Goal: Information Seeking & Learning: Learn about a topic

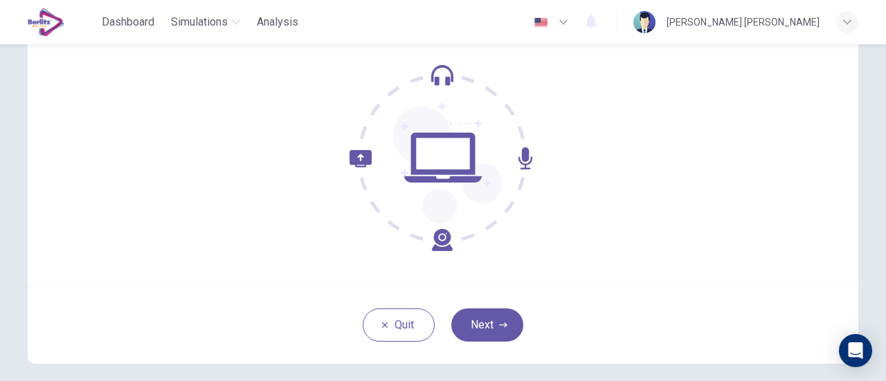
scroll to position [134, 0]
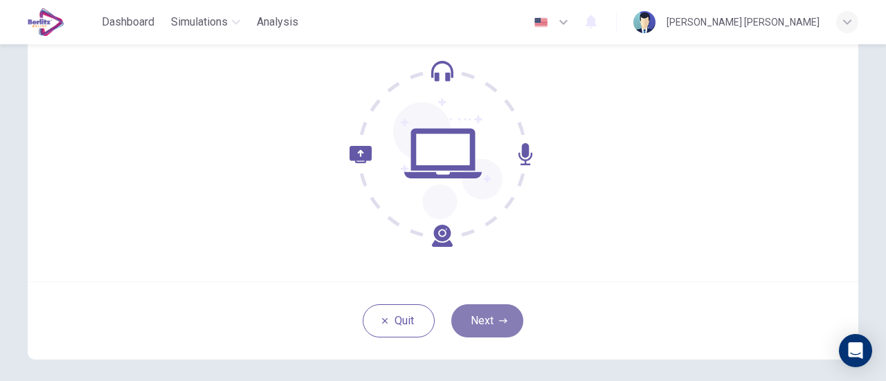
click at [480, 320] on button "Next" at bounding box center [487, 320] width 72 height 33
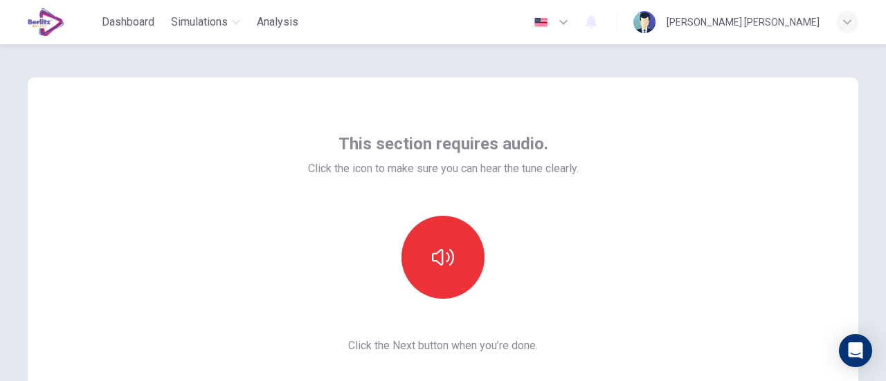
scroll to position [5, 0]
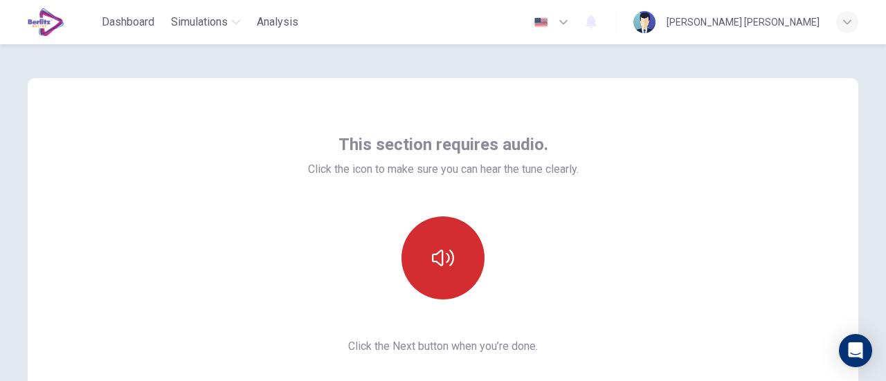
click at [440, 255] on icon "button" at bounding box center [443, 258] width 22 height 22
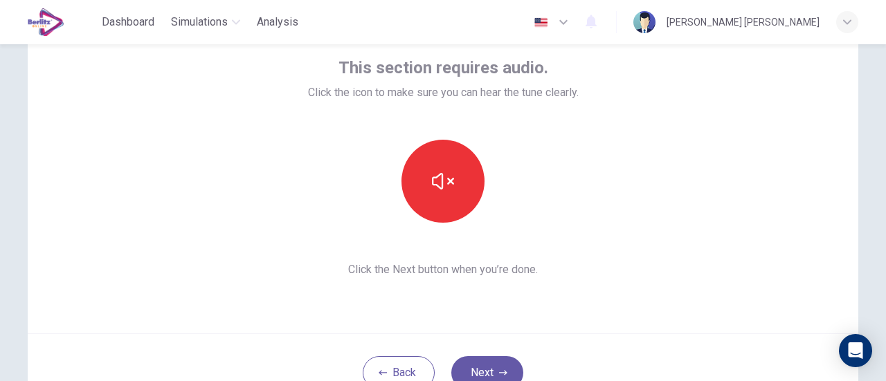
scroll to position [85, 0]
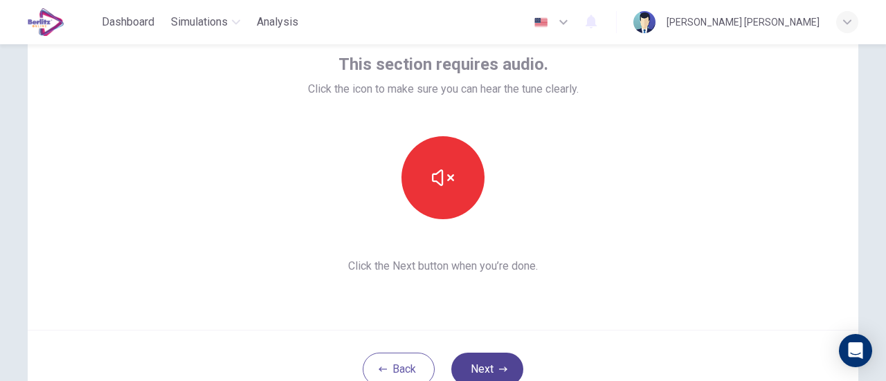
click at [484, 367] on button "Next" at bounding box center [487, 369] width 72 height 33
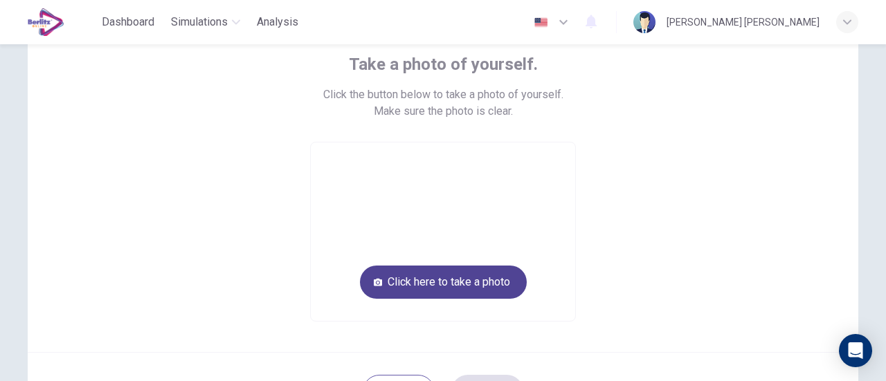
click at [440, 275] on button "Click here to take a photo" at bounding box center [443, 282] width 167 height 33
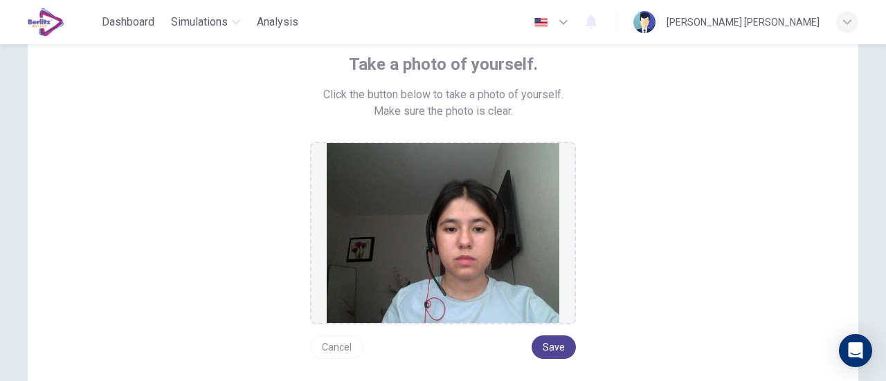
click at [563, 345] on button "Save" at bounding box center [553, 348] width 44 height 24
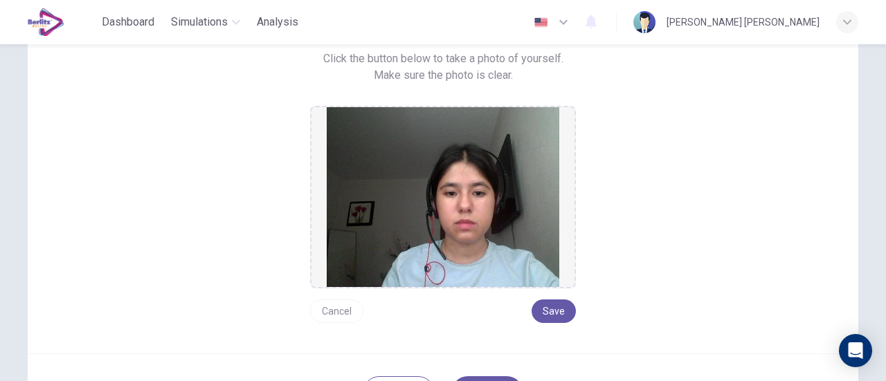
scroll to position [194, 0]
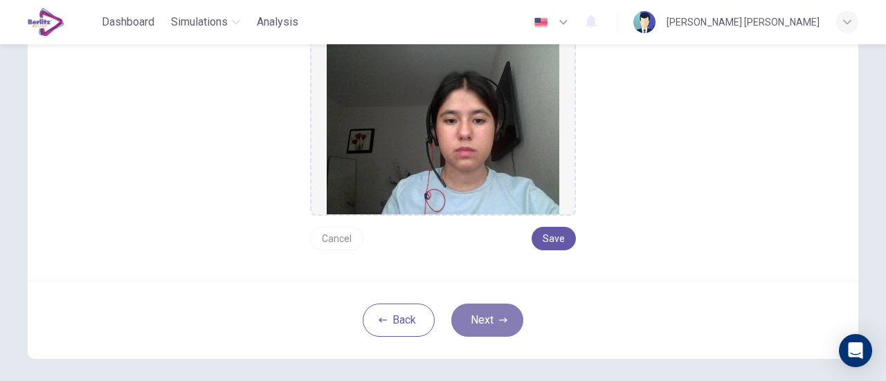
click at [500, 318] on icon "button" at bounding box center [503, 320] width 8 height 8
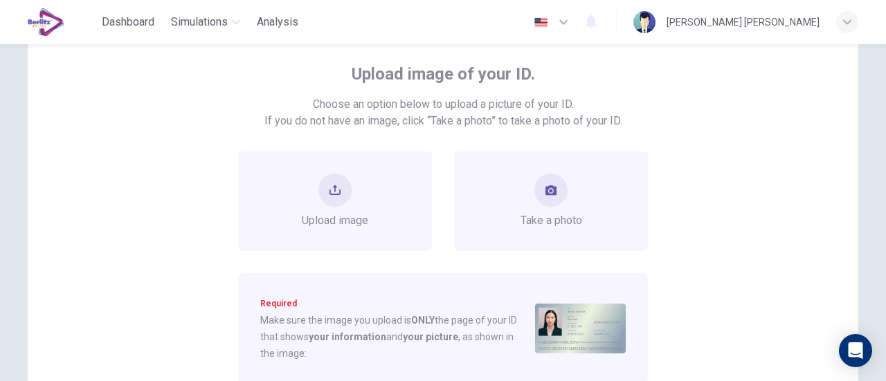
scroll to position [73, 0]
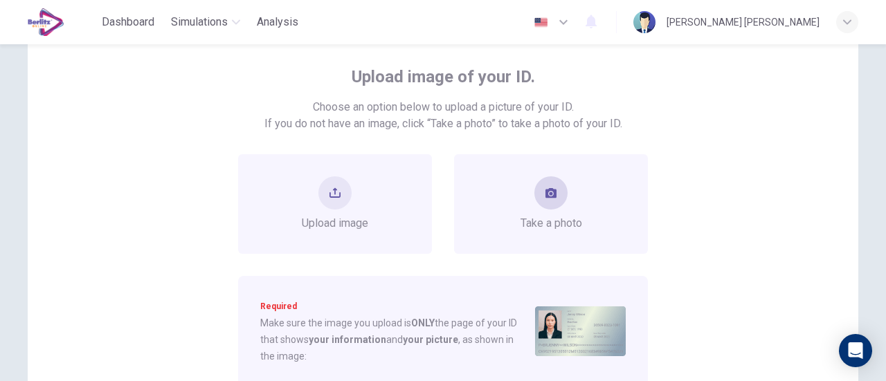
click at [560, 208] on div "Take a photo" at bounding box center [551, 203] width 62 height 55
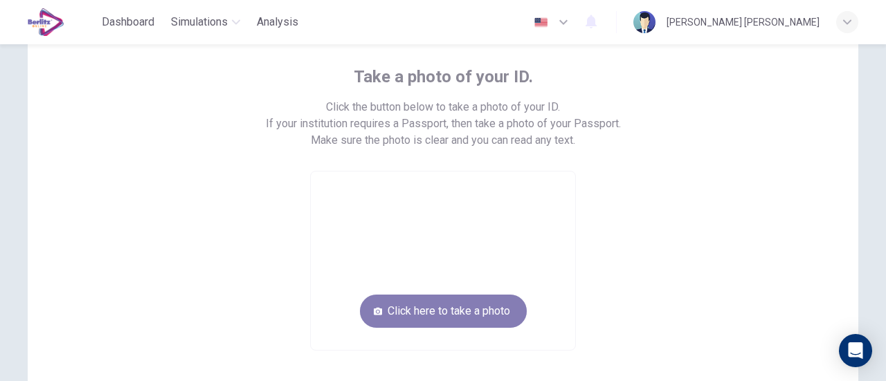
click at [454, 309] on button "Click here to take a photo" at bounding box center [443, 311] width 167 height 33
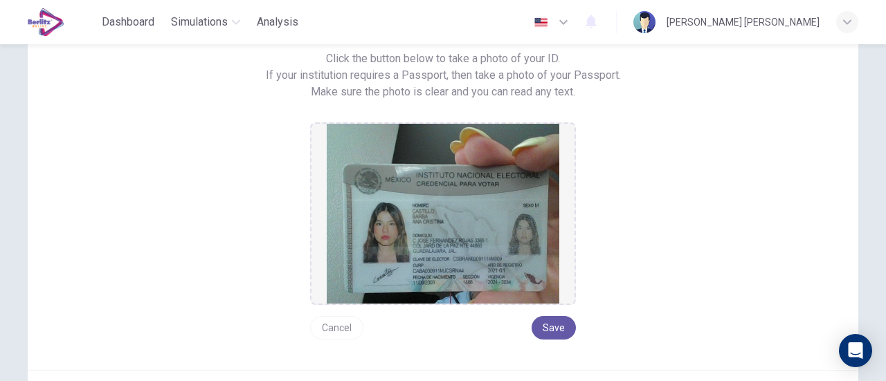
scroll to position [122, 0]
click at [551, 327] on button "Save" at bounding box center [553, 327] width 44 height 24
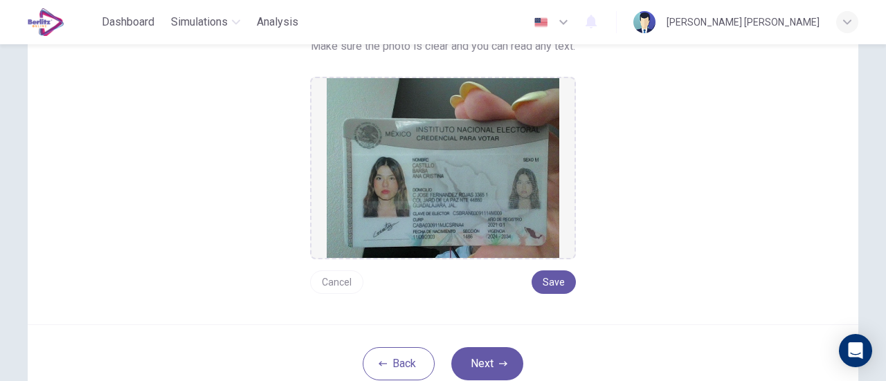
scroll to position [167, 0]
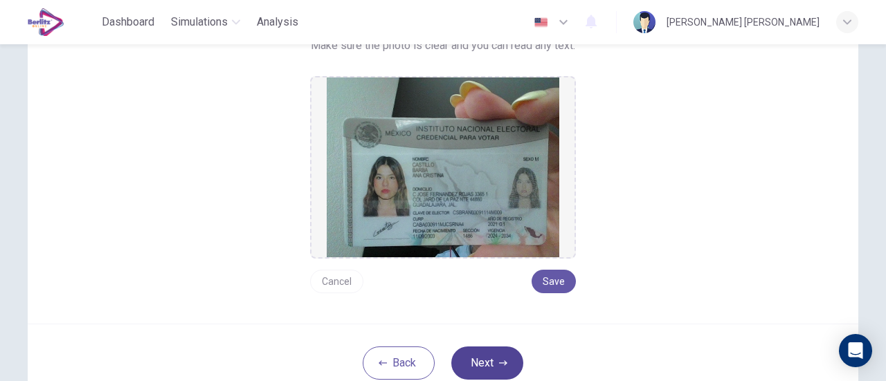
click at [465, 365] on button "Next" at bounding box center [487, 363] width 72 height 33
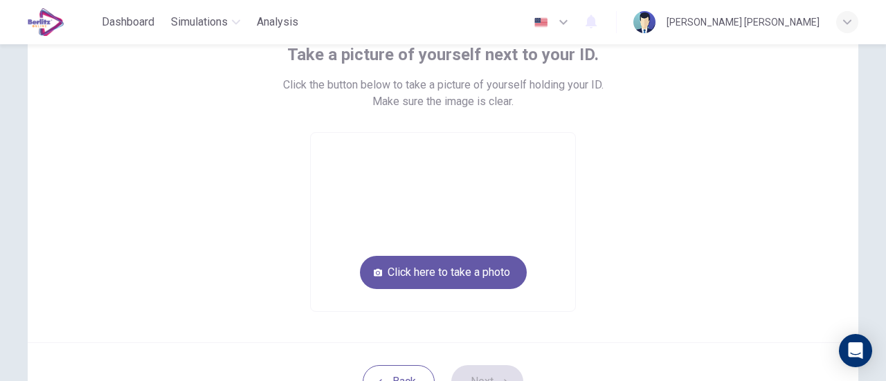
scroll to position [73, 0]
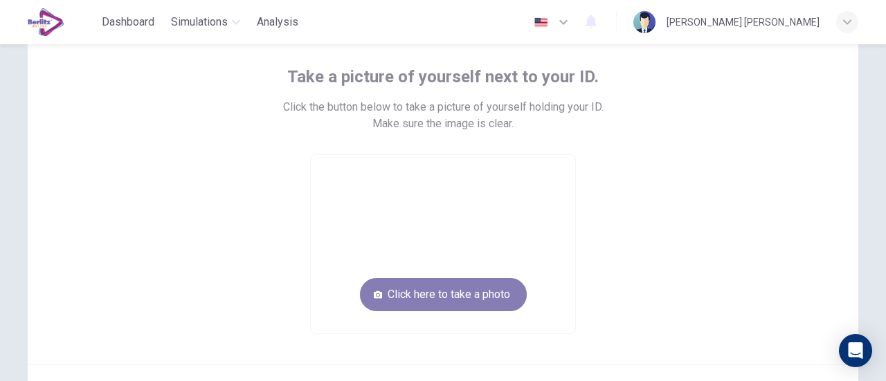
click at [436, 290] on button "Click here to take a photo" at bounding box center [443, 294] width 167 height 33
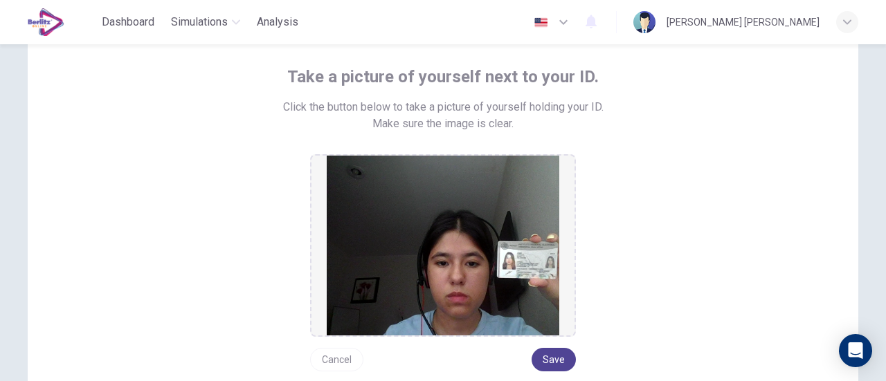
click at [567, 359] on button "Save" at bounding box center [553, 360] width 44 height 24
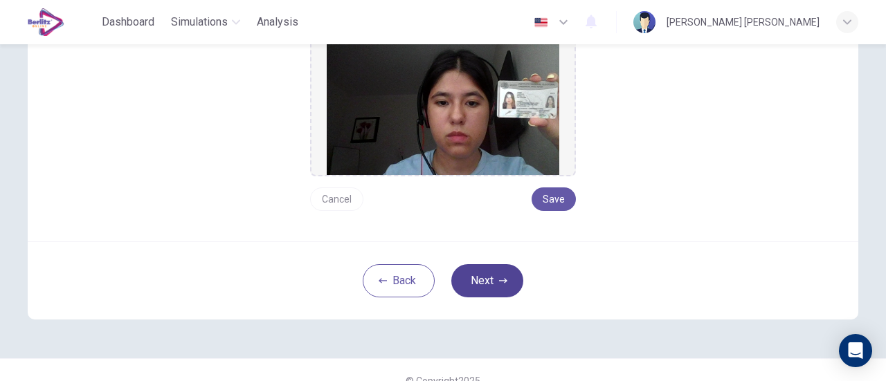
click at [479, 282] on button "Next" at bounding box center [487, 280] width 72 height 33
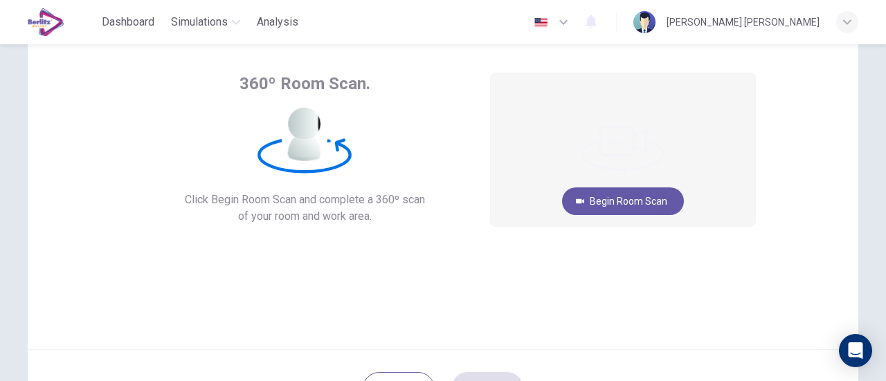
scroll to position [64, 0]
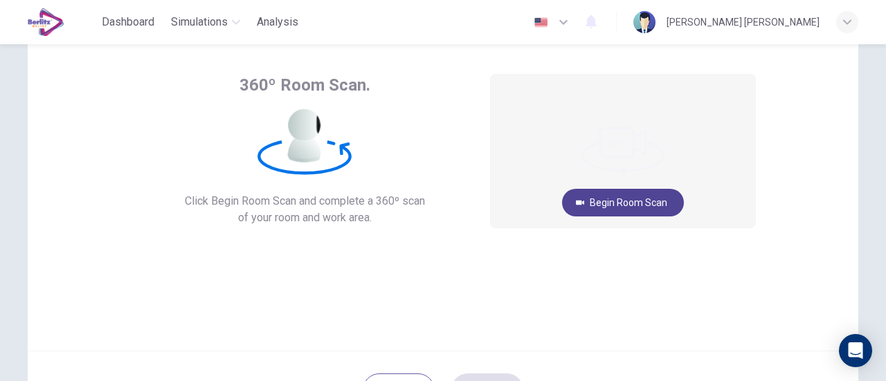
click at [616, 204] on button "Begin Room Scan" at bounding box center [623, 203] width 122 height 28
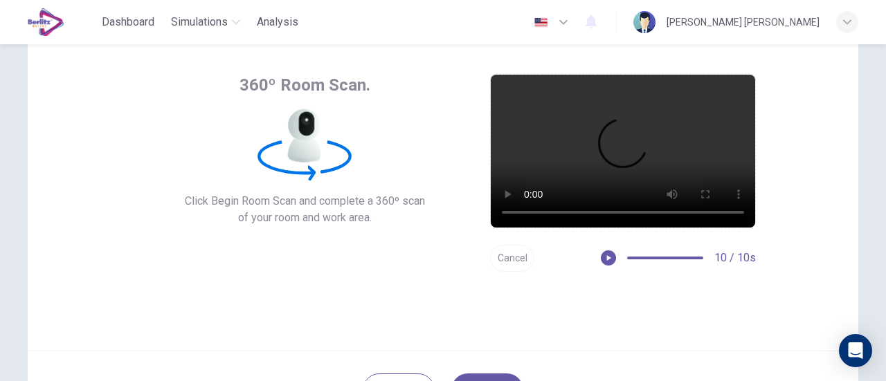
scroll to position [123, 0]
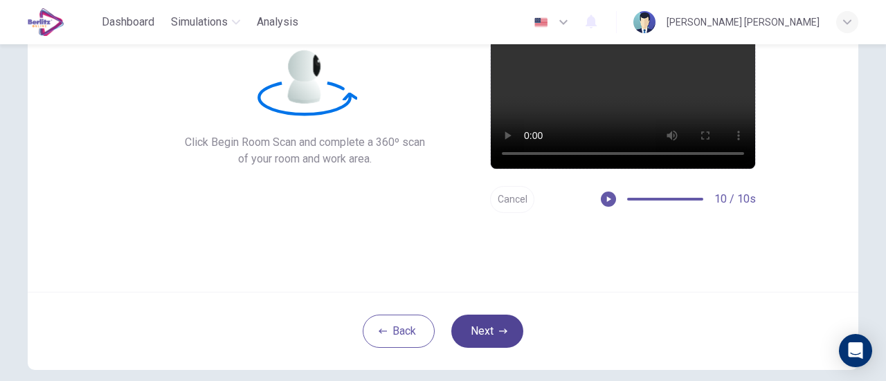
click at [491, 333] on button "Next" at bounding box center [487, 331] width 72 height 33
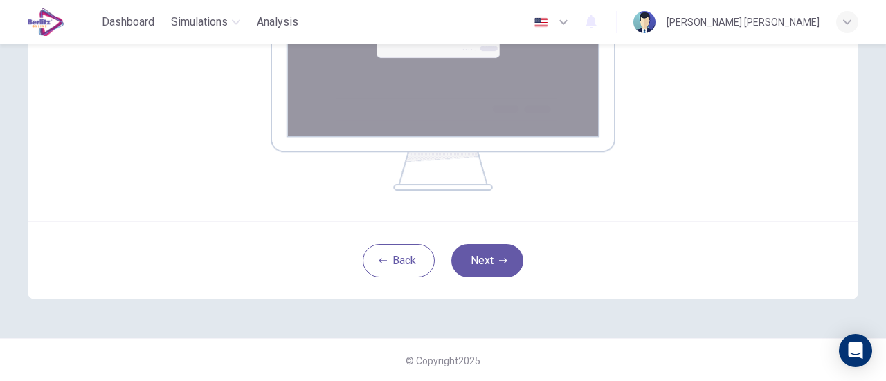
scroll to position [337, 0]
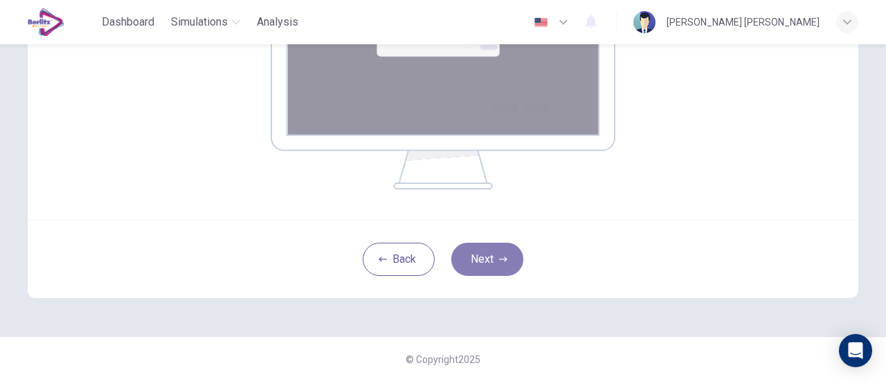
click at [486, 248] on button "Next" at bounding box center [487, 259] width 72 height 33
click at [505, 236] on div "Back Next" at bounding box center [443, 259] width 830 height 78
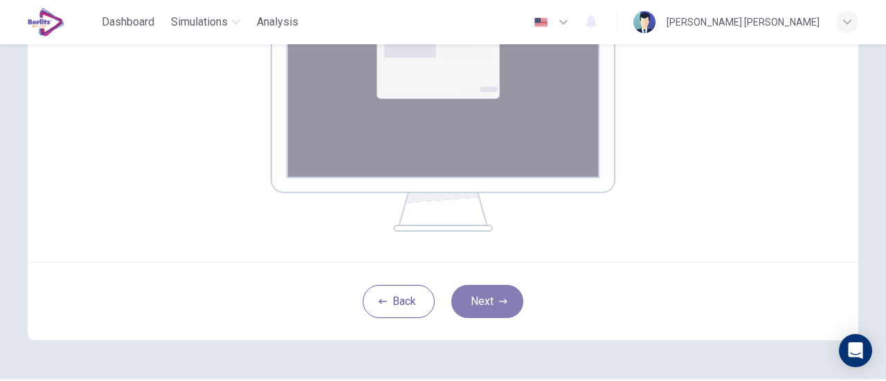
click at [488, 306] on button "Next" at bounding box center [487, 301] width 72 height 33
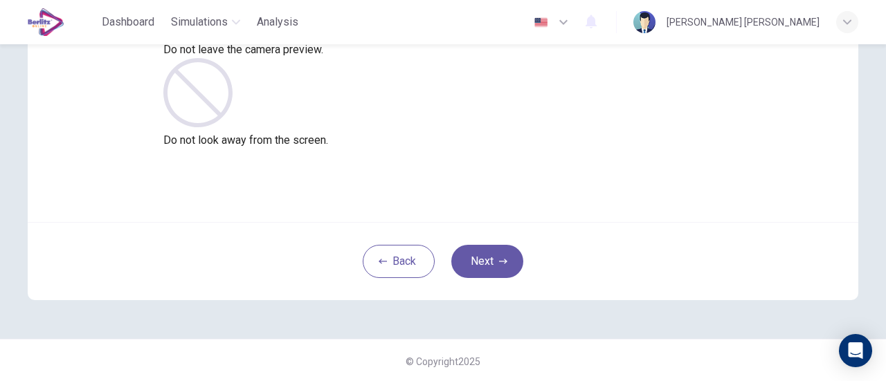
scroll to position [194, 0]
click at [505, 255] on button "Next" at bounding box center [487, 260] width 72 height 33
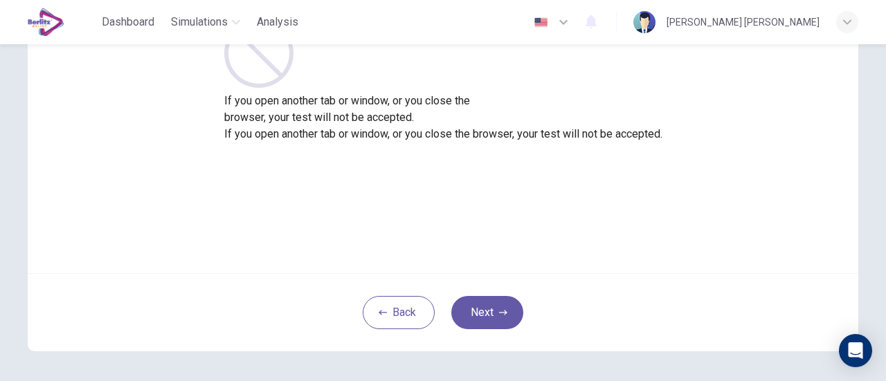
scroll to position [143, 0]
click at [483, 306] on button "Next" at bounding box center [487, 311] width 72 height 33
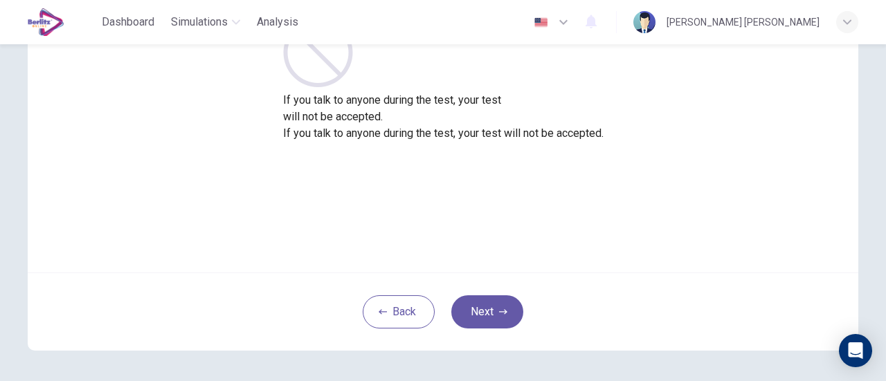
click at [622, 363] on div "Do not speak unless instructed If you talk to anyone during the test, your test…" at bounding box center [443, 146] width 874 height 488
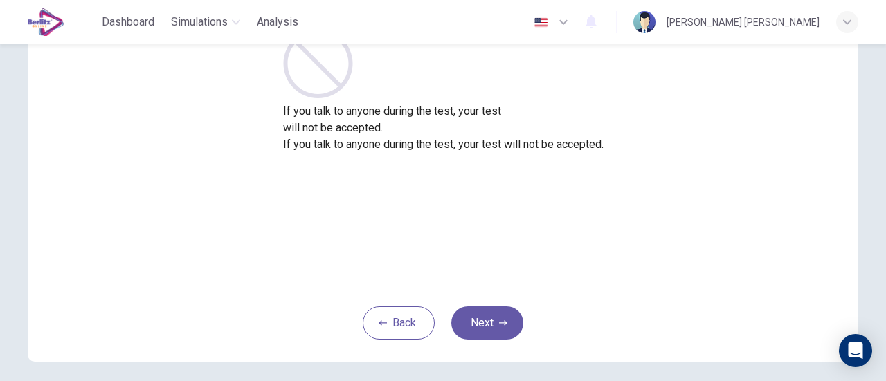
scroll to position [131, 0]
click at [488, 318] on button "Next" at bounding box center [487, 322] width 72 height 33
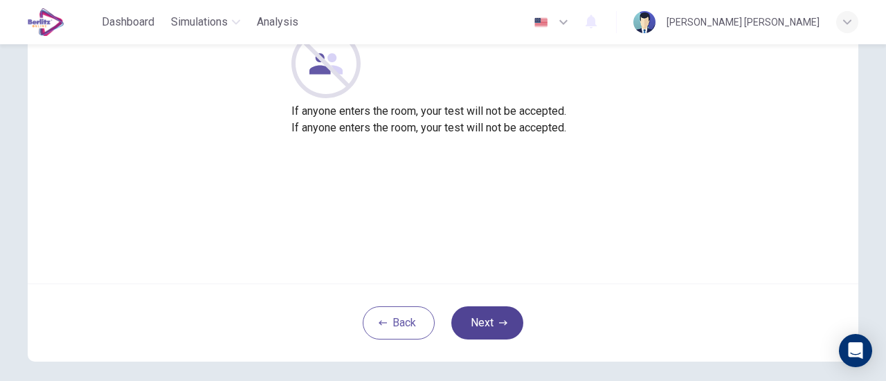
click at [488, 318] on button "Next" at bounding box center [487, 322] width 72 height 33
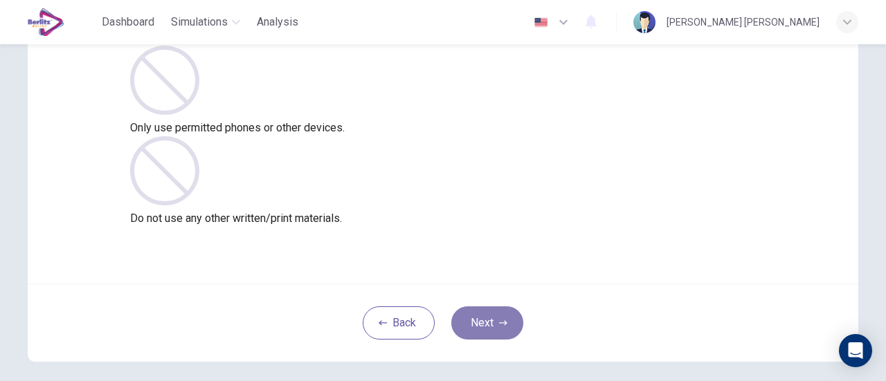
click at [485, 324] on button "Next" at bounding box center [487, 322] width 72 height 33
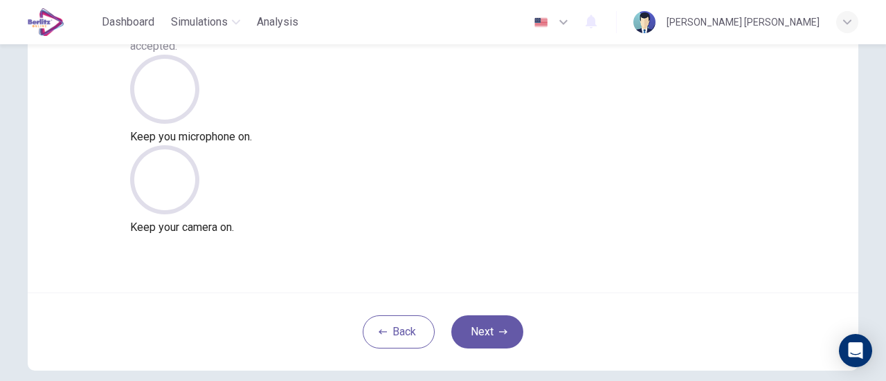
scroll to position [122, 0]
click at [499, 333] on icon "button" at bounding box center [503, 333] width 8 height 8
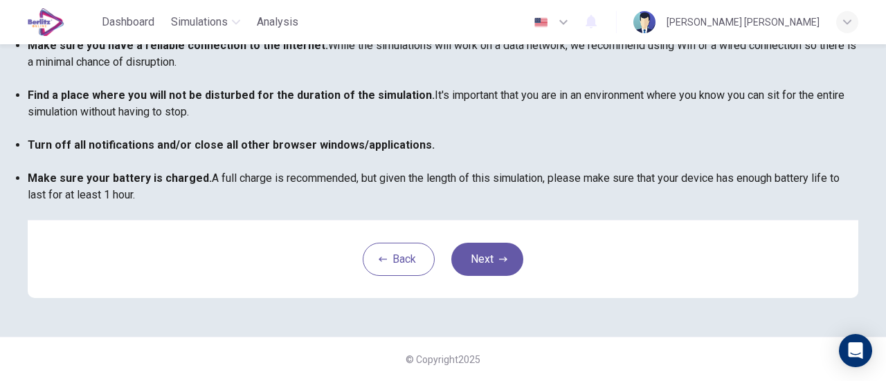
scroll to position [357, 0]
click at [504, 276] on button "Next" at bounding box center [487, 259] width 72 height 33
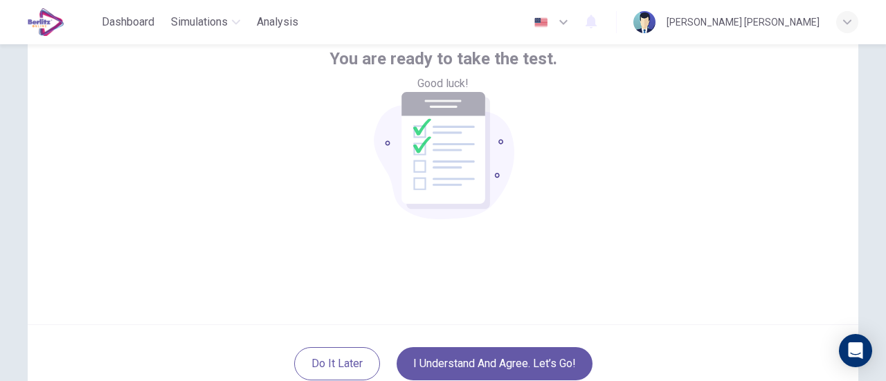
scroll to position [90, 0]
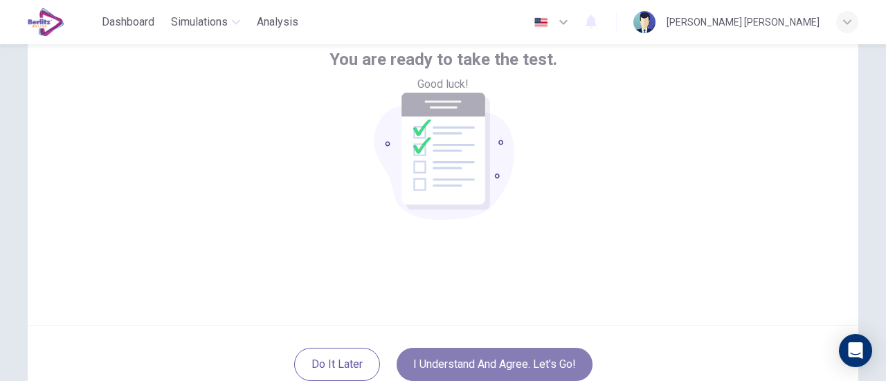
click at [518, 355] on button "I understand and agree. Let’s go!" at bounding box center [494, 364] width 196 height 33
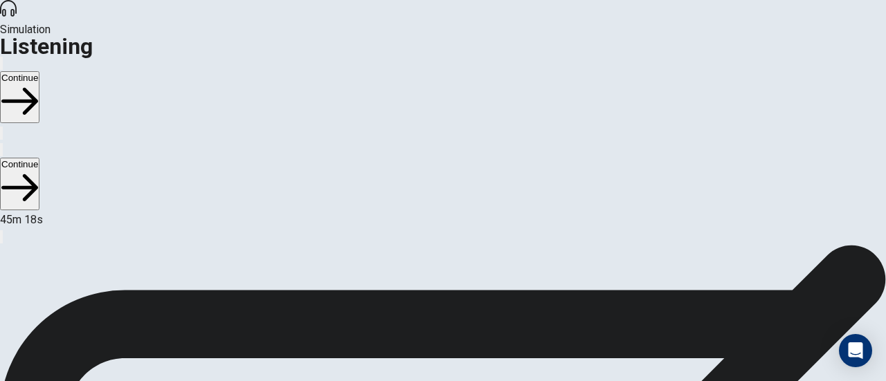
scroll to position [73, 0]
click at [39, 71] on button "Continue" at bounding box center [19, 97] width 39 height 52
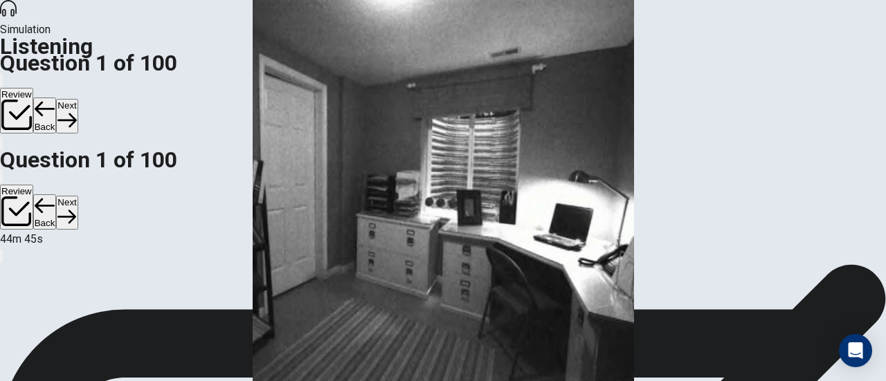
scroll to position [35, 0]
click at [57, 98] on button "Back" at bounding box center [45, 116] width 24 height 36
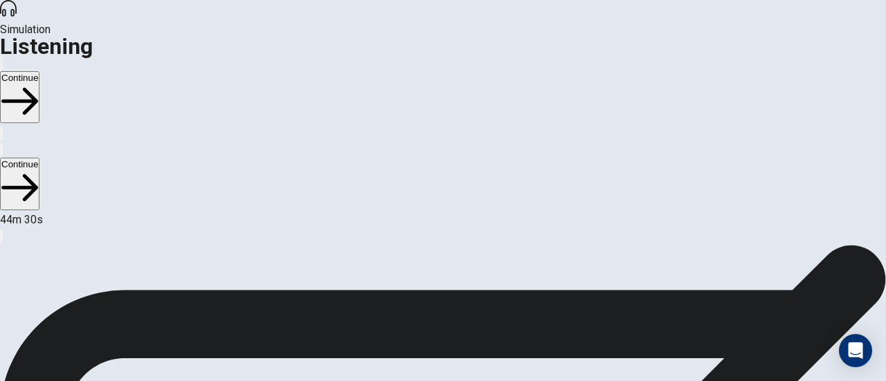
scroll to position [20, 0]
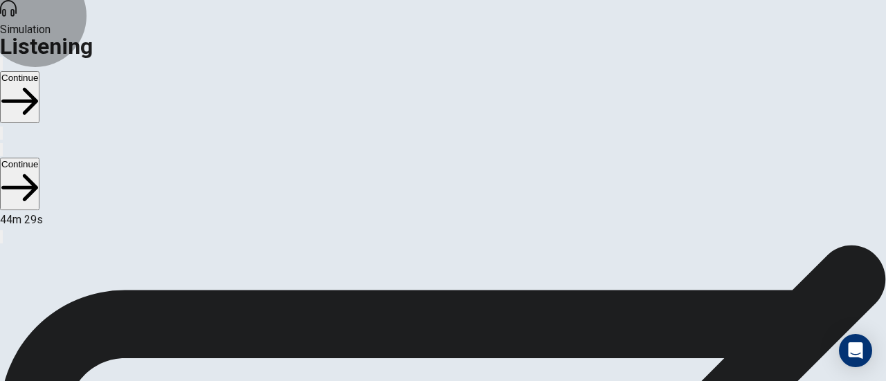
click at [39, 71] on button "Continue" at bounding box center [19, 97] width 39 height 52
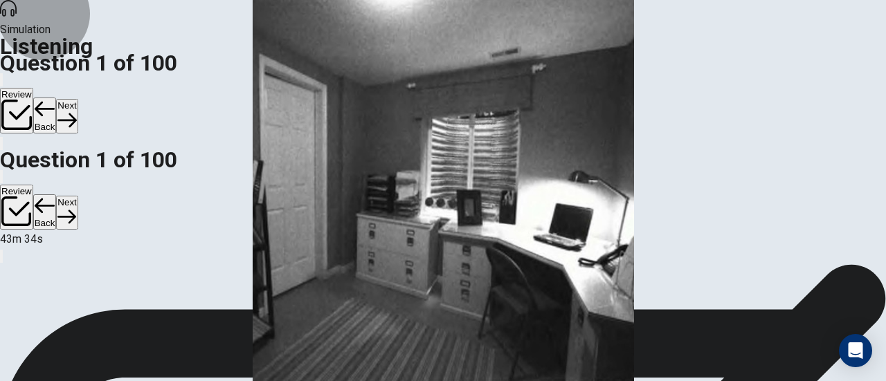
click at [76, 113] on icon "button" at bounding box center [66, 120] width 19 height 14
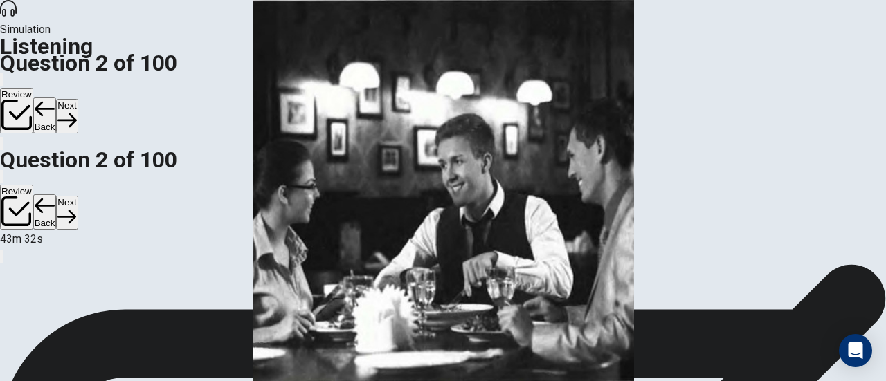
click at [77, 99] on button "Next" at bounding box center [66, 116] width 21 height 34
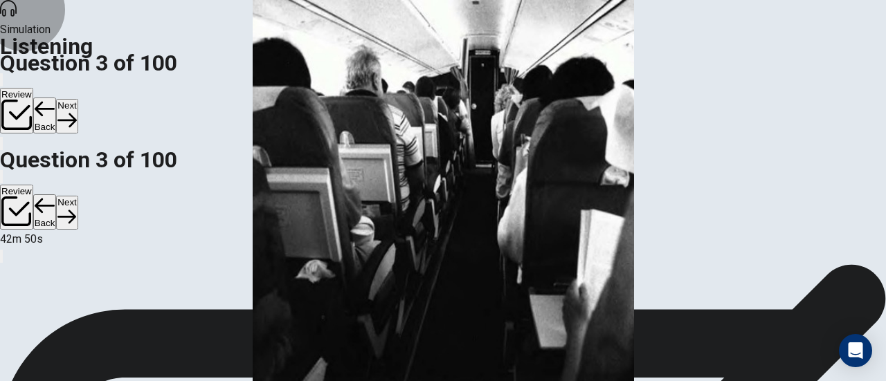
click at [77, 99] on button "Next" at bounding box center [66, 116] width 21 height 34
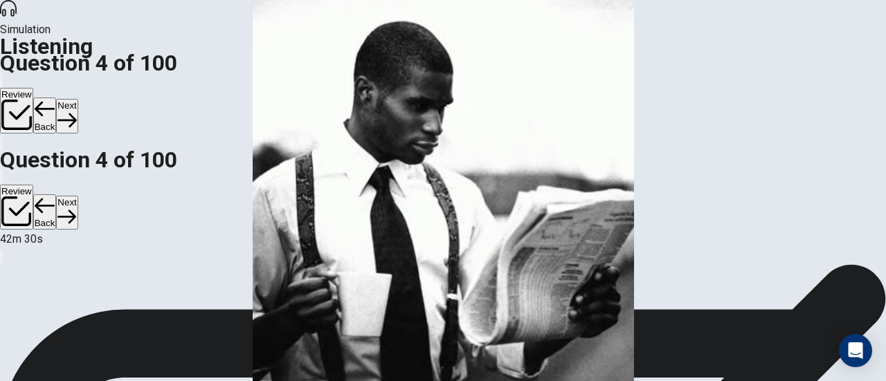
click at [77, 99] on button "Next" at bounding box center [66, 116] width 21 height 34
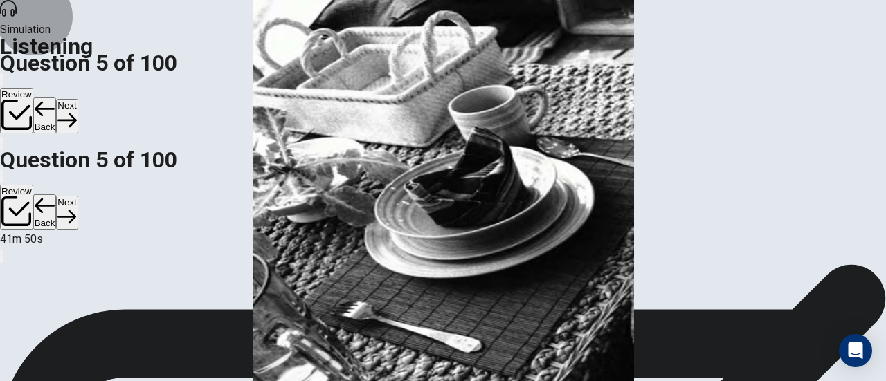
click at [77, 99] on button "Next" at bounding box center [66, 116] width 21 height 34
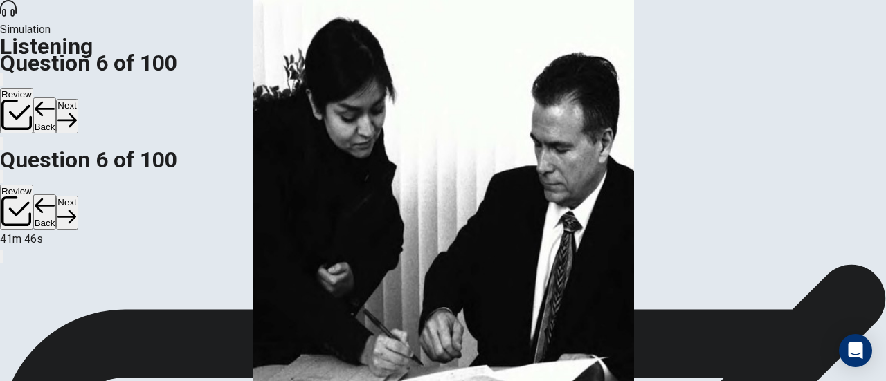
scroll to position [44, 0]
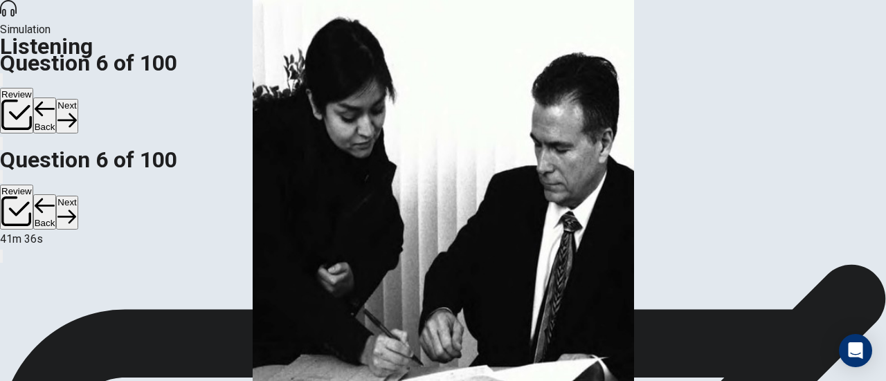
scroll to position [3, 0]
click at [77, 99] on button "Next" at bounding box center [66, 116] width 21 height 34
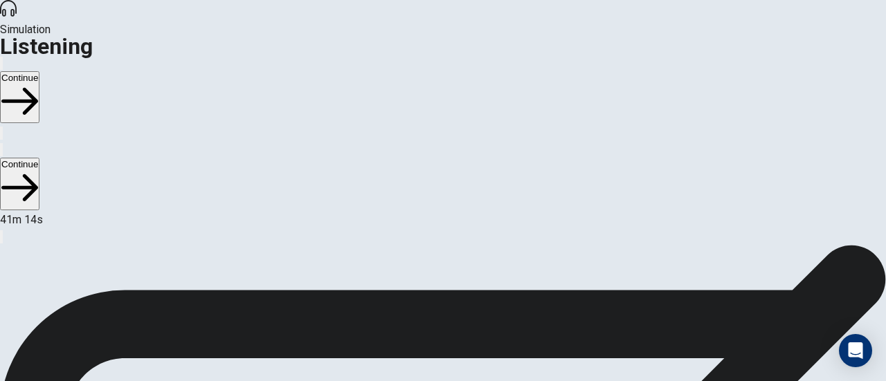
scroll to position [0, 0]
click at [39, 71] on button "Continue" at bounding box center [19, 97] width 39 height 52
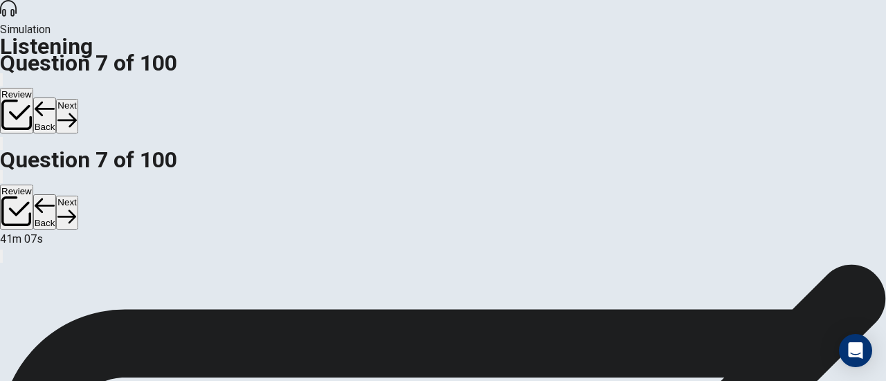
click at [57, 98] on button "Back" at bounding box center [45, 116] width 24 height 36
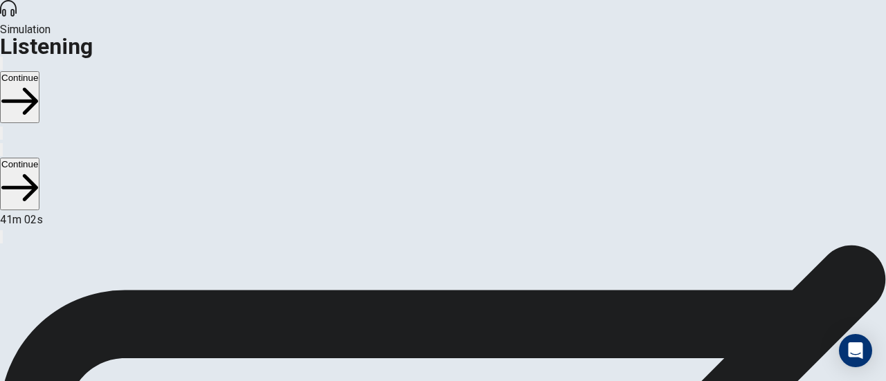
scroll to position [18, 0]
click at [39, 71] on button "Continue" at bounding box center [19, 97] width 39 height 52
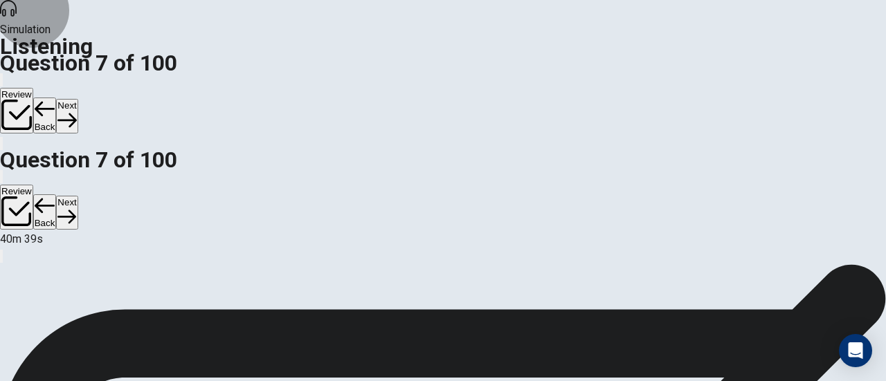
click at [77, 99] on button "Next" at bounding box center [66, 116] width 21 height 34
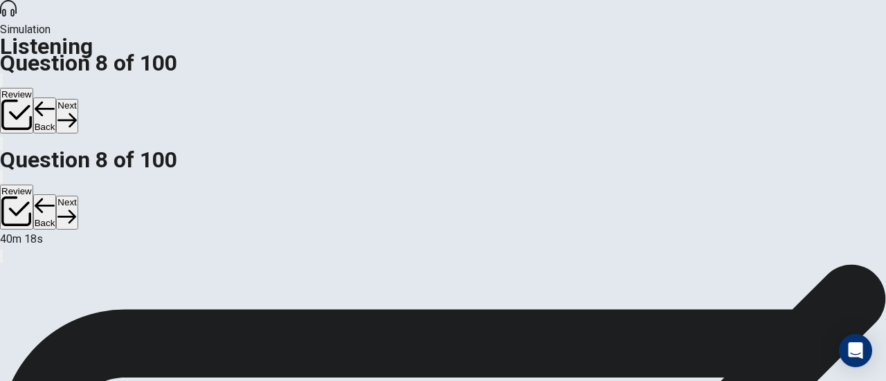
click at [77, 99] on button "Next" at bounding box center [66, 116] width 21 height 34
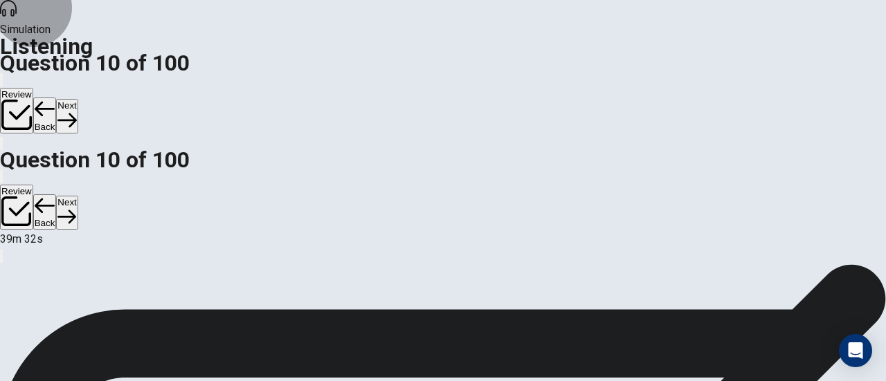
click at [77, 99] on button "Next" at bounding box center [66, 116] width 21 height 34
click at [57, 98] on button "Back" at bounding box center [45, 116] width 24 height 36
click at [77, 99] on button "Next" at bounding box center [66, 116] width 21 height 34
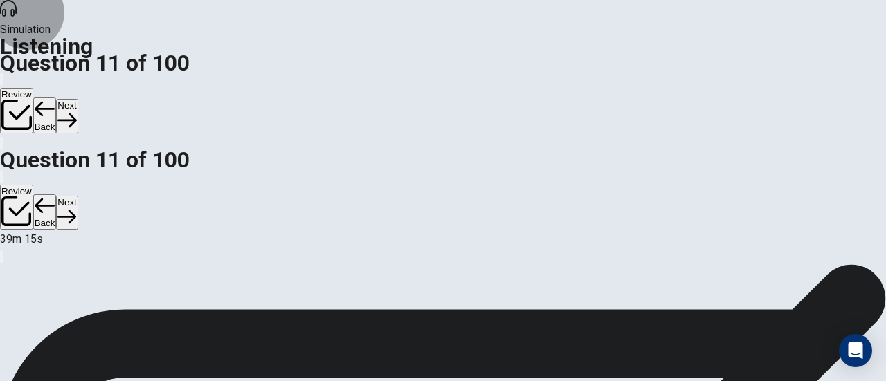
click at [77, 99] on button "Next" at bounding box center [66, 116] width 21 height 34
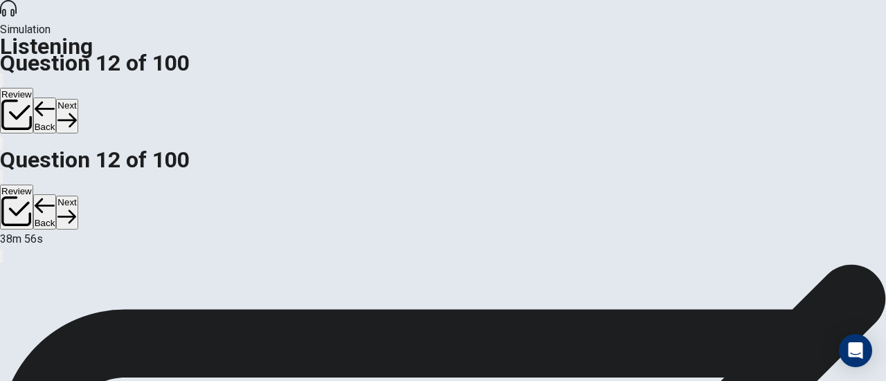
click at [77, 99] on button "Next" at bounding box center [66, 116] width 21 height 34
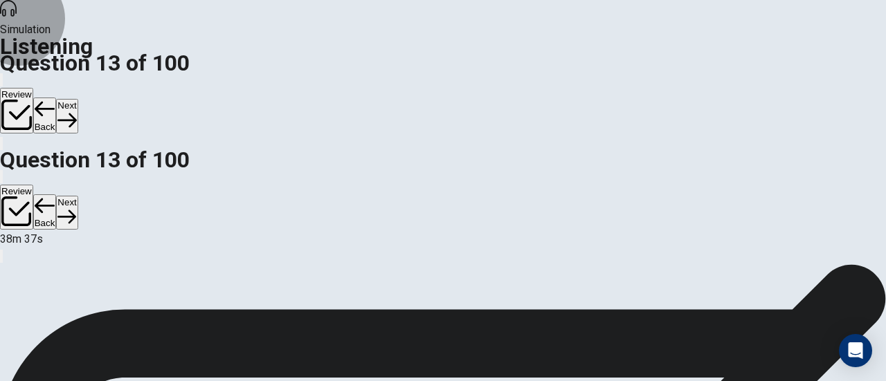
click at [77, 99] on button "Next" at bounding box center [66, 116] width 21 height 34
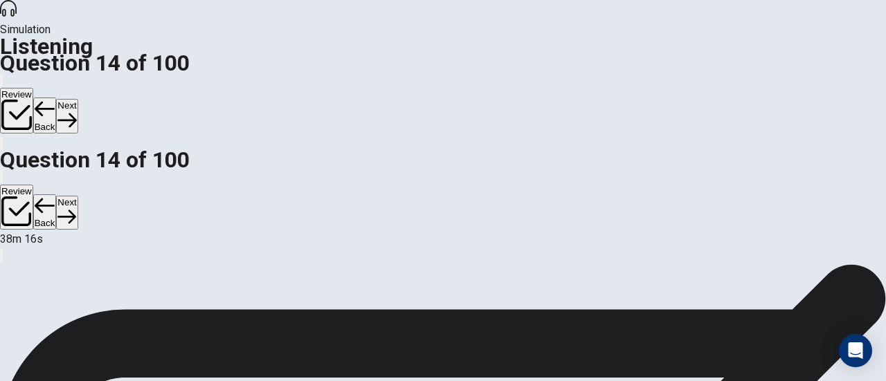
click at [77, 99] on button "Next" at bounding box center [66, 116] width 21 height 34
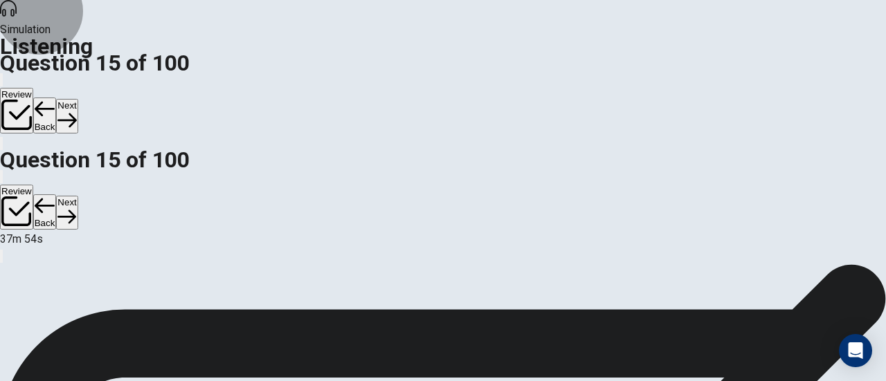
click at [77, 99] on button "Next" at bounding box center [66, 116] width 21 height 34
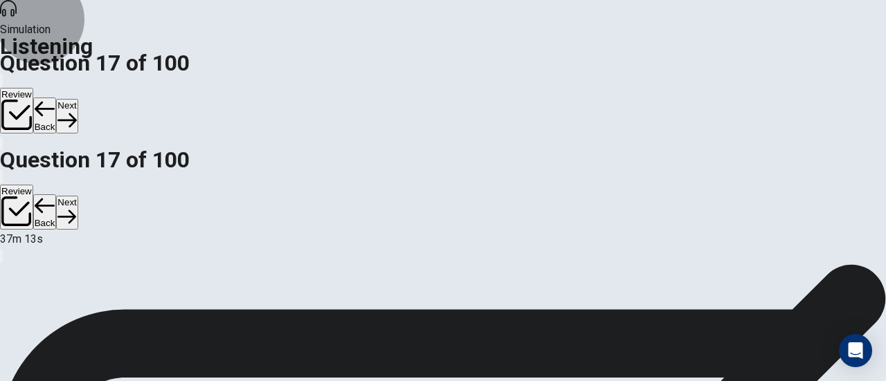
click at [77, 99] on button "Next" at bounding box center [66, 116] width 21 height 34
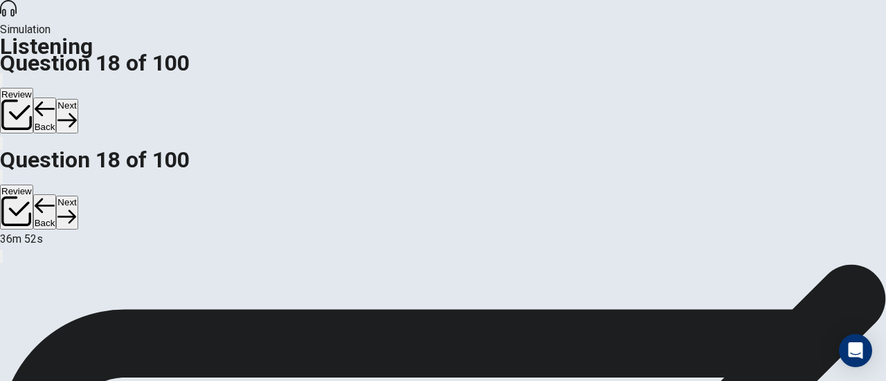
click at [77, 99] on button "Next" at bounding box center [66, 116] width 21 height 34
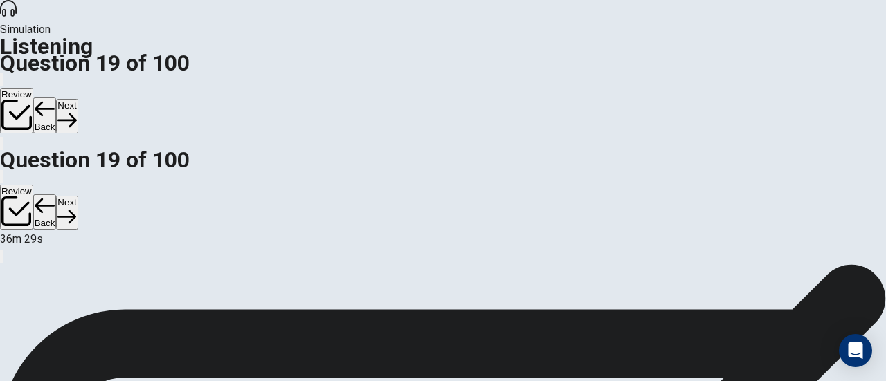
click at [76, 111] on icon "button" at bounding box center [66, 120] width 19 height 19
click at [77, 99] on button "Next" at bounding box center [66, 116] width 21 height 34
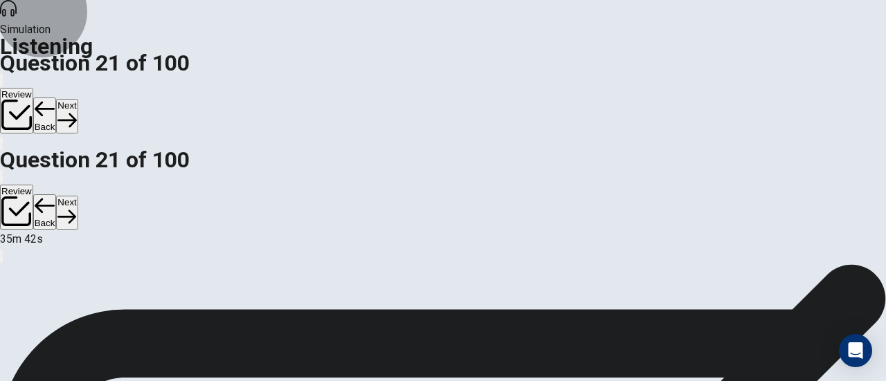
click at [76, 111] on icon "button" at bounding box center [66, 120] width 19 height 19
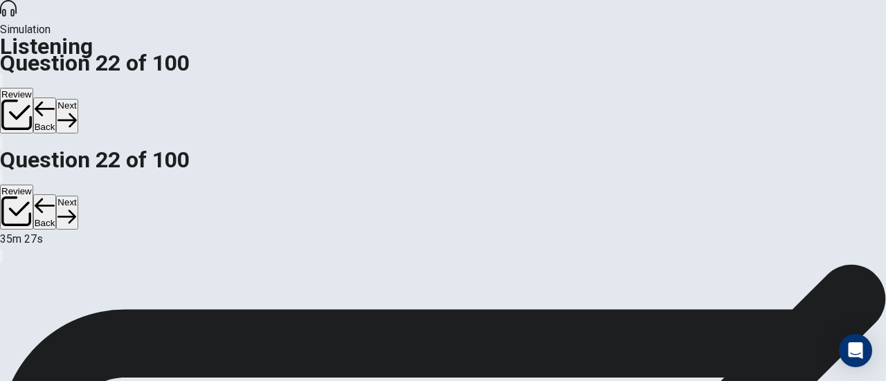
click at [77, 99] on button "Next" at bounding box center [66, 116] width 21 height 34
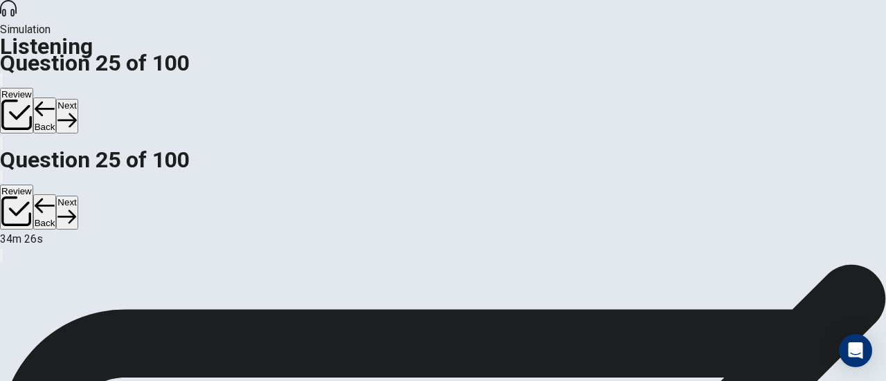
click at [77, 99] on button "Next" at bounding box center [66, 116] width 21 height 34
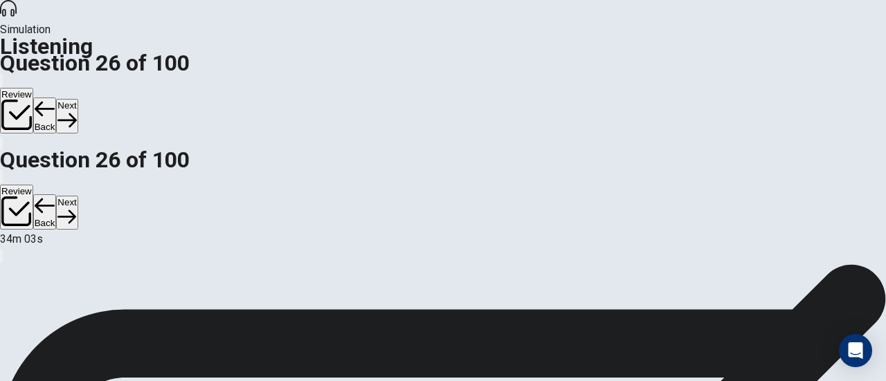
click at [77, 99] on button "Next" at bounding box center [66, 116] width 21 height 34
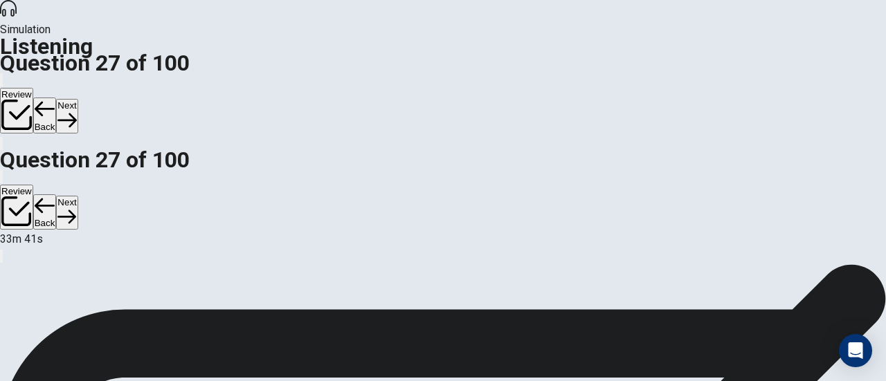
click at [77, 99] on button "Next" at bounding box center [66, 116] width 21 height 34
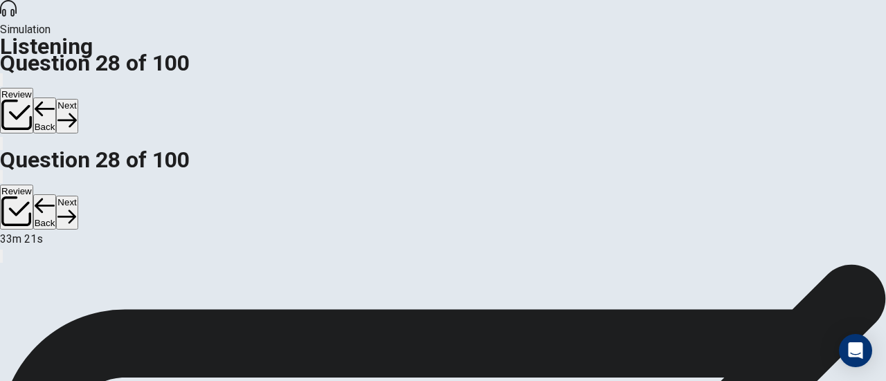
click at [77, 99] on button "Next" at bounding box center [66, 116] width 21 height 34
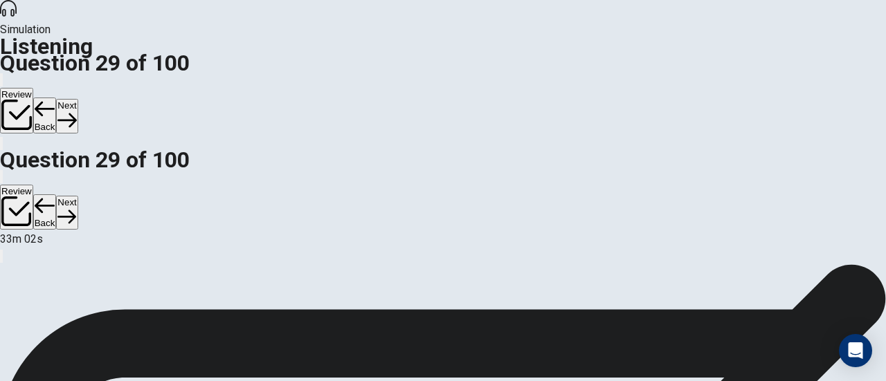
click at [77, 99] on button "Next" at bounding box center [66, 116] width 21 height 34
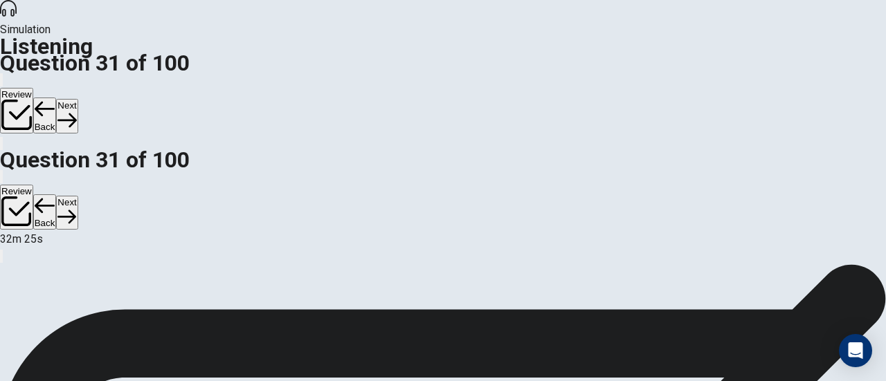
click at [77, 99] on button "Next" at bounding box center [66, 116] width 21 height 34
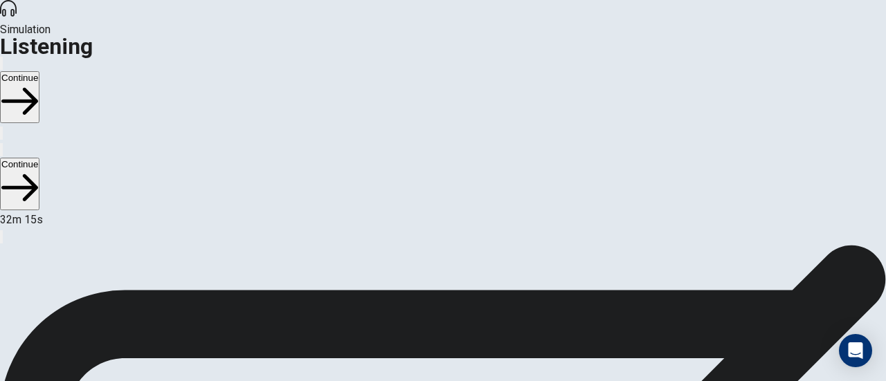
click at [39, 71] on button "Continue" at bounding box center [19, 97] width 39 height 52
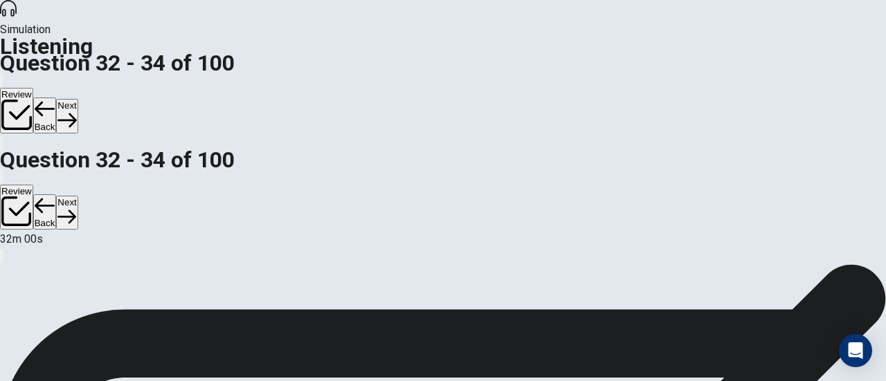
scroll to position [25, 0]
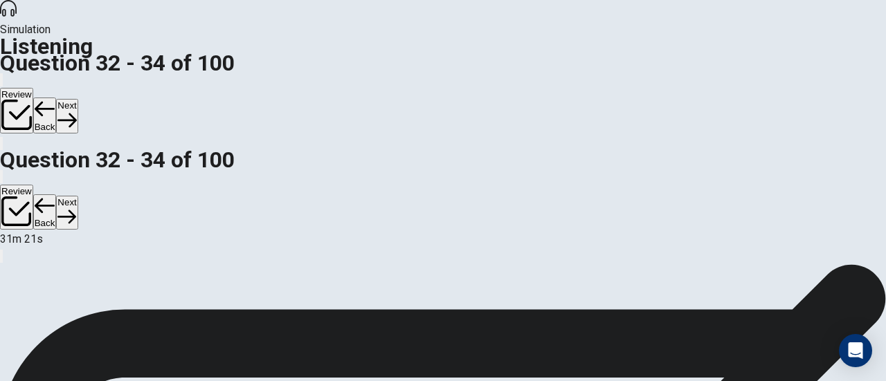
scroll to position [138, 0]
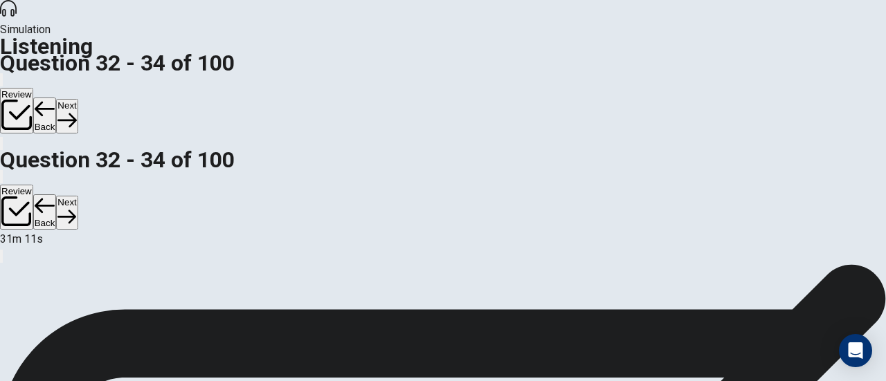
scroll to position [154, 0]
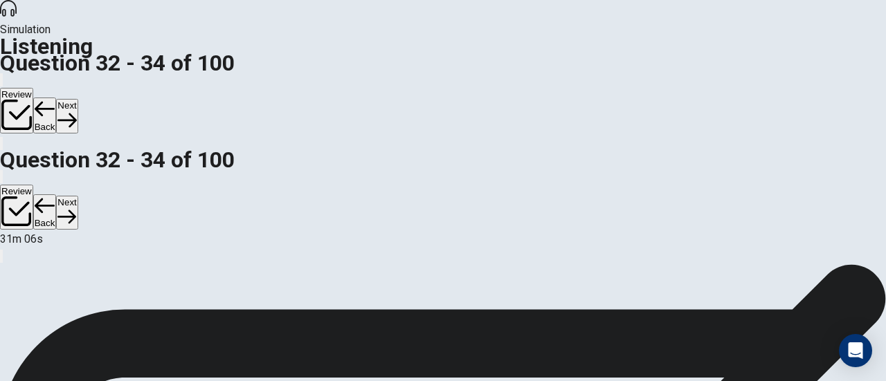
scroll to position [242, 0]
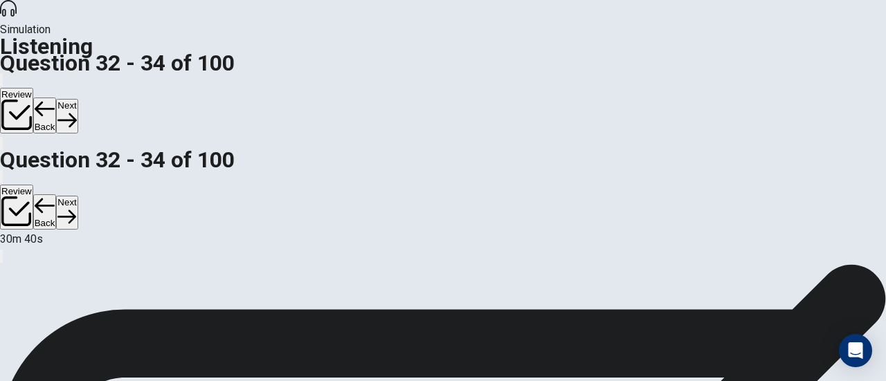
scroll to position [0, 0]
click at [77, 99] on button "Next" at bounding box center [66, 116] width 21 height 34
click at [57, 98] on button "Back" at bounding box center [45, 116] width 24 height 36
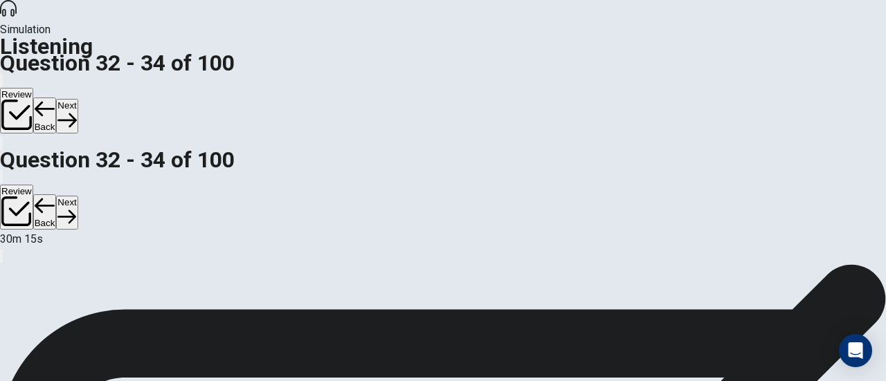
click at [77, 99] on button "Next" at bounding box center [66, 116] width 21 height 34
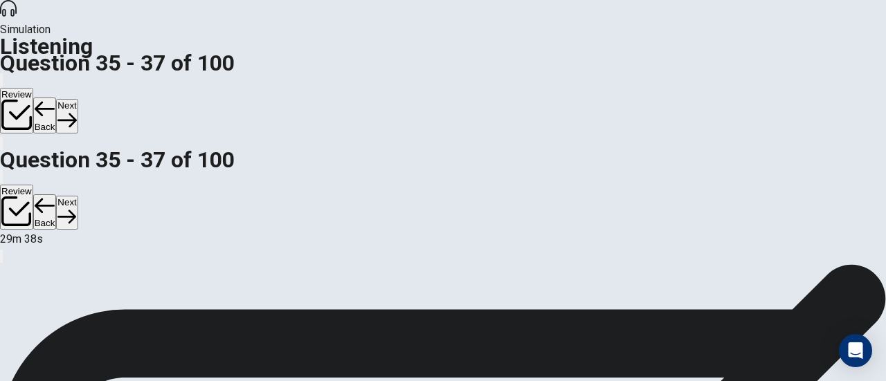
scroll to position [241, 0]
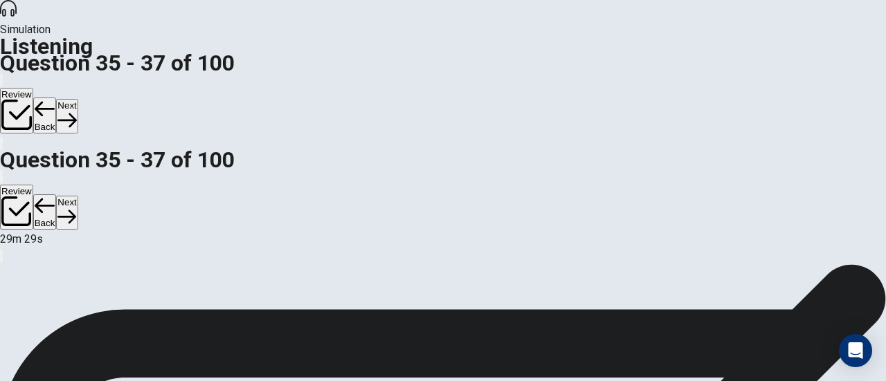
click at [77, 99] on button "Next" at bounding box center [66, 116] width 21 height 34
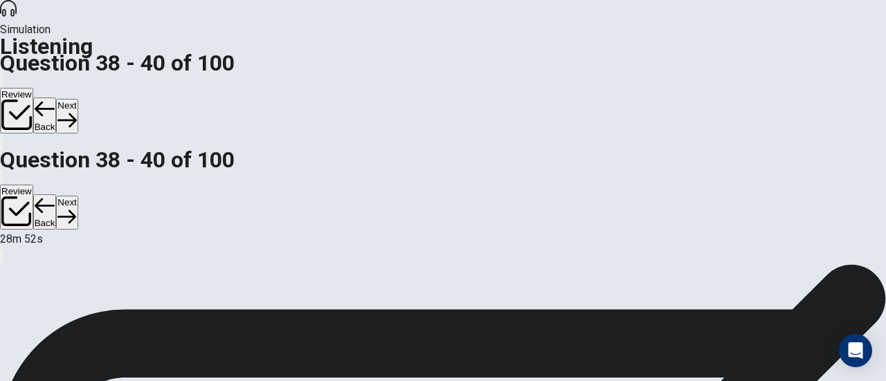
scroll to position [44, 0]
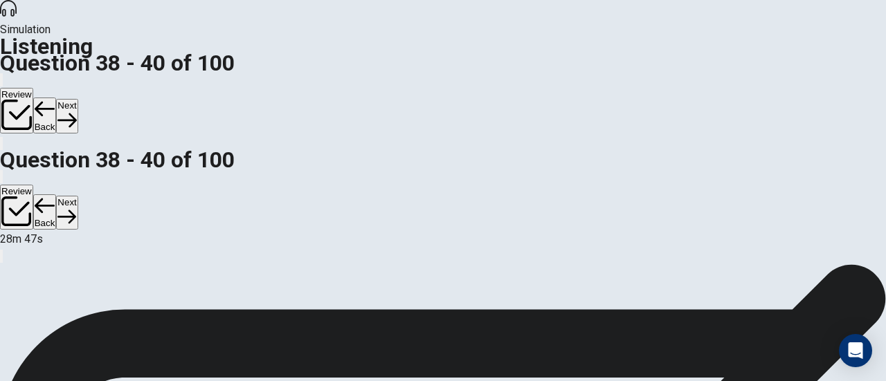
scroll to position [120, 0]
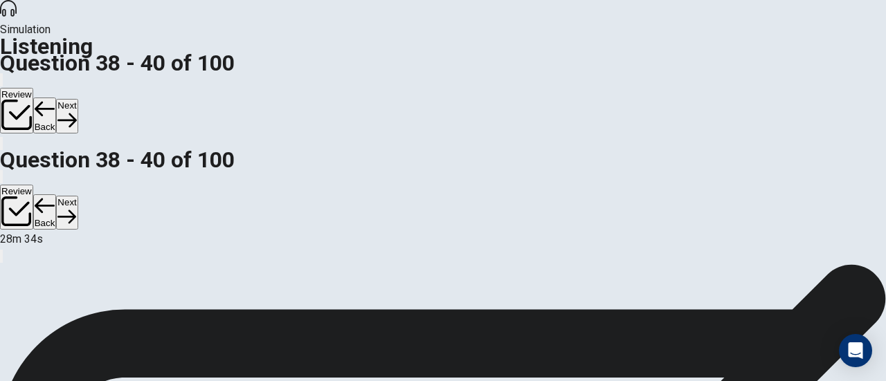
scroll to position [138, 0]
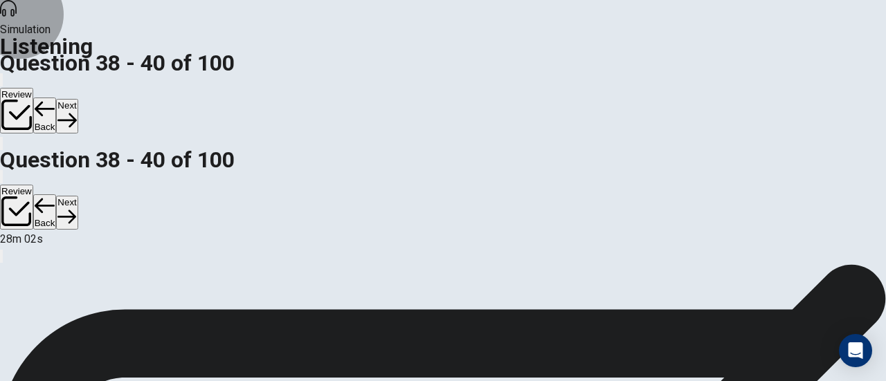
click at [77, 99] on button "Next" at bounding box center [66, 116] width 21 height 34
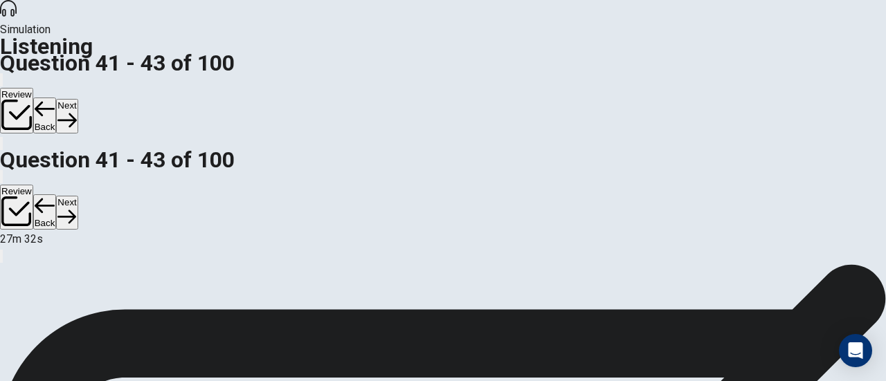
scroll to position [205, 0]
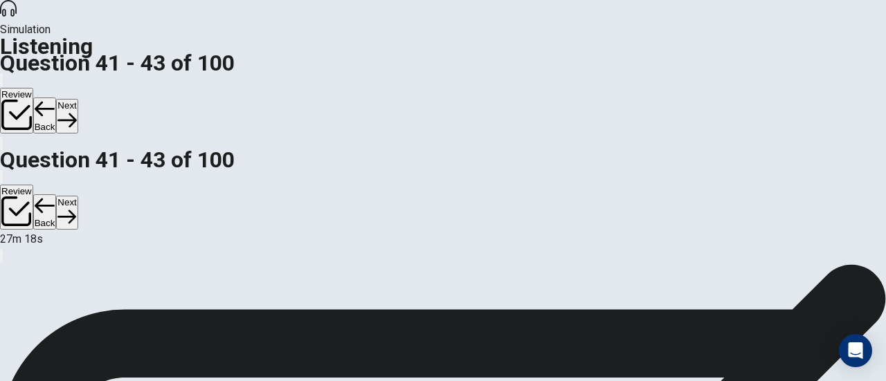
scroll to position [239, 0]
click at [77, 99] on button "Next" at bounding box center [66, 116] width 21 height 34
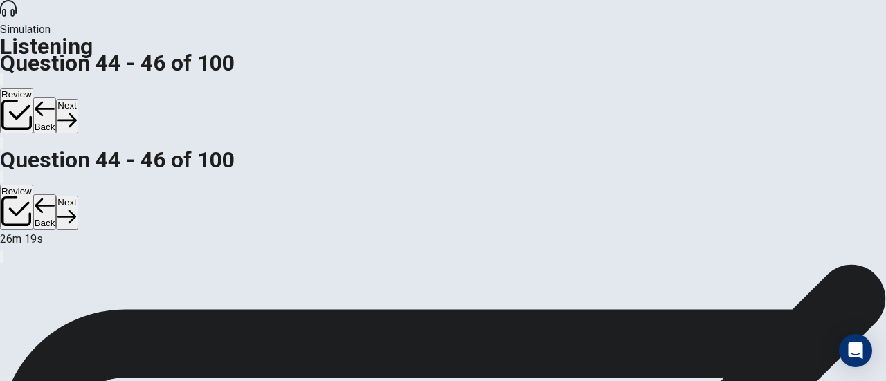
scroll to position [120, 0]
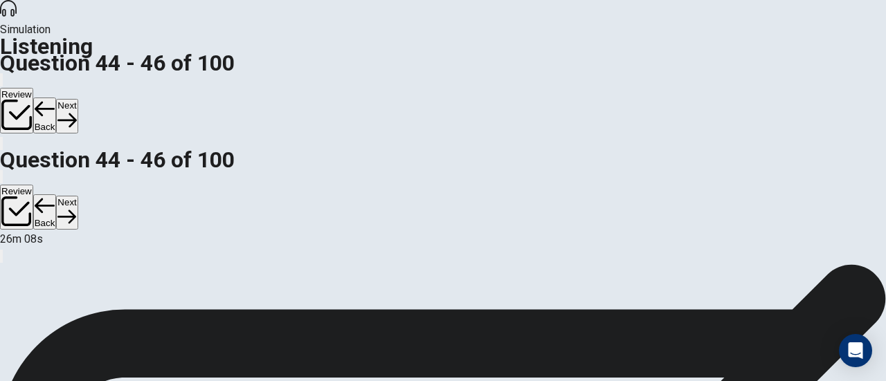
scroll to position [244, 0]
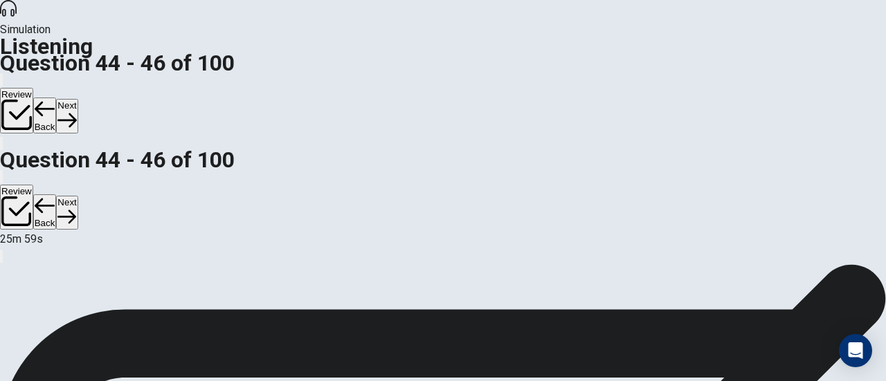
scroll to position [0, 0]
click at [77, 99] on button "Next" at bounding box center [66, 116] width 21 height 34
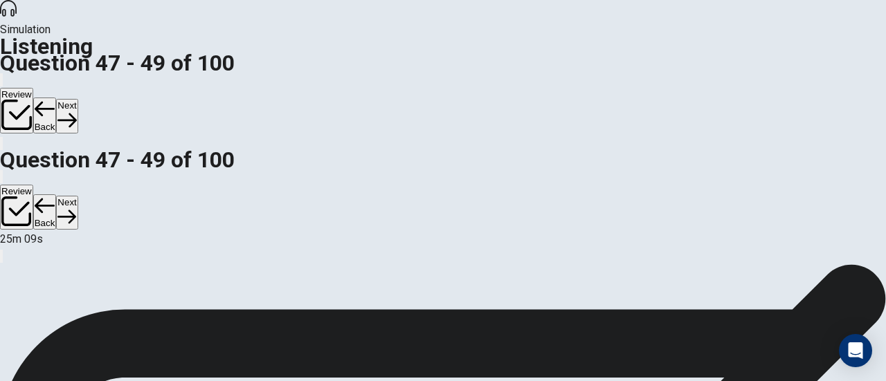
scroll to position [75, 0]
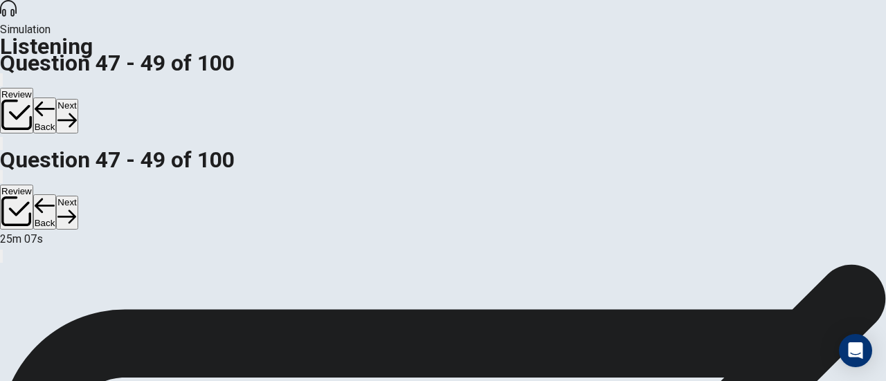
scroll to position [257, 0]
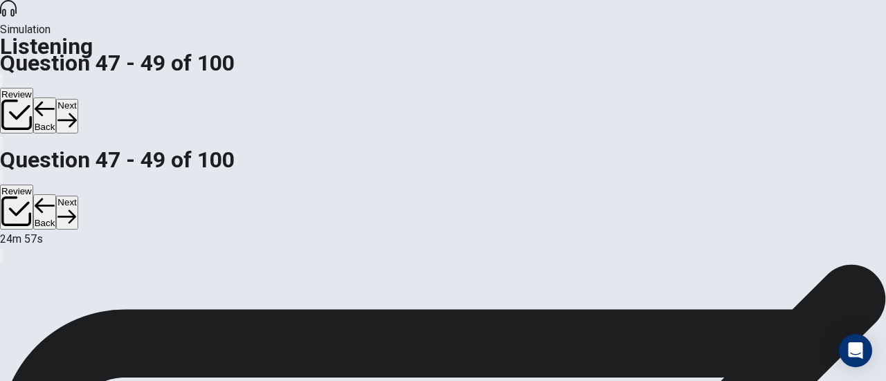
scroll to position [0, 0]
click at [77, 99] on button "Next" at bounding box center [66, 116] width 21 height 34
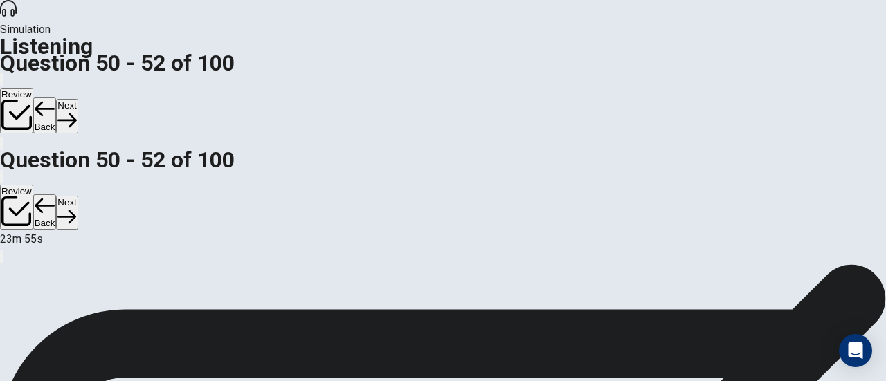
scroll to position [232, 0]
click at [77, 99] on button "Next" at bounding box center [66, 116] width 21 height 34
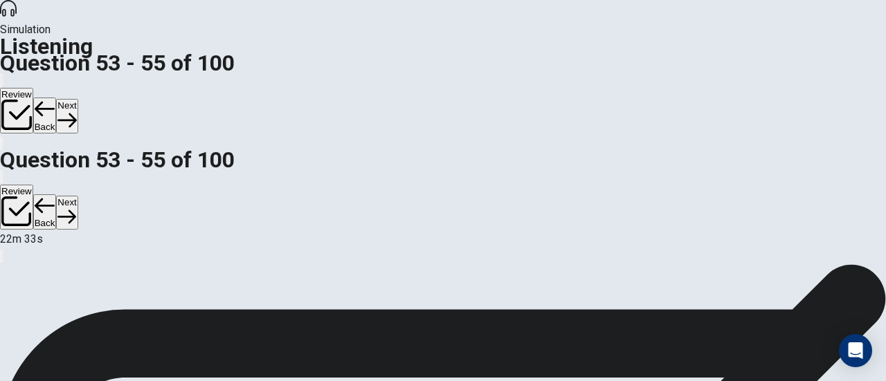
scroll to position [228, 0]
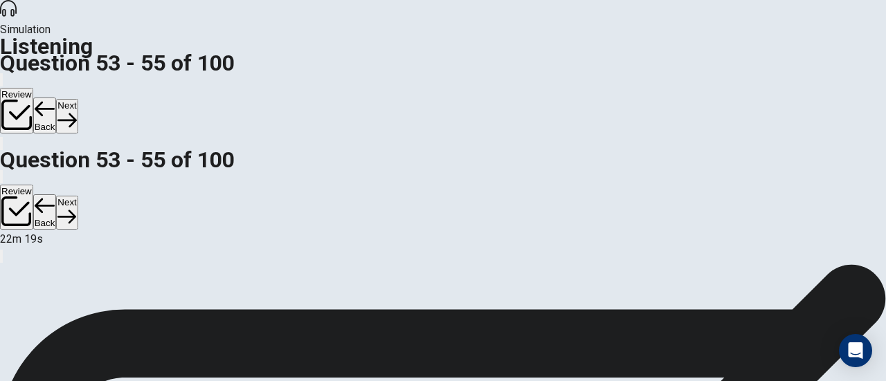
scroll to position [0, 0]
click at [77, 99] on button "Next" at bounding box center [66, 116] width 21 height 34
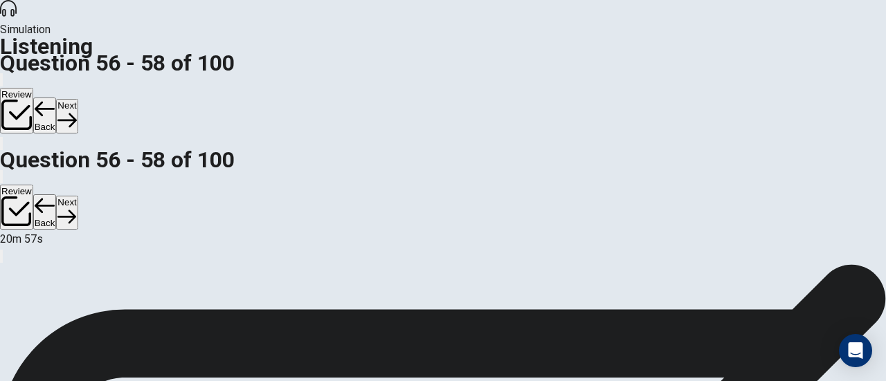
scroll to position [62, 0]
click at [77, 99] on button "Next" at bounding box center [66, 116] width 21 height 34
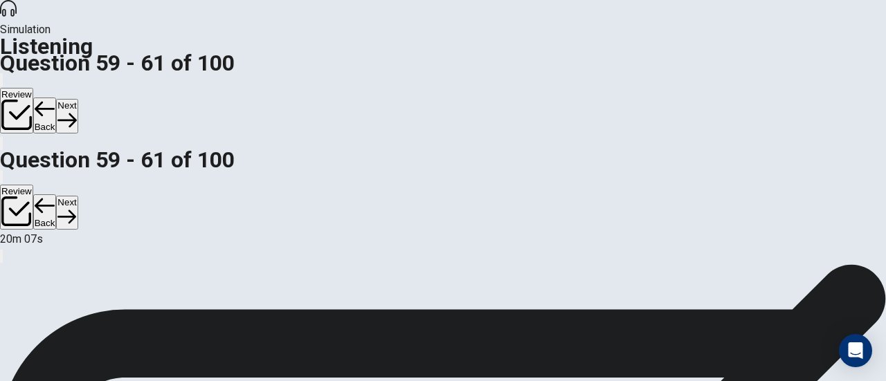
scroll to position [82, 0]
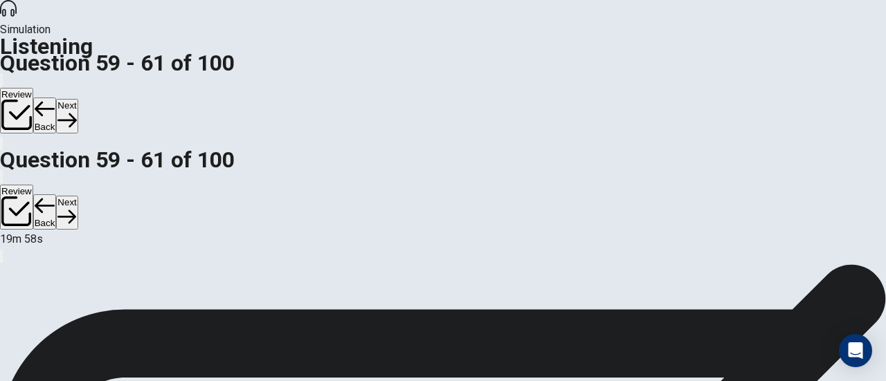
drag, startPoint x: 688, startPoint y: 183, endPoint x: 765, endPoint y: 18, distance: 181.7
click at [765, 18] on div "Simulation Listening Question 59 - 61 of 100 Review Back Next Question 59 - 61 …" at bounding box center [443, 190] width 886 height 381
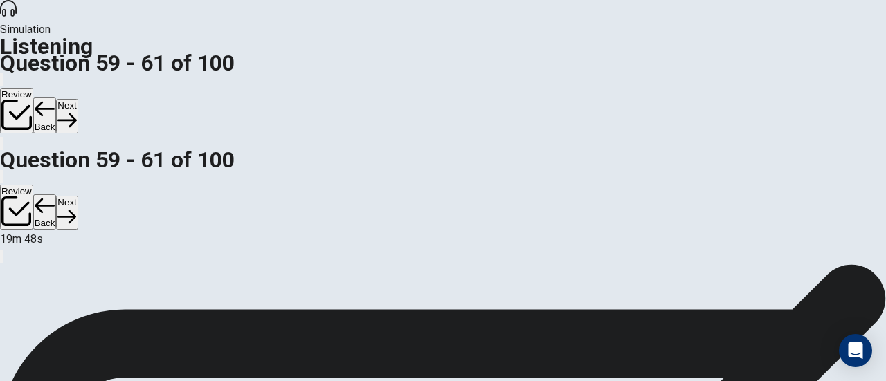
click at [76, 111] on icon "button" at bounding box center [66, 120] width 19 height 19
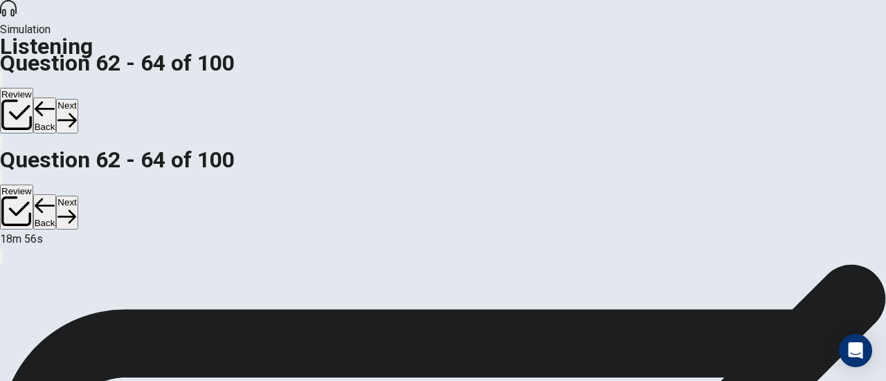
scroll to position [256, 0]
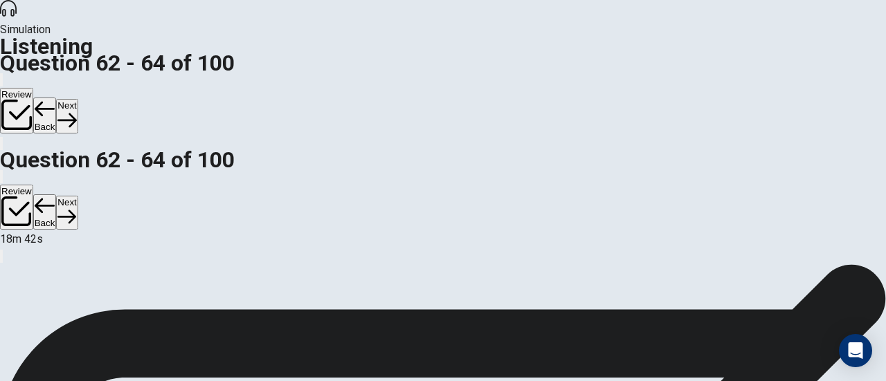
scroll to position [0, 0]
click at [77, 99] on button "Next" at bounding box center [66, 116] width 21 height 34
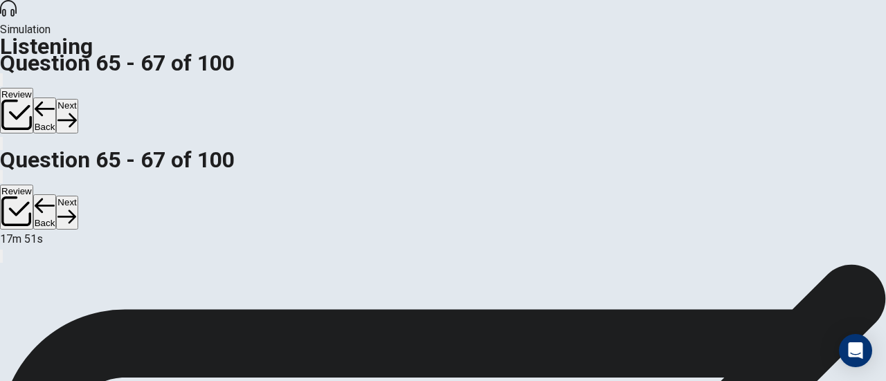
scroll to position [0, 0]
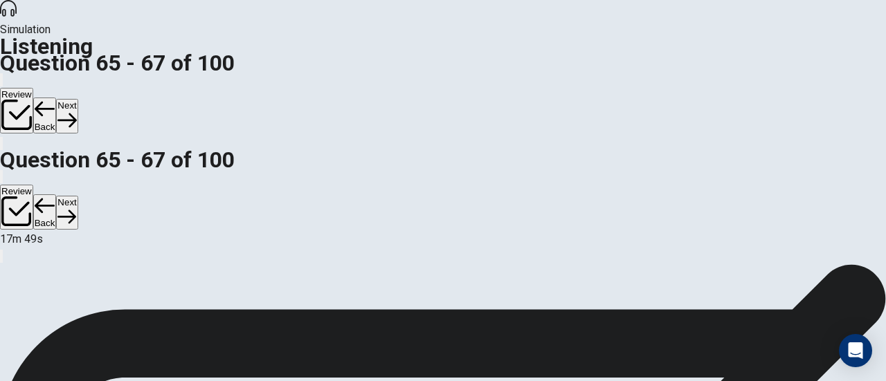
scroll to position [82, 0]
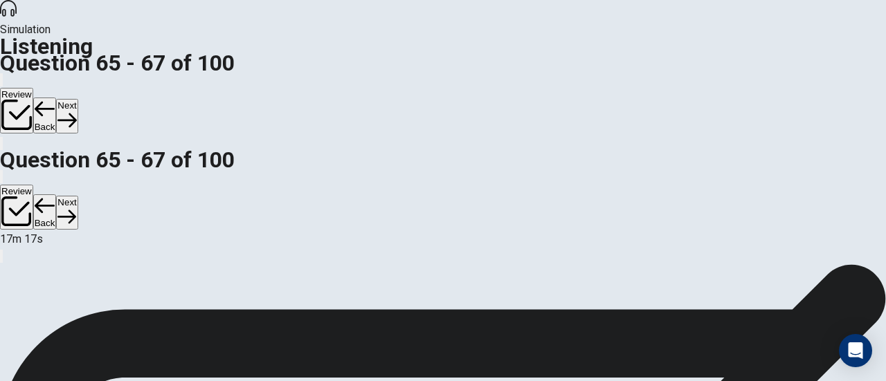
click at [77, 99] on button "Next" at bounding box center [66, 116] width 21 height 34
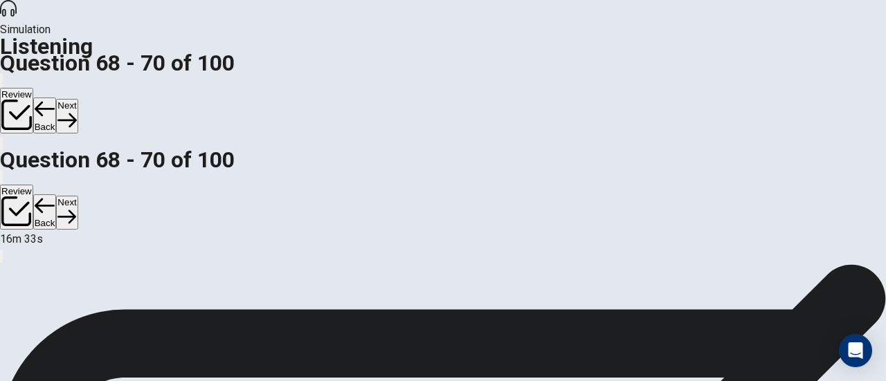
scroll to position [66, 0]
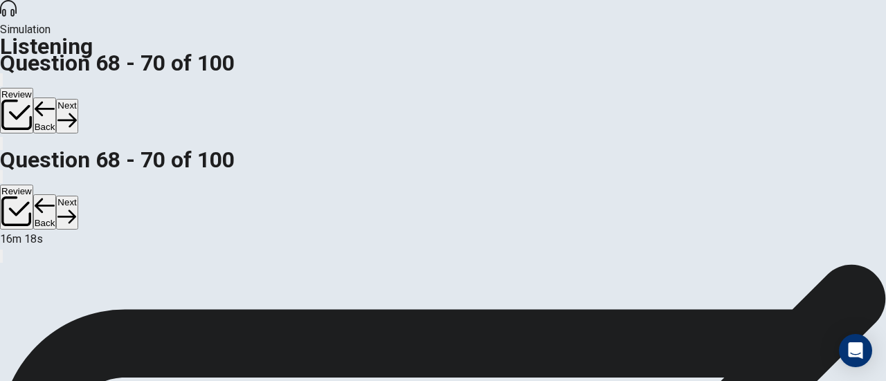
scroll to position [220, 0]
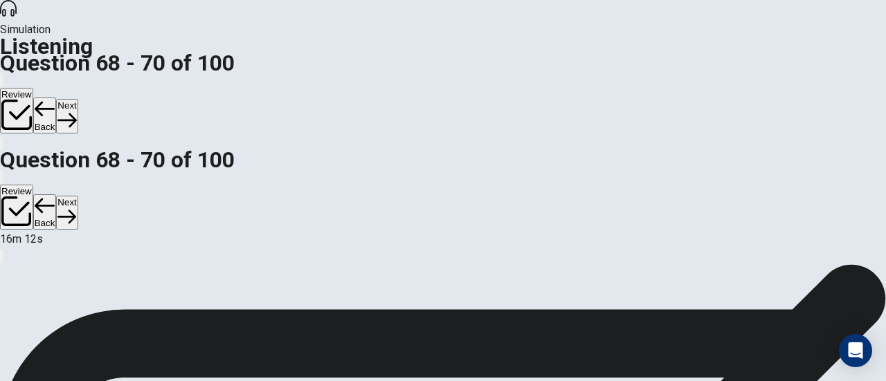
scroll to position [0, 0]
click at [77, 99] on button "Next" at bounding box center [66, 116] width 21 height 34
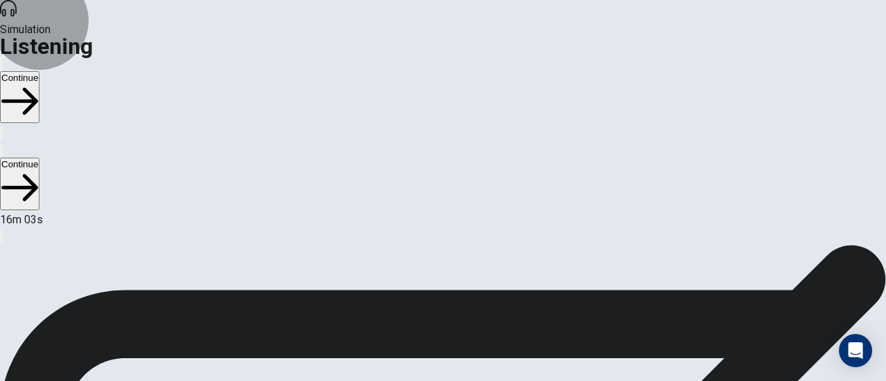
click at [39, 71] on button "Continue" at bounding box center [19, 97] width 39 height 52
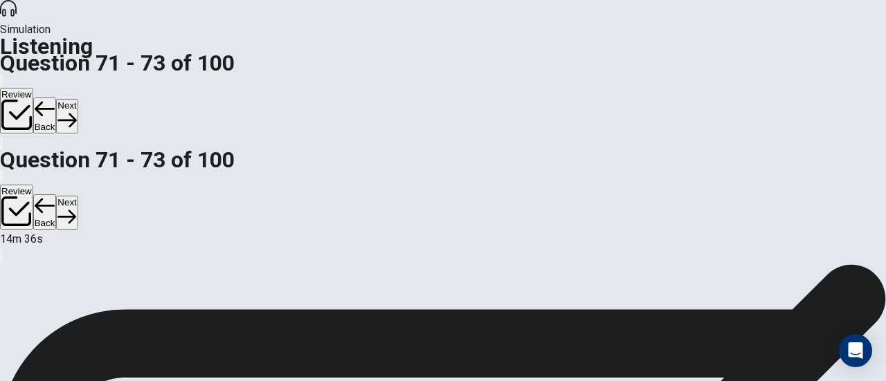
scroll to position [221, 0]
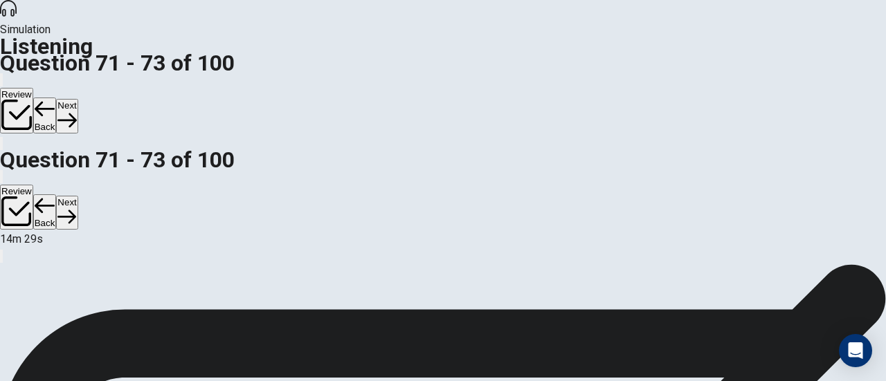
scroll to position [0, 0]
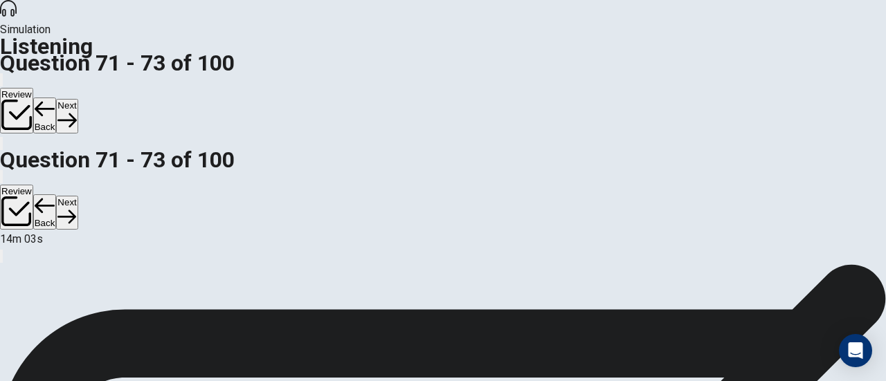
scroll to position [138, 0]
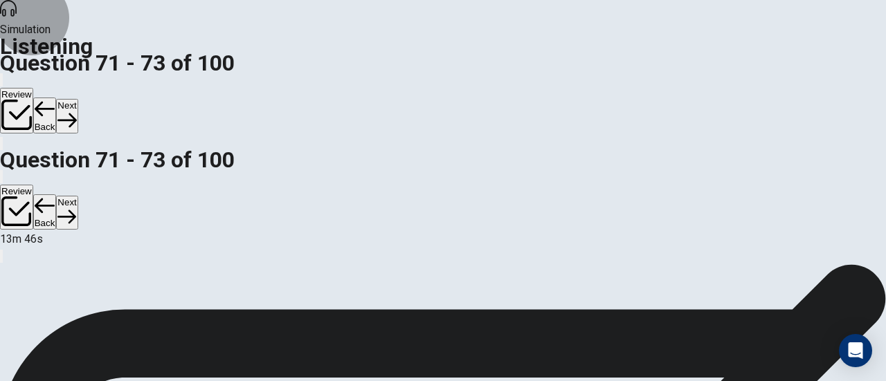
click at [77, 99] on button "Next" at bounding box center [66, 116] width 21 height 34
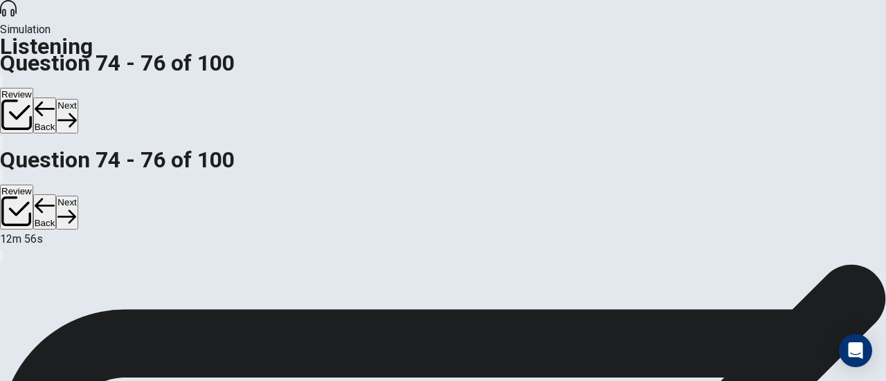
scroll to position [221, 0]
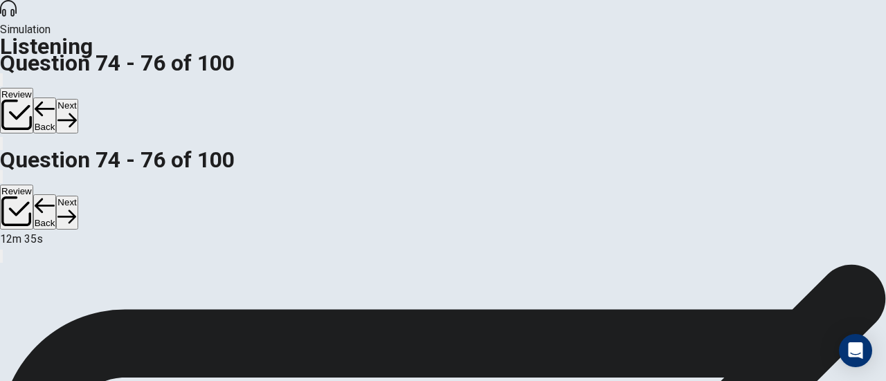
scroll to position [0, 0]
click at [76, 111] on icon "button" at bounding box center [66, 120] width 19 height 19
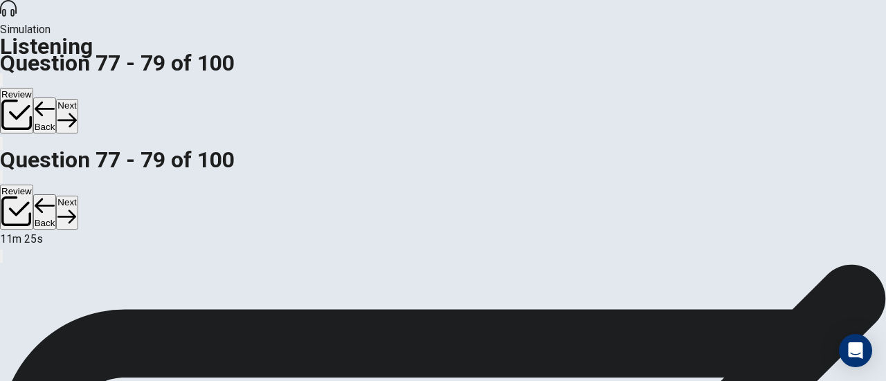
click at [77, 99] on button "Next" at bounding box center [66, 116] width 21 height 34
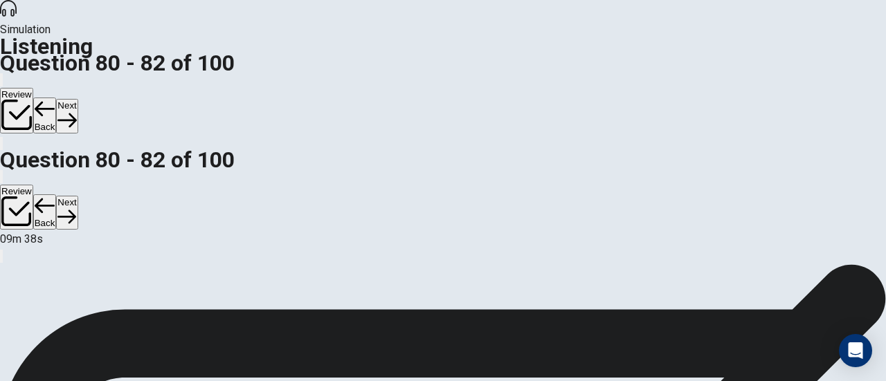
scroll to position [208, 0]
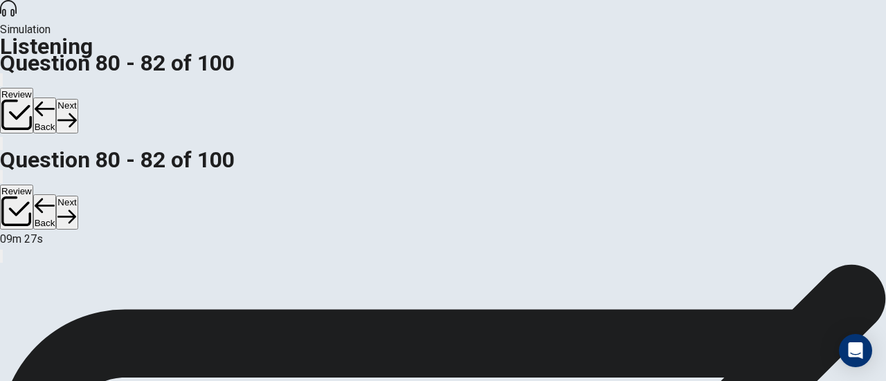
scroll to position [83, 0]
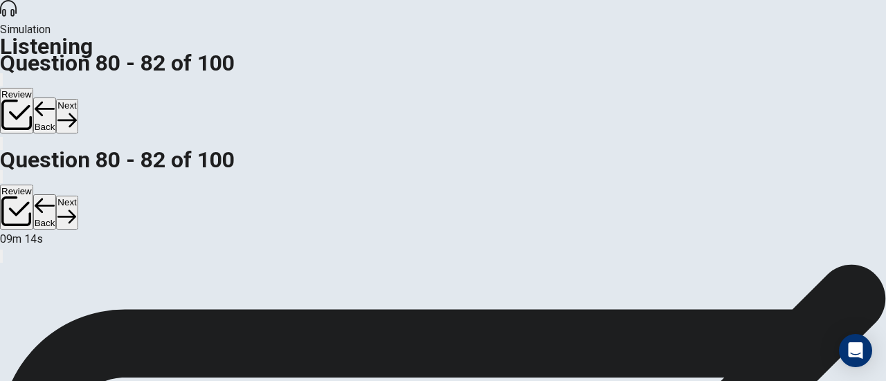
scroll to position [0, 0]
click at [77, 99] on button "Next" at bounding box center [66, 116] width 21 height 34
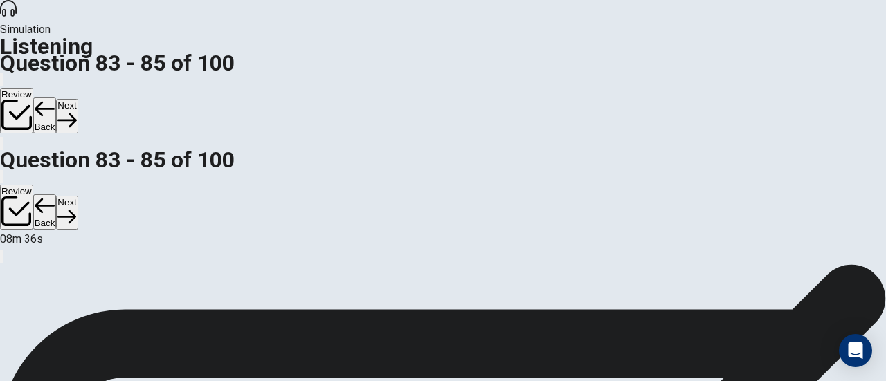
scroll to position [46, 0]
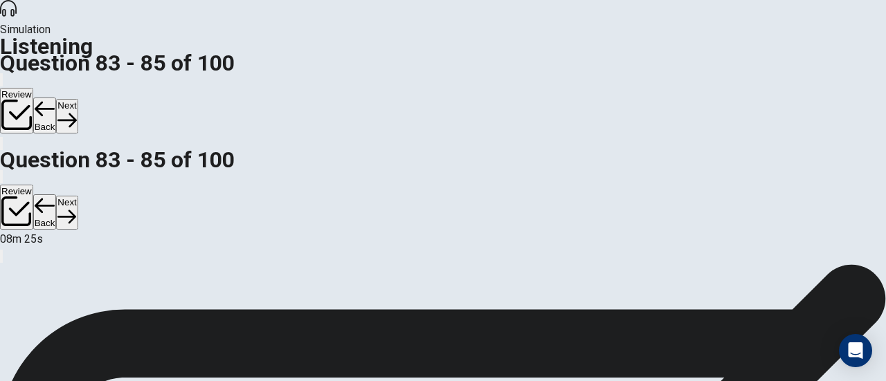
scroll to position [20, 0]
click at [77, 99] on button "Next" at bounding box center [66, 116] width 21 height 34
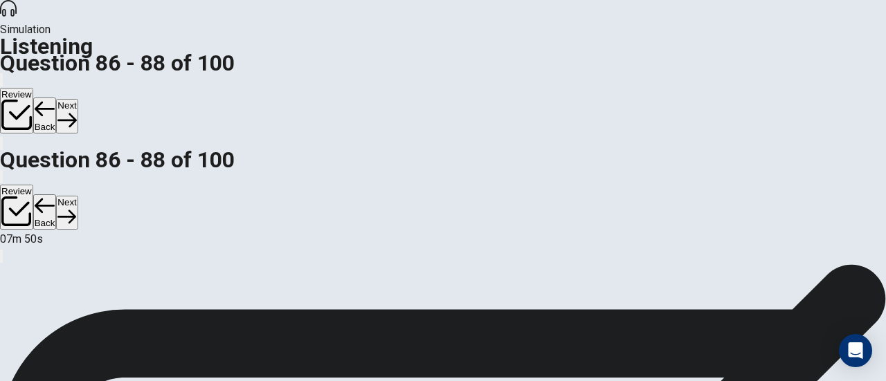
scroll to position [0, 0]
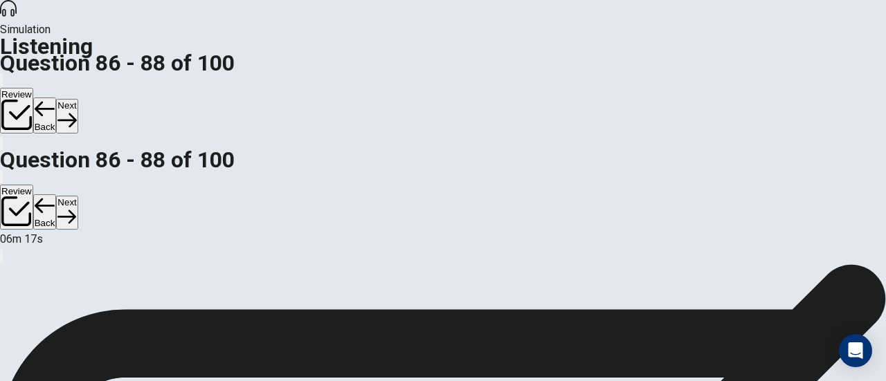
scroll to position [0, 0]
click at [77, 99] on button "Next" at bounding box center [66, 116] width 21 height 34
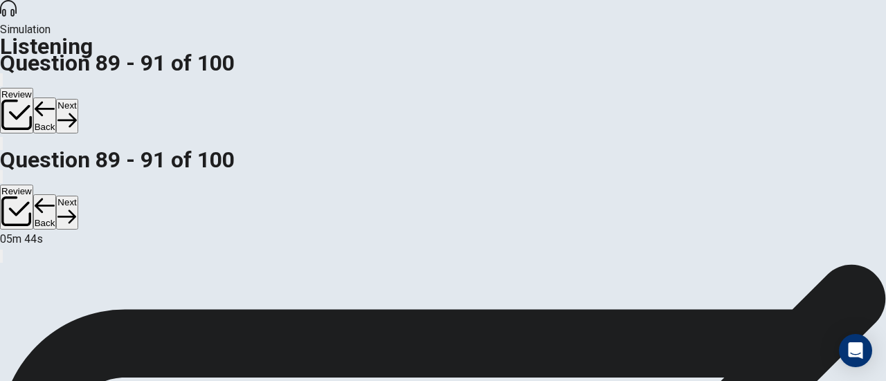
scroll to position [67, 0]
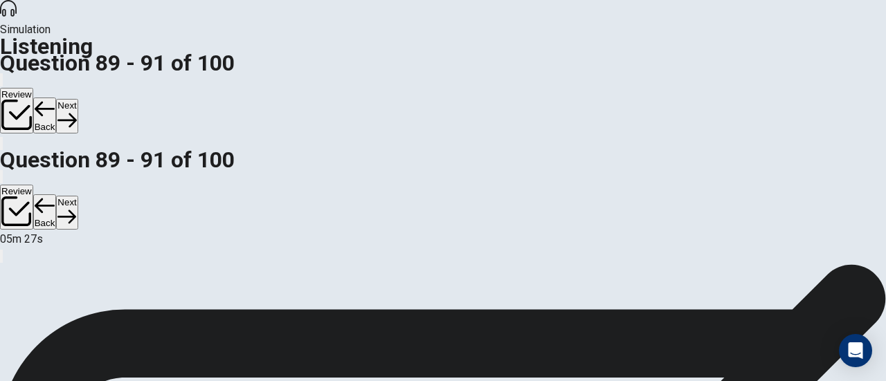
scroll to position [206, 0]
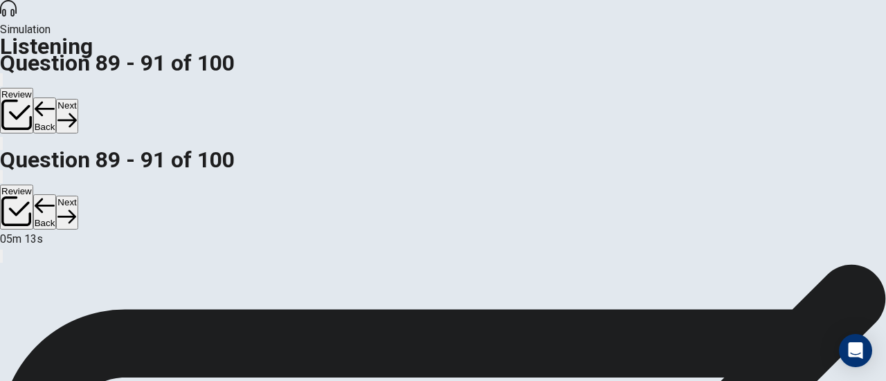
scroll to position [0, 0]
click at [77, 99] on button "Next" at bounding box center [66, 116] width 21 height 34
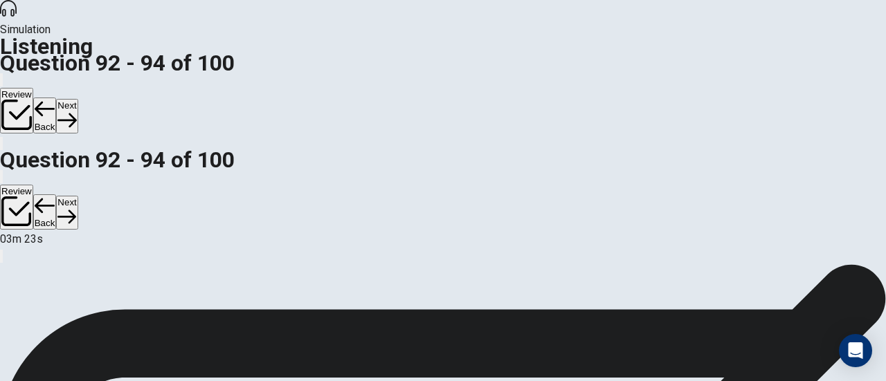
scroll to position [206, 0]
click at [77, 99] on button "Next" at bounding box center [66, 116] width 21 height 34
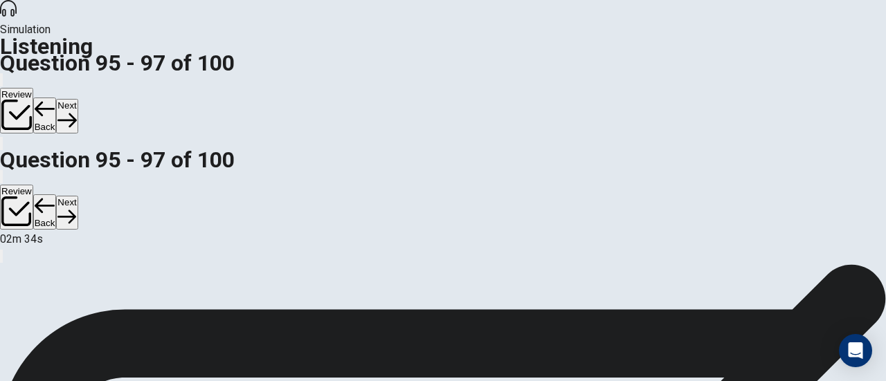
scroll to position [226, 0]
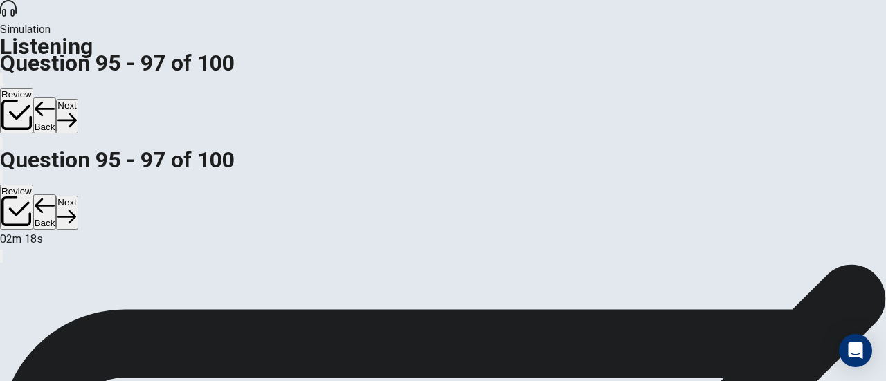
click at [77, 99] on button "Next" at bounding box center [66, 116] width 21 height 34
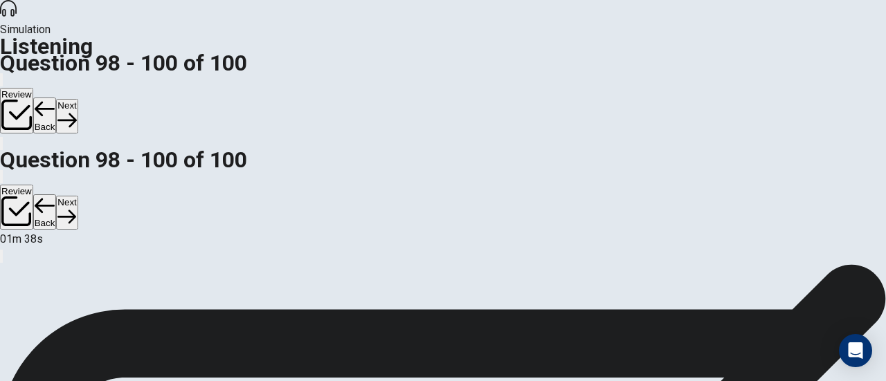
scroll to position [30, 0]
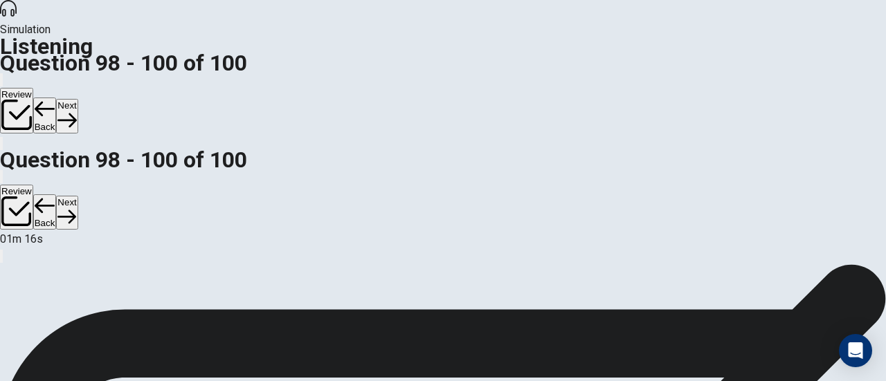
scroll to position [66, 0]
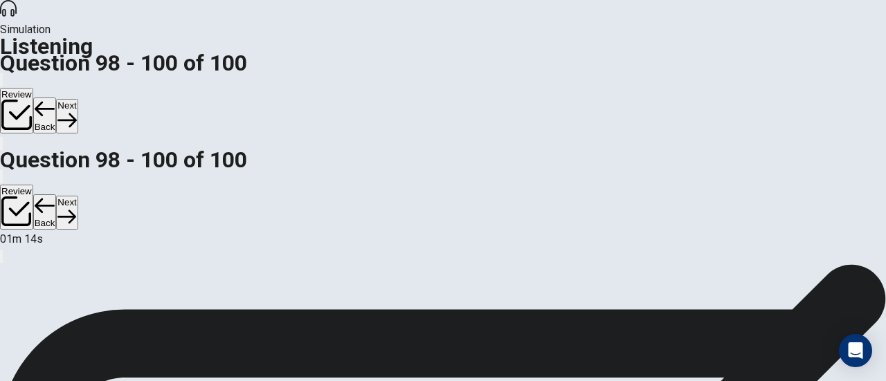
scroll to position [155, 0]
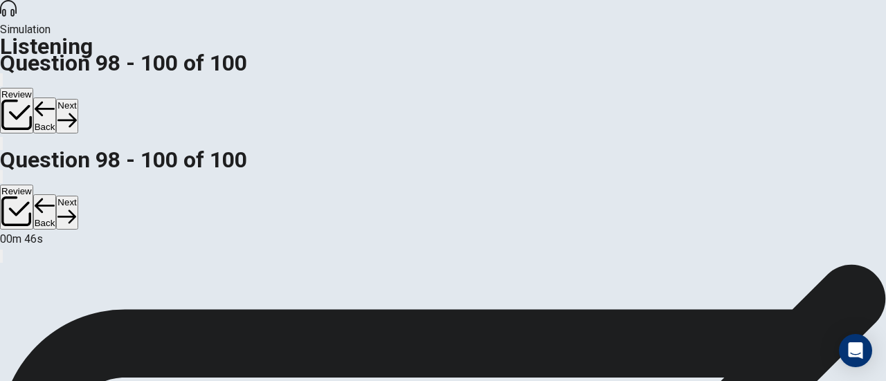
scroll to position [187, 0]
click at [77, 99] on button "Next" at bounding box center [66, 116] width 21 height 34
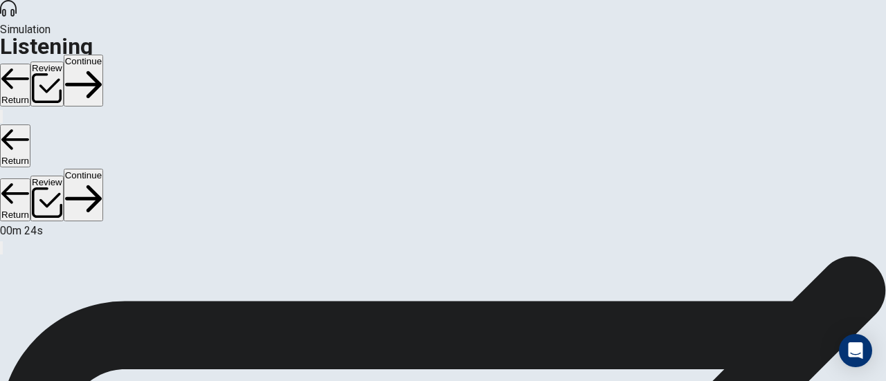
scroll to position [33, 0]
click at [30, 64] on button "Return" at bounding box center [15, 85] width 30 height 43
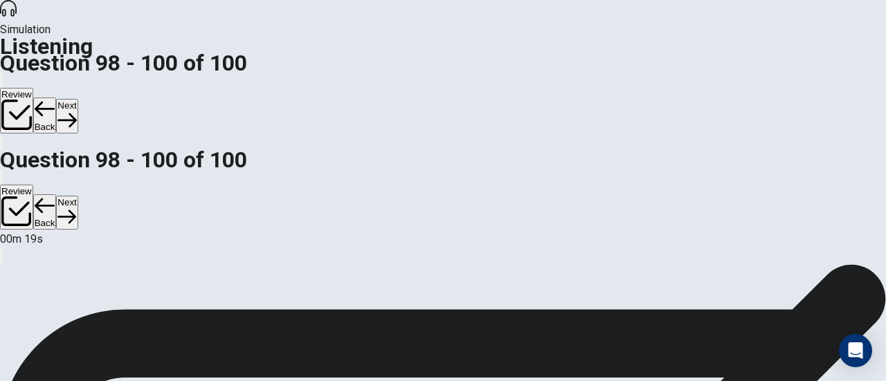
scroll to position [228, 0]
click at [77, 99] on button "Next" at bounding box center [66, 116] width 21 height 34
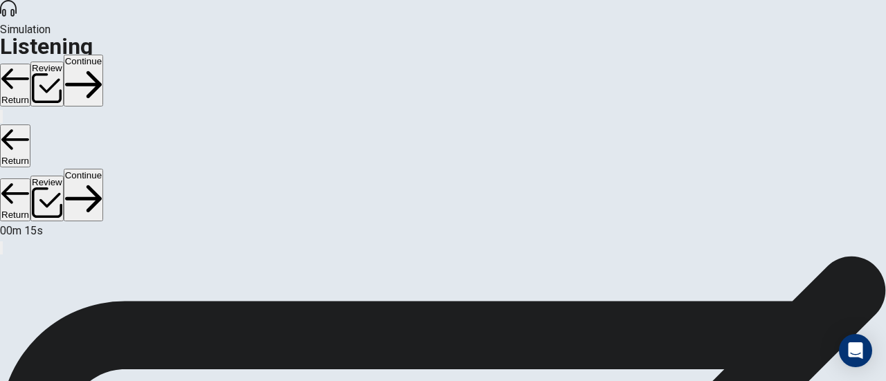
scroll to position [103, 0]
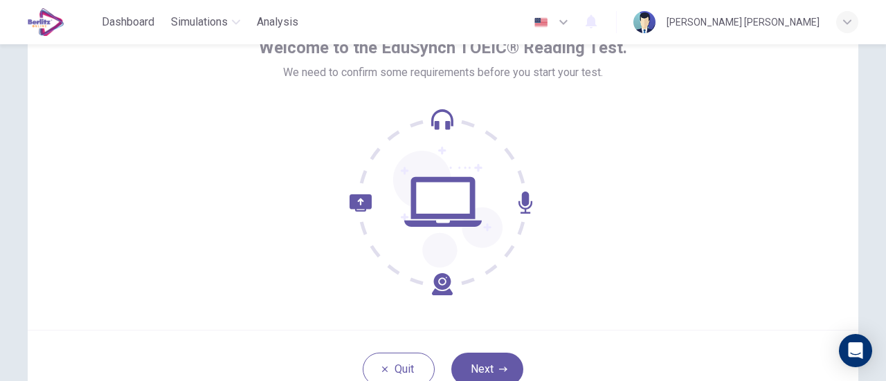
scroll to position [109, 0]
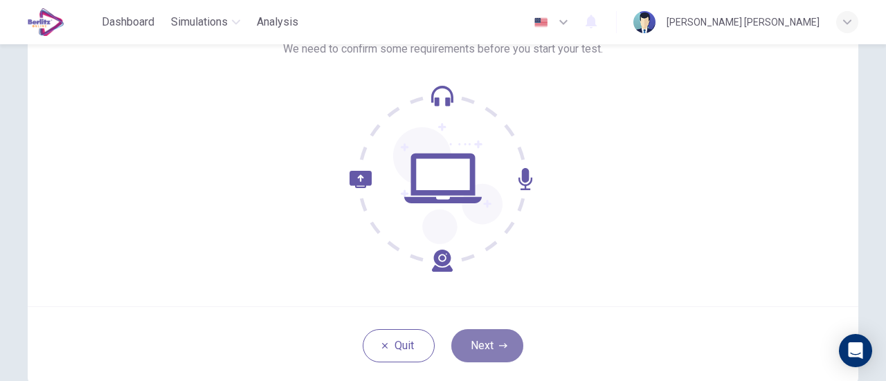
click at [498, 349] on button "Next" at bounding box center [487, 345] width 72 height 33
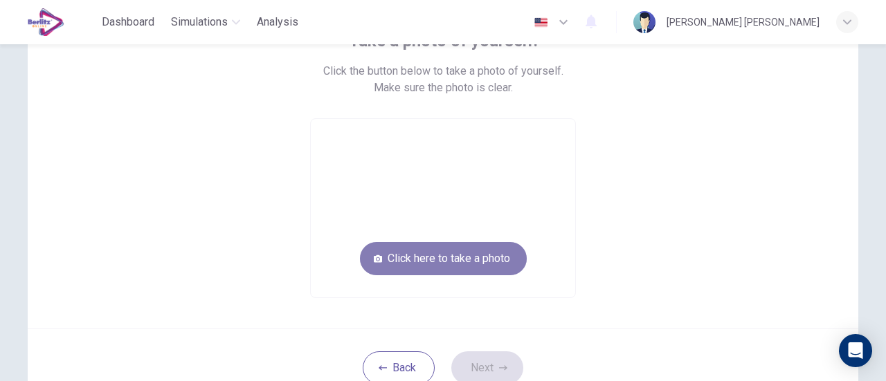
click at [492, 265] on button "Click here to take a photo" at bounding box center [443, 258] width 167 height 33
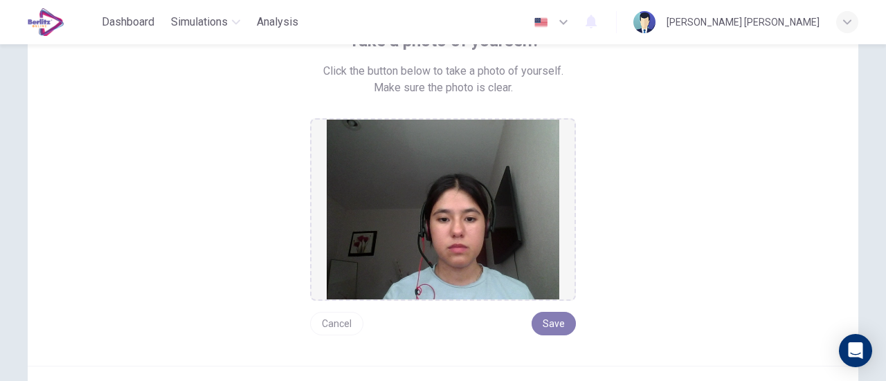
click at [559, 322] on button "Save" at bounding box center [553, 324] width 44 height 24
click at [554, 324] on button "Save" at bounding box center [553, 324] width 44 height 24
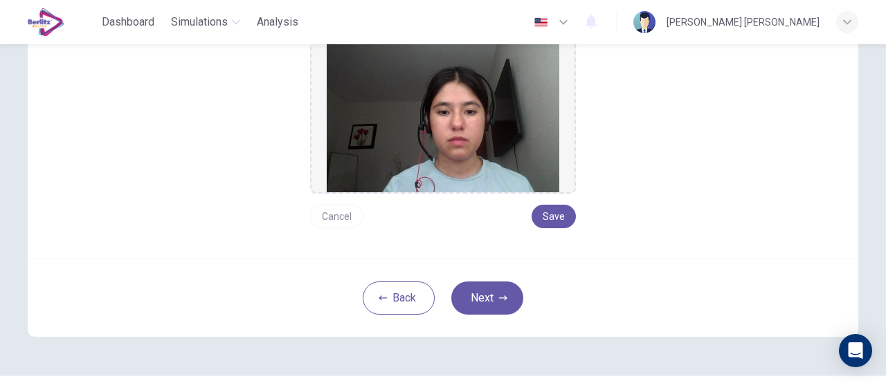
scroll to position [253, 0]
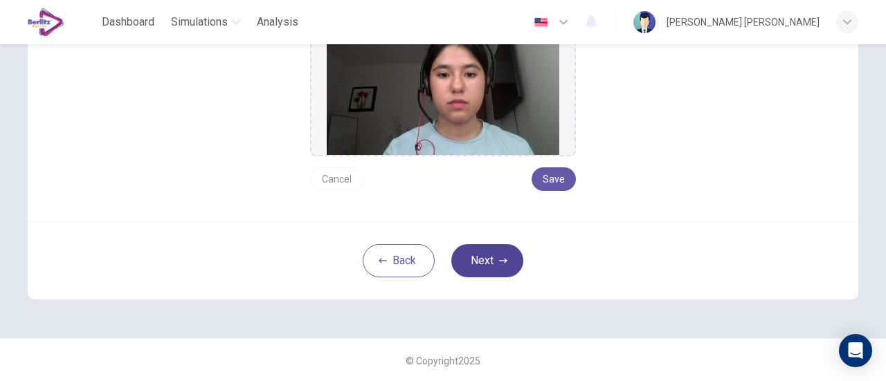
click at [509, 264] on button "Next" at bounding box center [487, 260] width 72 height 33
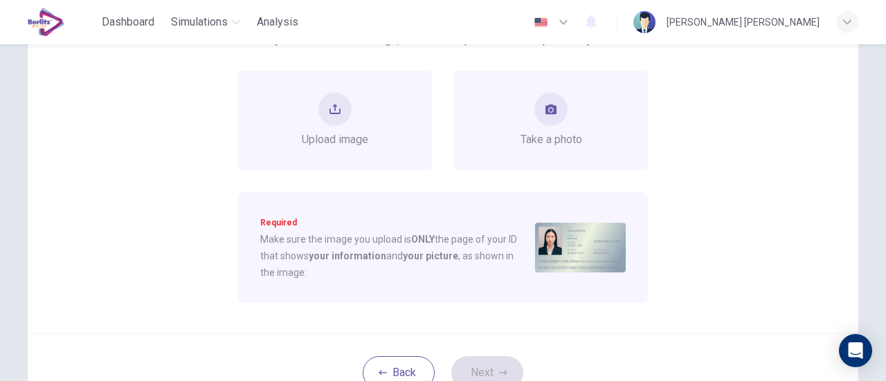
scroll to position [158, 0]
click at [546, 131] on span "Take a photo" at bounding box center [551, 138] width 62 height 17
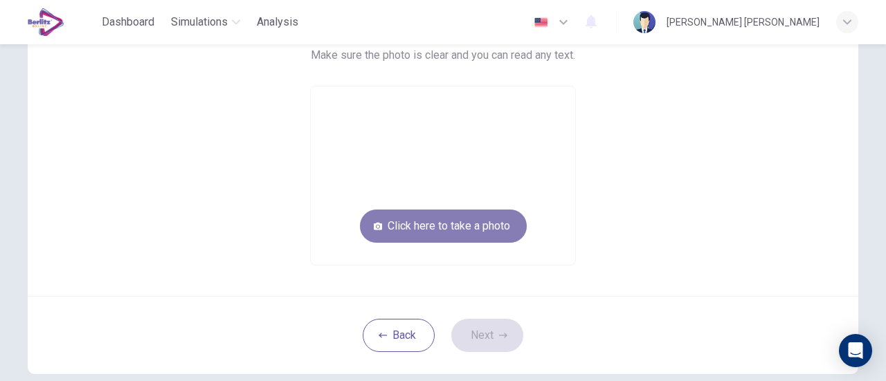
click at [465, 226] on button "Click here to take a photo" at bounding box center [443, 226] width 167 height 33
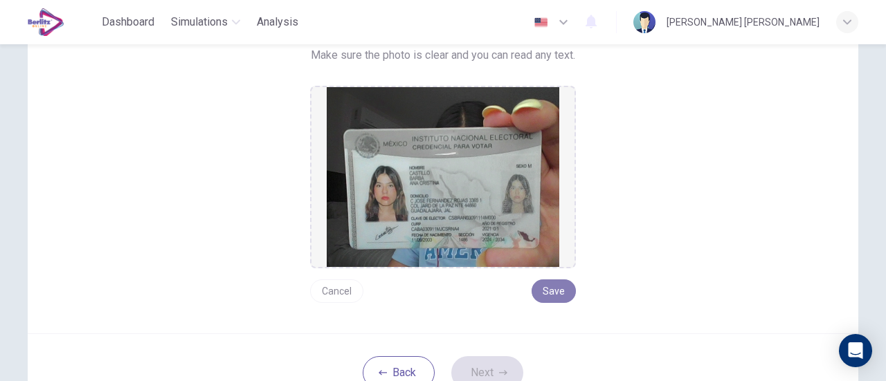
click at [562, 289] on button "Save" at bounding box center [553, 292] width 44 height 24
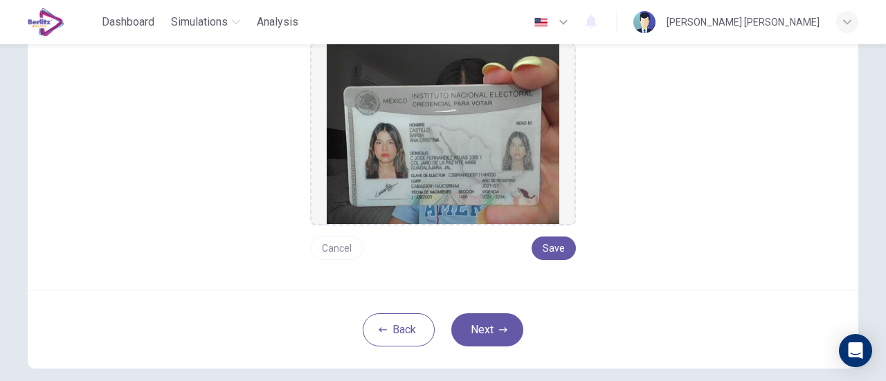
scroll to position [202, 0]
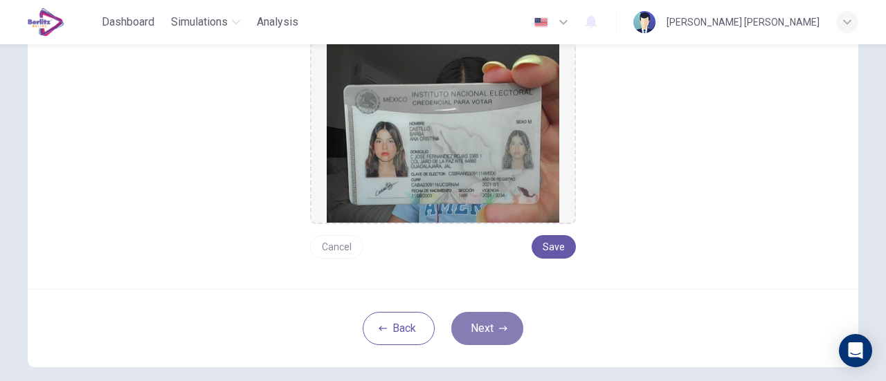
click at [483, 329] on button "Next" at bounding box center [487, 328] width 72 height 33
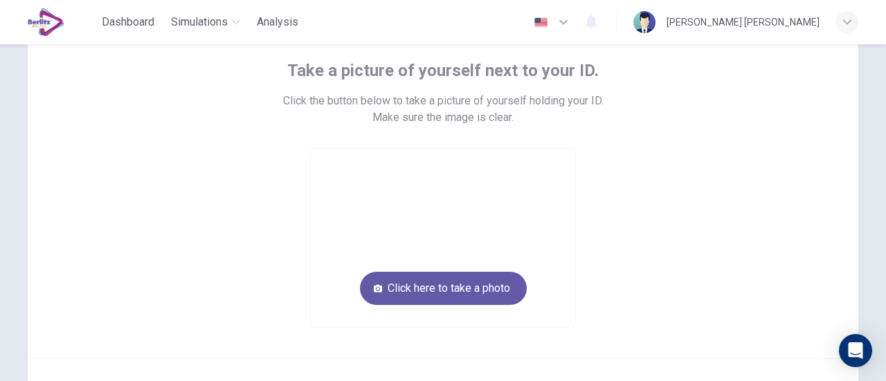
scroll to position [83, 0]
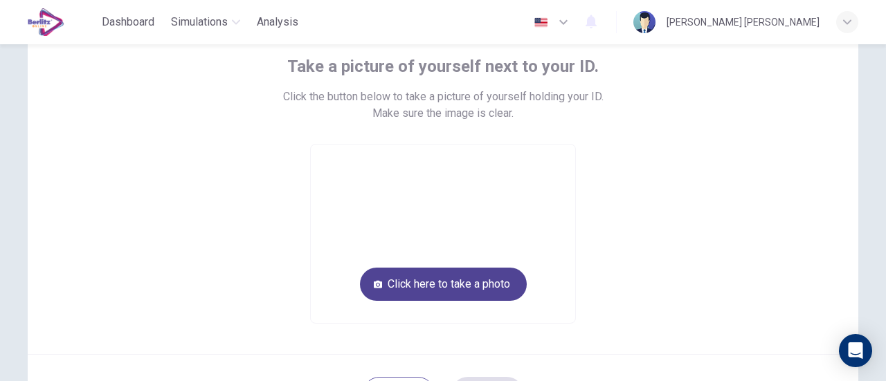
click at [475, 284] on button "Click here to take a photo" at bounding box center [443, 284] width 167 height 33
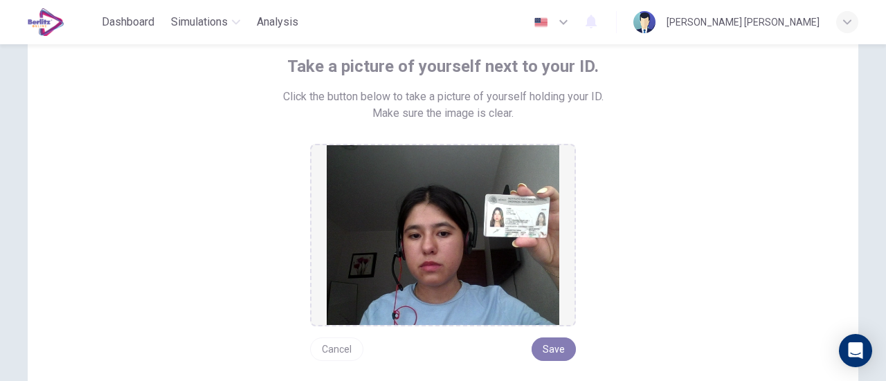
click at [557, 345] on button "Save" at bounding box center [553, 350] width 44 height 24
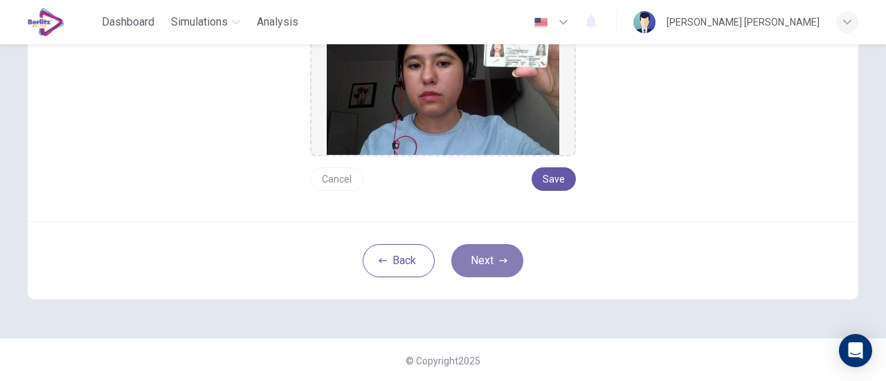
click at [479, 264] on button "Next" at bounding box center [487, 260] width 72 height 33
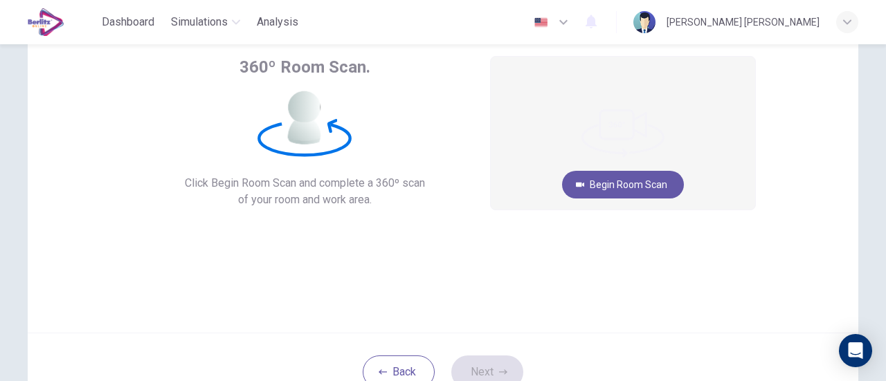
scroll to position [81, 0]
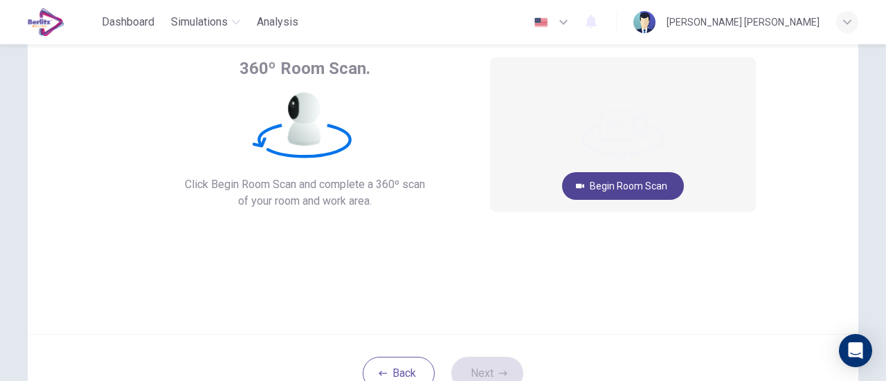
click at [658, 189] on button "Begin Room Scan" at bounding box center [623, 186] width 122 height 28
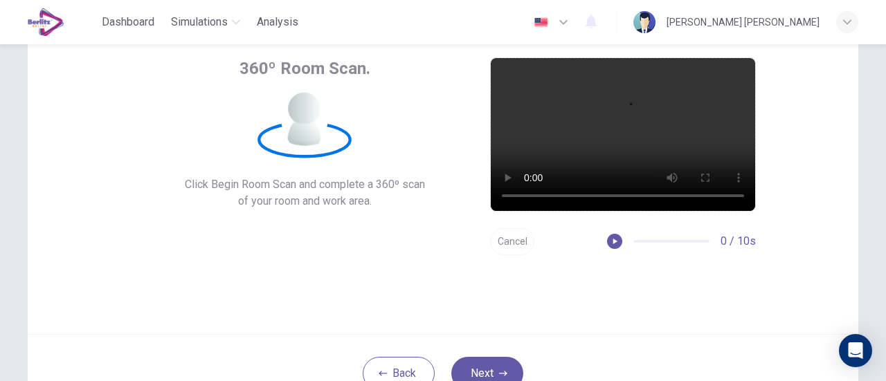
scroll to position [109, 0]
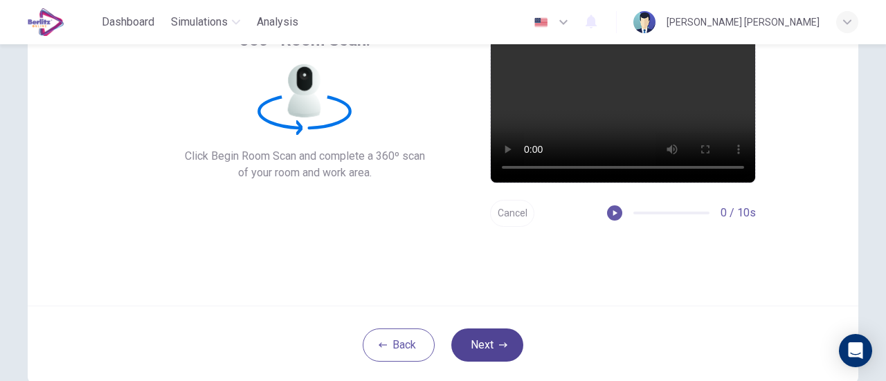
click at [479, 345] on button "Next" at bounding box center [487, 345] width 72 height 33
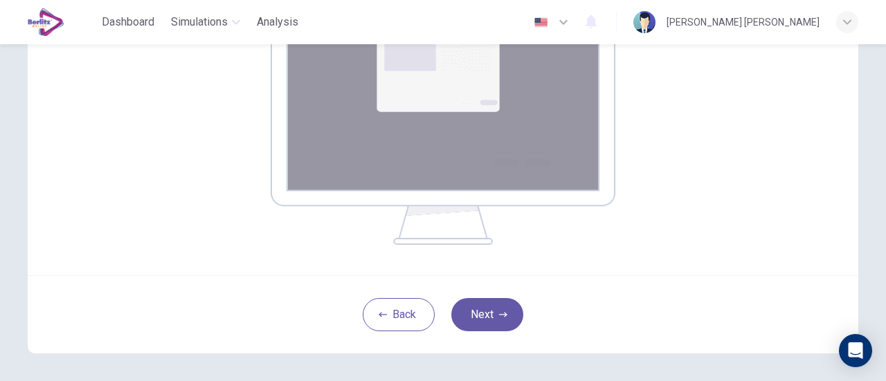
scroll to position [282, 0]
click at [500, 314] on icon "button" at bounding box center [503, 314] width 8 height 8
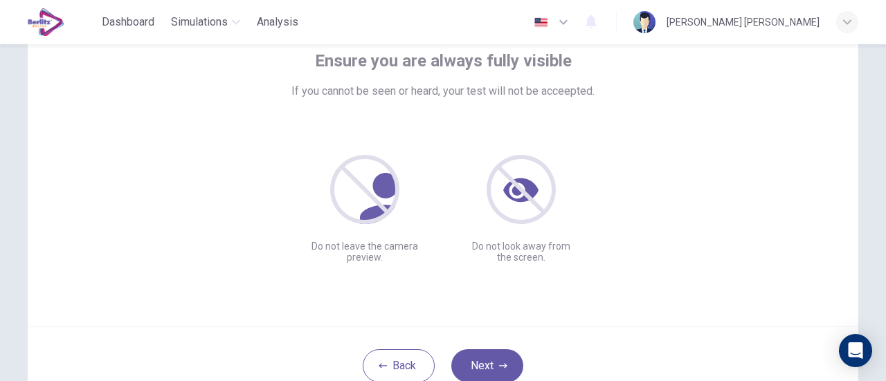
scroll to position [109, 0]
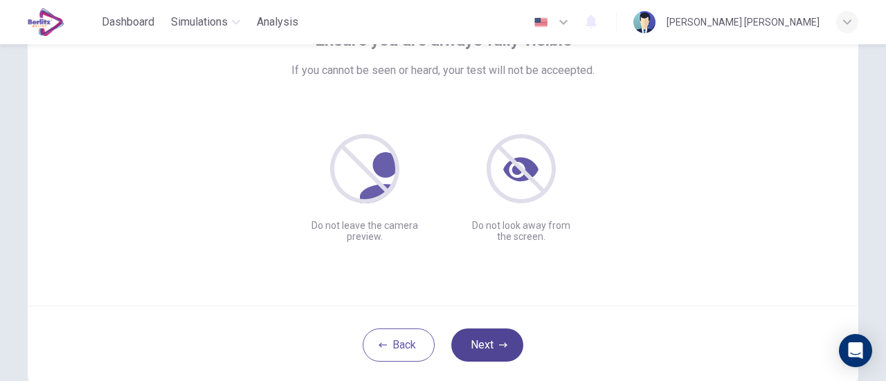
click at [488, 344] on button "Next" at bounding box center [487, 345] width 72 height 33
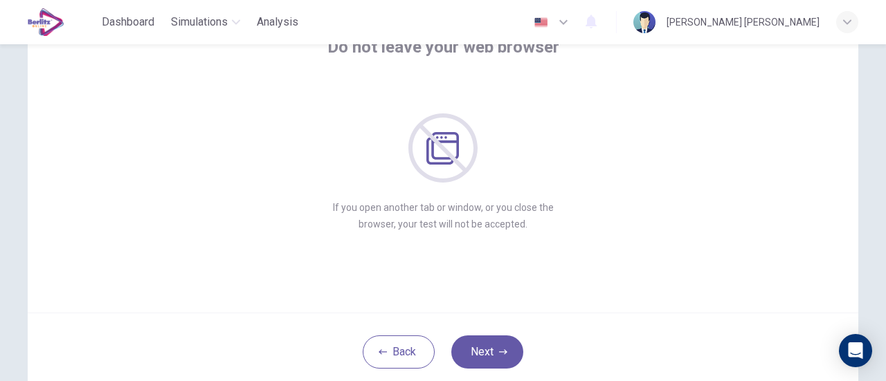
scroll to position [103, 0]
click at [485, 347] on button "Next" at bounding box center [487, 351] width 72 height 33
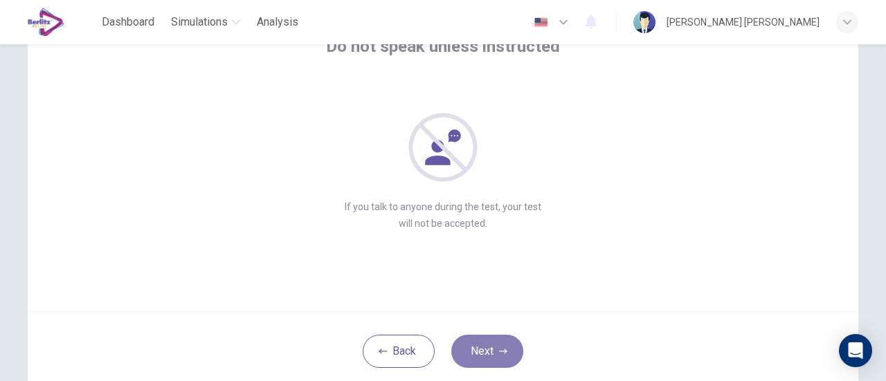
click at [488, 344] on button "Next" at bounding box center [487, 351] width 72 height 33
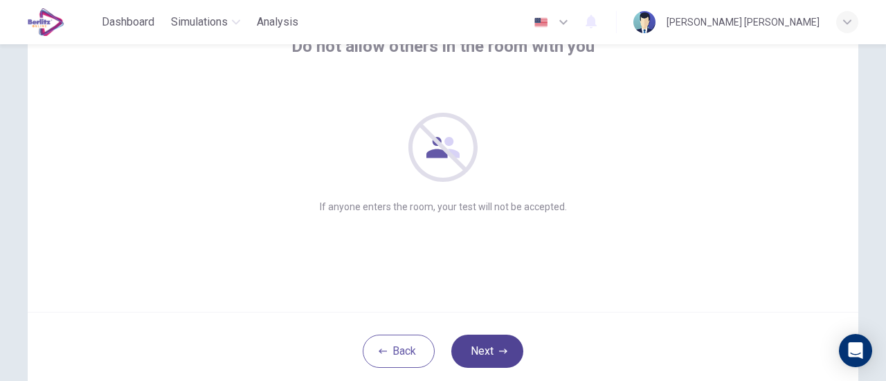
click at [488, 344] on button "Next" at bounding box center [487, 351] width 72 height 33
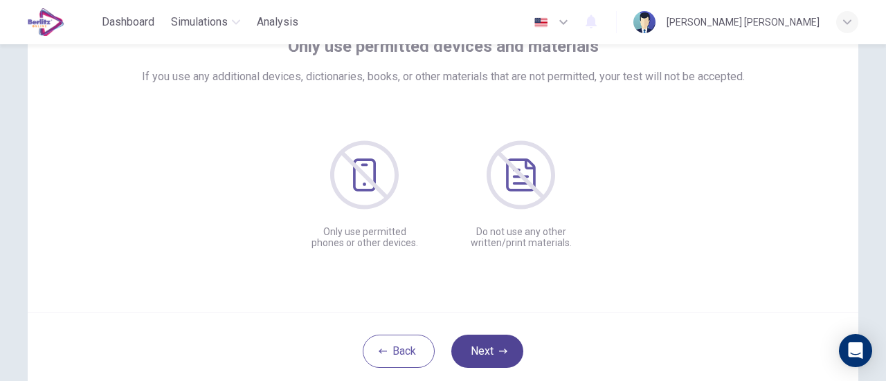
click at [488, 344] on button "Next" at bounding box center [487, 351] width 72 height 33
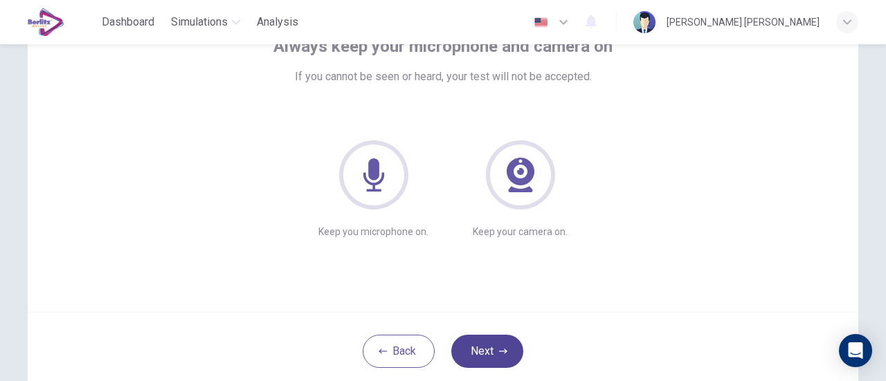
click at [499, 351] on icon "button" at bounding box center [503, 351] width 8 height 8
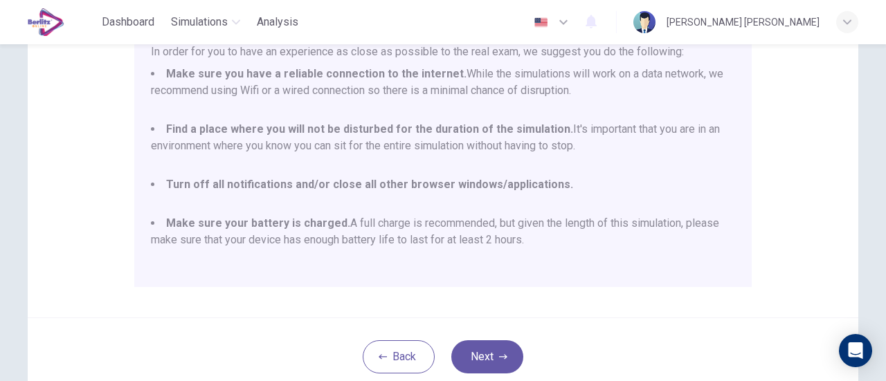
scroll to position [294, 0]
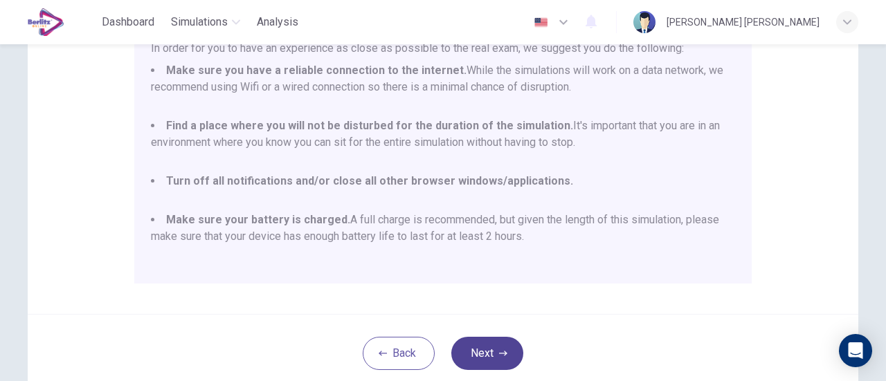
click at [499, 355] on icon "button" at bounding box center [503, 353] width 8 height 8
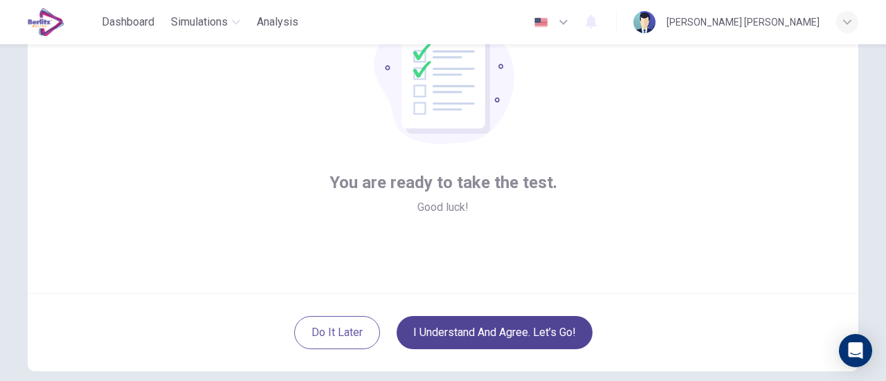
scroll to position [124, 0]
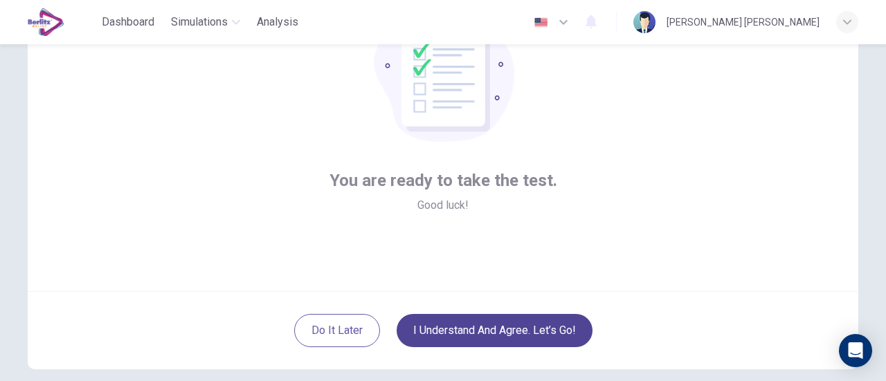
click at [544, 321] on button "I understand and agree. Let’s go!" at bounding box center [494, 330] width 196 height 33
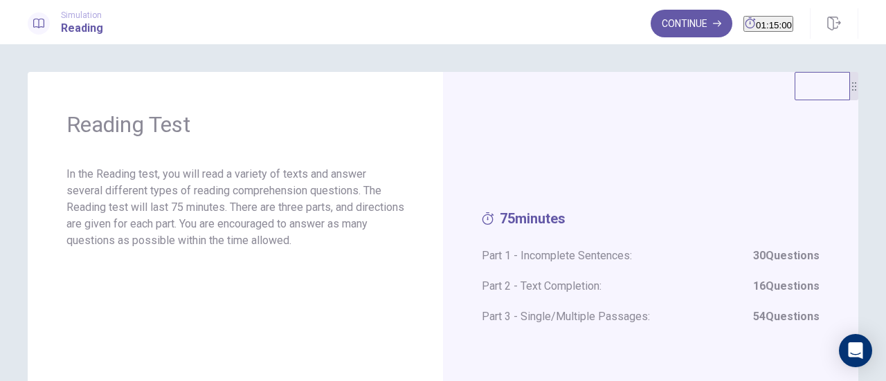
scroll to position [16, 0]
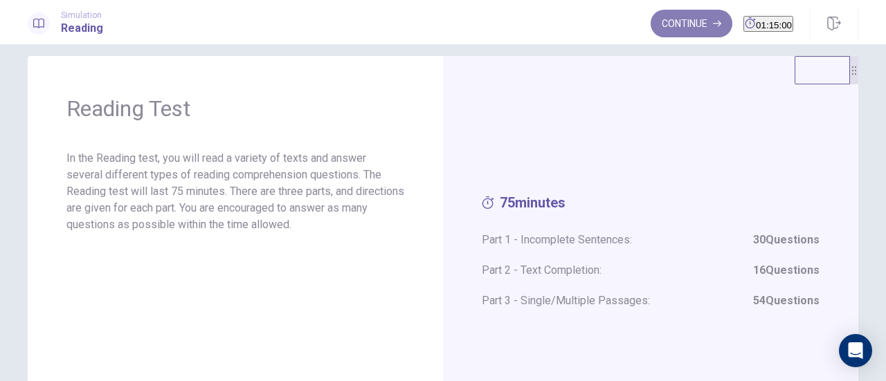
click at [661, 24] on button "Continue" at bounding box center [691, 24] width 82 height 28
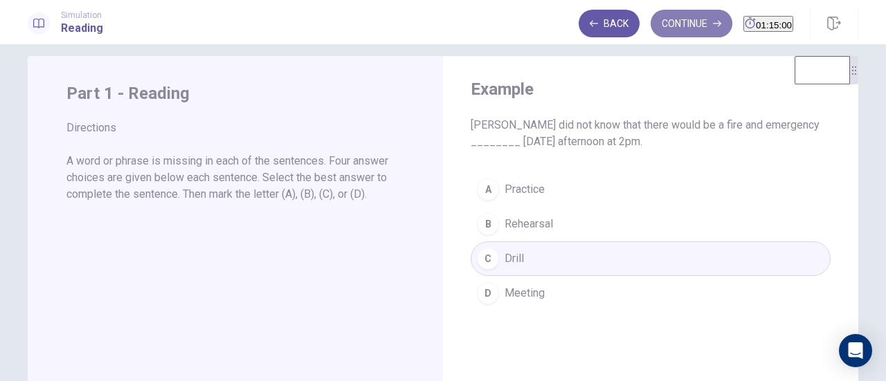
click at [671, 24] on button "Continue" at bounding box center [691, 24] width 82 height 28
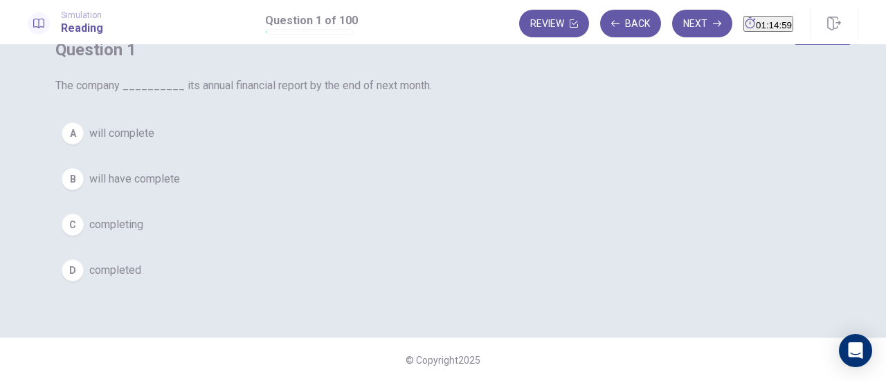
scroll to position [59, 0]
click at [421, 150] on button "A will complete" at bounding box center [442, 133] width 775 height 35
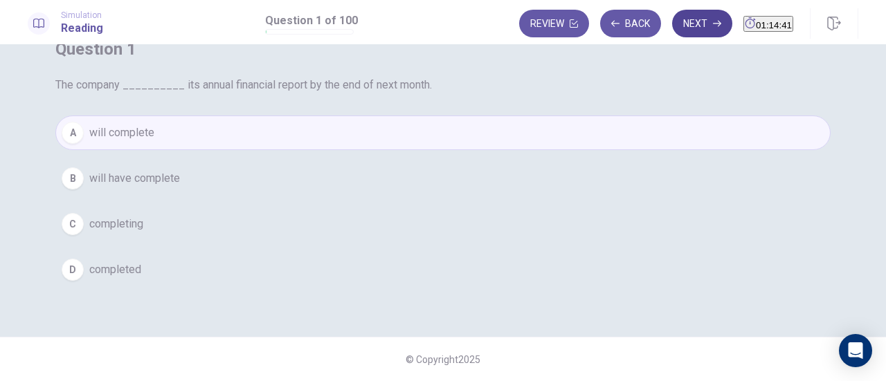
click at [674, 33] on button "Next" at bounding box center [702, 24] width 60 height 28
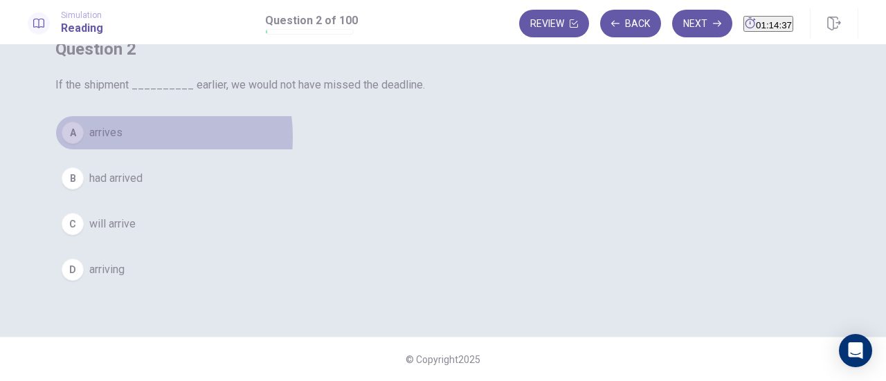
click at [122, 141] on span "arrives" at bounding box center [105, 133] width 33 height 17
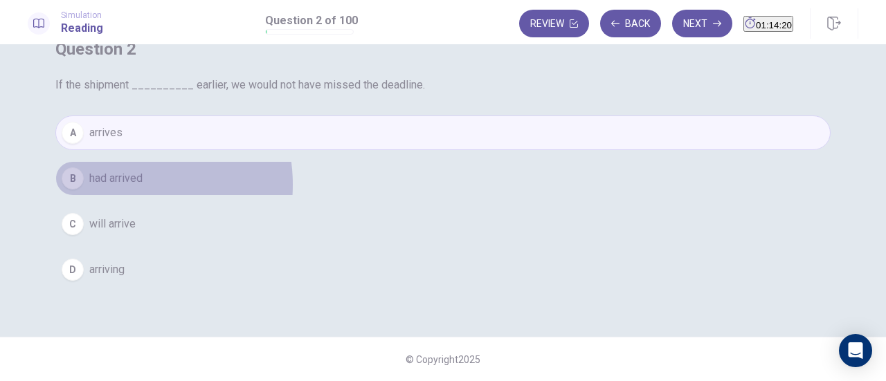
click at [143, 187] on span "had arrived" at bounding box center [115, 178] width 53 height 17
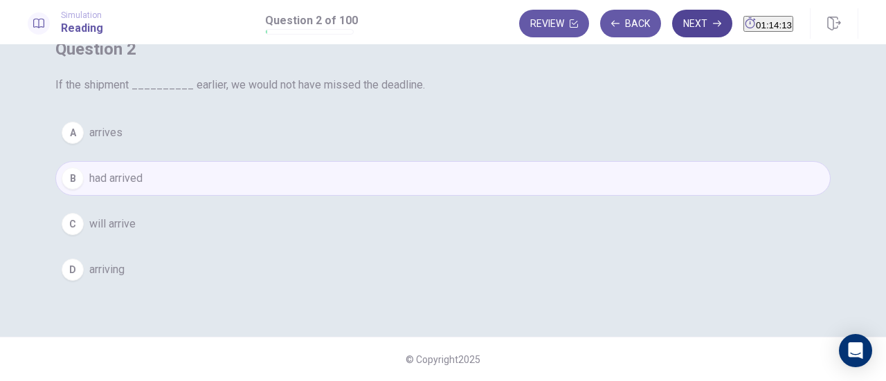
click at [684, 24] on button "Next" at bounding box center [702, 24] width 60 height 28
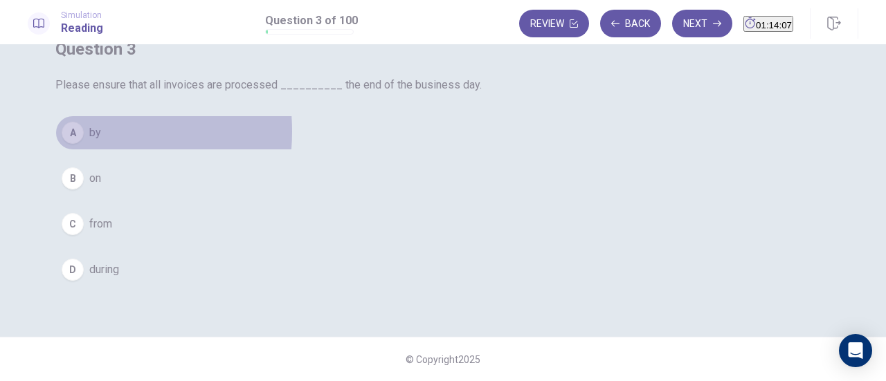
click at [84, 144] on div "A" at bounding box center [73, 133] width 22 height 22
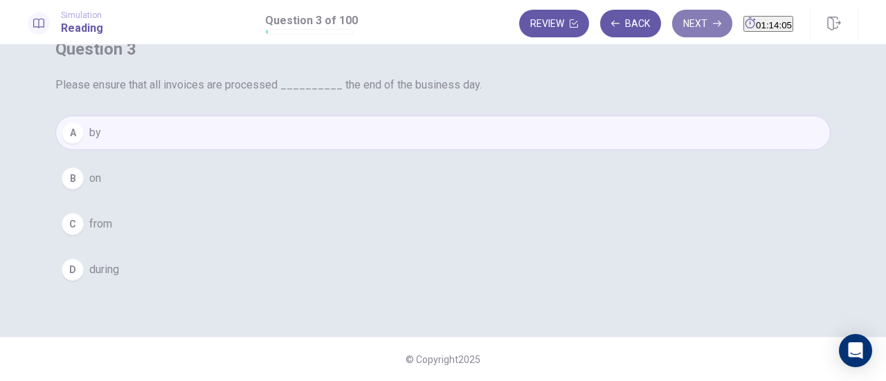
click at [684, 33] on button "Next" at bounding box center [702, 24] width 60 height 28
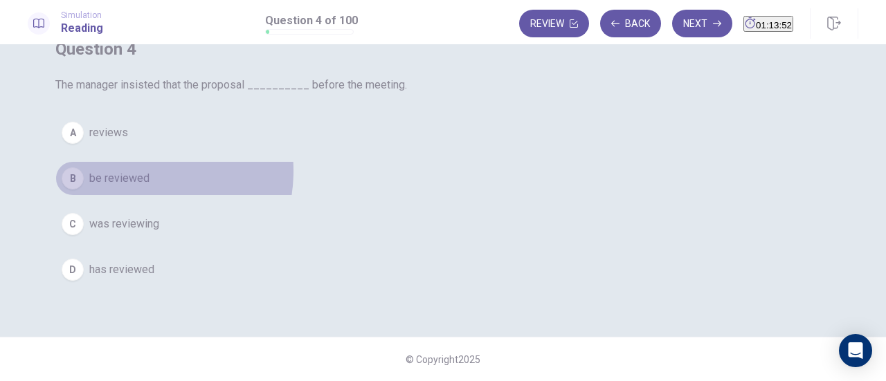
click at [149, 187] on span "be reviewed" at bounding box center [119, 178] width 60 height 17
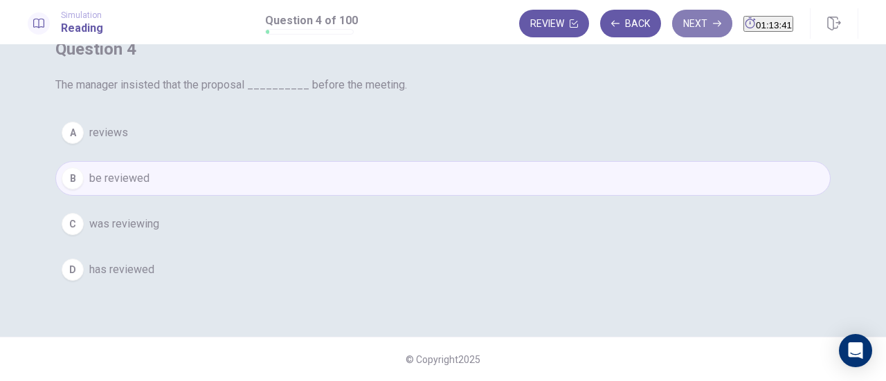
click at [675, 28] on button "Next" at bounding box center [702, 24] width 60 height 28
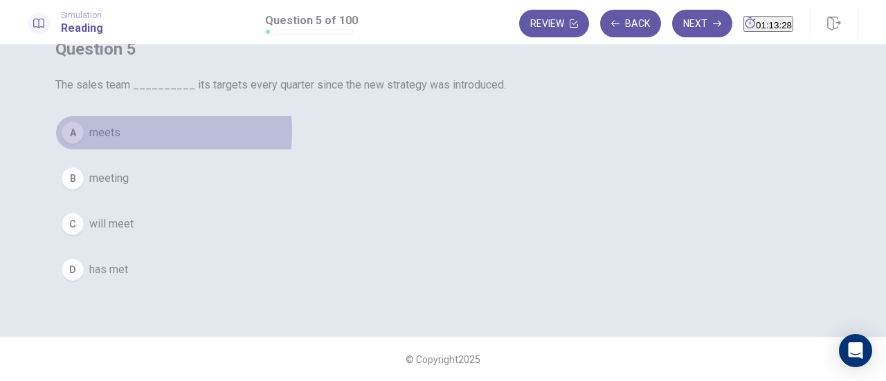
click at [120, 141] on span "meets" at bounding box center [104, 133] width 31 height 17
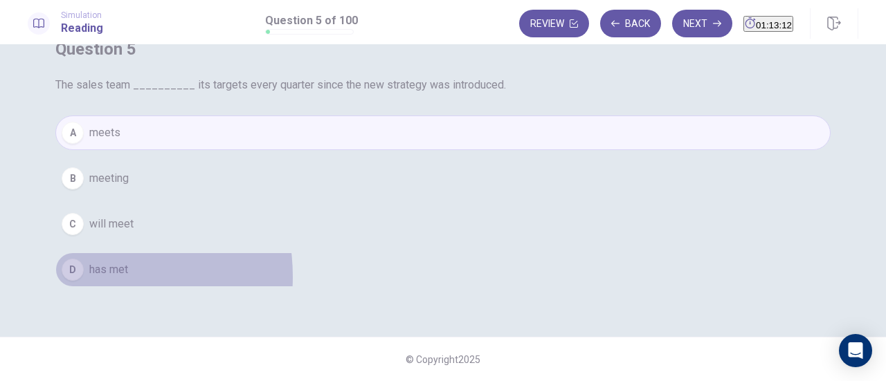
click at [349, 287] on button "D has met" at bounding box center [442, 270] width 775 height 35
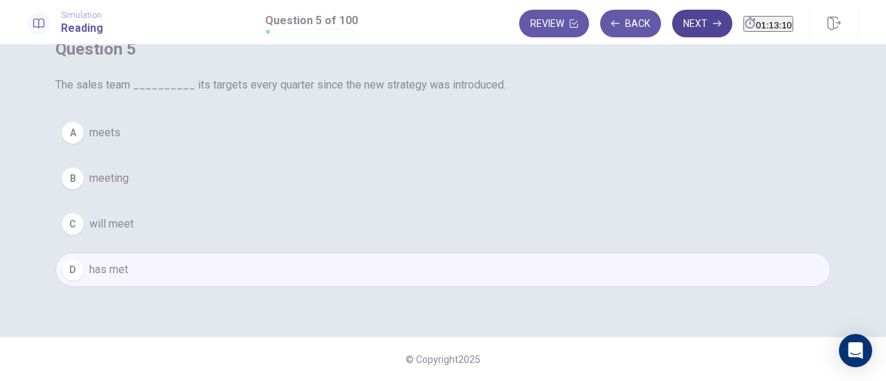
click at [681, 30] on button "Next" at bounding box center [702, 24] width 60 height 28
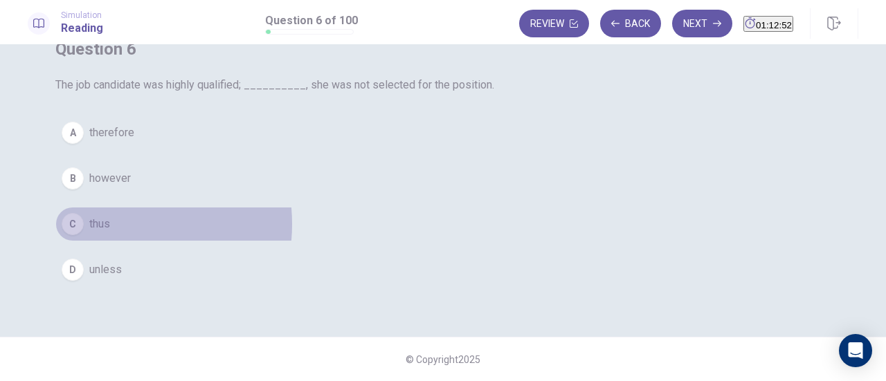
click at [110, 232] on span "thus" at bounding box center [99, 224] width 21 height 17
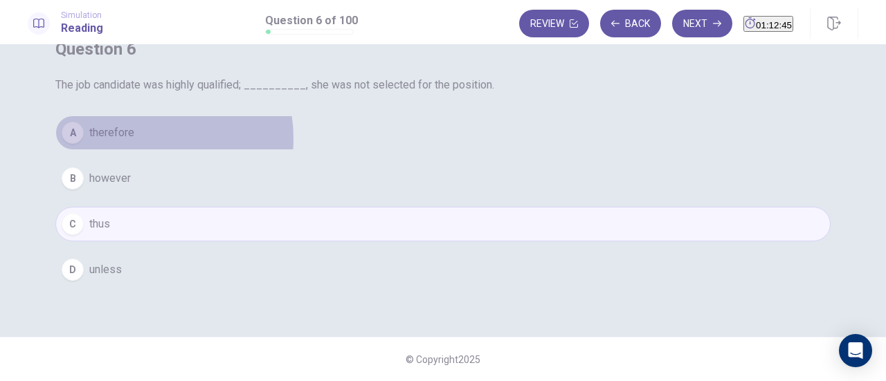
click at [412, 150] on button "A therefore" at bounding box center [442, 133] width 775 height 35
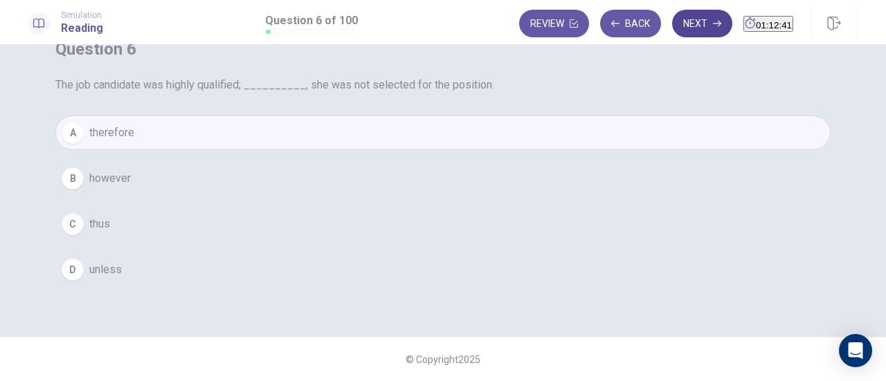
click at [676, 28] on button "Next" at bounding box center [702, 24] width 60 height 28
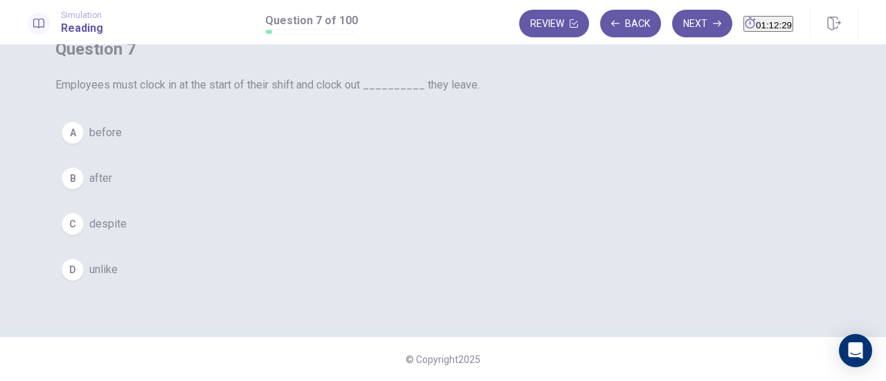
click at [84, 144] on div "A" at bounding box center [73, 133] width 22 height 22
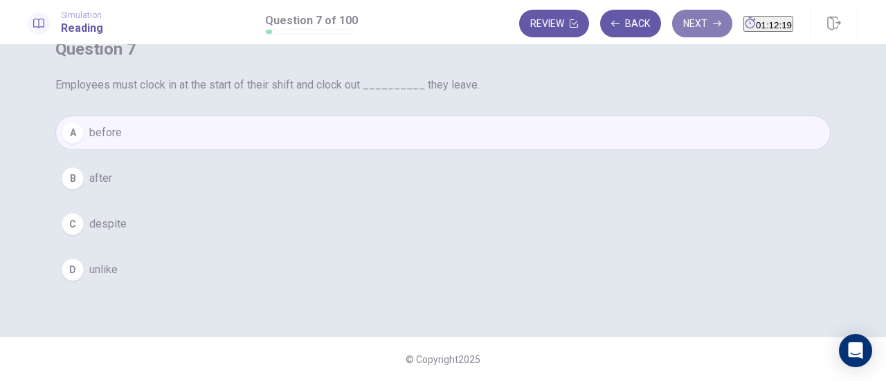
click at [672, 28] on button "Next" at bounding box center [702, 24] width 60 height 28
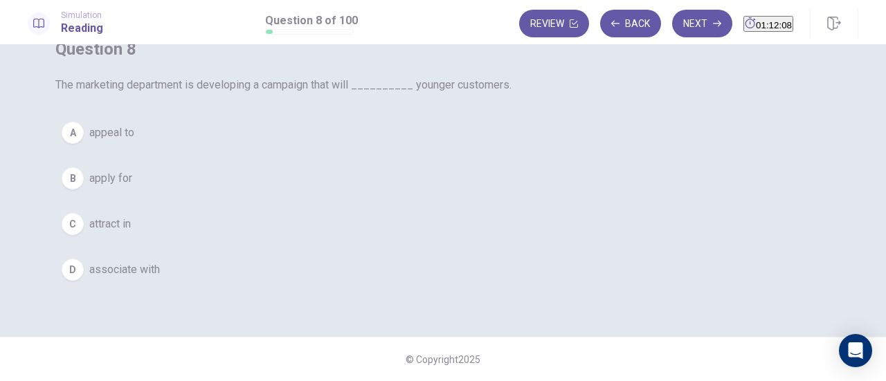
click at [131, 232] on span "attract in" at bounding box center [110, 224] width 42 height 17
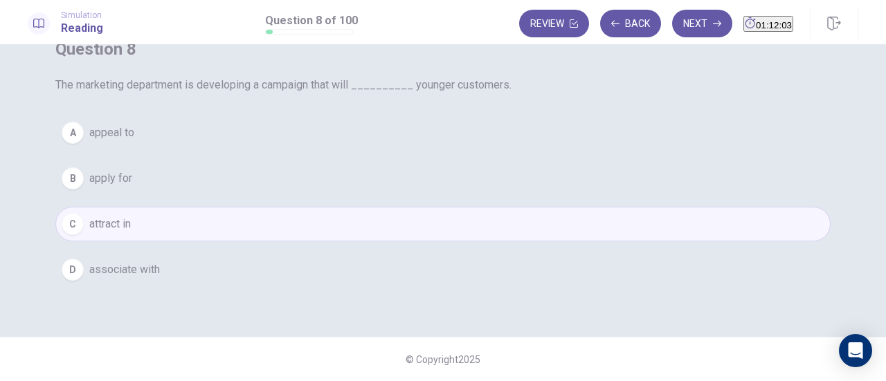
click at [134, 141] on span "appeal to" at bounding box center [111, 133] width 45 height 17
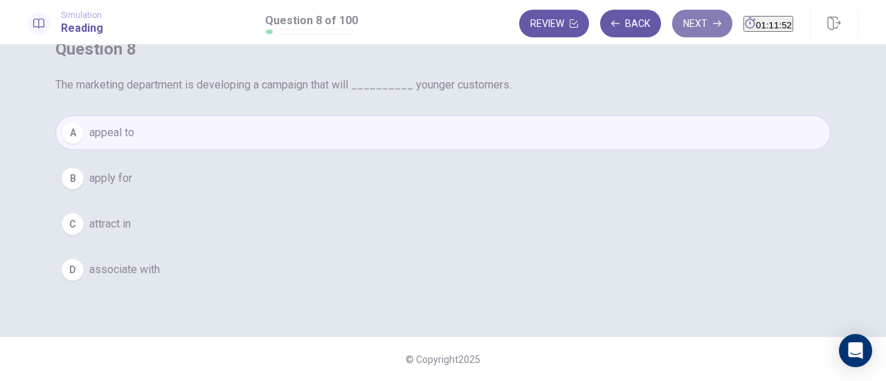
click at [672, 24] on button "Next" at bounding box center [702, 24] width 60 height 28
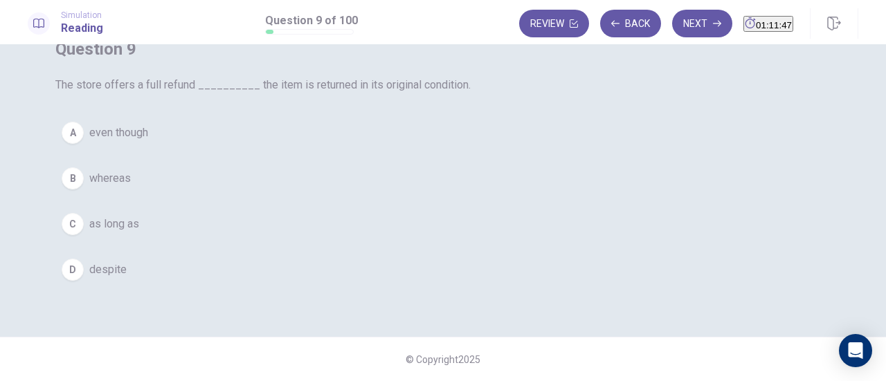
click at [148, 141] on span "even though" at bounding box center [118, 133] width 59 height 17
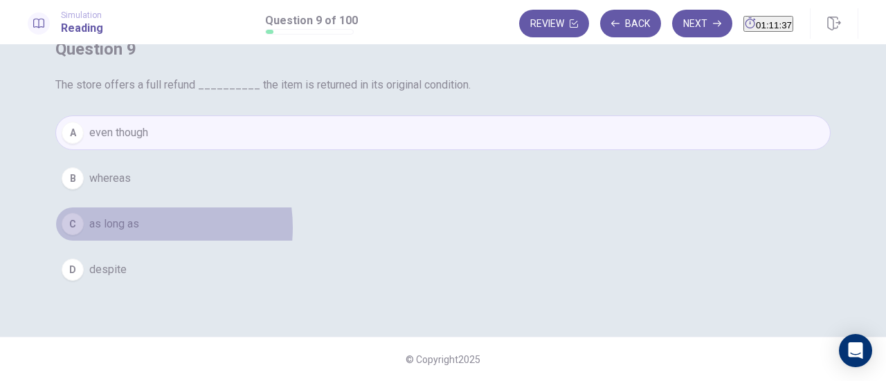
click at [139, 232] on span "as long as" at bounding box center [114, 224] width 50 height 17
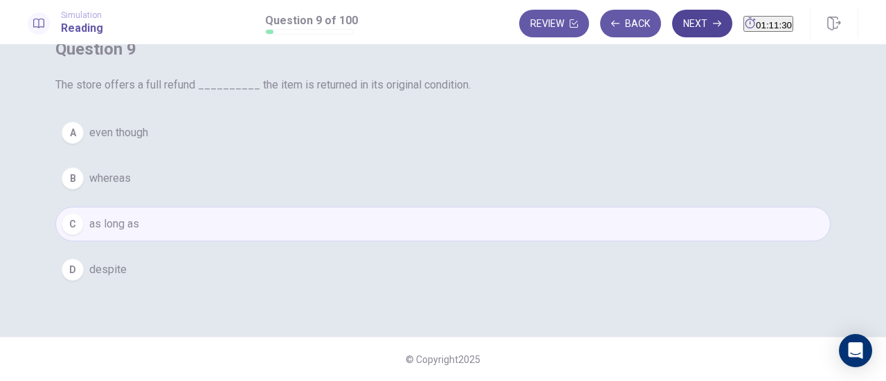
click at [672, 22] on button "Next" at bounding box center [702, 24] width 60 height 28
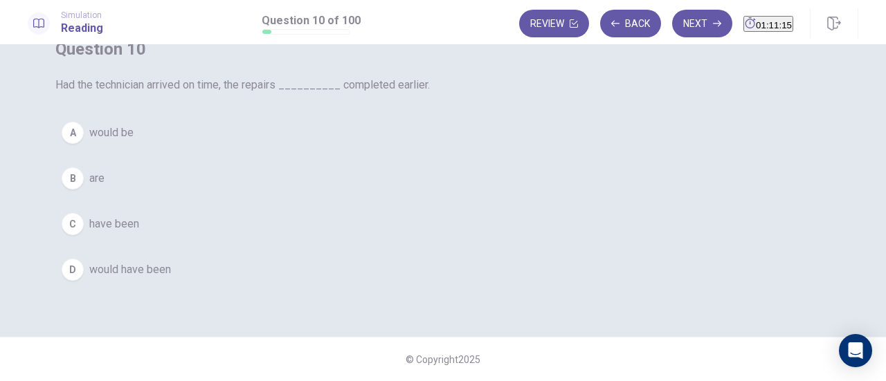
click at [134, 141] on span "would be" at bounding box center [111, 133] width 44 height 17
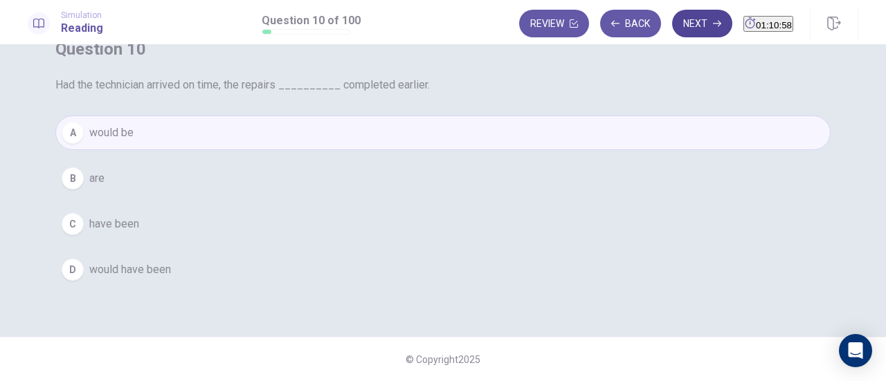
click at [684, 25] on button "Next" at bounding box center [702, 24] width 60 height 28
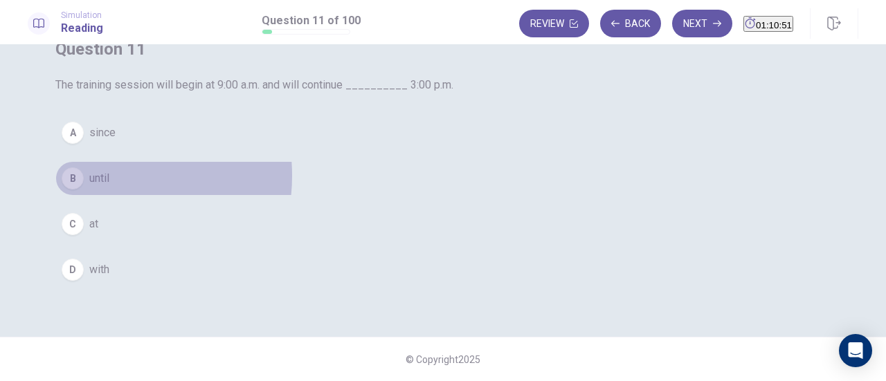
click at [109, 187] on span "until" at bounding box center [99, 178] width 20 height 17
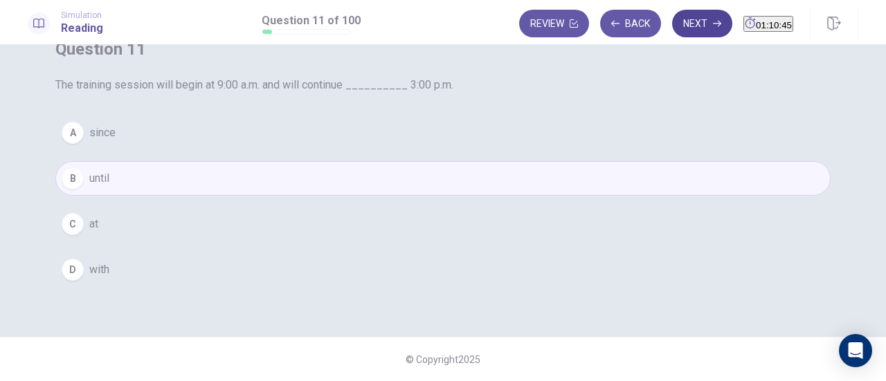
click at [672, 19] on button "Next" at bounding box center [702, 24] width 60 height 28
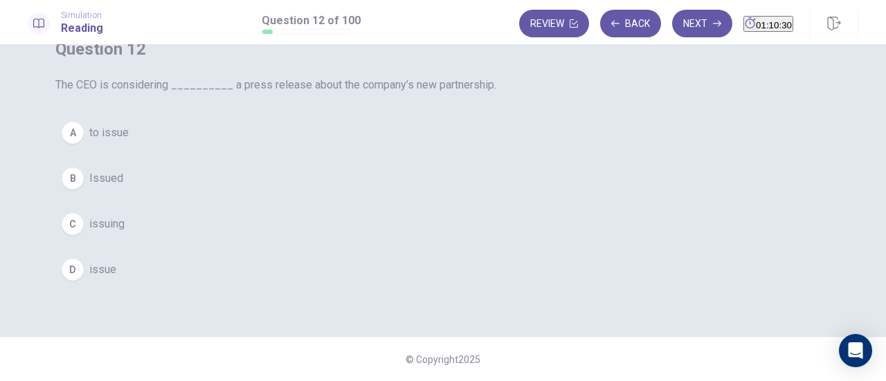
click at [402, 241] on button "C issuing" at bounding box center [442, 224] width 775 height 35
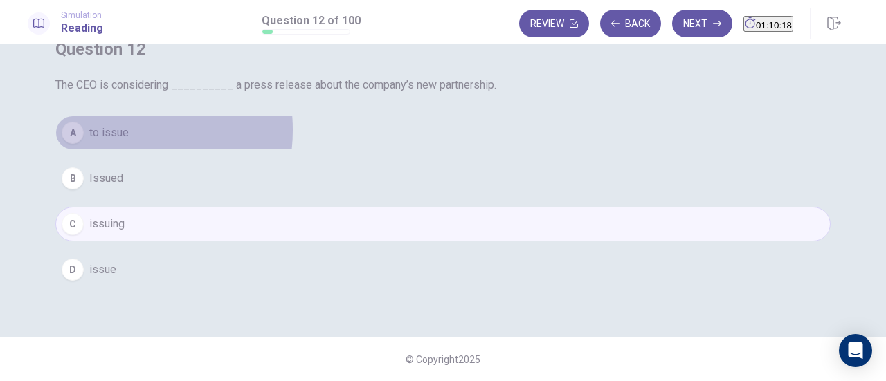
click at [129, 141] on span "to issue" at bounding box center [108, 133] width 39 height 17
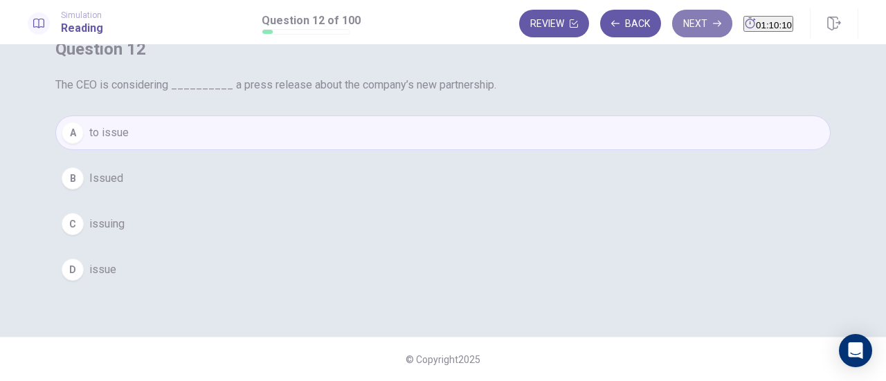
click at [672, 28] on button "Next" at bounding box center [702, 24] width 60 height 28
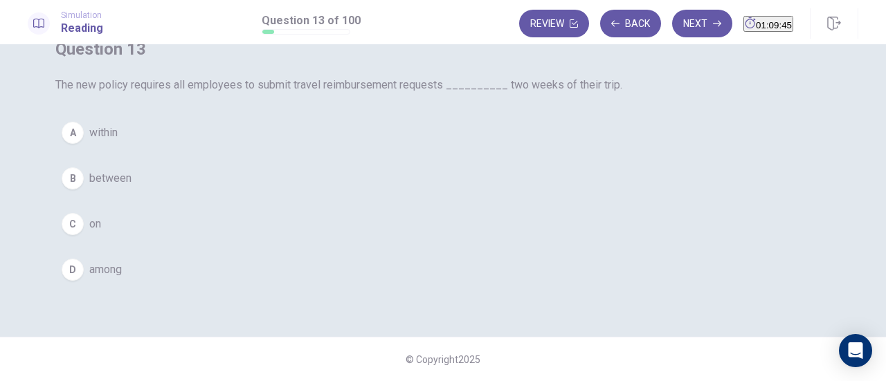
click at [122, 278] on span "among" at bounding box center [105, 270] width 33 height 17
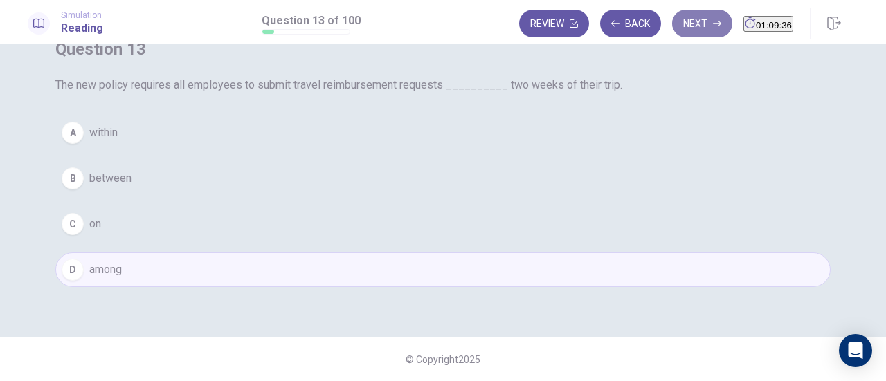
click at [672, 26] on button "Next" at bounding box center [702, 24] width 60 height 28
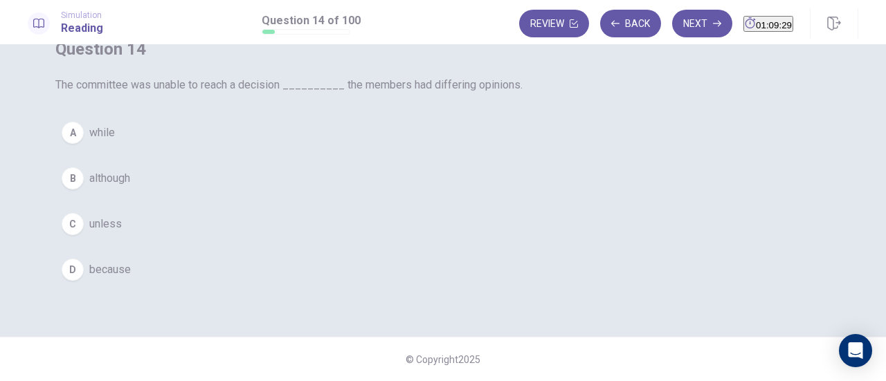
click at [131, 278] on span "because" at bounding box center [110, 270] width 42 height 17
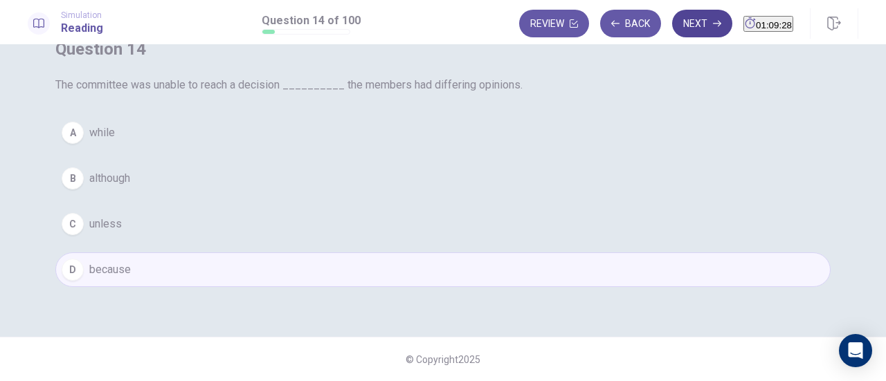
click at [678, 23] on button "Next" at bounding box center [702, 24] width 60 height 28
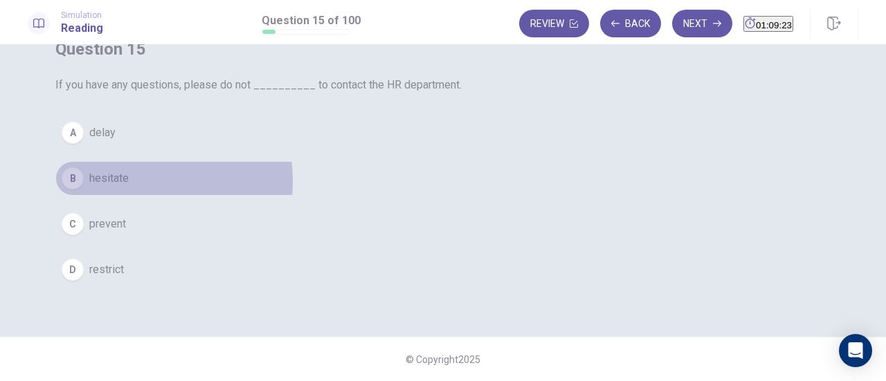
click at [129, 187] on span "hesitate" at bounding box center [108, 178] width 39 height 17
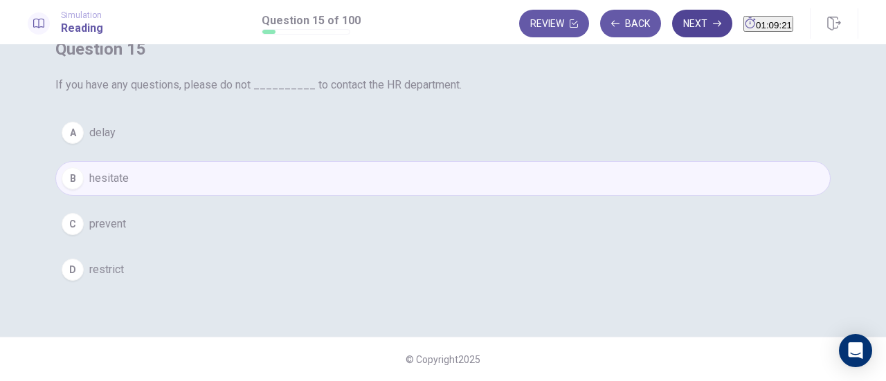
click at [672, 28] on button "Next" at bounding box center [702, 24] width 60 height 28
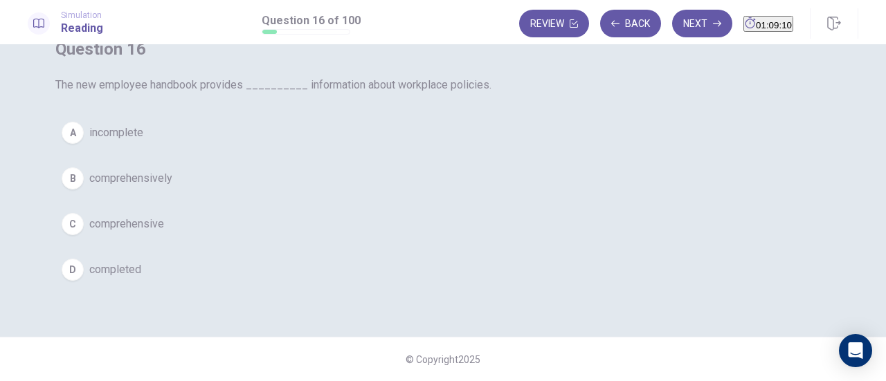
click at [172, 187] on span "comprehensively" at bounding box center [130, 178] width 83 height 17
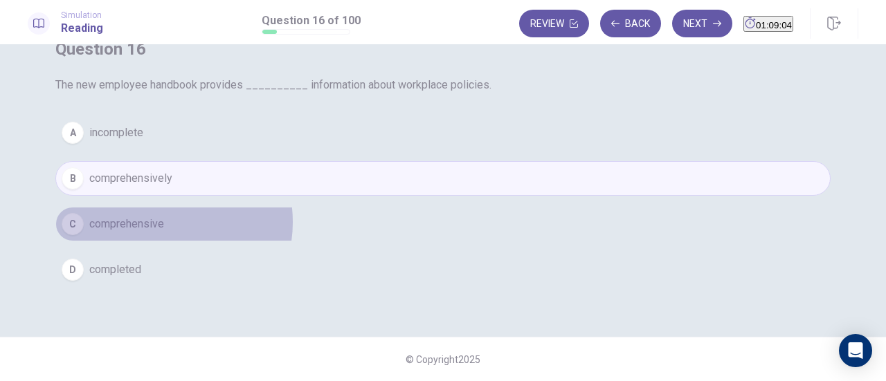
click at [164, 232] on span "comprehensive" at bounding box center [126, 224] width 75 height 17
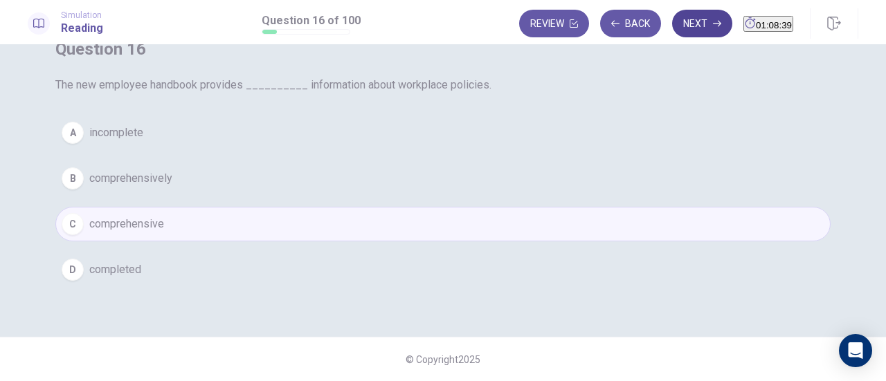
click at [672, 23] on button "Next" at bounding box center [702, 24] width 60 height 28
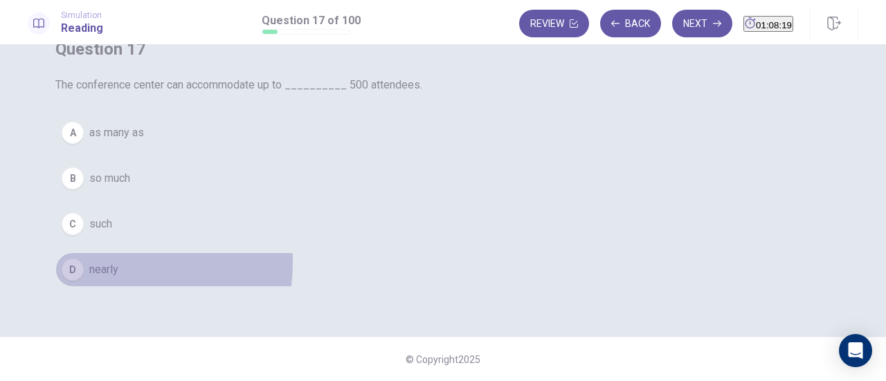
click at [118, 278] on span "nearly" at bounding box center [103, 270] width 29 height 17
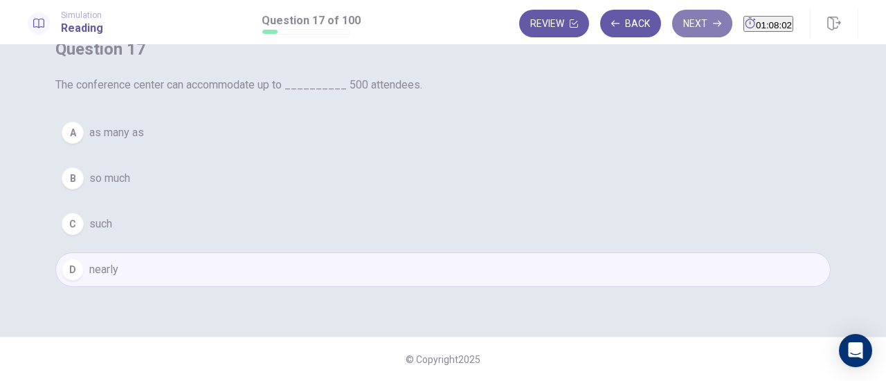
click at [672, 26] on button "Next" at bounding box center [702, 24] width 60 height 28
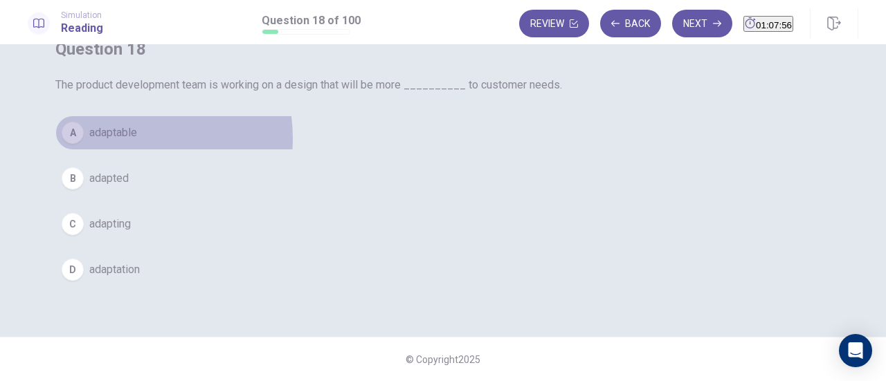
click at [137, 141] on span "adaptable" at bounding box center [113, 133] width 48 height 17
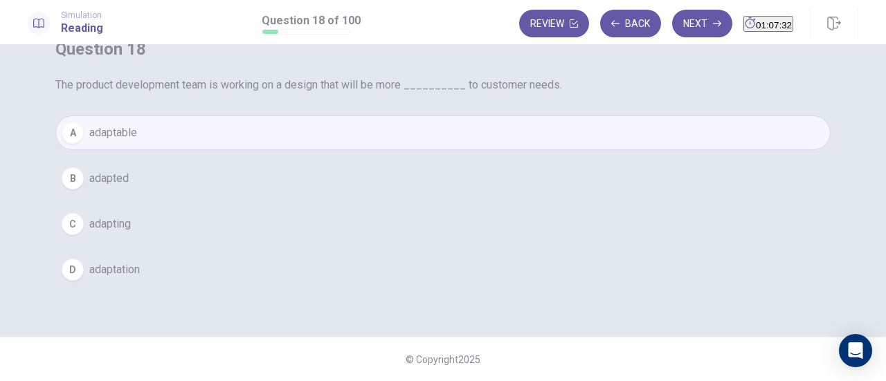
click at [442, 241] on button "C adapting" at bounding box center [442, 224] width 775 height 35
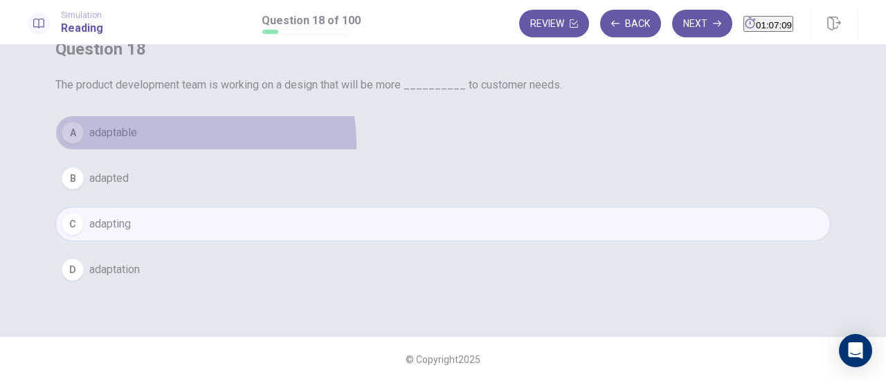
click at [471, 150] on button "A adaptable" at bounding box center [442, 133] width 775 height 35
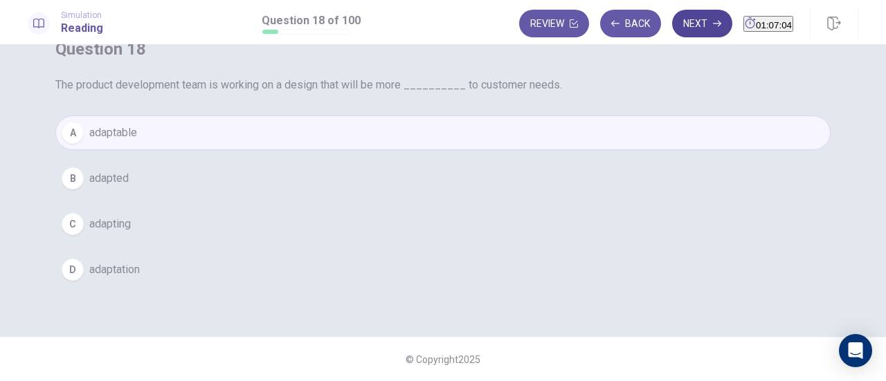
click at [672, 27] on button "Next" at bounding box center [702, 24] width 60 height 28
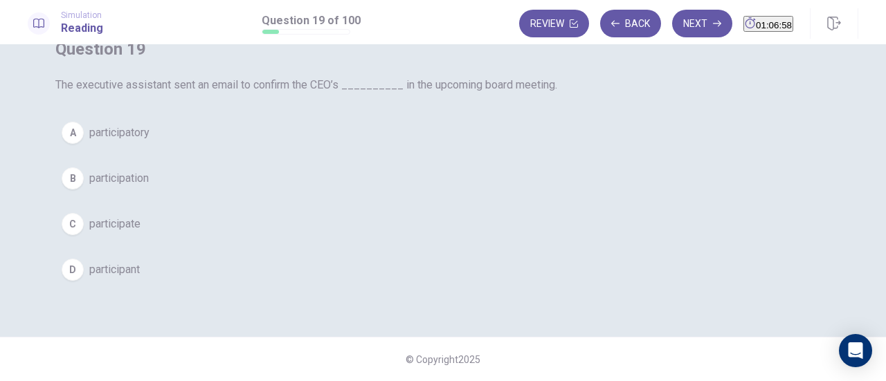
click at [149, 187] on span "participation" at bounding box center [118, 178] width 59 height 17
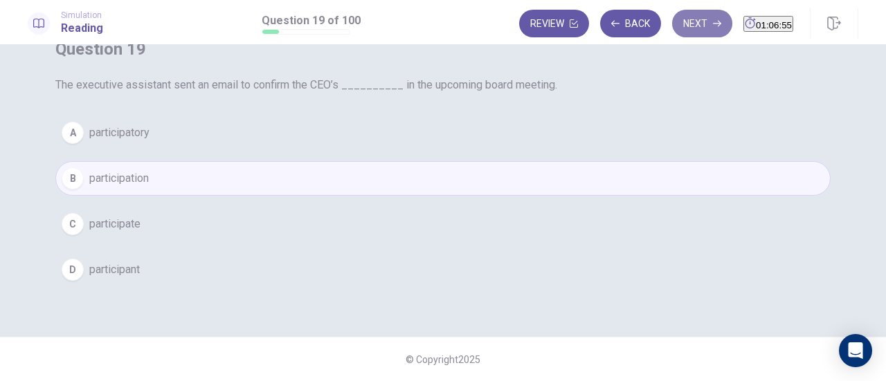
click at [672, 15] on button "Next" at bounding box center [702, 24] width 60 height 28
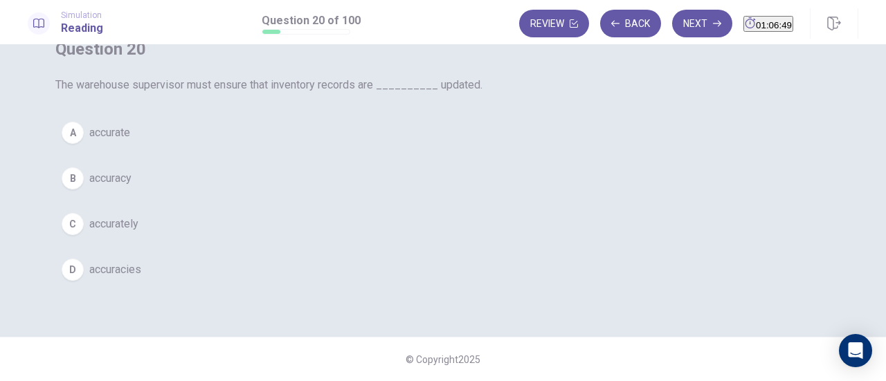
click at [130, 141] on span "accurate" at bounding box center [109, 133] width 41 height 17
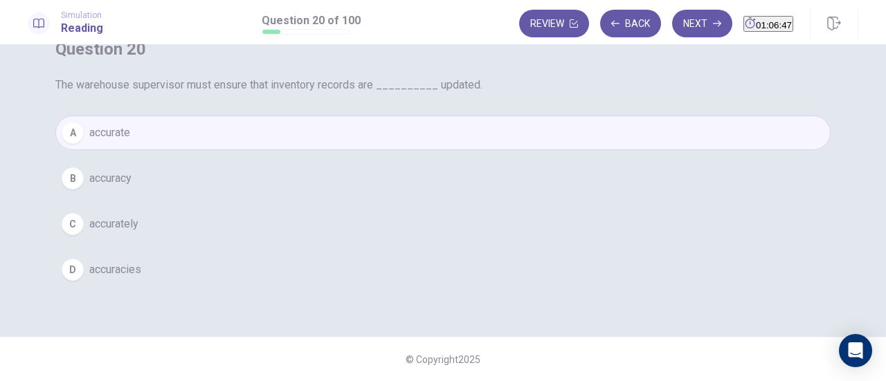
click at [138, 232] on span "accurately" at bounding box center [113, 224] width 49 height 17
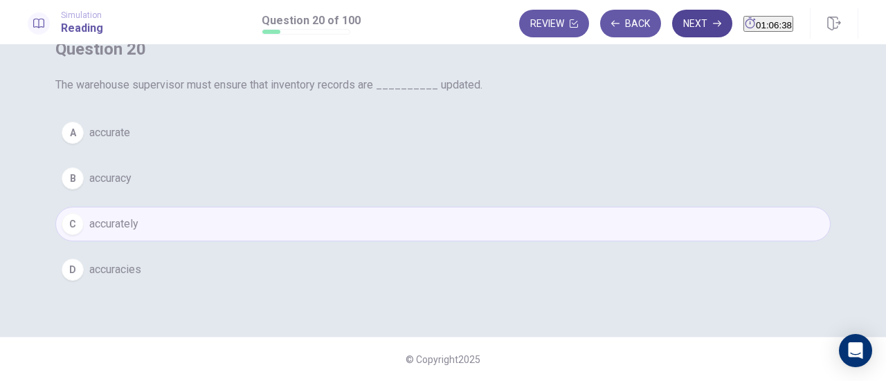
click at [672, 23] on button "Next" at bounding box center [702, 24] width 60 height 28
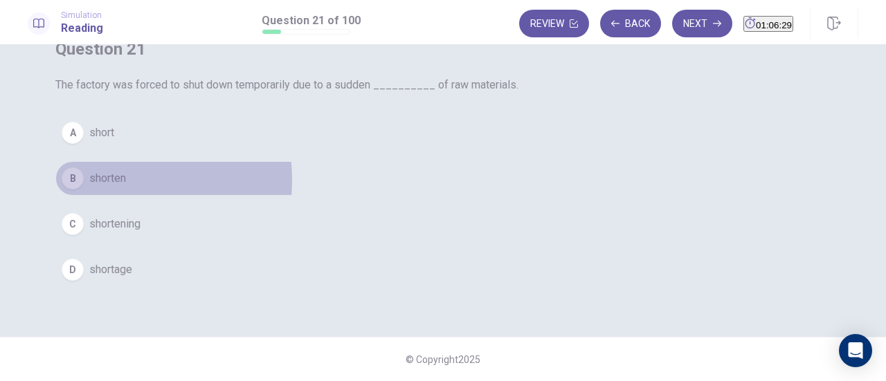
click at [126, 187] on span "shorten" at bounding box center [107, 178] width 37 height 17
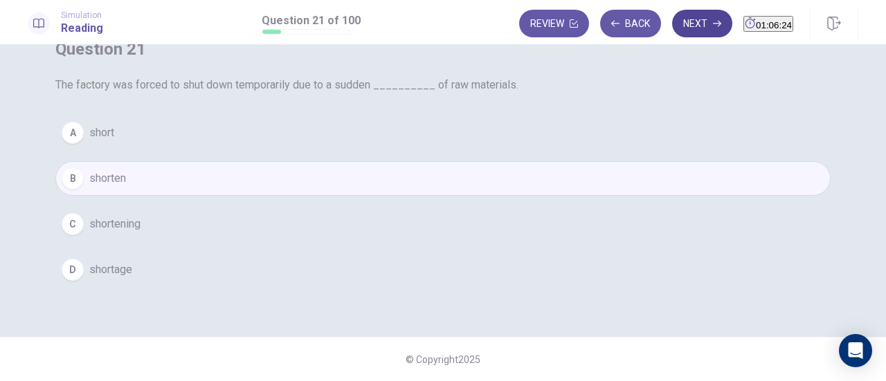
click at [672, 28] on button "Next" at bounding box center [702, 24] width 60 height 28
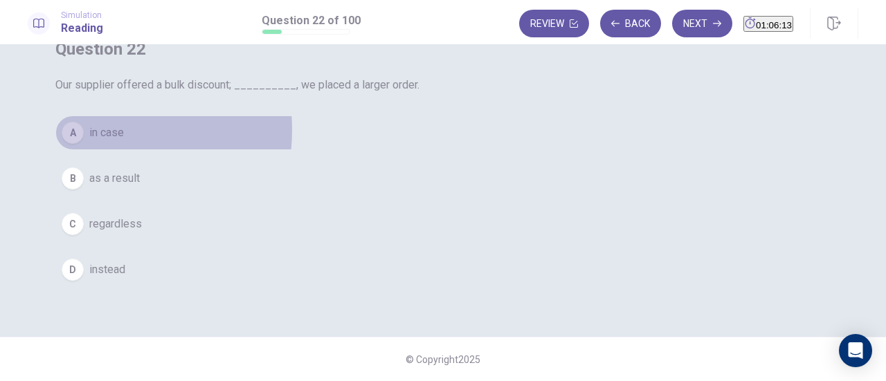
click at [124, 141] on span "in case" at bounding box center [106, 133] width 35 height 17
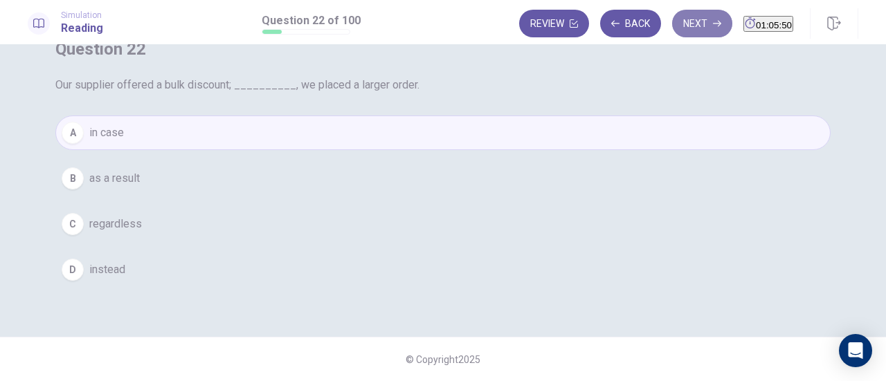
click at [674, 23] on button "Next" at bounding box center [702, 24] width 60 height 28
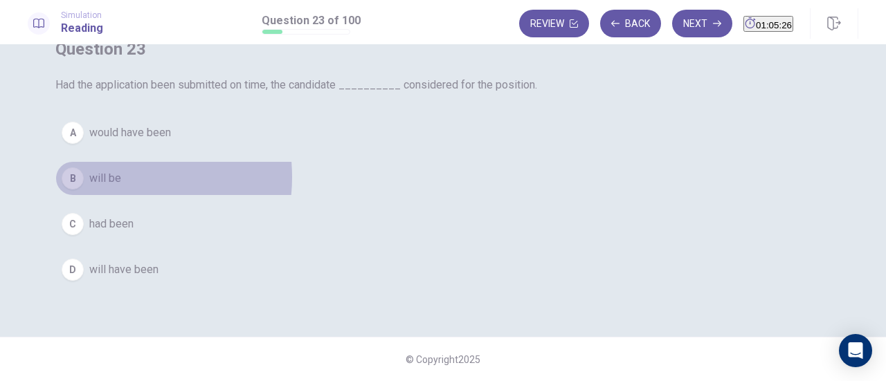
click at [121, 187] on span "will be" at bounding box center [105, 178] width 32 height 17
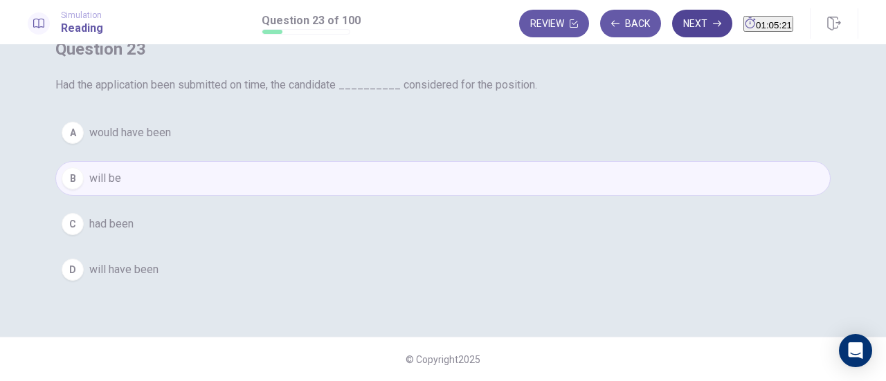
click at [672, 21] on button "Next" at bounding box center [702, 24] width 60 height 28
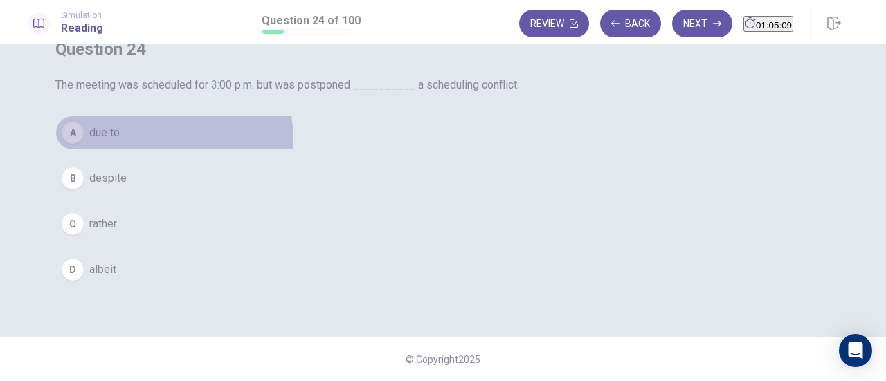
click at [418, 150] on button "A due to" at bounding box center [442, 133] width 775 height 35
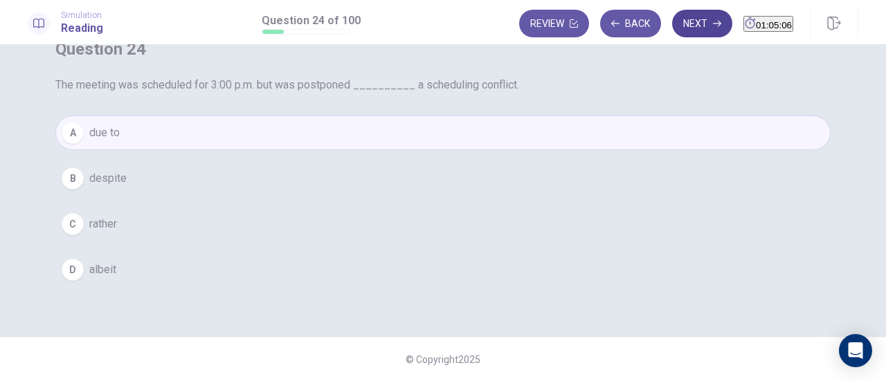
click at [672, 20] on button "Next" at bounding box center [702, 24] width 60 height 28
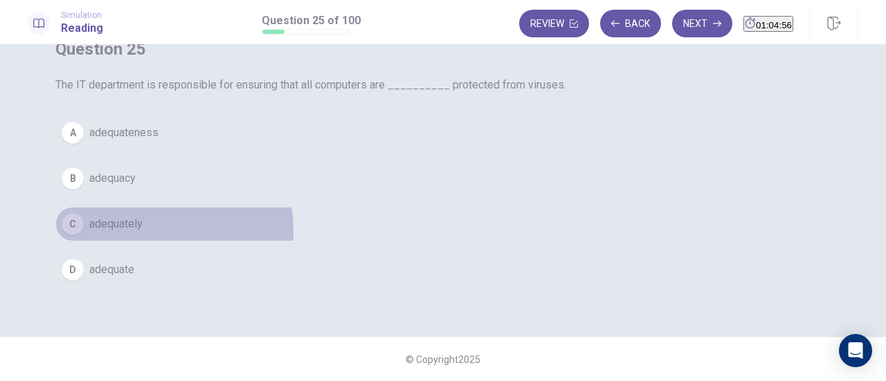
click at [376, 241] on button "C adequately" at bounding box center [442, 224] width 775 height 35
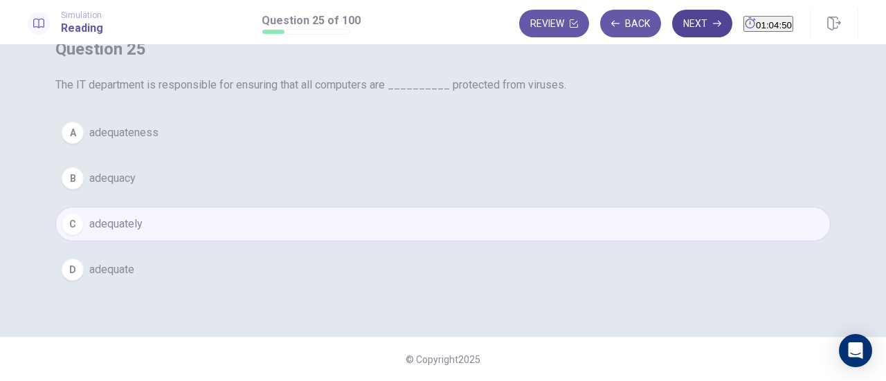
click at [672, 24] on button "Next" at bounding box center [702, 24] width 60 height 28
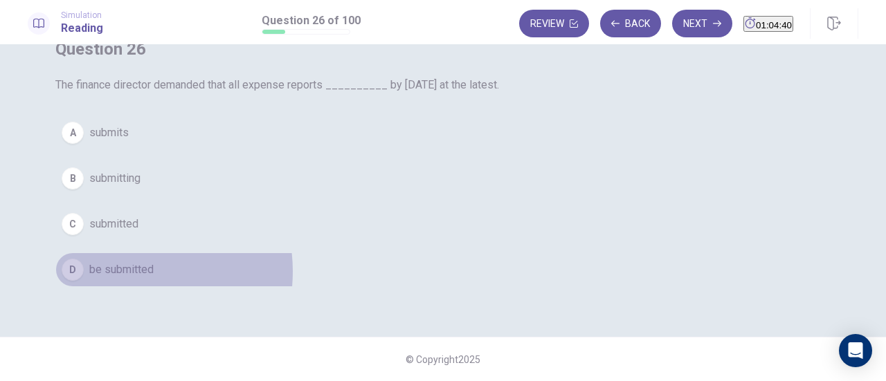
click at [154, 278] on span "be submitted" at bounding box center [121, 270] width 64 height 17
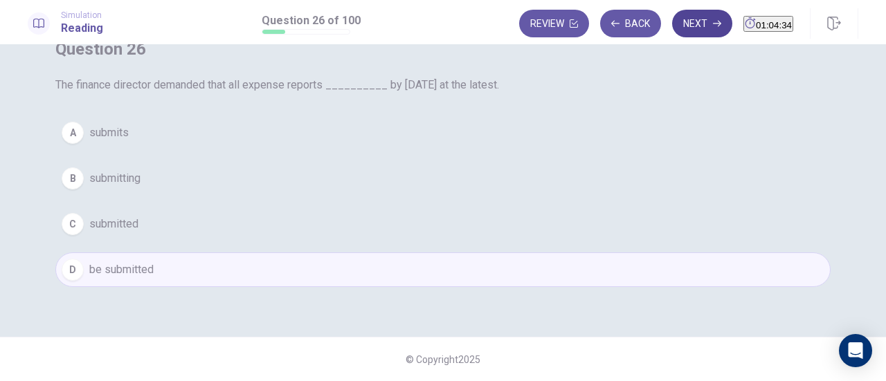
click at [673, 26] on button "Next" at bounding box center [702, 24] width 60 height 28
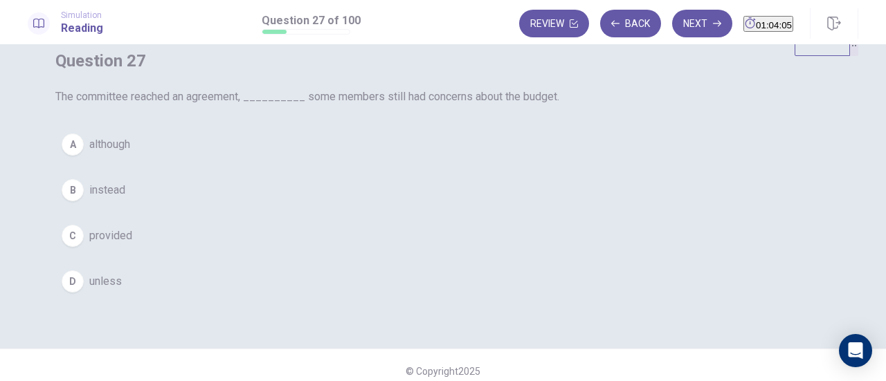
scroll to position [45, 0]
click at [132, 244] on span "provided" at bounding box center [110, 235] width 43 height 17
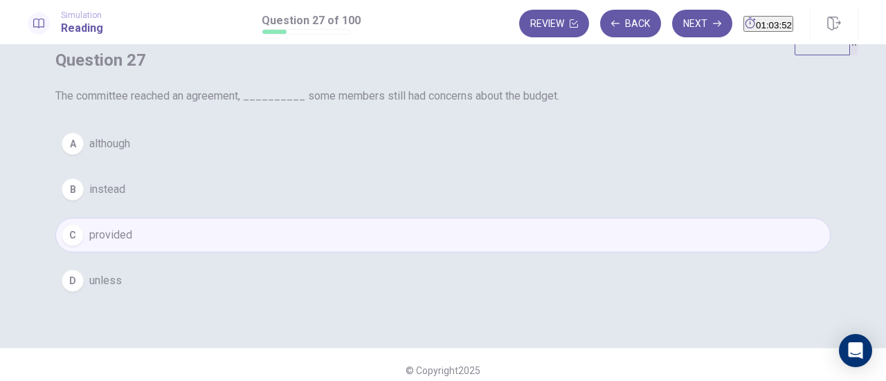
click at [360, 161] on button "A although" at bounding box center [442, 144] width 775 height 35
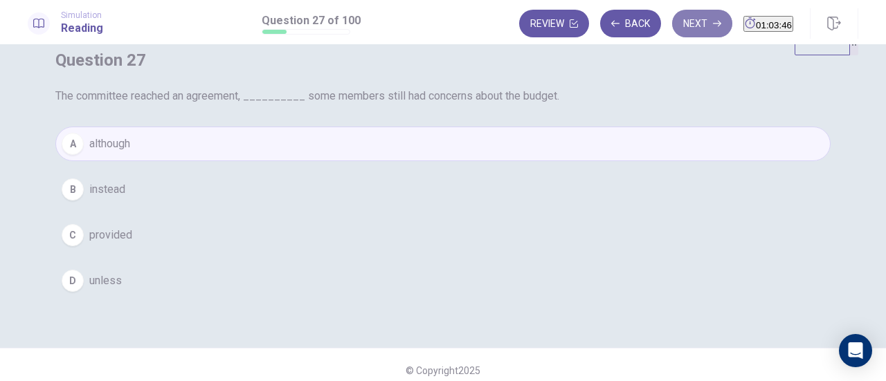
click at [680, 30] on button "Next" at bounding box center [702, 24] width 60 height 28
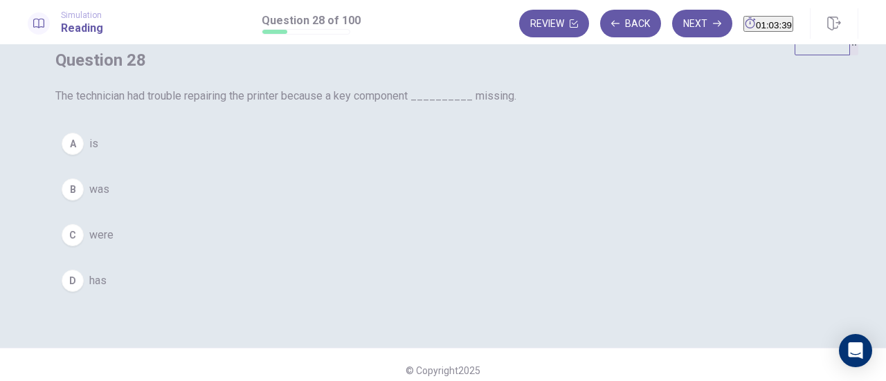
click at [84, 155] on div "A" at bounding box center [73, 144] width 22 height 22
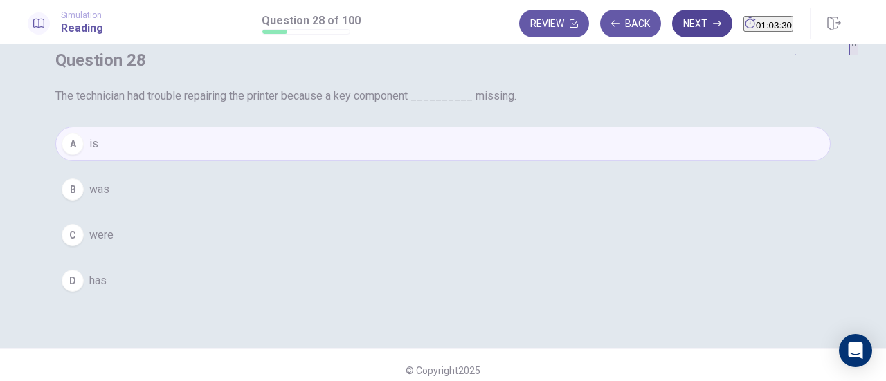
click at [685, 24] on button "Next" at bounding box center [702, 24] width 60 height 28
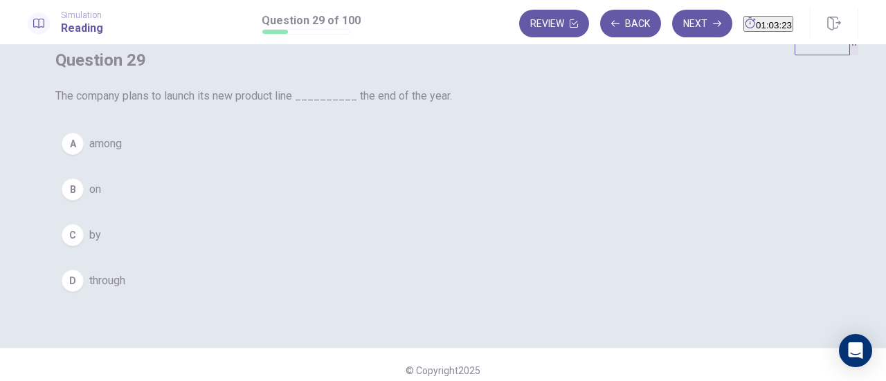
click at [101, 244] on span "by" at bounding box center [95, 235] width 12 height 17
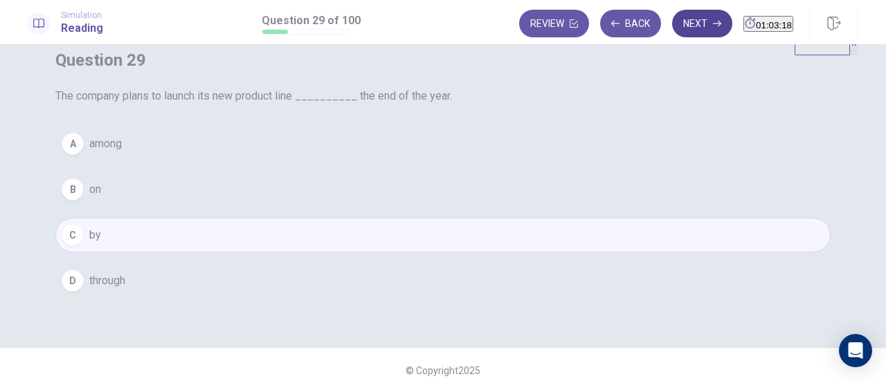
click at [672, 21] on button "Next" at bounding box center [702, 24] width 60 height 28
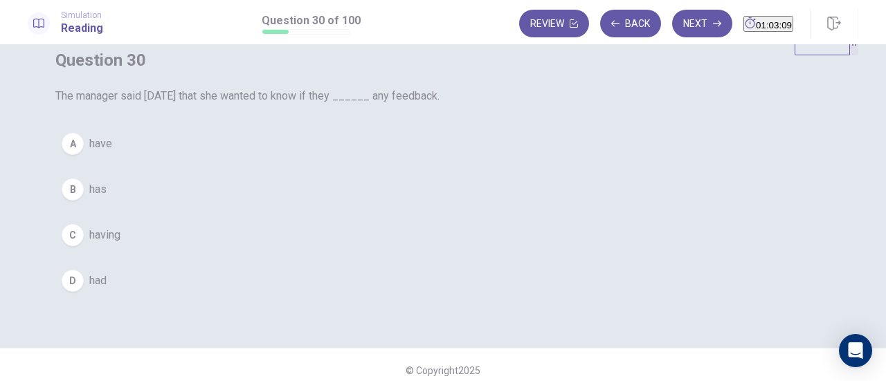
click at [414, 161] on button "A have" at bounding box center [442, 144] width 775 height 35
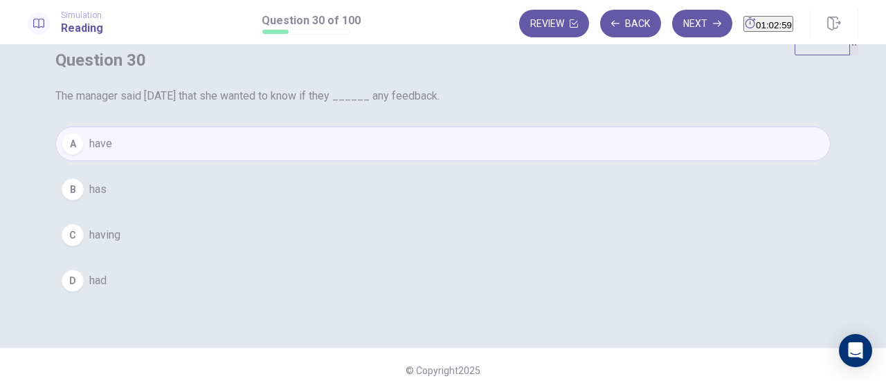
click at [407, 298] on button "D had" at bounding box center [442, 281] width 775 height 35
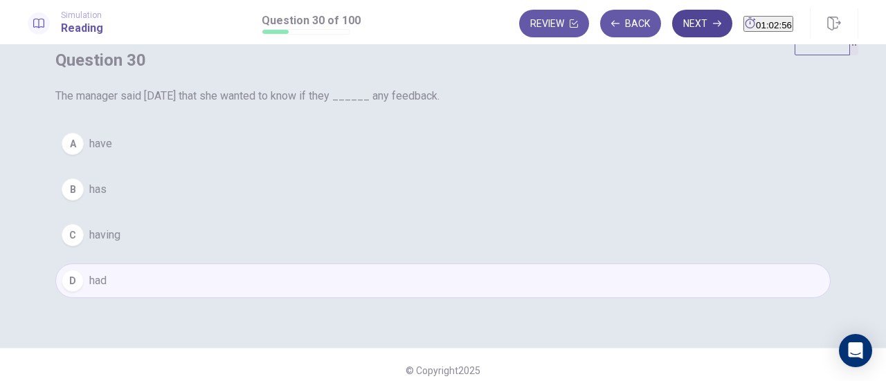
click at [675, 29] on button "Next" at bounding box center [702, 24] width 60 height 28
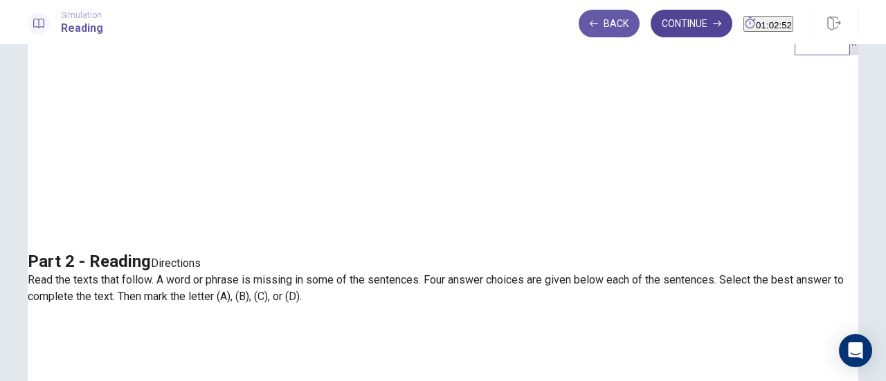
click at [662, 27] on button "Continue" at bounding box center [691, 24] width 82 height 28
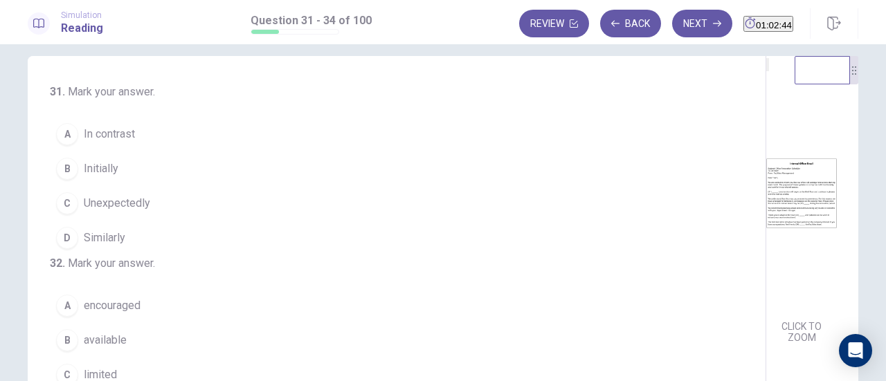
scroll to position [15, 0]
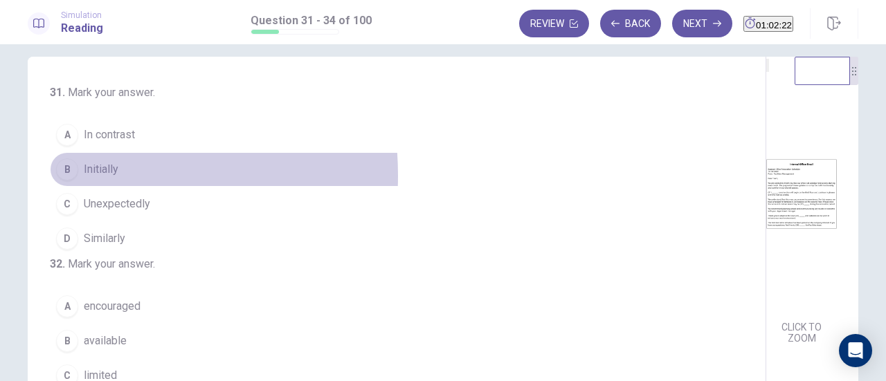
click at [56, 175] on div "B" at bounding box center [67, 169] width 22 height 22
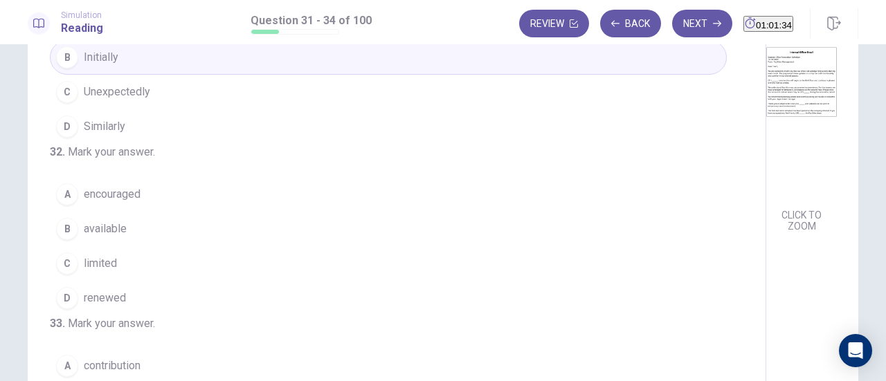
scroll to position [129, 0]
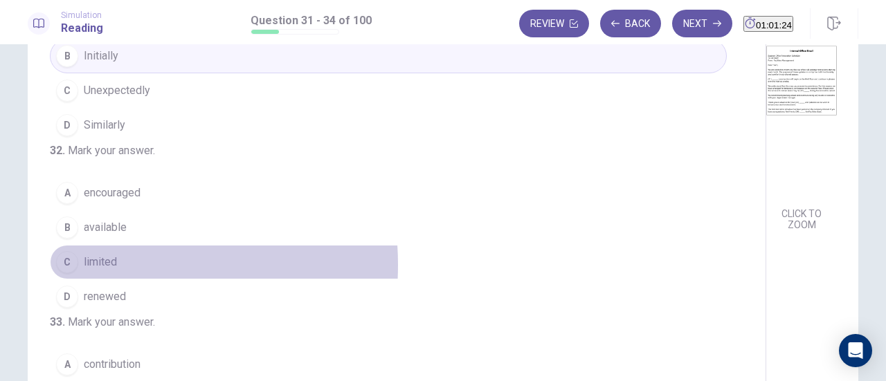
click at [91, 271] on span "limited" at bounding box center [100, 262] width 33 height 17
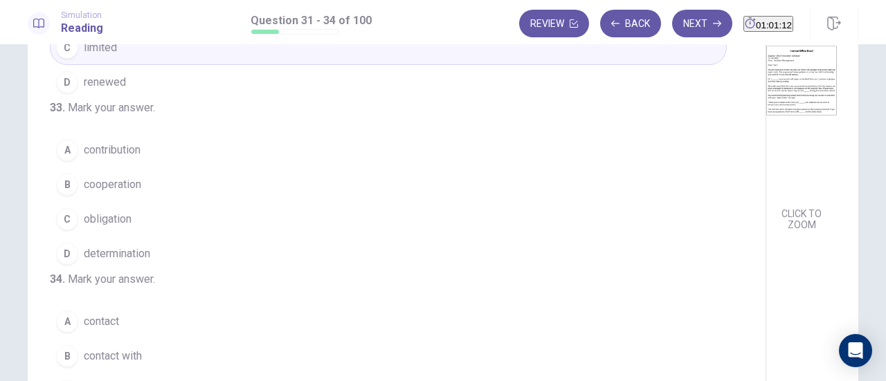
scroll to position [217, 0]
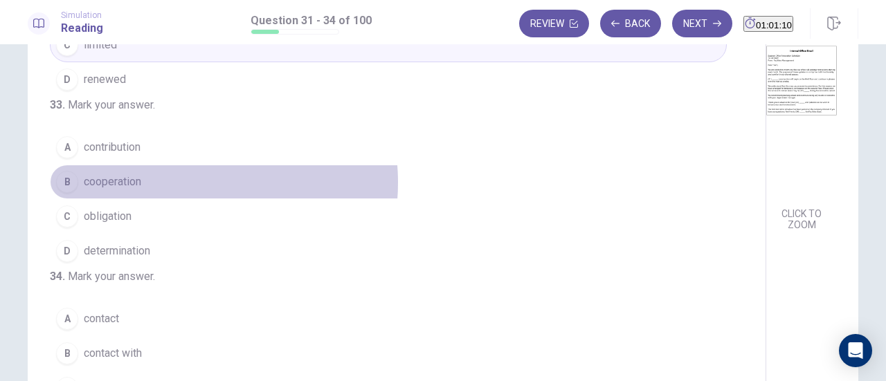
click at [174, 199] on button "B cooperation" at bounding box center [388, 182] width 677 height 35
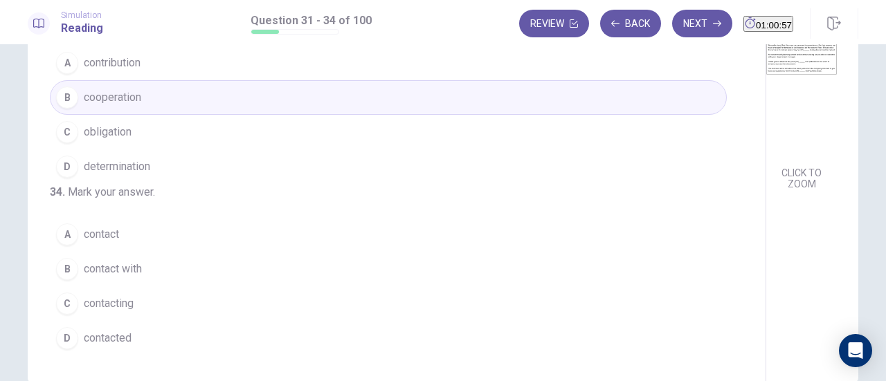
scroll to position [193, 0]
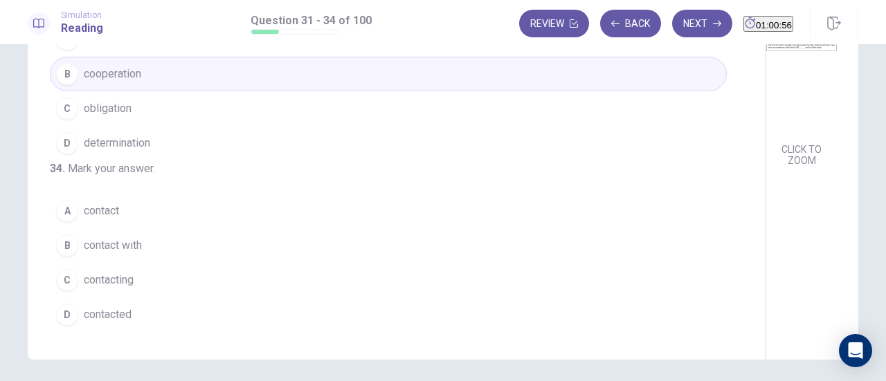
click at [161, 242] on button "B contact with" at bounding box center [388, 245] width 677 height 35
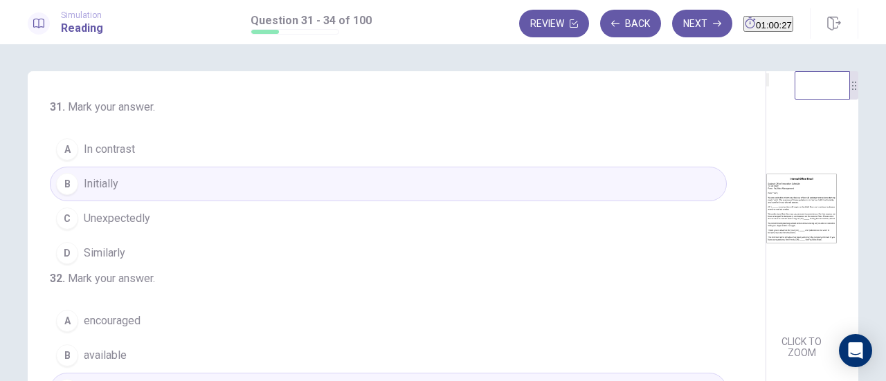
scroll to position [0, 0]
click at [675, 25] on button "Next" at bounding box center [702, 24] width 60 height 28
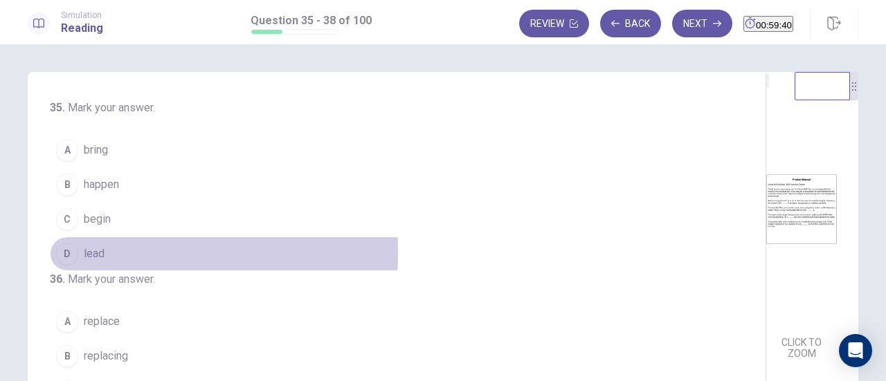
click at [104, 251] on button "D lead" at bounding box center [388, 254] width 677 height 35
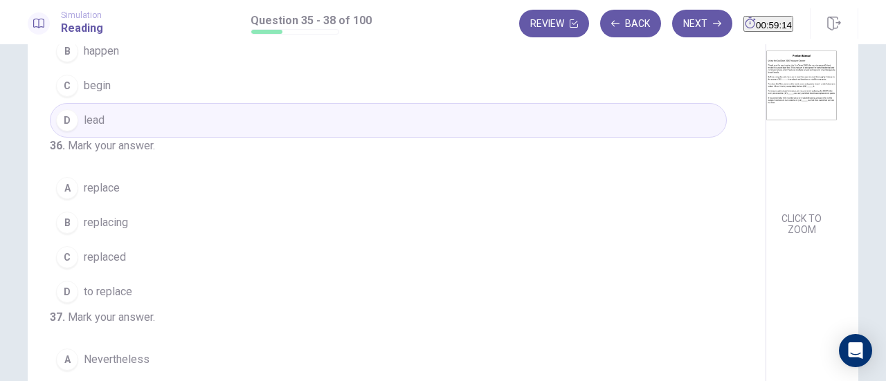
scroll to position [10, 0]
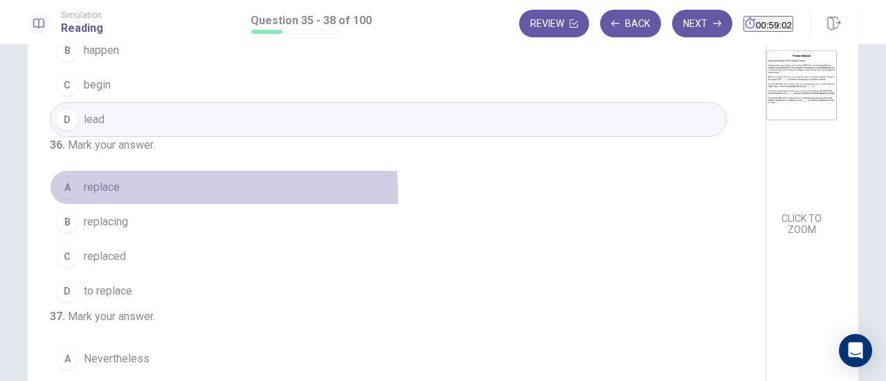
click at [107, 196] on span "replace" at bounding box center [102, 187] width 36 height 17
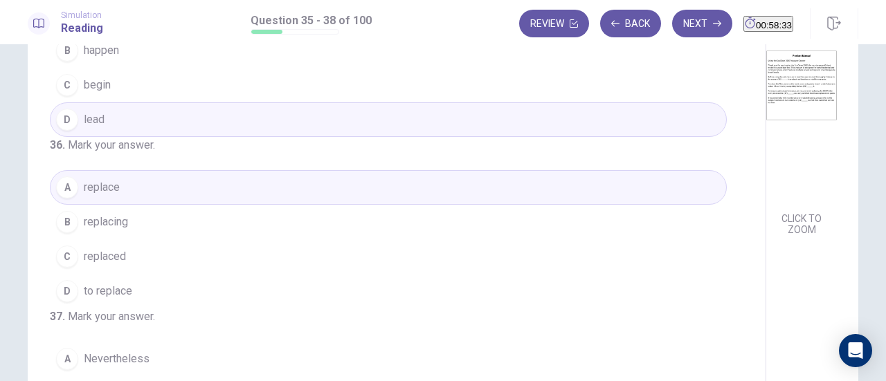
click at [172, 274] on button "C replaced" at bounding box center [388, 256] width 677 height 35
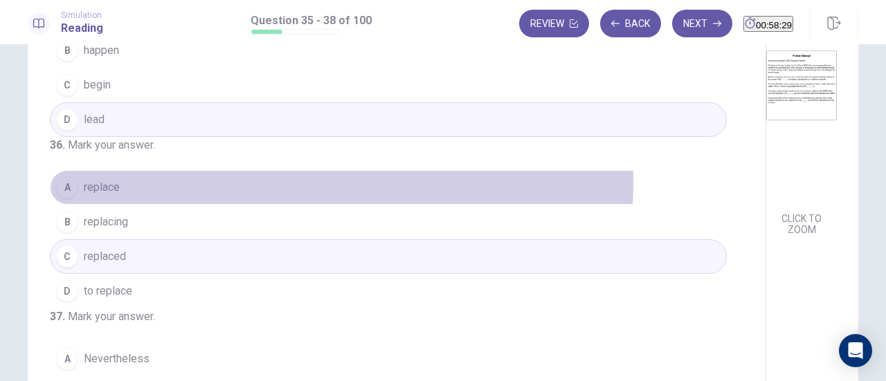
click at [338, 205] on button "A replace" at bounding box center [388, 187] width 677 height 35
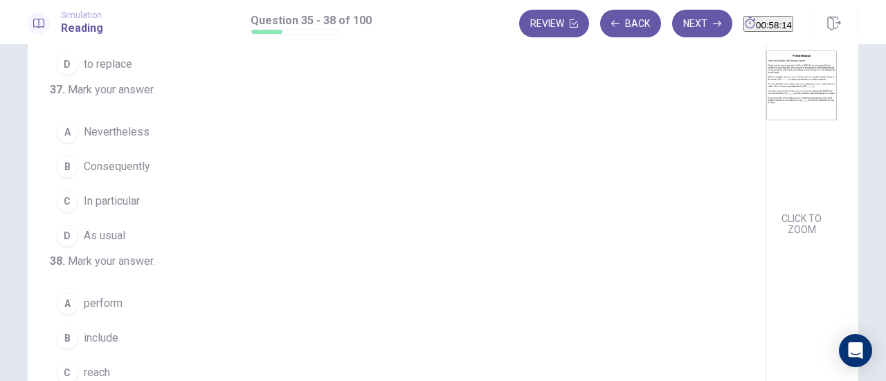
scroll to position [239, 0]
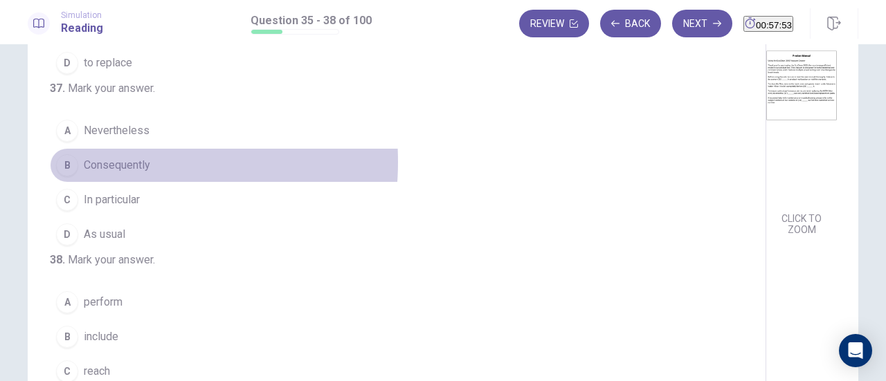
click at [93, 174] on span "Consequently" at bounding box center [117, 165] width 66 height 17
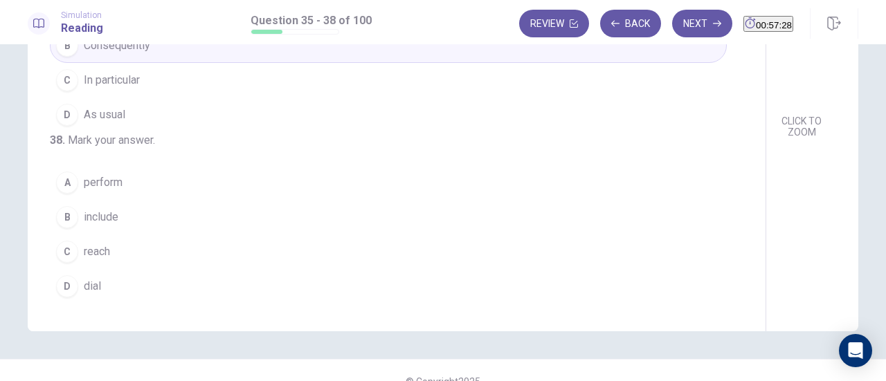
scroll to position [222, 0]
click at [118, 258] on button "C reach" at bounding box center [388, 251] width 677 height 35
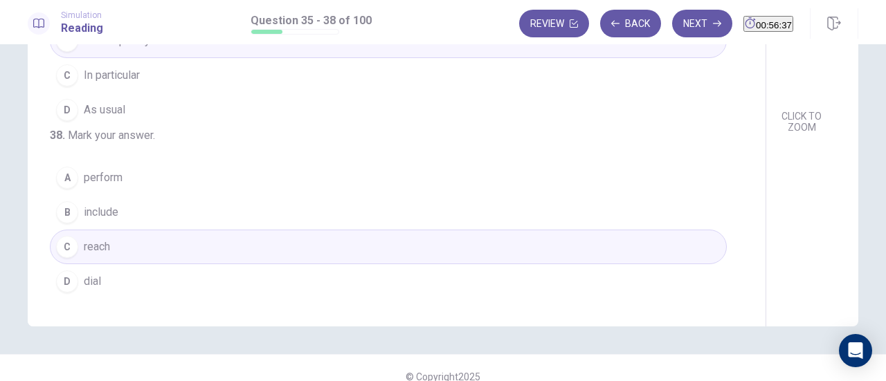
scroll to position [227, 0]
click at [672, 26] on button "Next" at bounding box center [702, 24] width 60 height 28
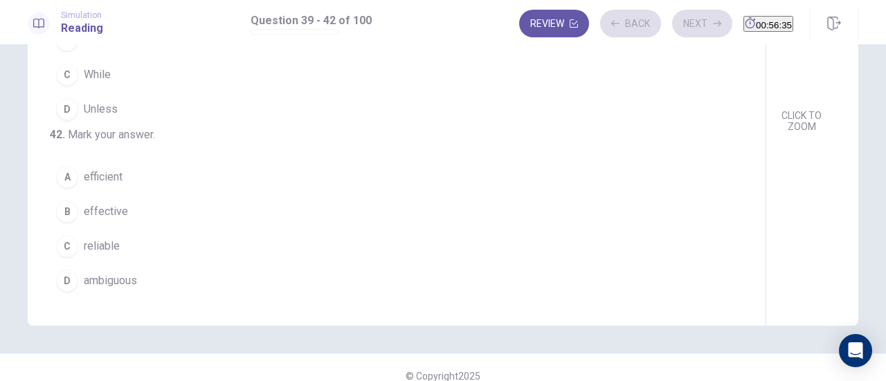
scroll to position [0, 0]
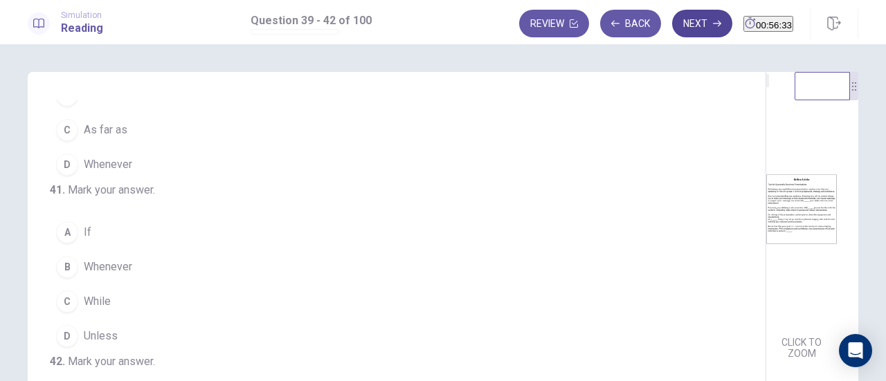
click at [679, 26] on button "Next" at bounding box center [702, 24] width 60 height 28
click at [672, 28] on button "Next" at bounding box center [702, 24] width 60 height 28
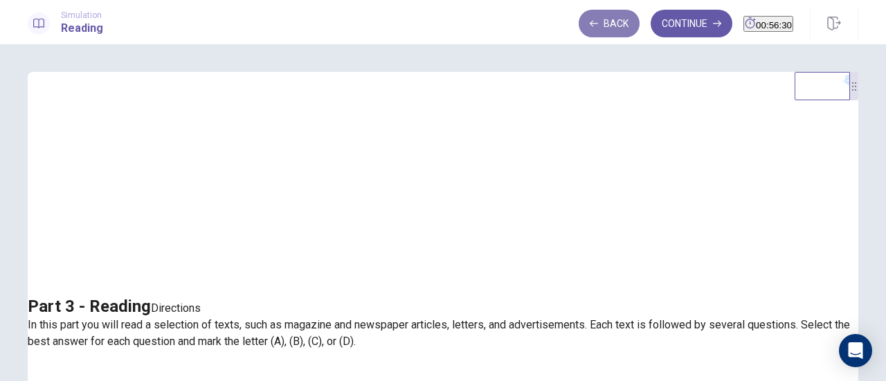
click at [599, 33] on button "Back" at bounding box center [608, 24] width 61 height 28
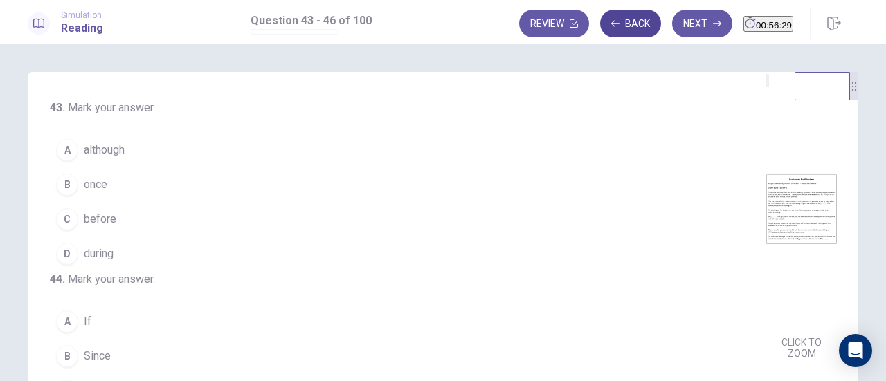
click at [600, 30] on button "Back" at bounding box center [630, 24] width 61 height 28
click at [95, 182] on span "overloading" at bounding box center [112, 184] width 57 height 17
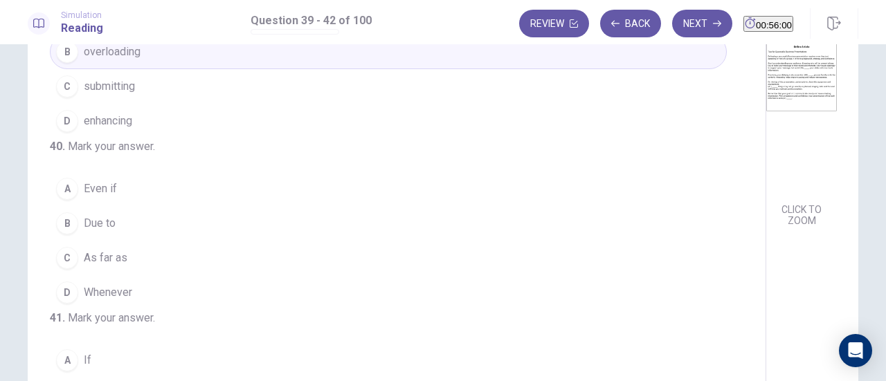
scroll to position [134, 0]
click at [155, 205] on button "A Even if" at bounding box center [388, 187] width 677 height 35
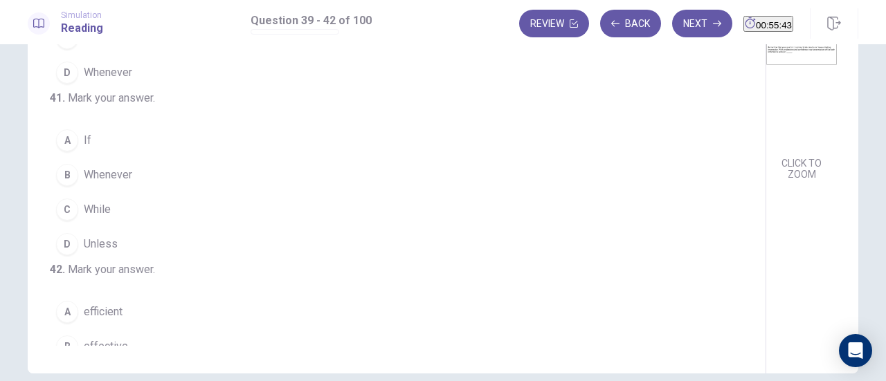
scroll to position [174, 0]
click at [122, 157] on button "A If" at bounding box center [388, 139] width 677 height 35
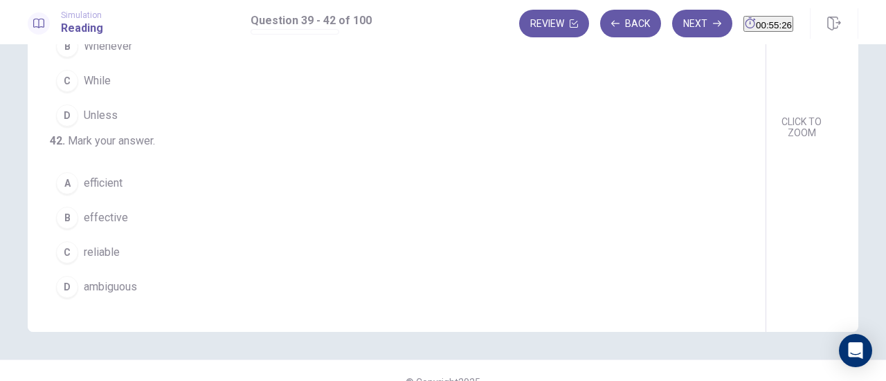
scroll to position [336, 0]
click at [146, 221] on button "B effective" at bounding box center [388, 218] width 677 height 35
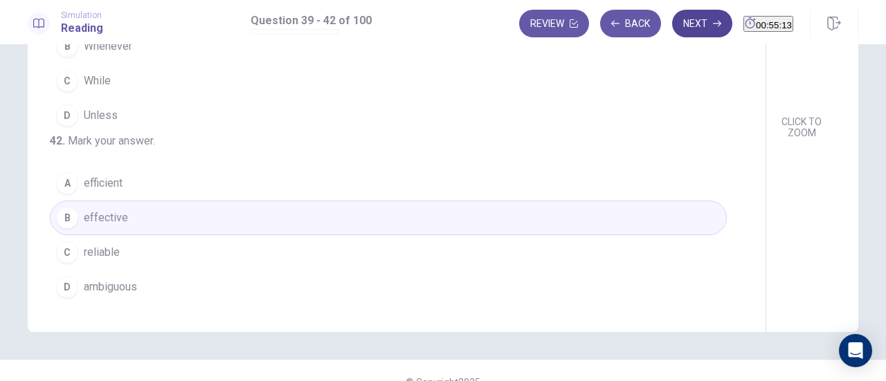
click at [672, 28] on button "Next" at bounding box center [702, 24] width 60 height 28
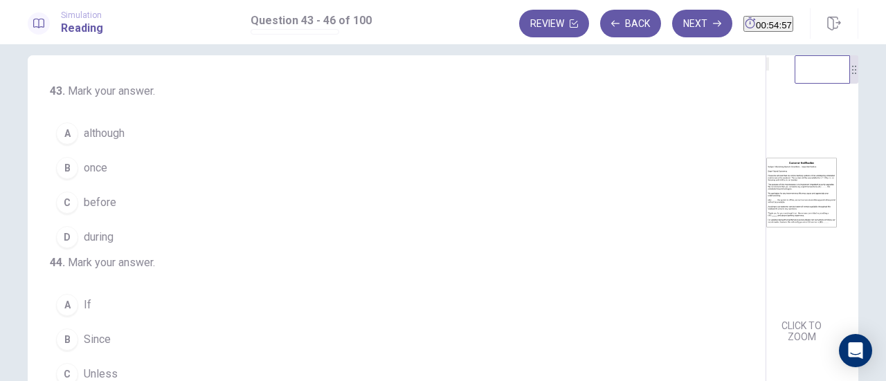
scroll to position [15, 0]
click at [112, 173] on button "B once" at bounding box center [388, 170] width 677 height 35
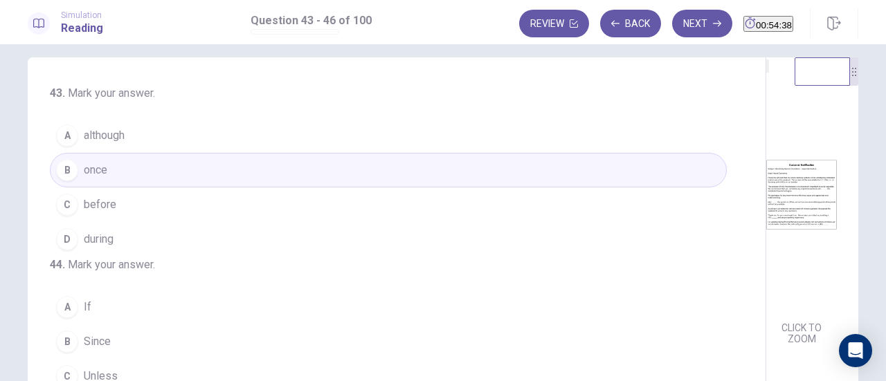
click at [188, 207] on button "C before" at bounding box center [388, 204] width 677 height 35
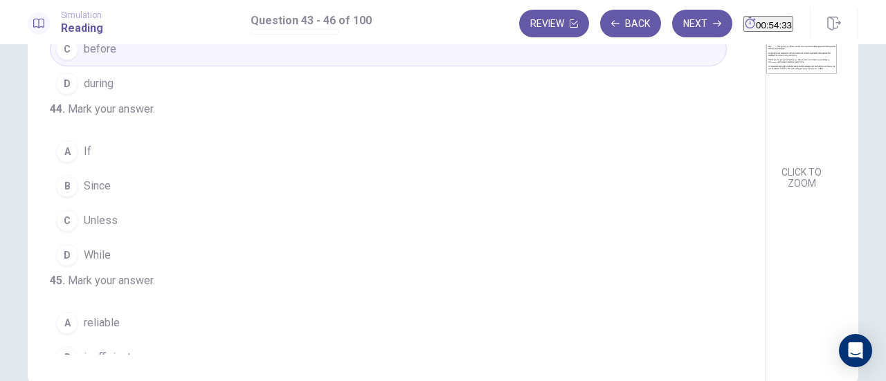
scroll to position [172, 0]
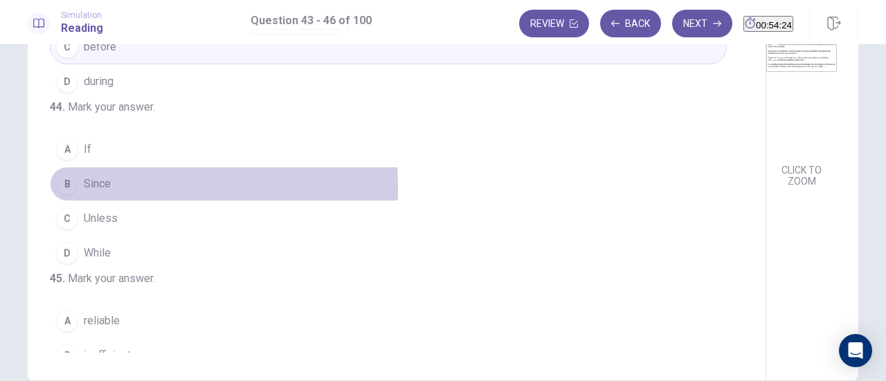
click at [113, 201] on button "B Since" at bounding box center [388, 184] width 677 height 35
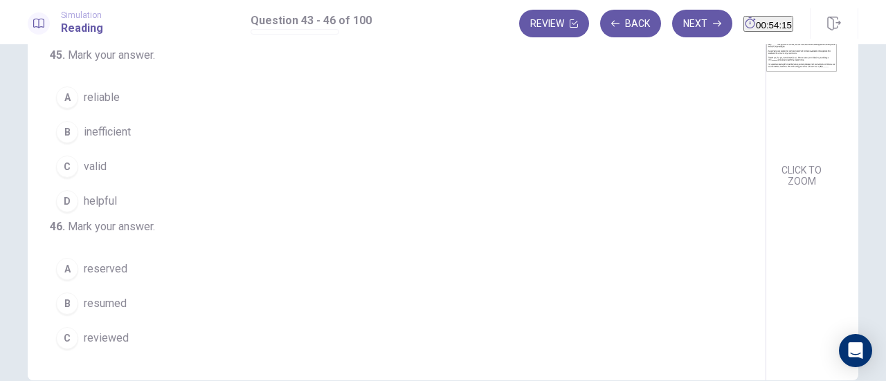
scroll to position [221, 0]
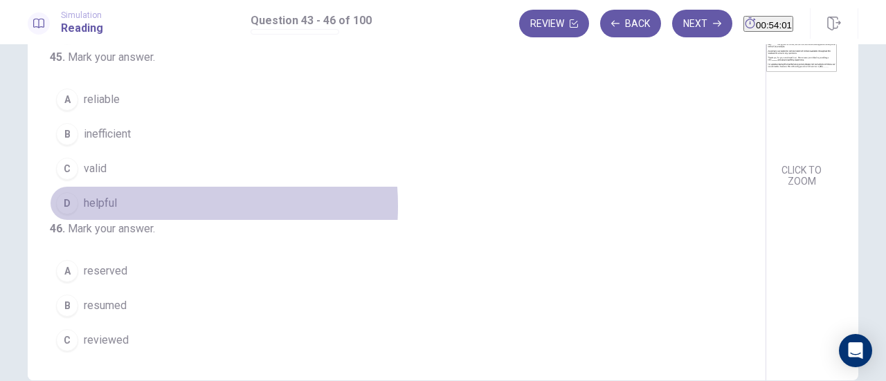
click at [139, 221] on button "D helpful" at bounding box center [388, 203] width 677 height 35
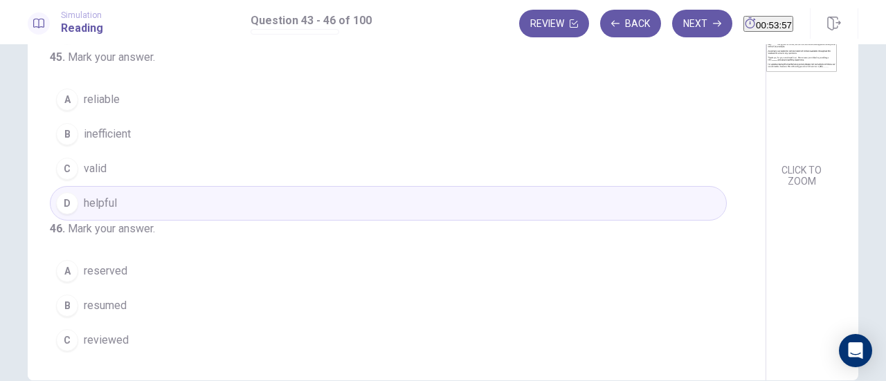
click at [209, 117] on button "A reliable" at bounding box center [388, 99] width 677 height 35
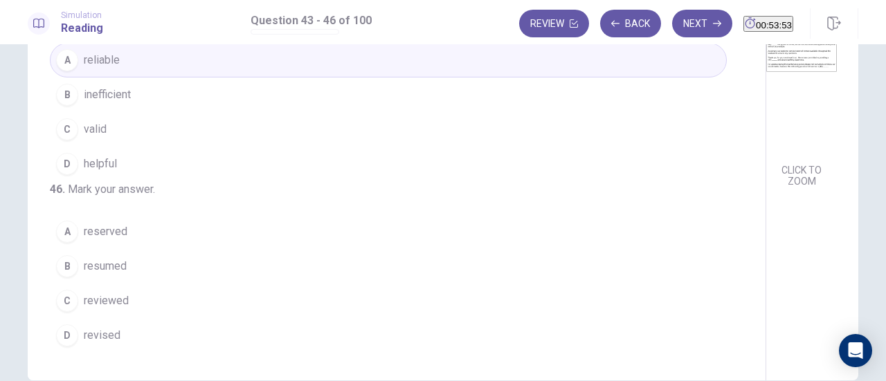
scroll to position [205, 0]
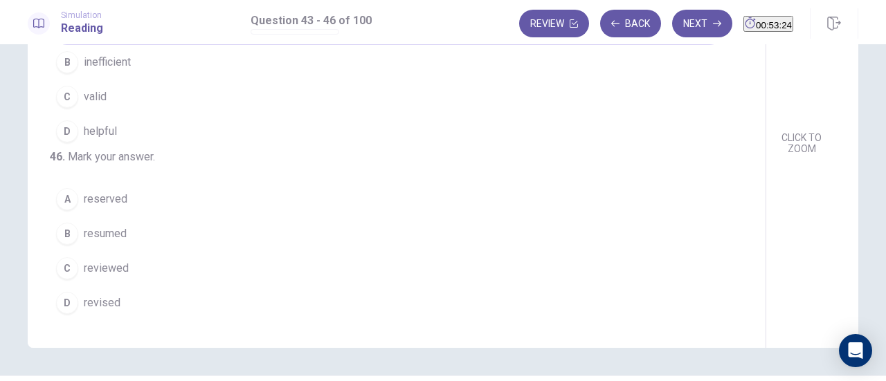
click at [136, 237] on button "B resumed" at bounding box center [388, 234] width 677 height 35
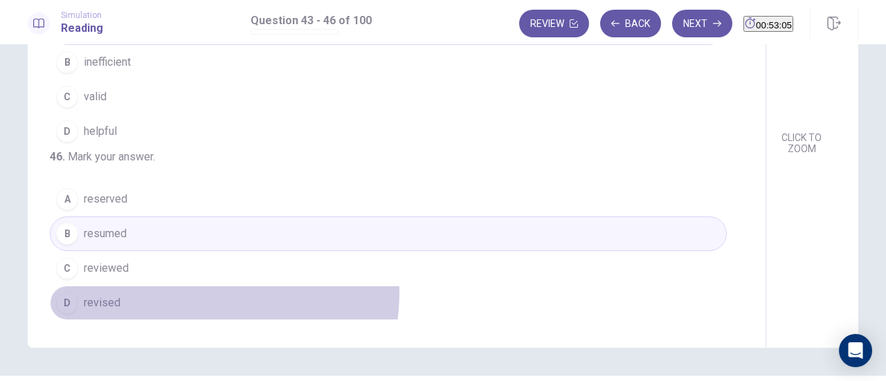
click at [200, 294] on button "D revised" at bounding box center [388, 303] width 677 height 35
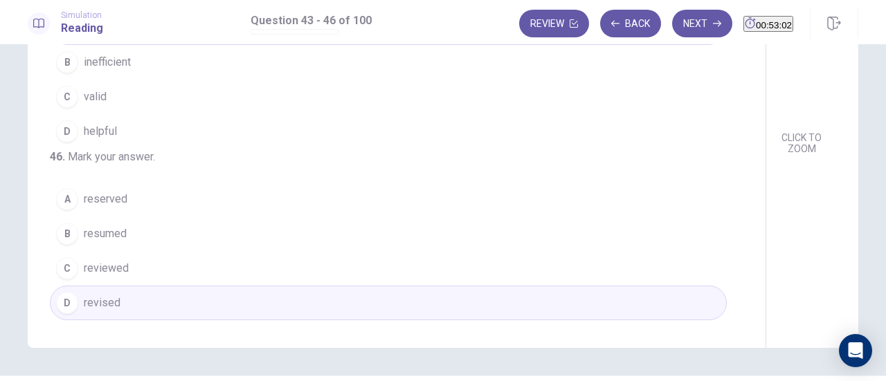
click at [246, 225] on button "B resumed" at bounding box center [388, 234] width 677 height 35
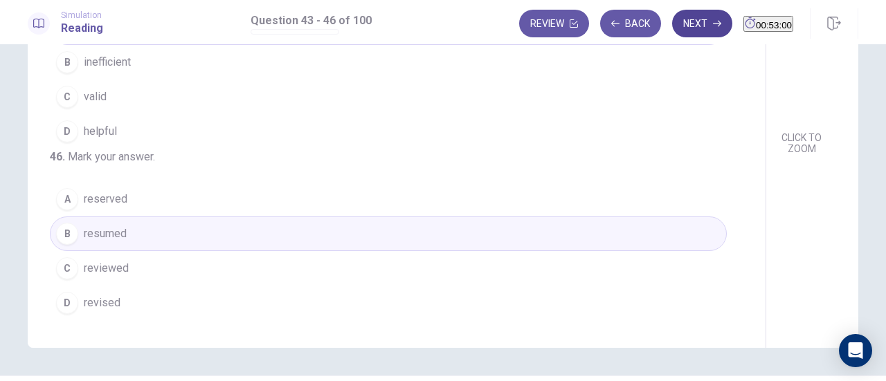
click at [672, 31] on button "Next" at bounding box center [702, 24] width 60 height 28
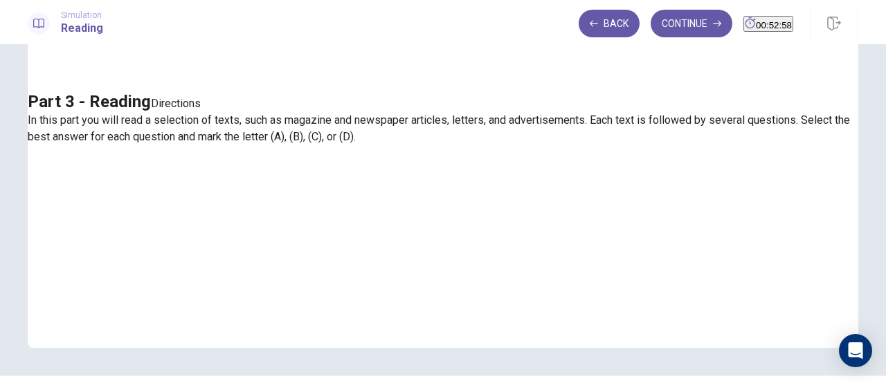
scroll to position [0, 0]
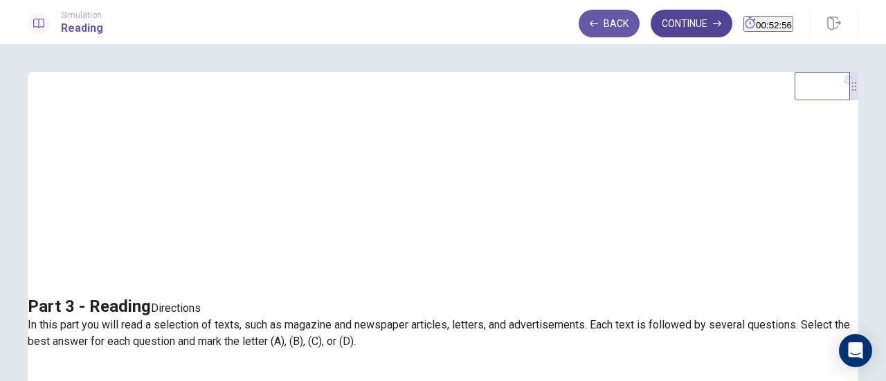
click at [663, 29] on button "Continue" at bounding box center [691, 24] width 82 height 28
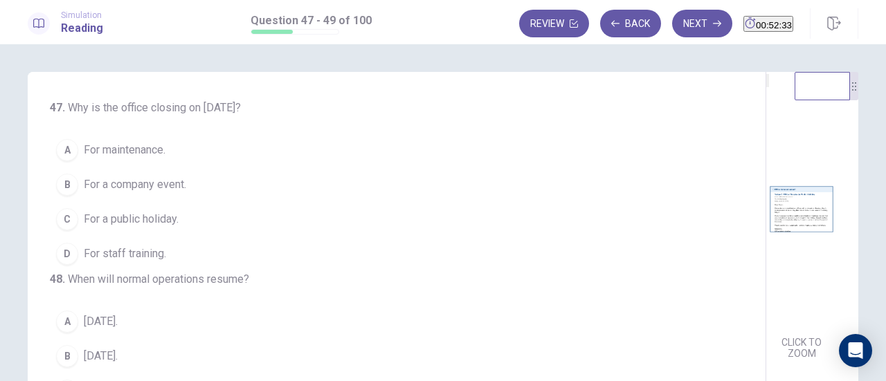
click at [140, 221] on span "For a public holiday." at bounding box center [131, 219] width 95 height 17
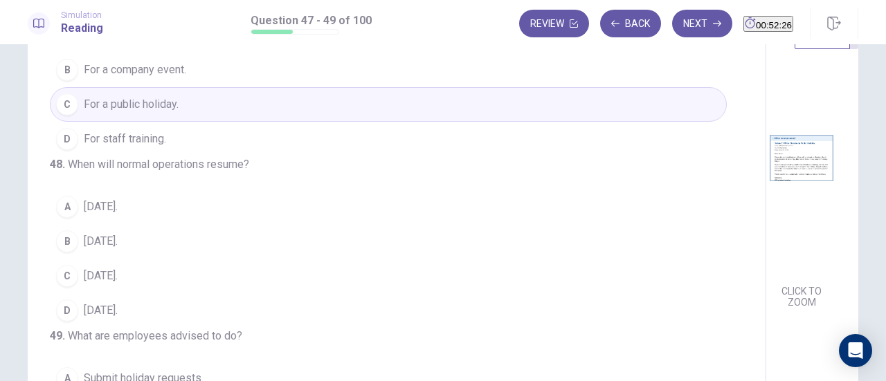
scroll to position [64, 0]
click at [161, 223] on button "A [DATE]." at bounding box center [388, 206] width 677 height 35
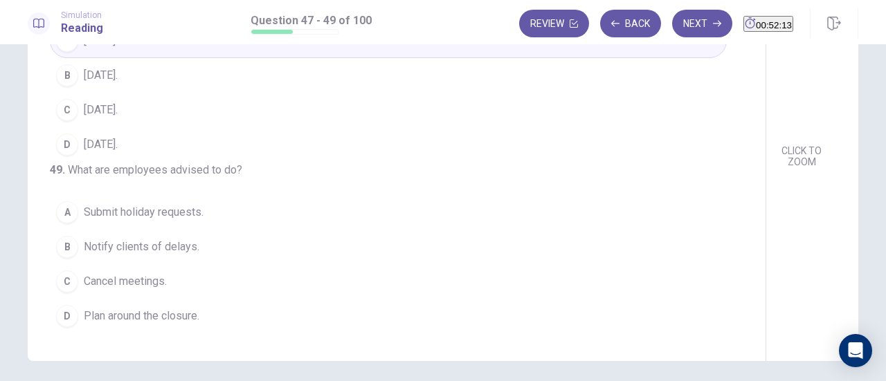
scroll to position [193, 0]
click at [198, 316] on span "Plan around the closure." at bounding box center [142, 314] width 116 height 17
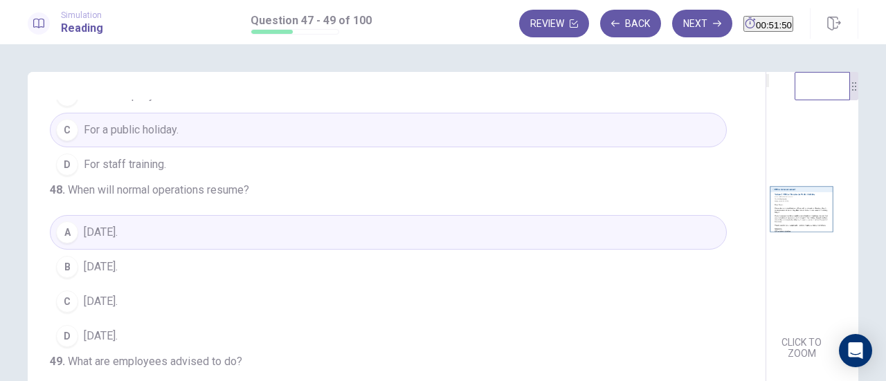
scroll to position [0, 0]
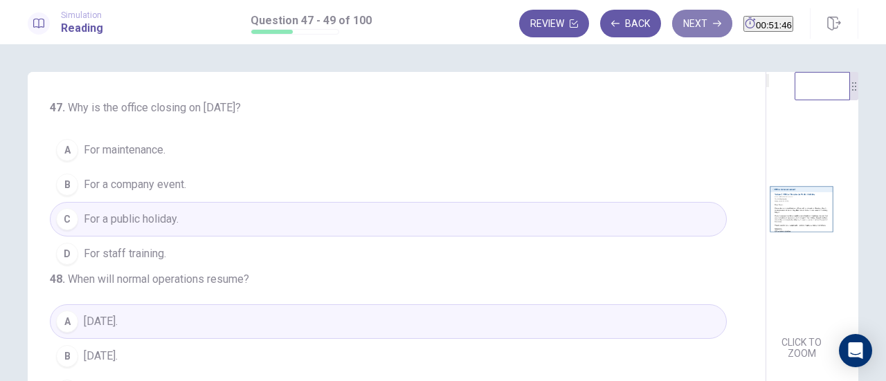
click at [675, 28] on button "Next" at bounding box center [702, 24] width 60 height 28
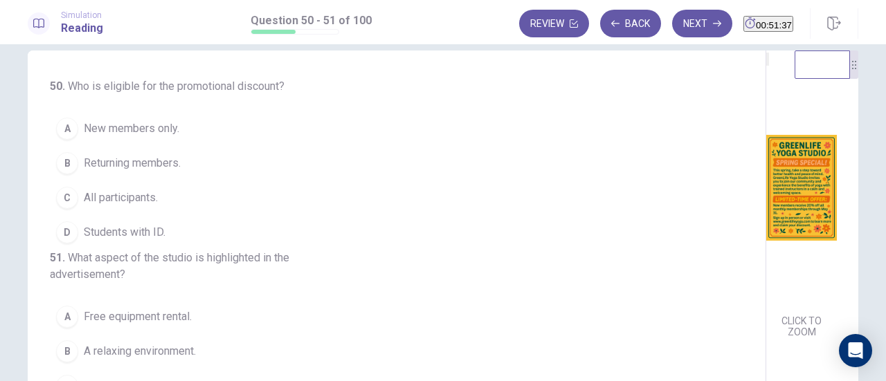
scroll to position [37, 0]
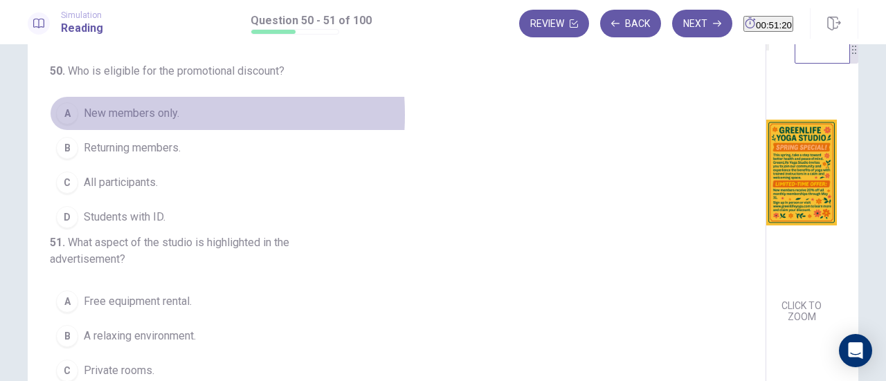
click at [131, 114] on span "New members only." at bounding box center [131, 113] width 95 height 17
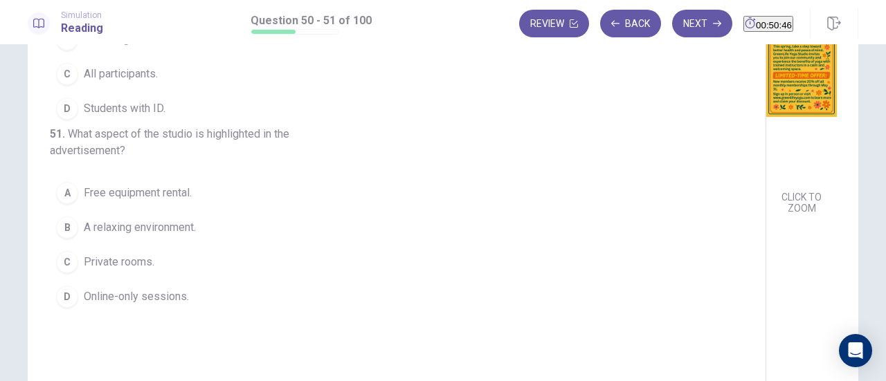
scroll to position [160, 0]
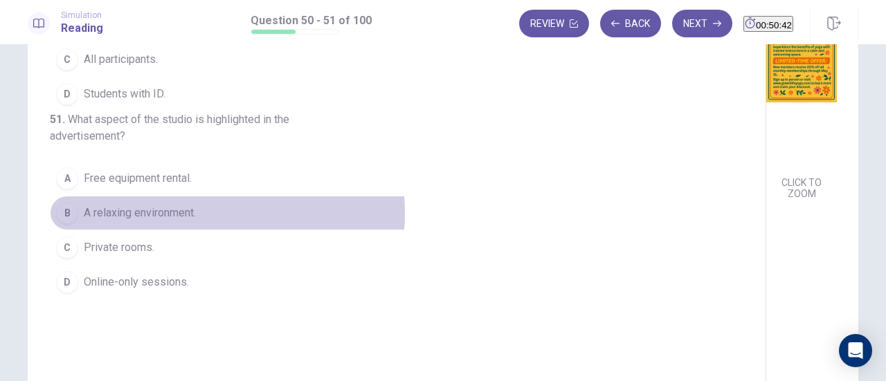
click at [180, 221] on span "A relaxing environment." at bounding box center [140, 213] width 112 height 17
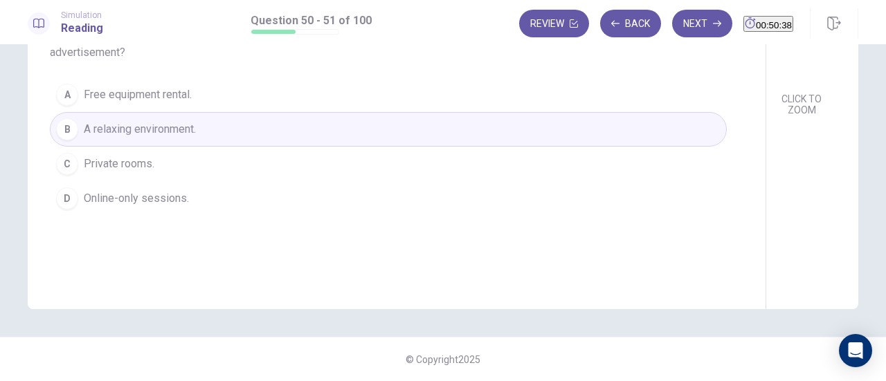
scroll to position [0, 0]
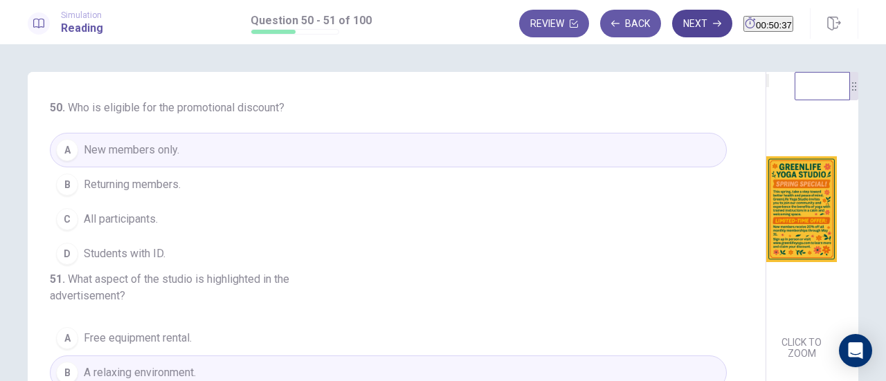
click at [672, 30] on button "Next" at bounding box center [702, 24] width 60 height 28
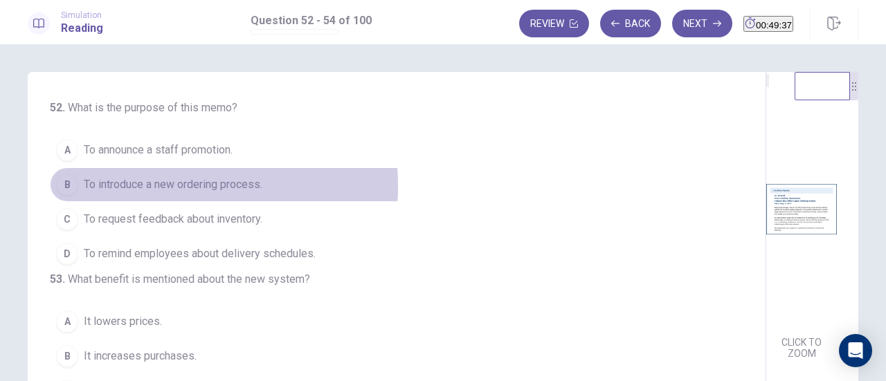
click at [93, 186] on span "To introduce a new ordering process." at bounding box center [173, 184] width 178 height 17
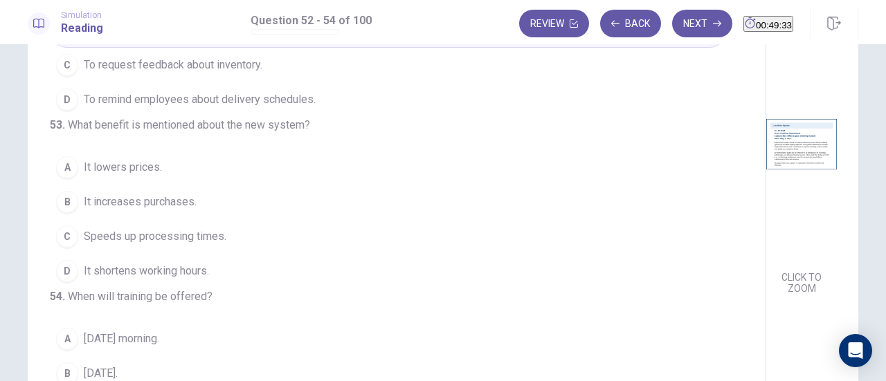
scroll to position [66, 0]
click at [187, 228] on span "Speeds up processing times." at bounding box center [155, 236] width 143 height 17
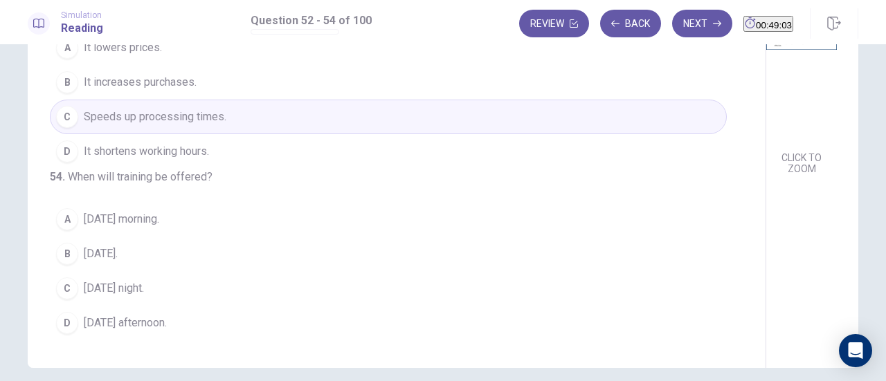
scroll to position [194, 0]
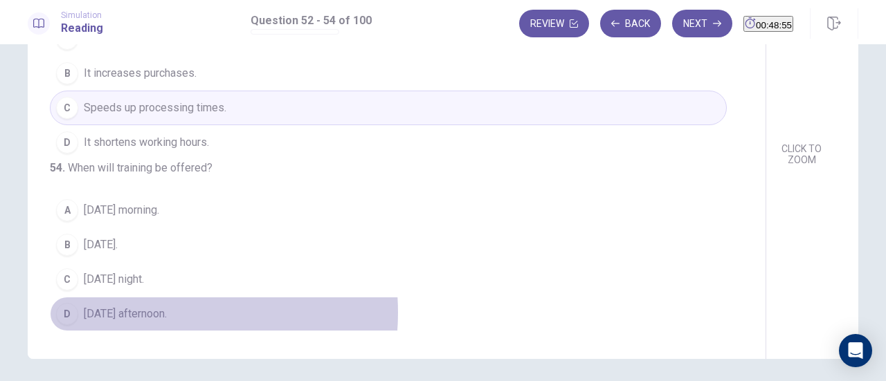
click at [147, 313] on span "[DATE] afternoon." at bounding box center [125, 314] width 83 height 17
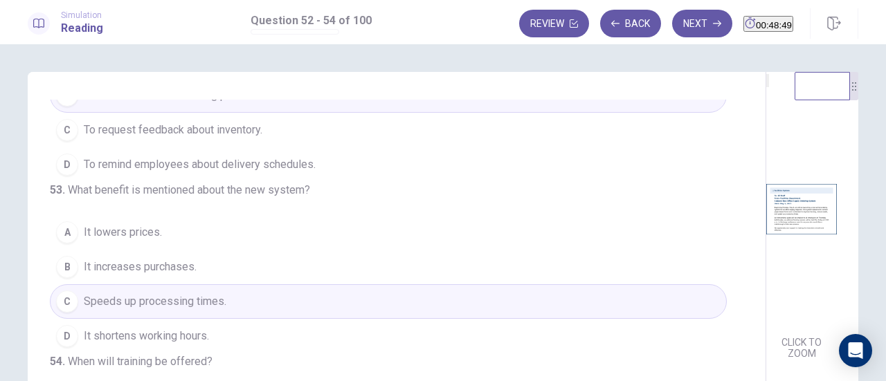
scroll to position [0, 0]
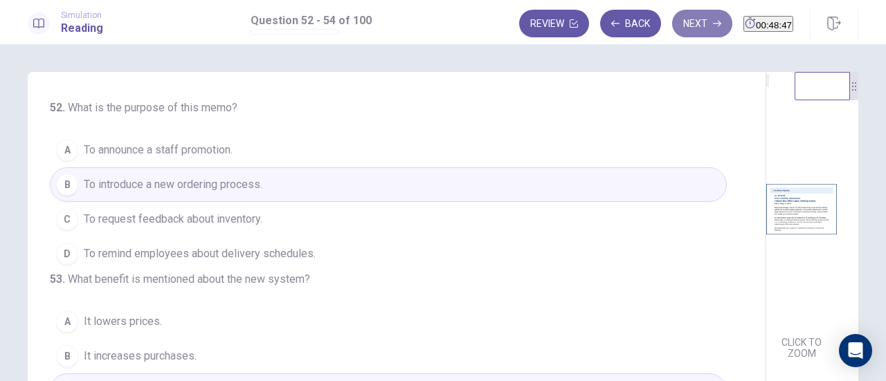
click at [677, 26] on button "Next" at bounding box center [702, 24] width 60 height 28
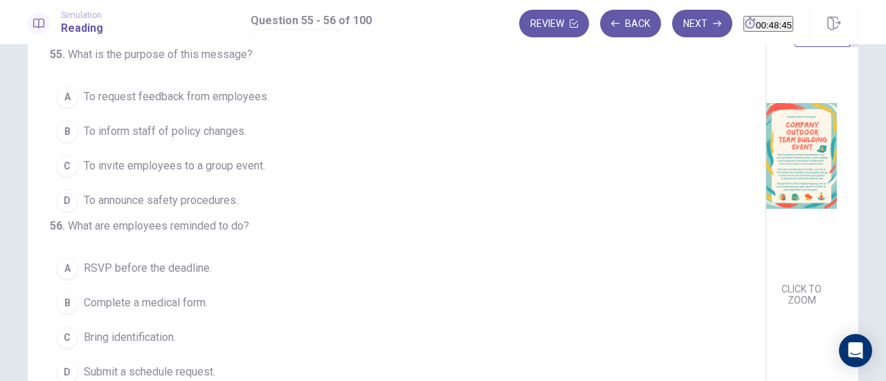
scroll to position [55, 0]
click at [247, 165] on span "To invite employees to a group event." at bounding box center [174, 164] width 181 height 17
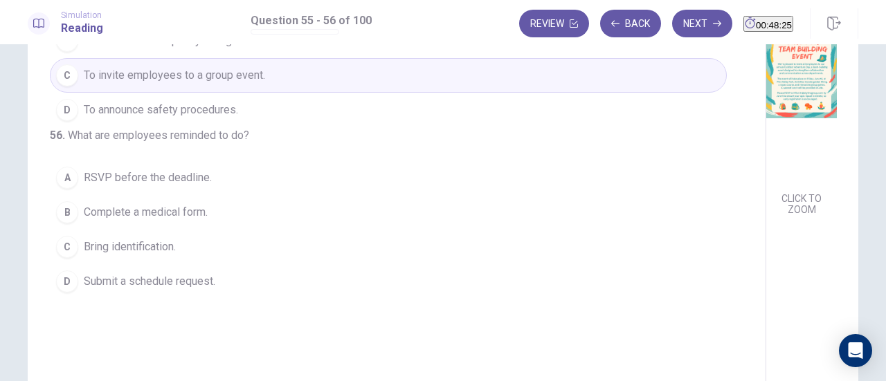
scroll to position [141, 0]
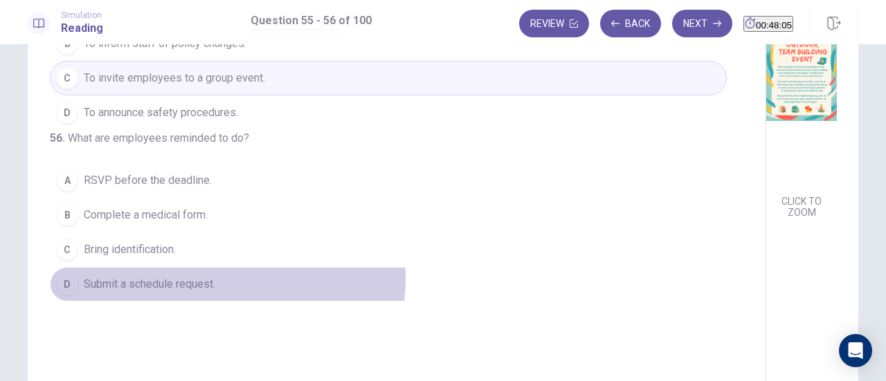
click at [173, 293] on span "Submit a schedule request." at bounding box center [149, 284] width 131 height 17
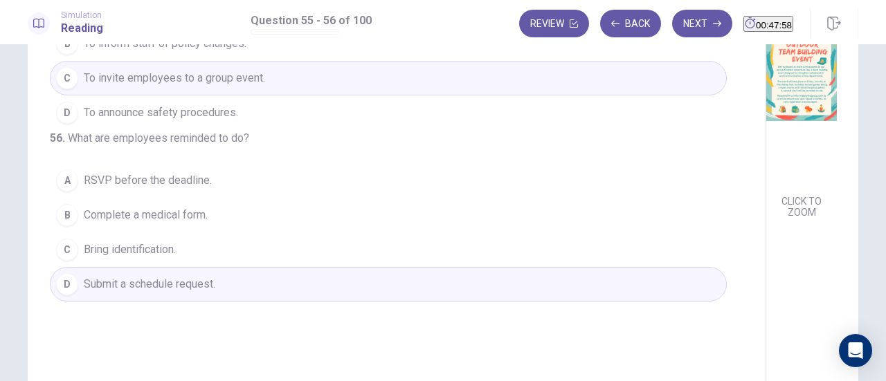
click at [156, 189] on span "RSVP before the deadline." at bounding box center [148, 180] width 128 height 17
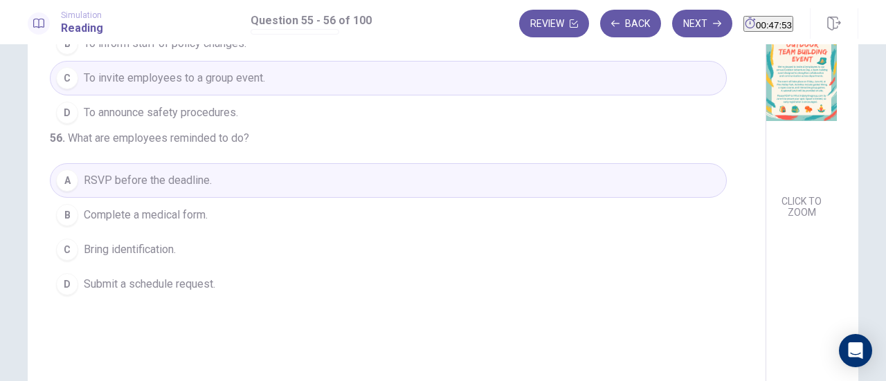
scroll to position [0, 0]
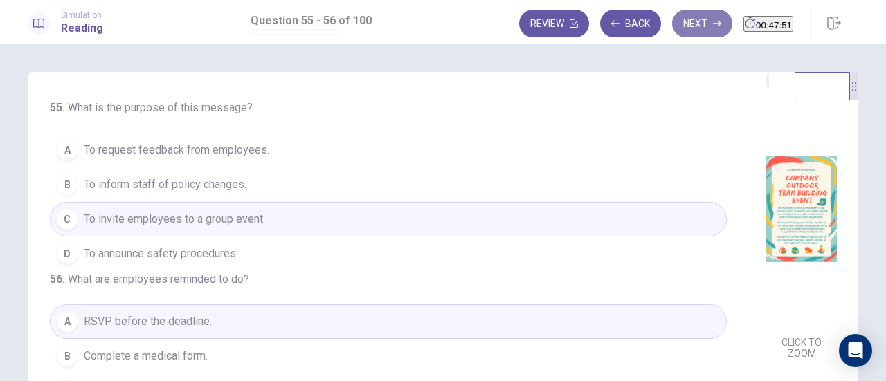
click at [677, 25] on button "Next" at bounding box center [702, 24] width 60 height 28
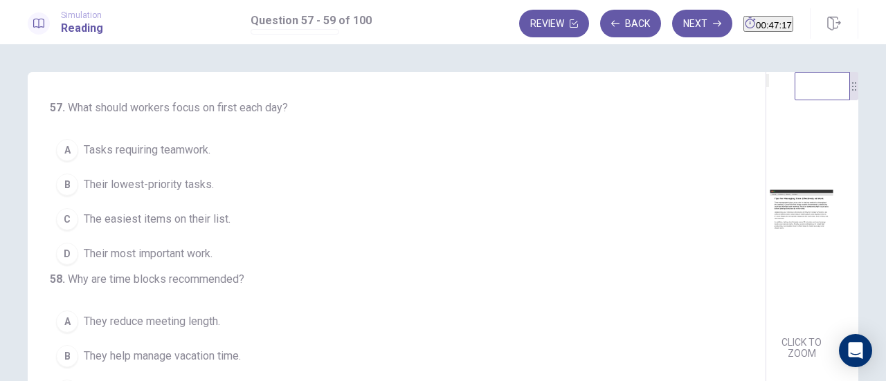
click at [231, 252] on button "D Their most important work." at bounding box center [388, 254] width 677 height 35
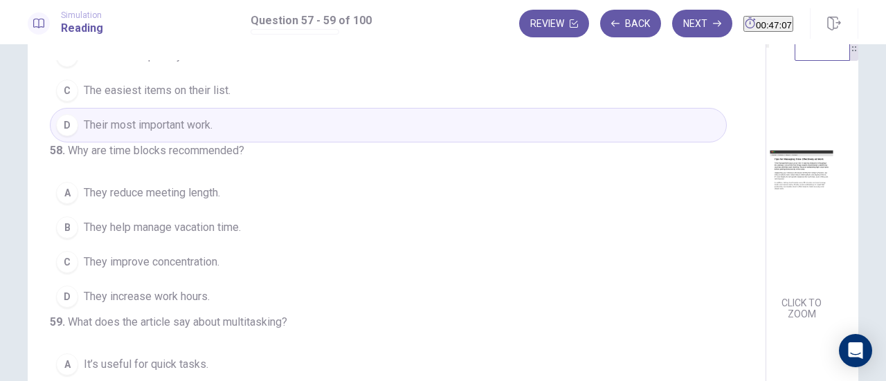
scroll to position [40, 0]
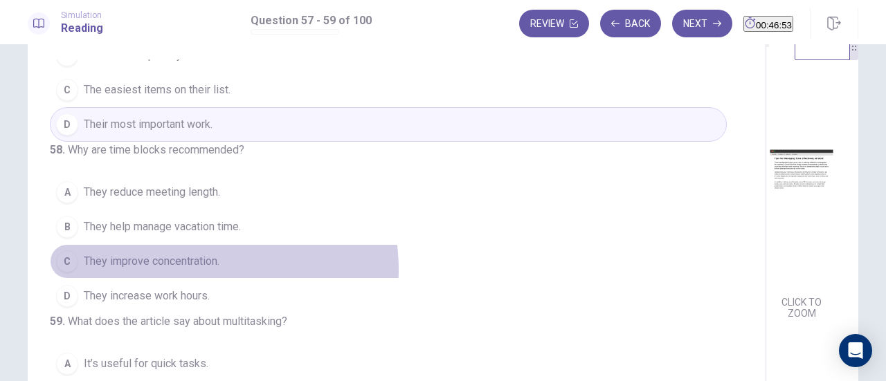
click at [208, 253] on span "They improve concentration." at bounding box center [152, 261] width 136 height 17
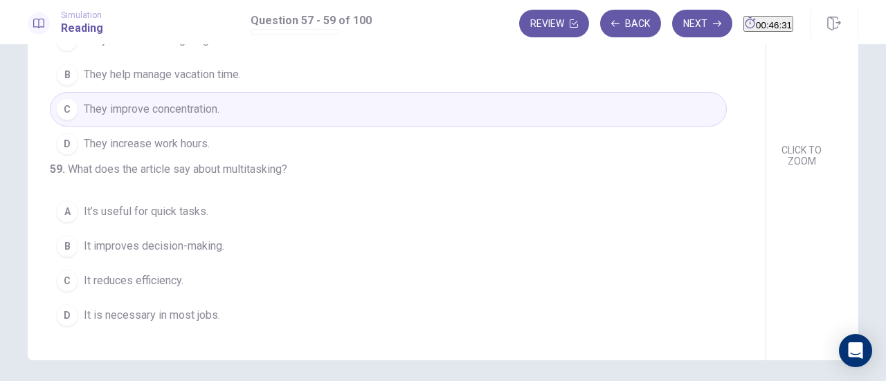
scroll to position [138, 0]
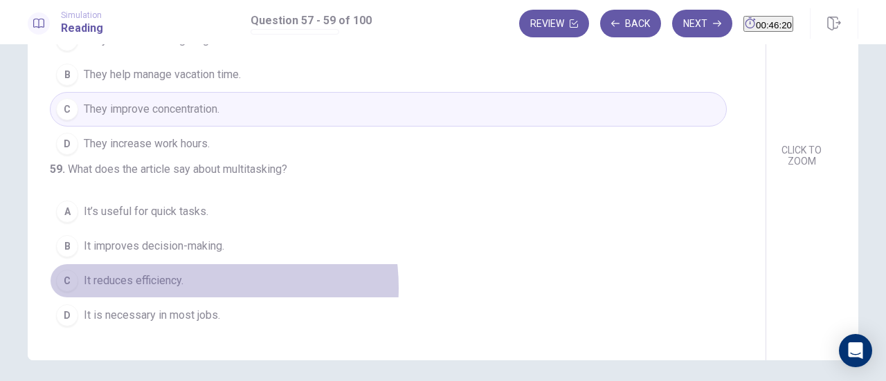
click at [183, 289] on button "C It reduces efficiency." at bounding box center [388, 281] width 677 height 35
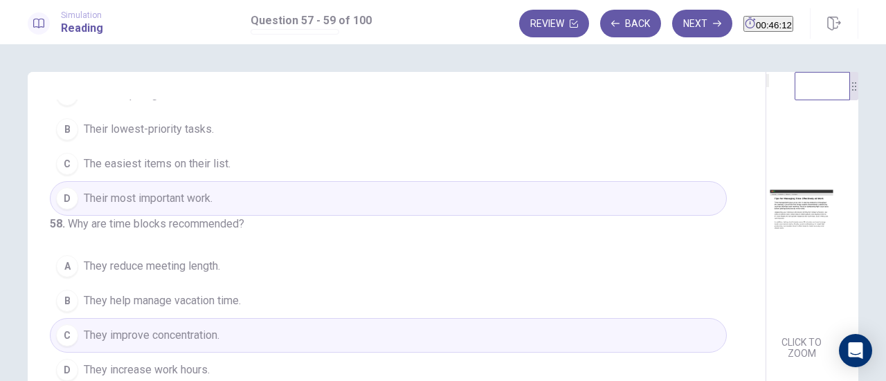
scroll to position [0, 0]
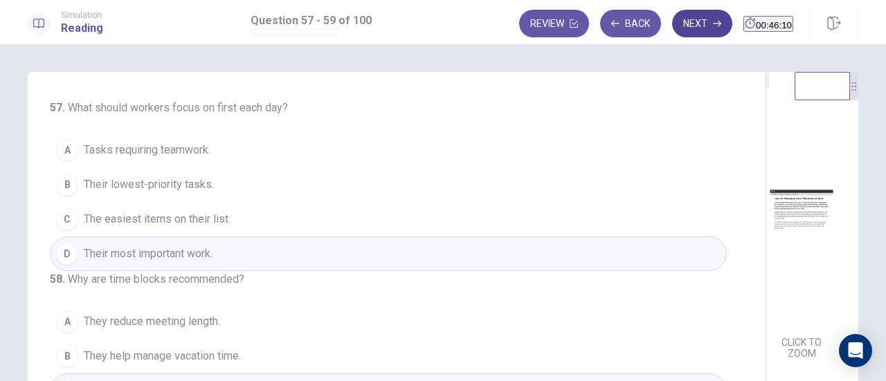
click at [672, 21] on button "Next" at bounding box center [702, 24] width 60 height 28
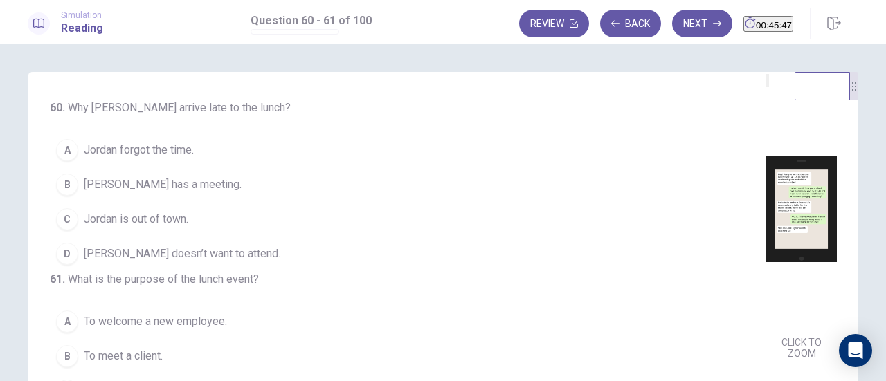
click at [122, 178] on span "[PERSON_NAME] has a meeting." at bounding box center [163, 184] width 158 height 17
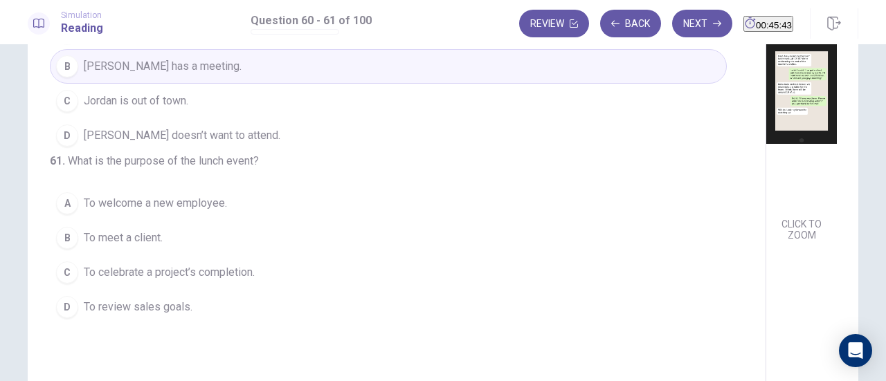
scroll to position [119, 0]
click at [237, 280] on span "To celebrate a project’s completion." at bounding box center [169, 272] width 171 height 17
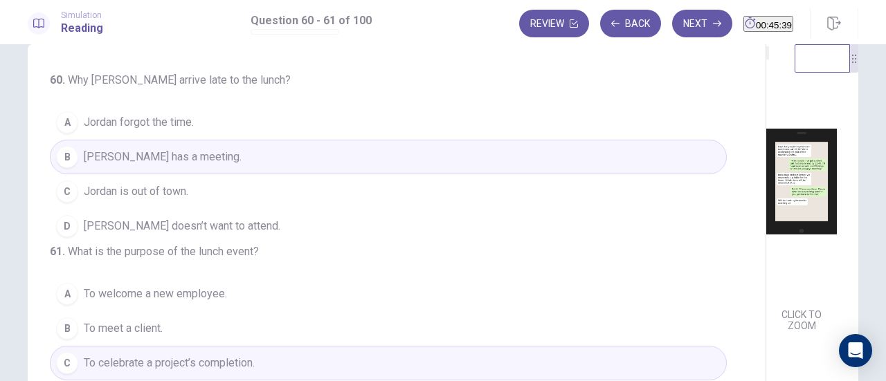
scroll to position [0, 0]
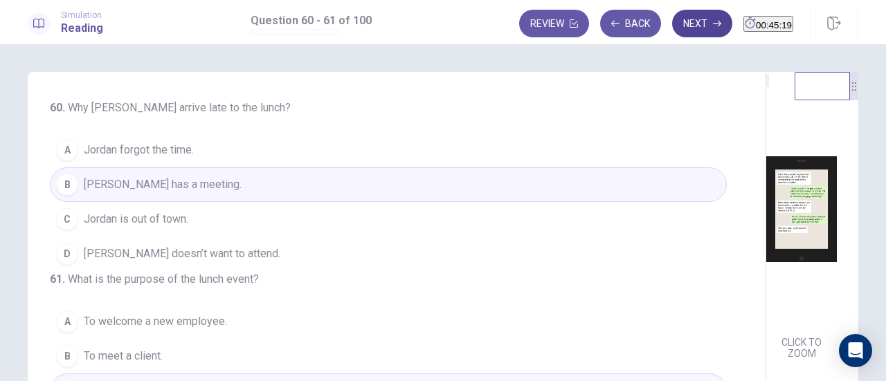
click at [678, 21] on button "Next" at bounding box center [702, 24] width 60 height 28
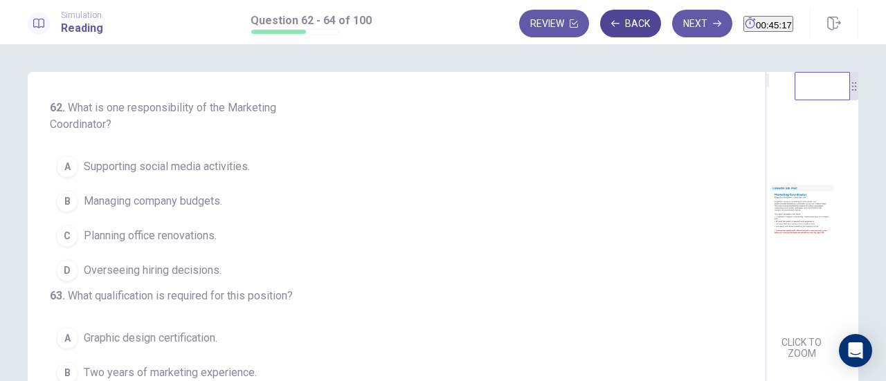
click at [611, 22] on icon "button" at bounding box center [615, 23] width 8 height 8
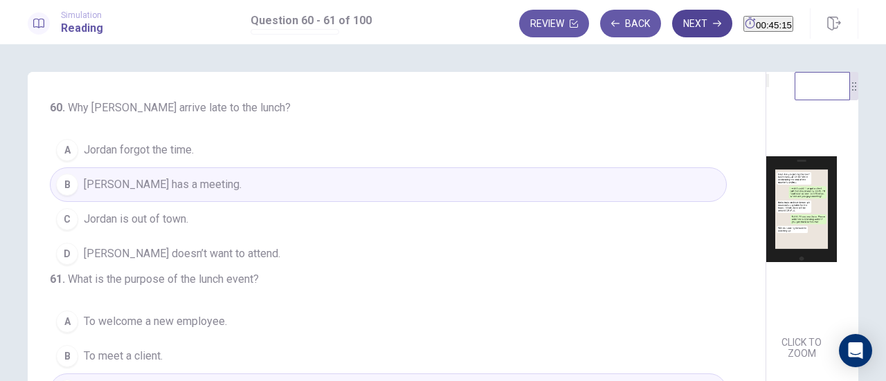
click at [672, 29] on button "Next" at bounding box center [702, 24] width 60 height 28
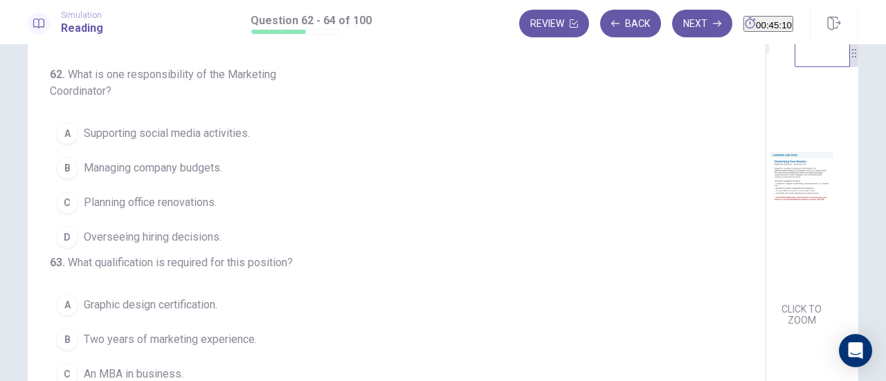
scroll to position [32, 0]
click at [219, 143] on button "A Supporting social media activities." at bounding box center [388, 135] width 677 height 35
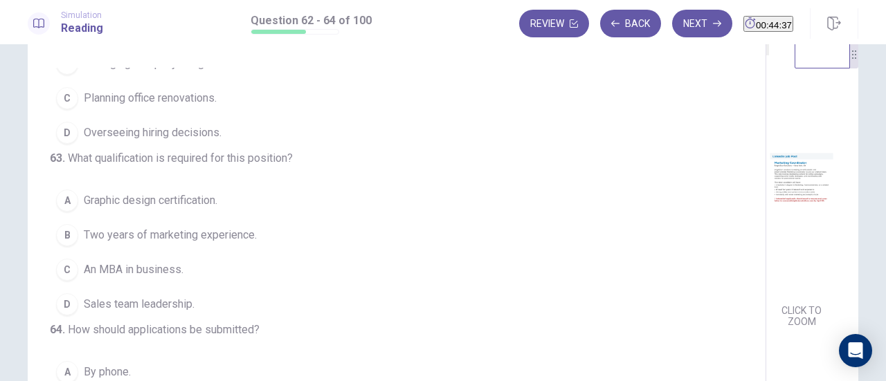
scroll to position [133, 0]
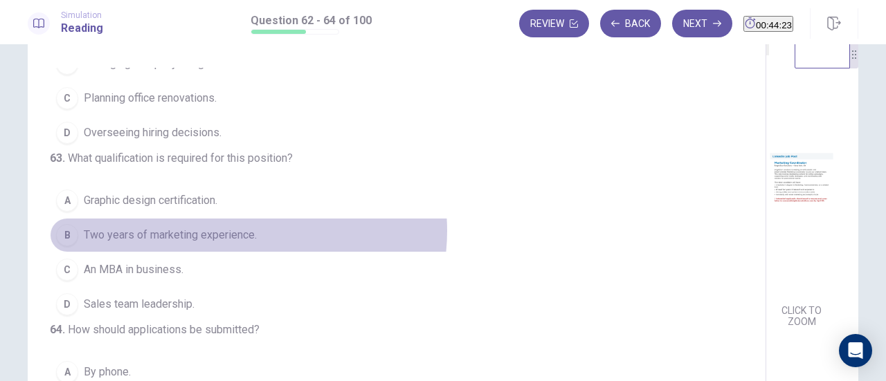
click at [244, 229] on span "Two years of marketing experience." at bounding box center [170, 235] width 173 height 17
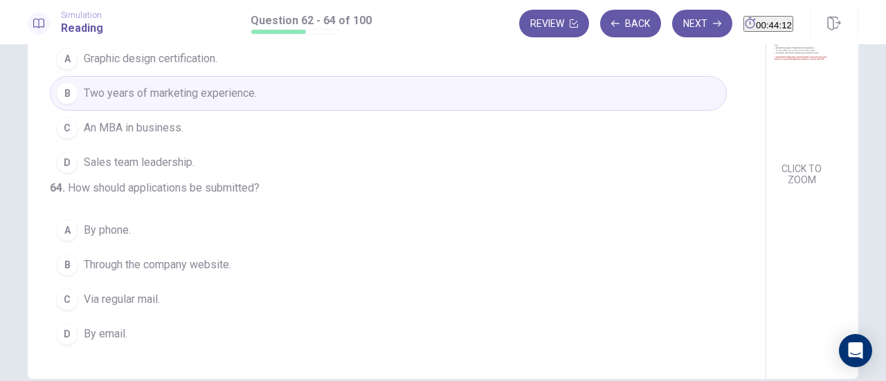
scroll to position [184, 0]
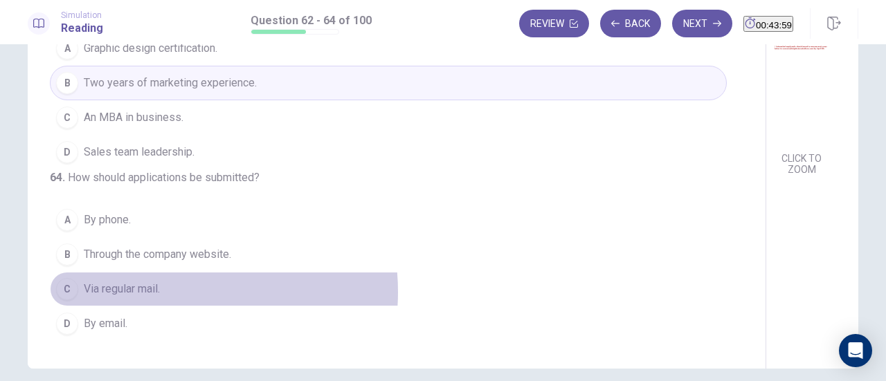
click at [165, 293] on button "C Via regular mail." at bounding box center [388, 289] width 677 height 35
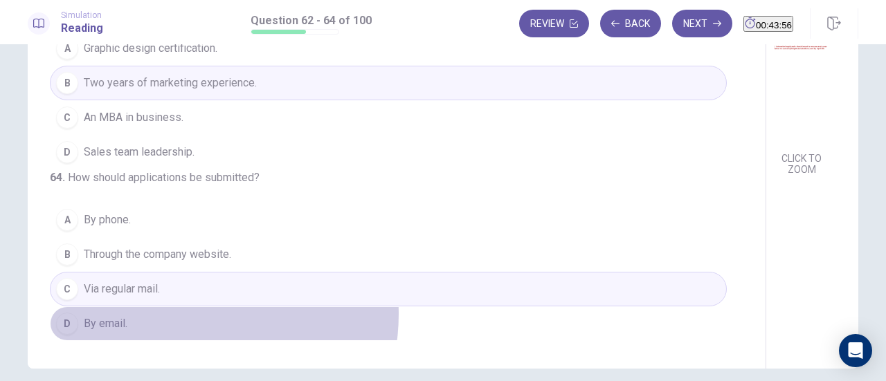
click at [184, 315] on button "D By email." at bounding box center [388, 323] width 677 height 35
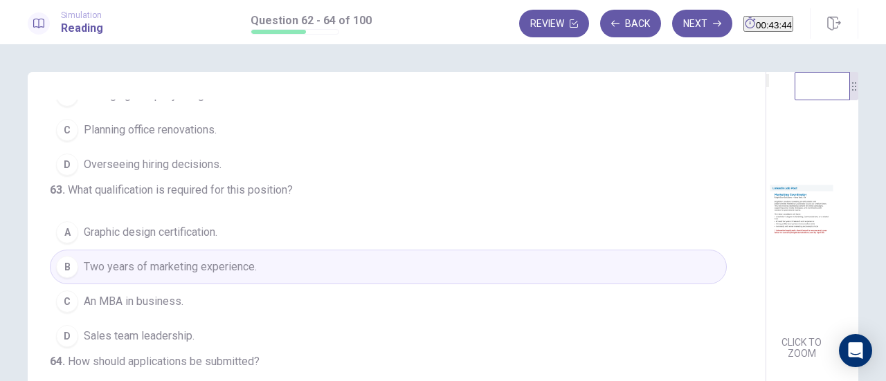
scroll to position [0, 0]
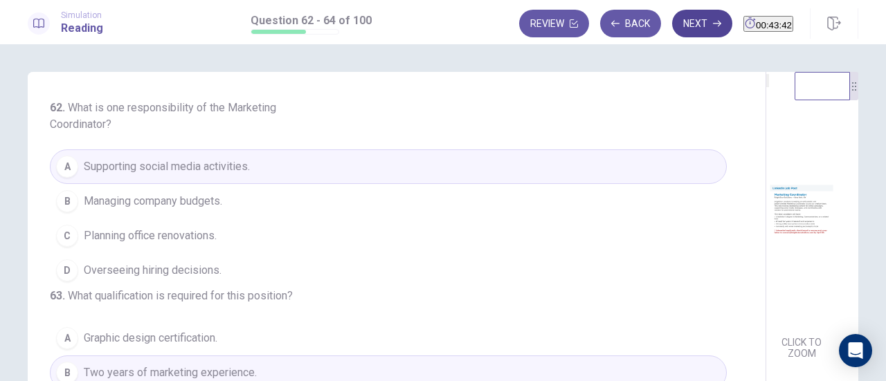
click at [675, 19] on button "Next" at bounding box center [702, 24] width 60 height 28
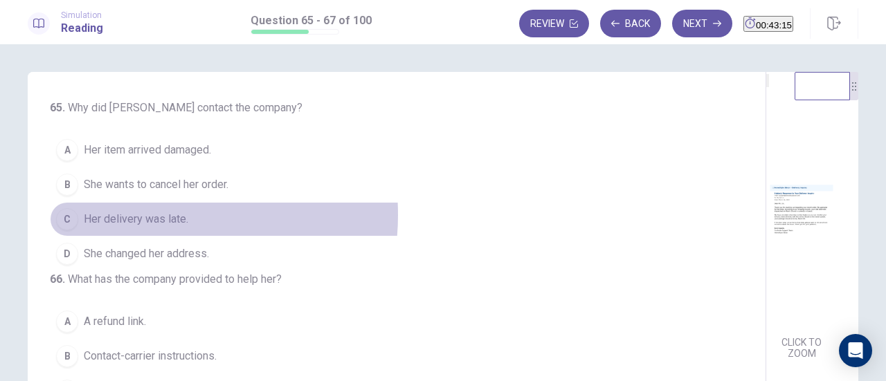
click at [137, 214] on span "Her delivery was late." at bounding box center [136, 219] width 104 height 17
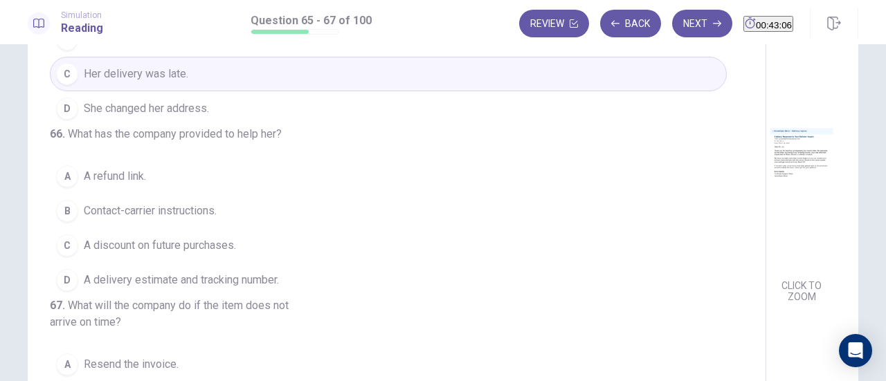
scroll to position [61, 0]
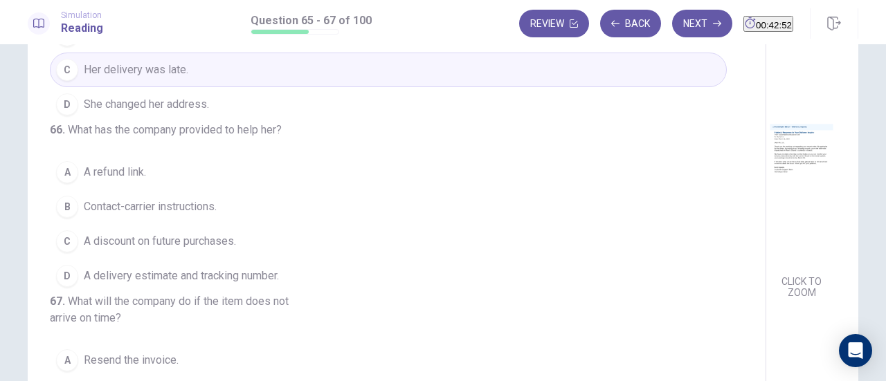
click at [245, 224] on button "B Contact-carrier instructions." at bounding box center [388, 207] width 677 height 35
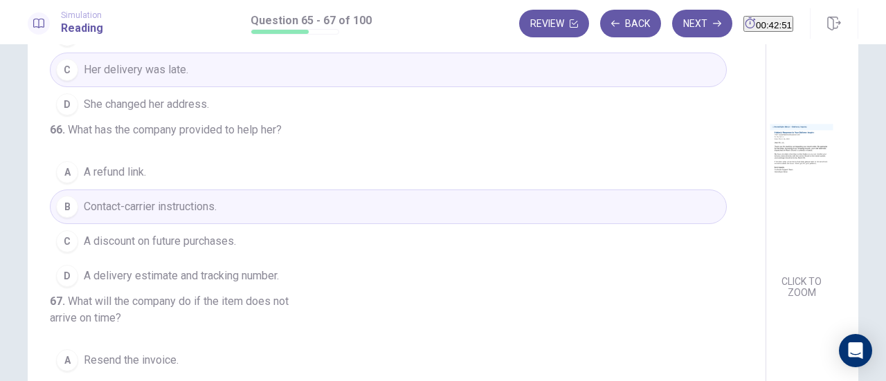
click at [228, 284] on span "A delivery estimate and tracking number." at bounding box center [181, 276] width 195 height 17
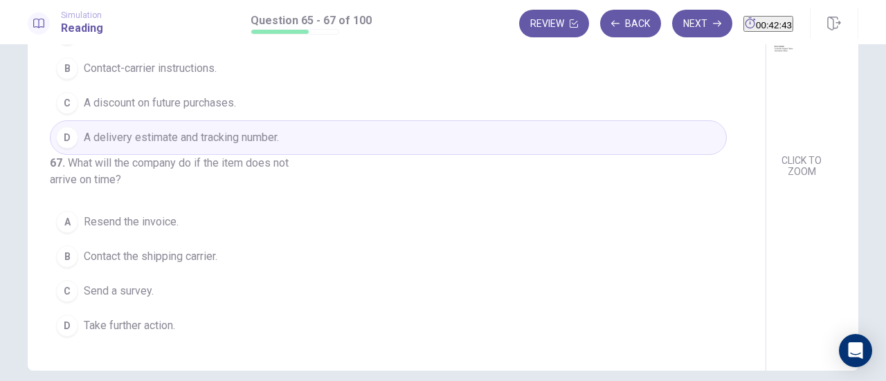
scroll to position [183, 0]
click at [187, 327] on button "D Take further action." at bounding box center [388, 325] width 677 height 35
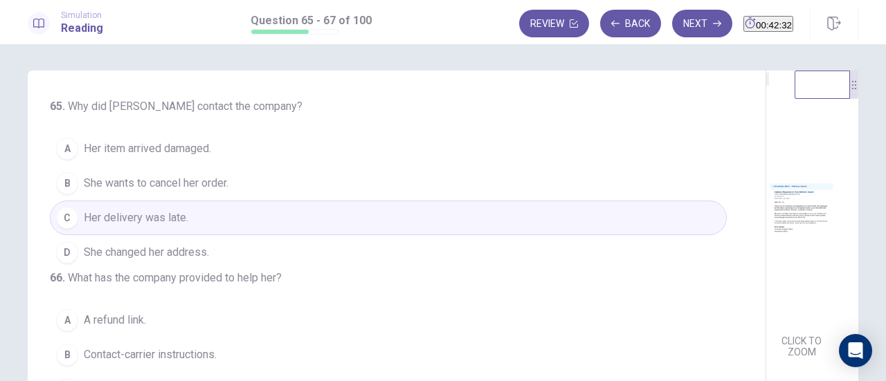
scroll to position [0, 0]
click at [677, 26] on button "Next" at bounding box center [702, 24] width 60 height 28
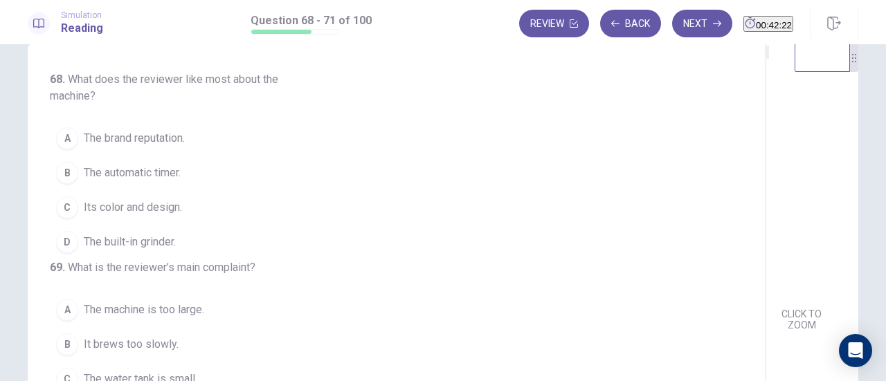
scroll to position [27, 0]
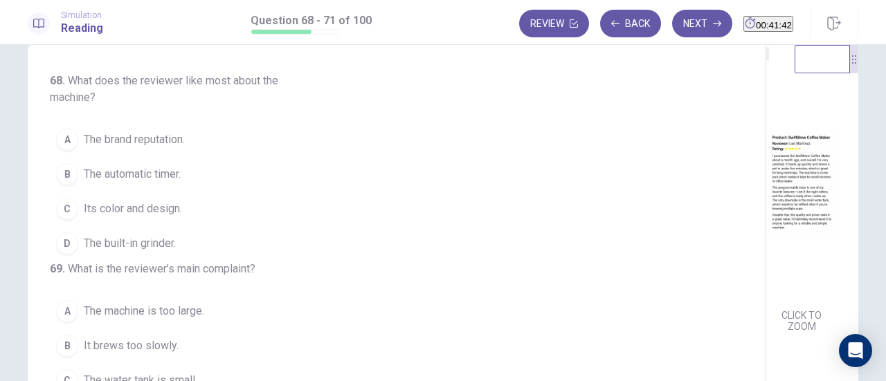
click at [122, 179] on span "The automatic timer." at bounding box center [132, 174] width 97 height 17
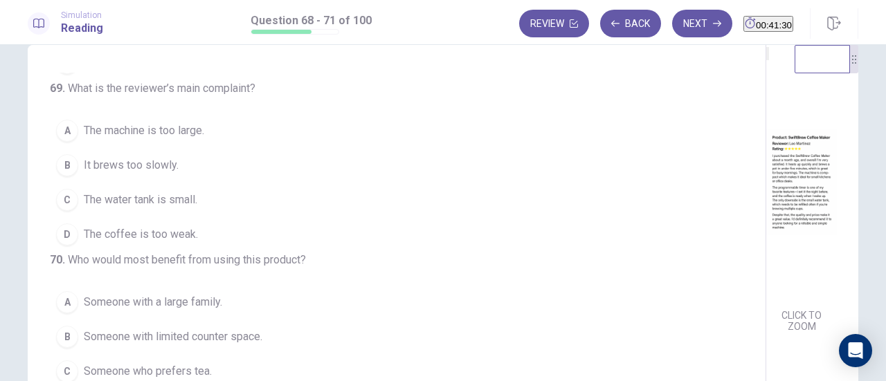
scroll to position [184, 0]
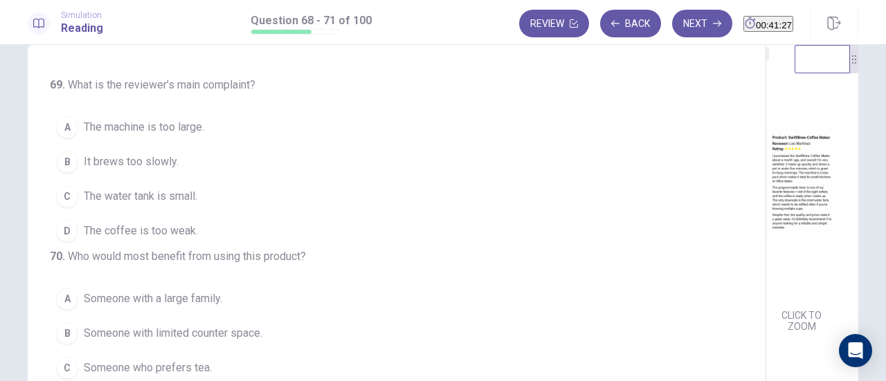
click at [202, 214] on button "C The water tank is small." at bounding box center [388, 196] width 677 height 35
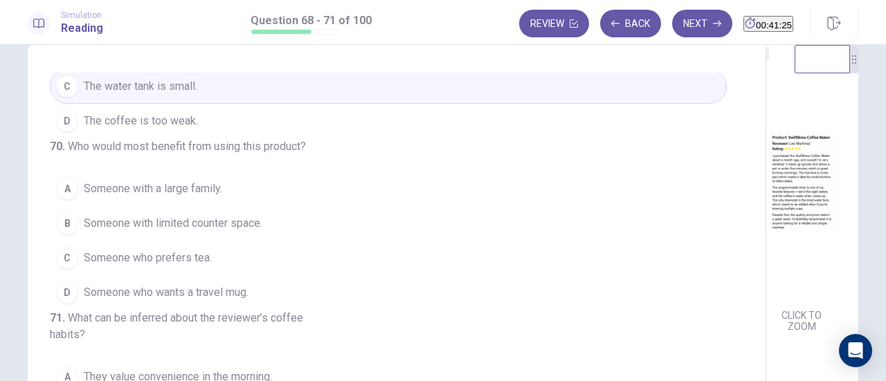
scroll to position [369, 0]
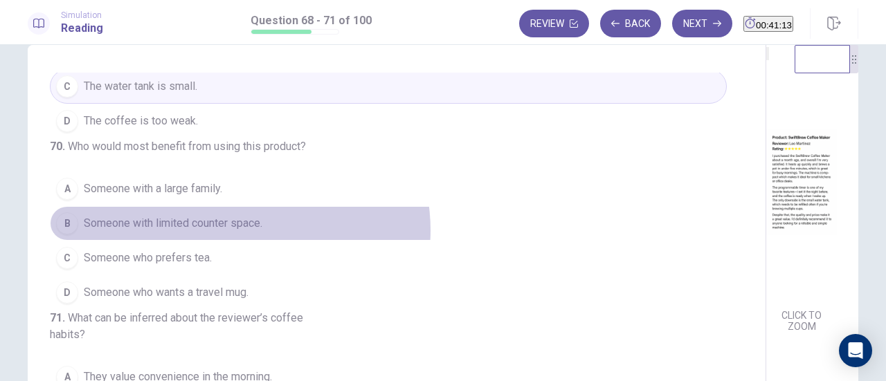
click at [236, 215] on span "Someone with limited counter space." at bounding box center [173, 223] width 178 height 17
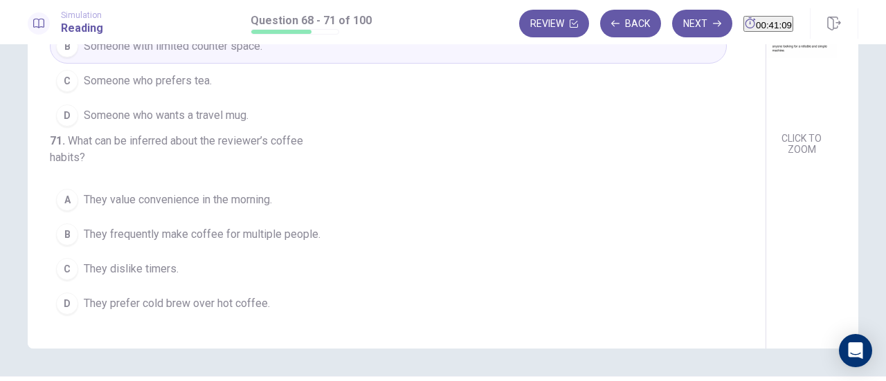
scroll to position [205, 0]
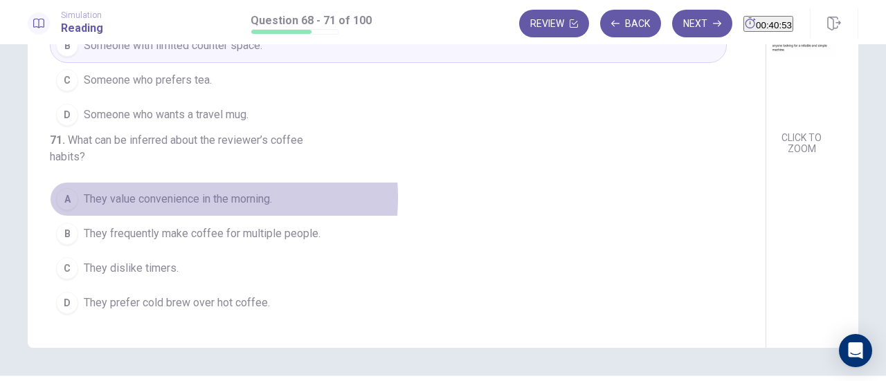
click at [174, 200] on span "They value convenience in the morning." at bounding box center [178, 199] width 188 height 17
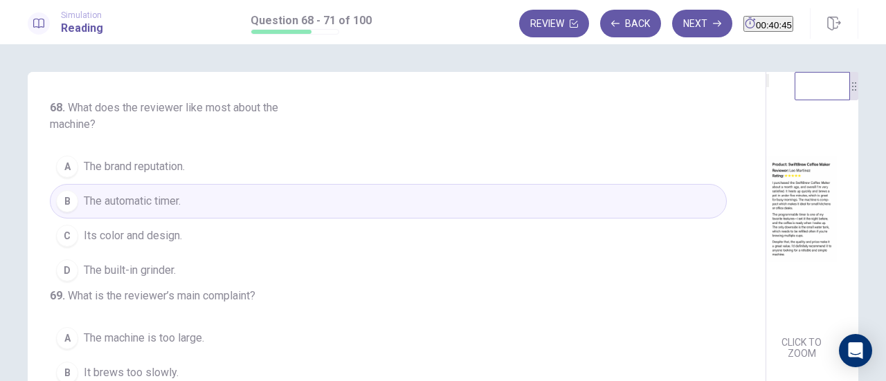
scroll to position [17, 0]
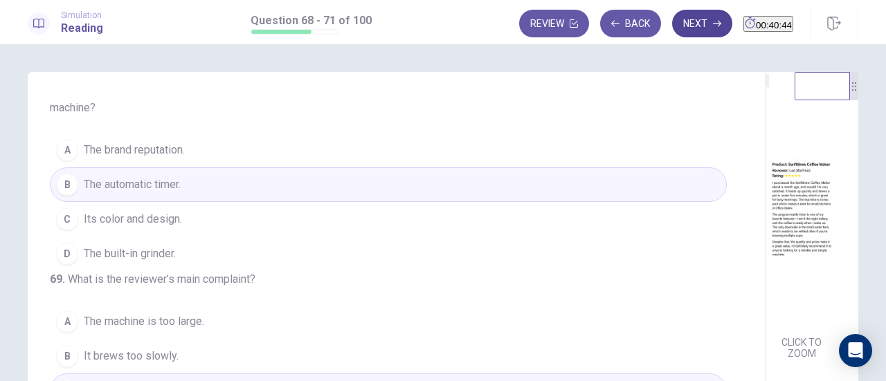
click at [672, 33] on button "Next" at bounding box center [702, 24] width 60 height 28
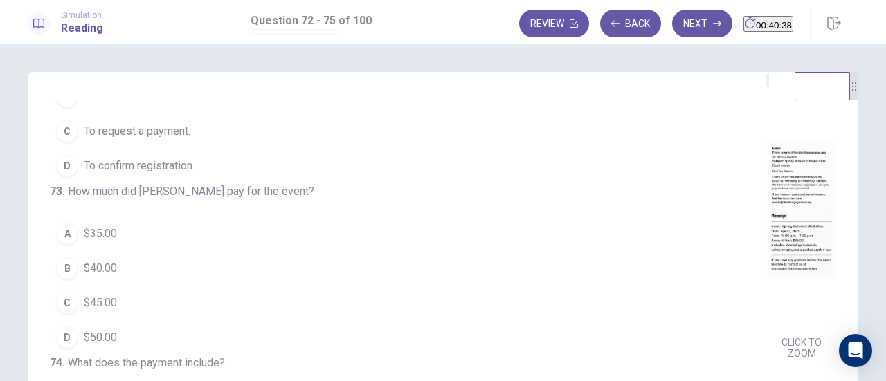
scroll to position [84, 0]
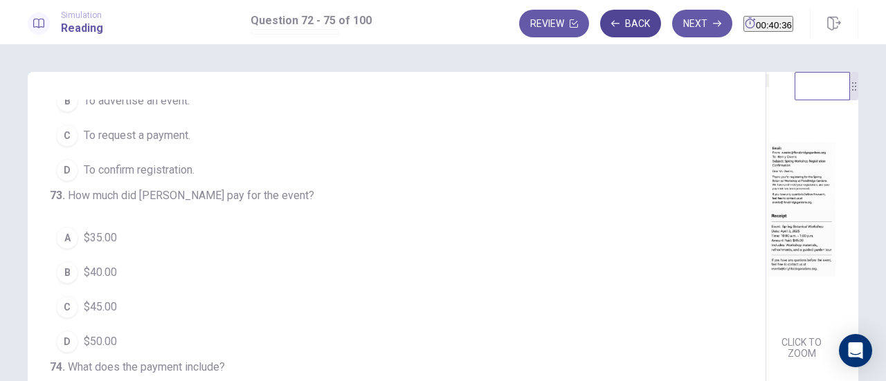
click at [603, 30] on button "Back" at bounding box center [630, 24] width 61 height 28
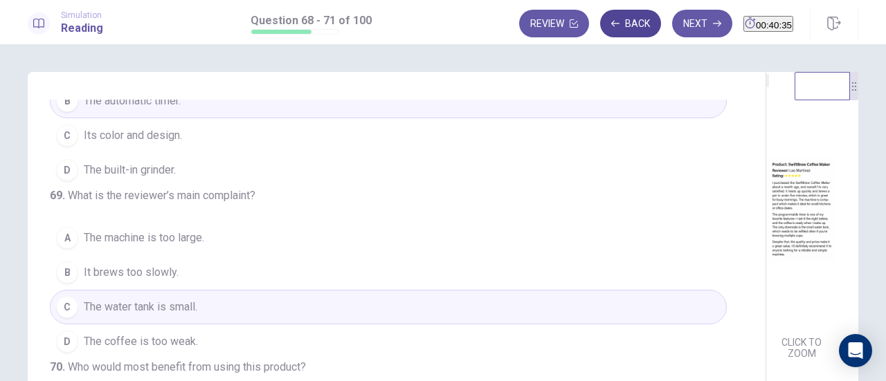
click at [603, 30] on button "Back" at bounding box center [630, 24] width 61 height 28
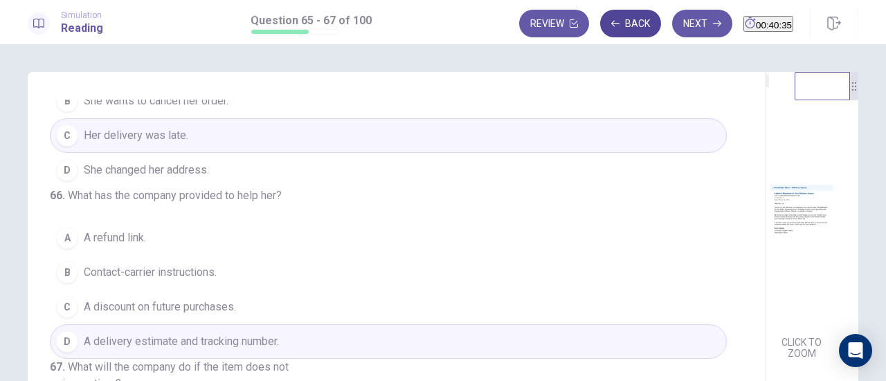
click at [603, 30] on button "Back" at bounding box center [630, 24] width 61 height 28
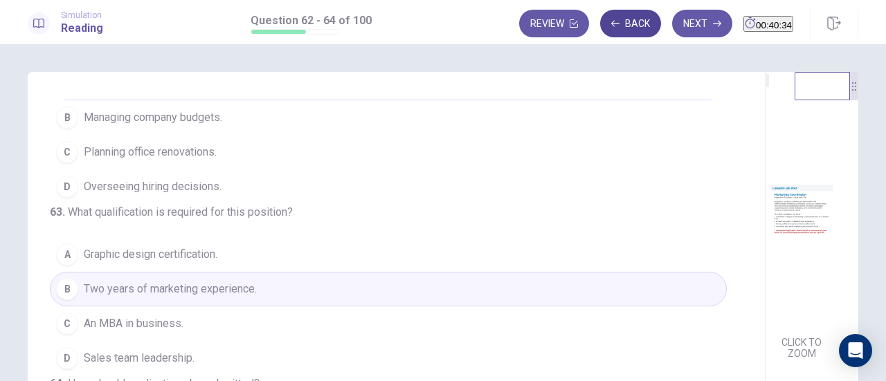
scroll to position [100, 0]
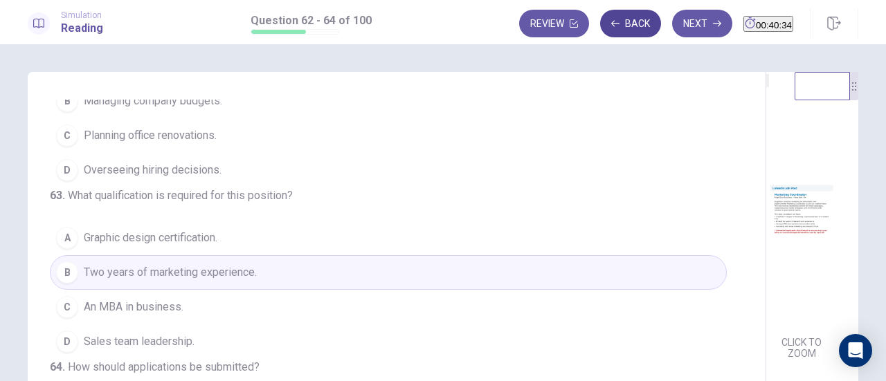
click at [603, 30] on button "Back" at bounding box center [630, 24] width 61 height 28
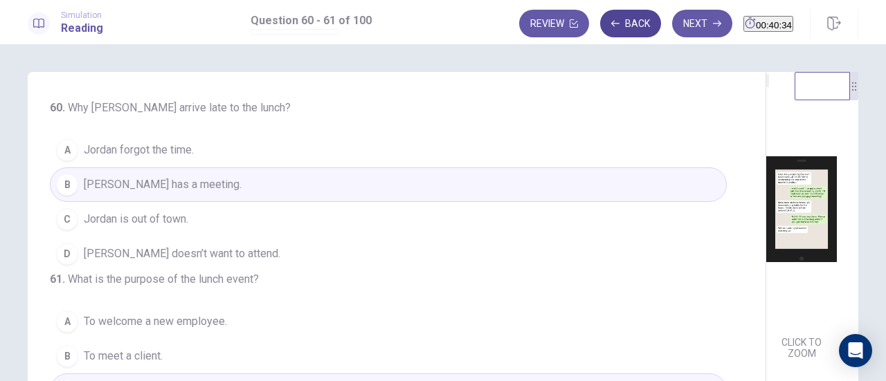
scroll to position [0, 0]
click at [603, 30] on button "Back" at bounding box center [630, 24] width 61 height 28
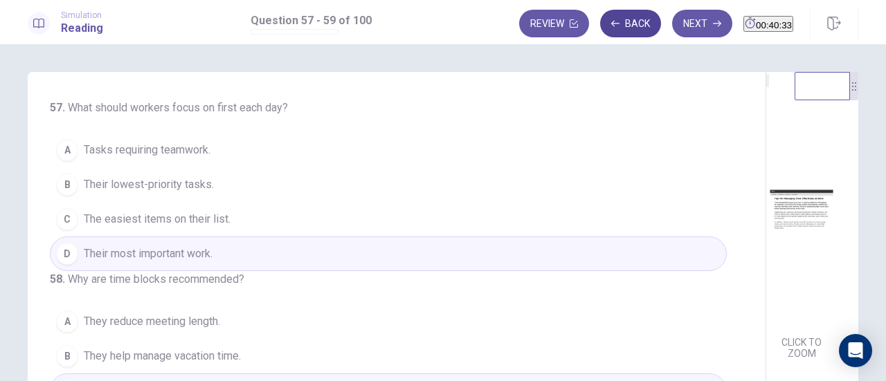
click at [603, 30] on button "Back" at bounding box center [630, 24] width 61 height 28
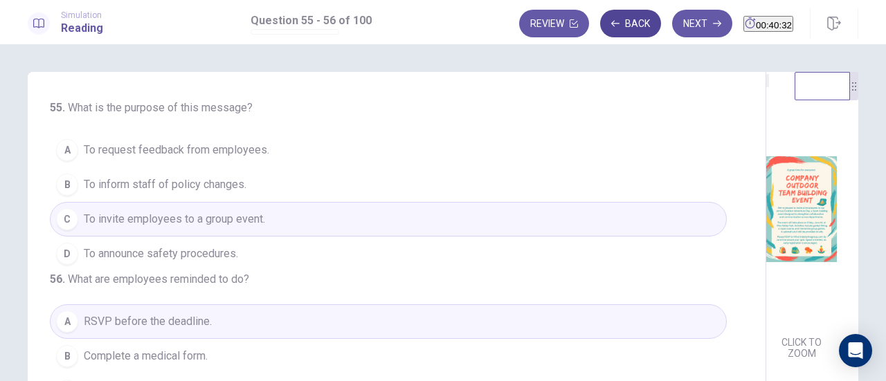
click at [603, 30] on button "Back" at bounding box center [630, 24] width 61 height 28
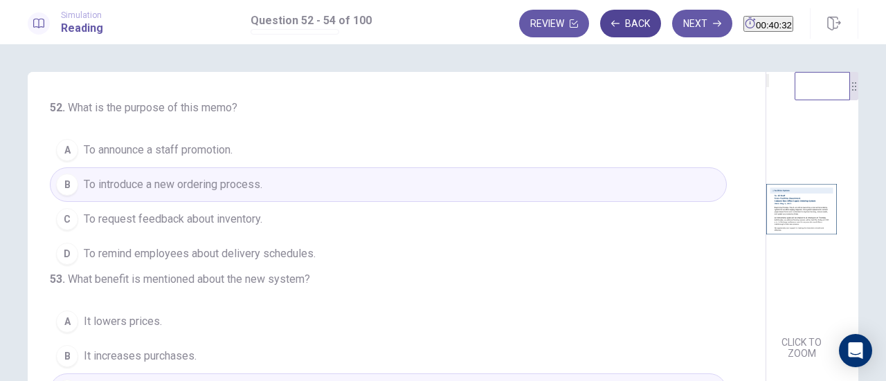
click at [603, 30] on button "Back" at bounding box center [630, 24] width 61 height 28
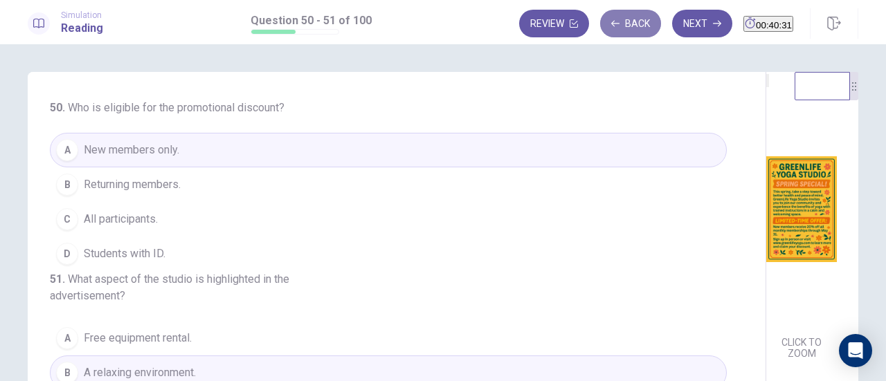
click at [603, 30] on button "Back" at bounding box center [630, 24] width 61 height 28
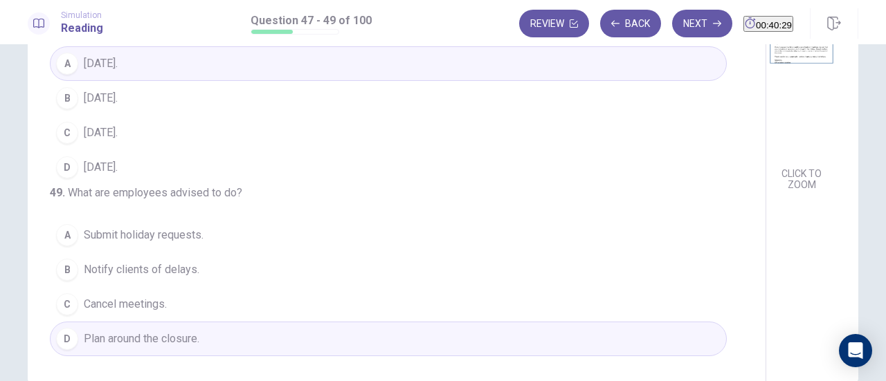
scroll to position [172, 0]
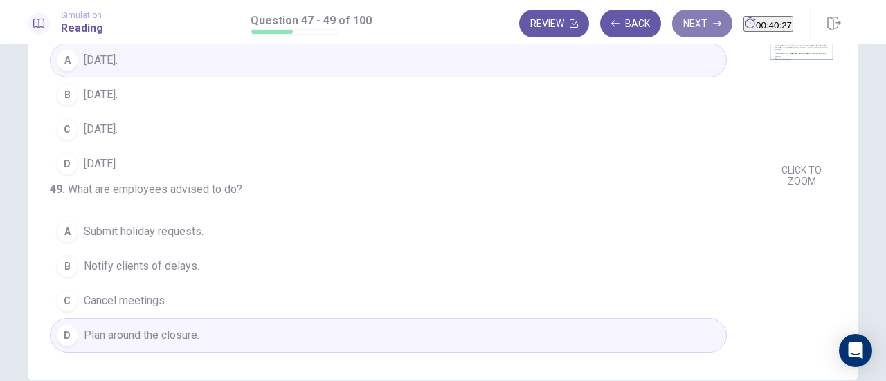
click at [672, 36] on button "Next" at bounding box center [702, 24] width 60 height 28
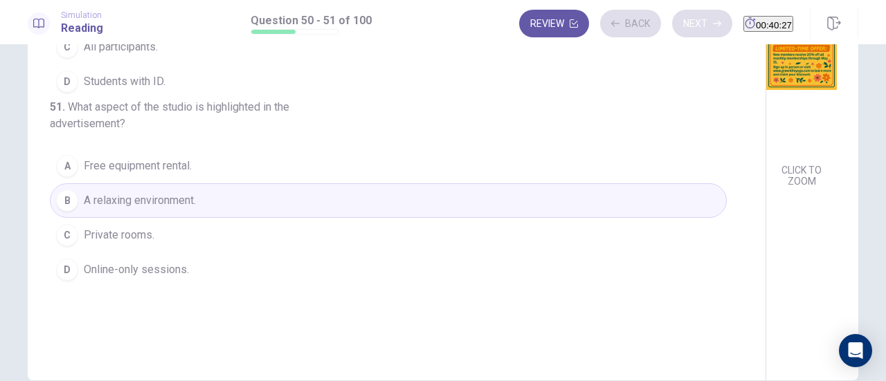
scroll to position [244, 0]
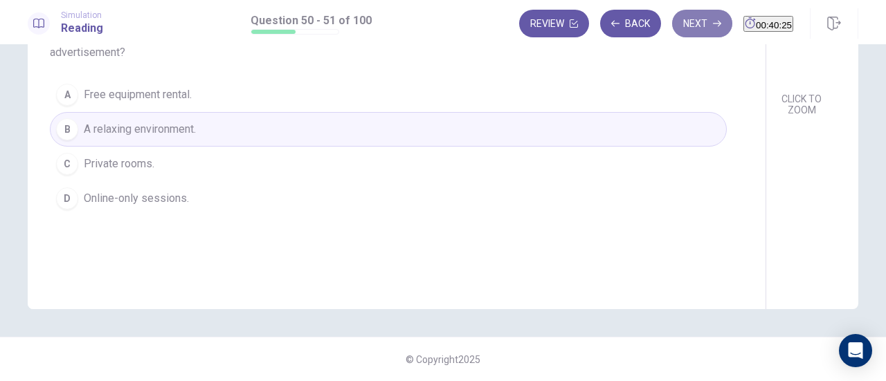
click at [672, 28] on button "Next" at bounding box center [702, 24] width 60 height 28
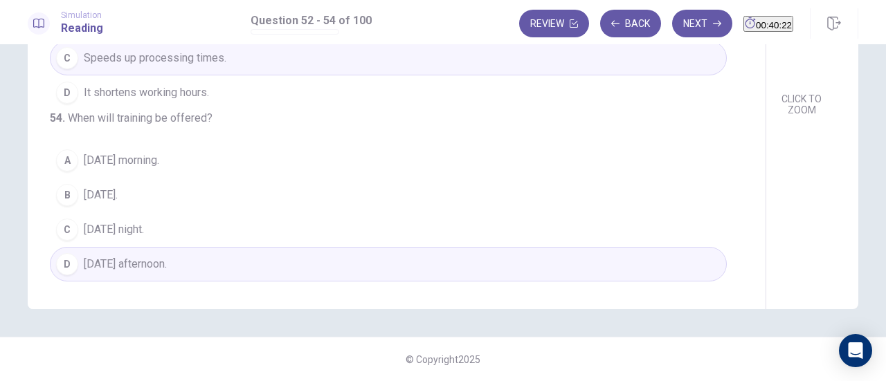
scroll to position [0, 0]
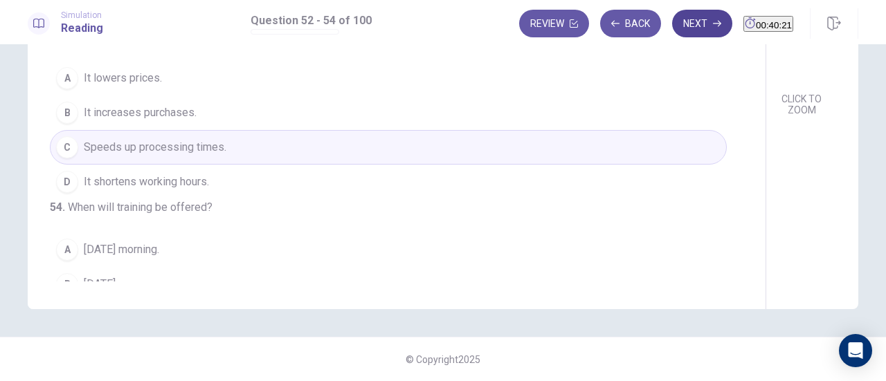
click at [677, 20] on button "Next" at bounding box center [702, 24] width 60 height 28
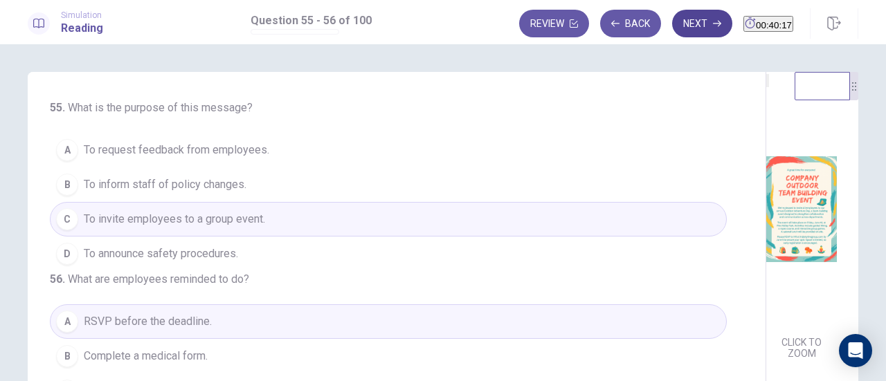
click at [674, 30] on button "Next" at bounding box center [702, 24] width 60 height 28
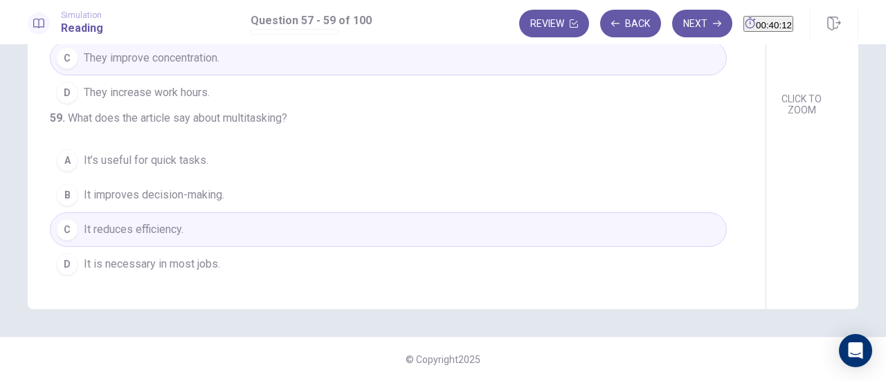
scroll to position [138, 0]
click at [672, 21] on button "Next" at bounding box center [702, 24] width 60 height 28
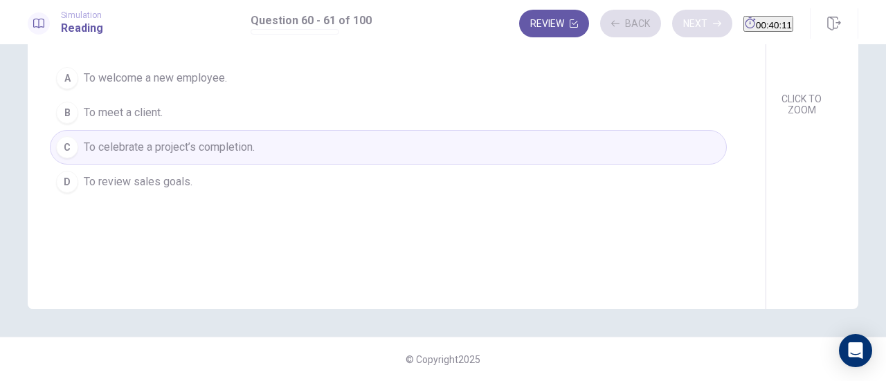
scroll to position [0, 0]
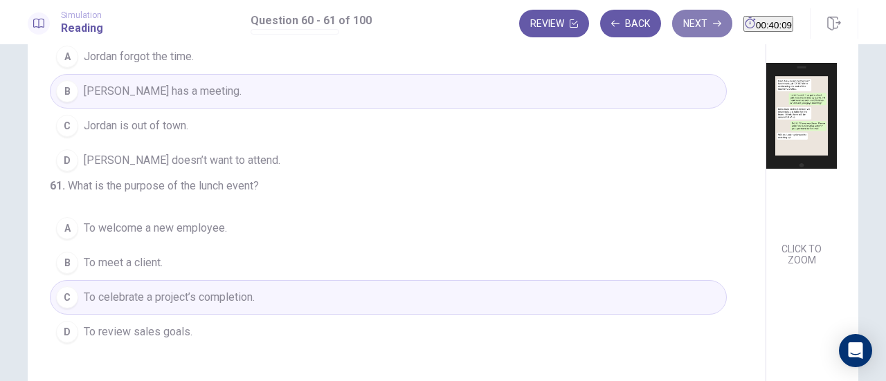
click at [672, 25] on button "Next" at bounding box center [702, 24] width 60 height 28
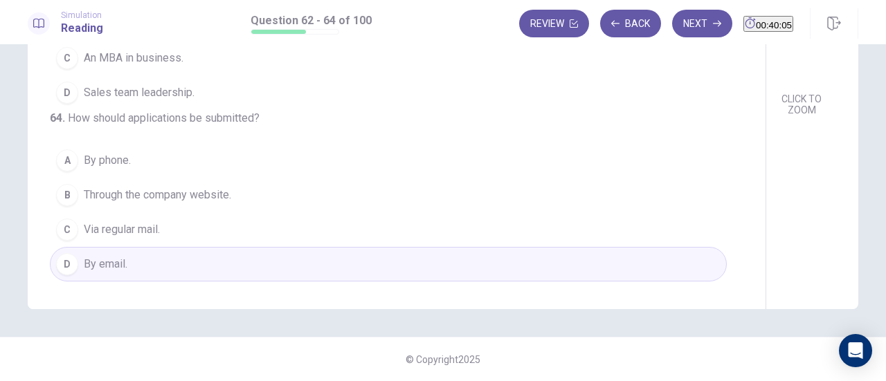
scroll to position [243, 0]
click at [672, 20] on button "Next" at bounding box center [702, 24] width 60 height 28
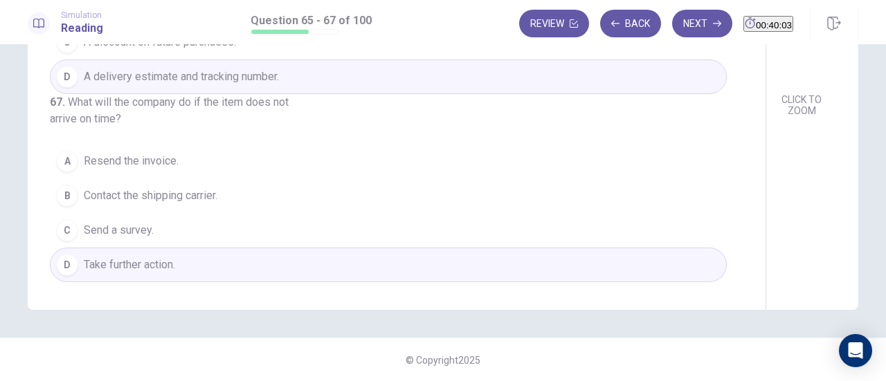
scroll to position [155, 0]
click at [672, 20] on button "Next" at bounding box center [702, 24] width 60 height 28
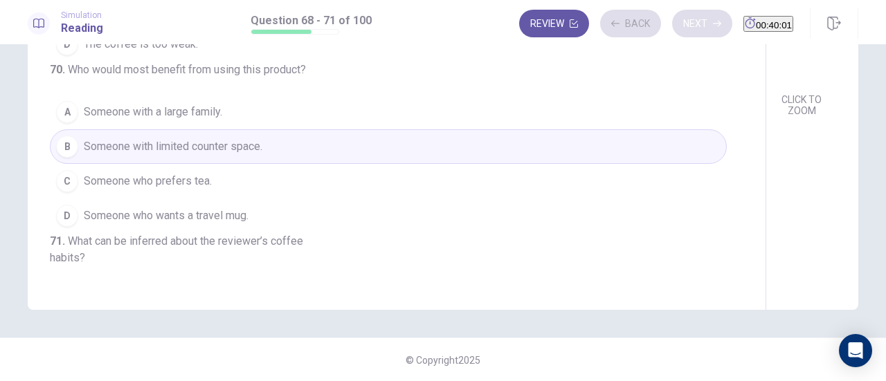
scroll to position [172, 0]
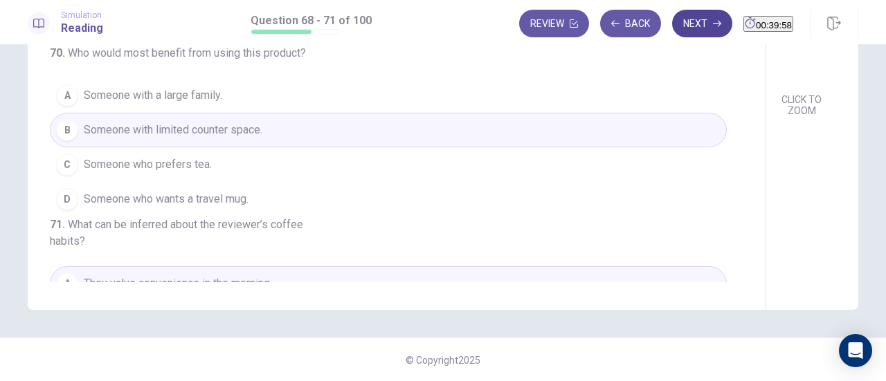
click at [675, 21] on button "Next" at bounding box center [702, 24] width 60 height 28
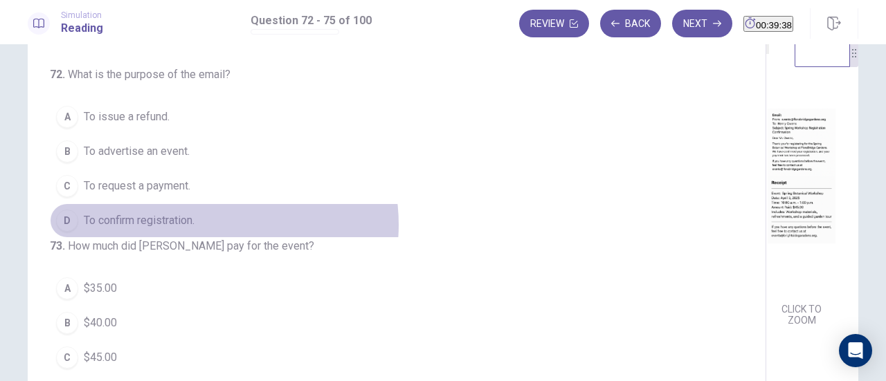
click at [207, 223] on button "D To confirm registration." at bounding box center [388, 220] width 677 height 35
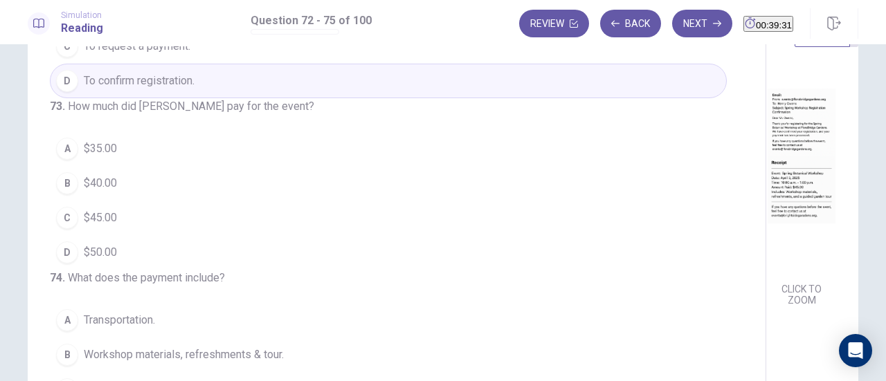
scroll to position [54, 0]
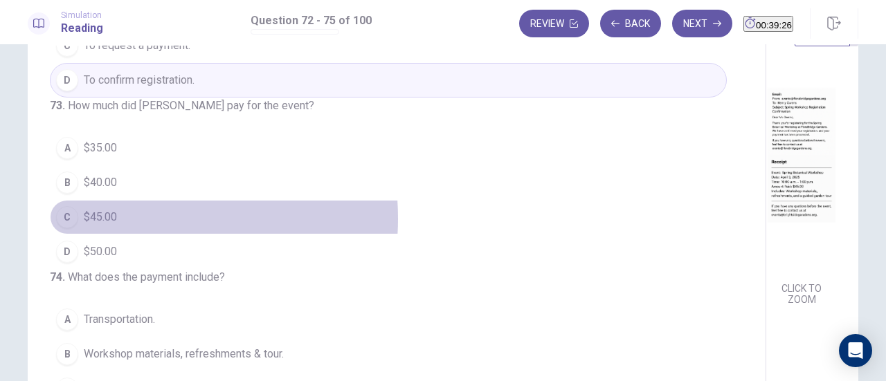
click at [113, 226] on span "$45.00" at bounding box center [100, 217] width 33 height 17
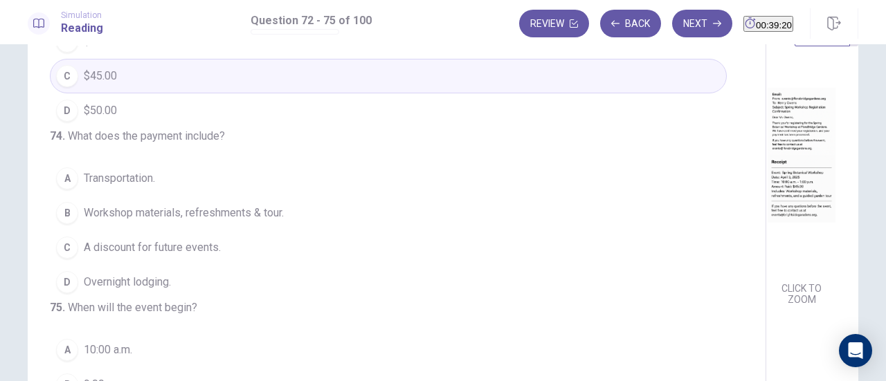
scroll to position [313, 0]
click at [249, 212] on span "Workshop materials, refreshments & tour." at bounding box center [184, 213] width 200 height 17
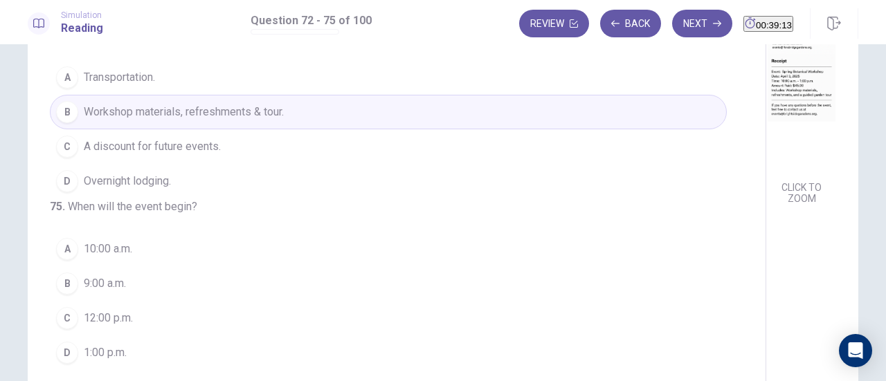
scroll to position [169, 0]
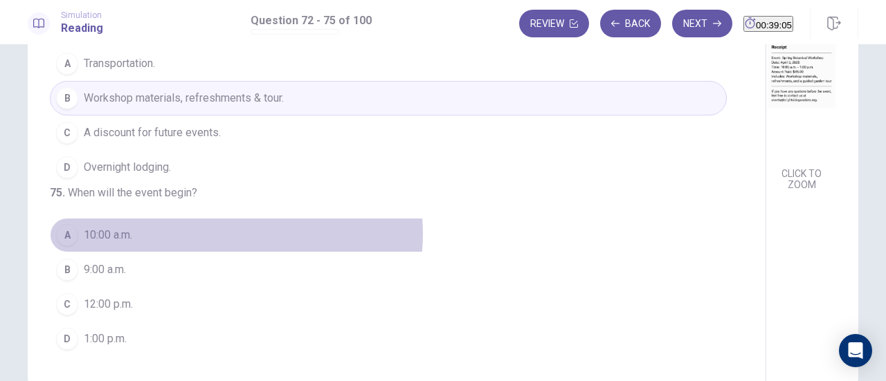
click at [232, 236] on button "A 10:00 a.m." at bounding box center [388, 235] width 677 height 35
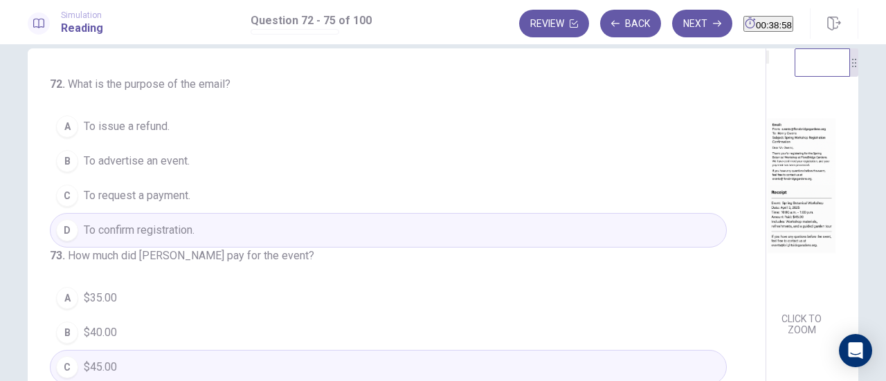
scroll to position [0, 0]
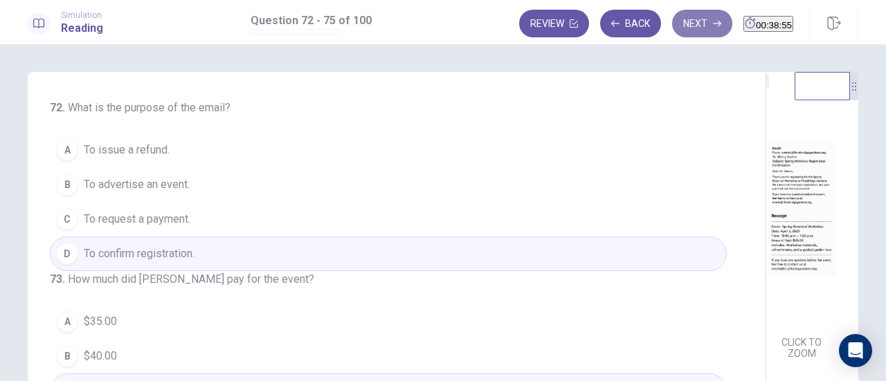
click at [672, 24] on button "Next" at bounding box center [702, 24] width 60 height 28
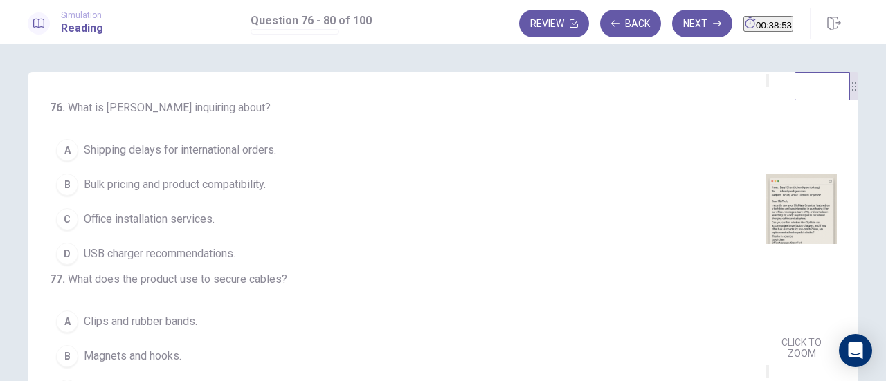
click at [766, 237] on img at bounding box center [801, 209] width 71 height 241
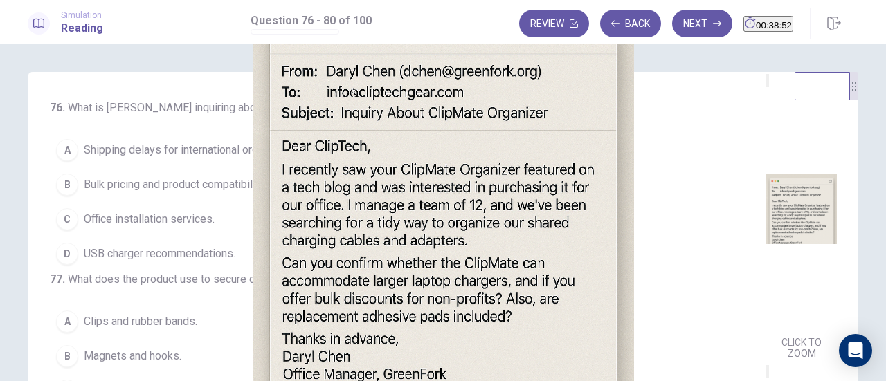
click at [546, 237] on img at bounding box center [443, 190] width 886 height 381
click at [493, 186] on img at bounding box center [443, 190] width 886 height 381
click at [10, 381] on div at bounding box center [443, 381] width 886 height 0
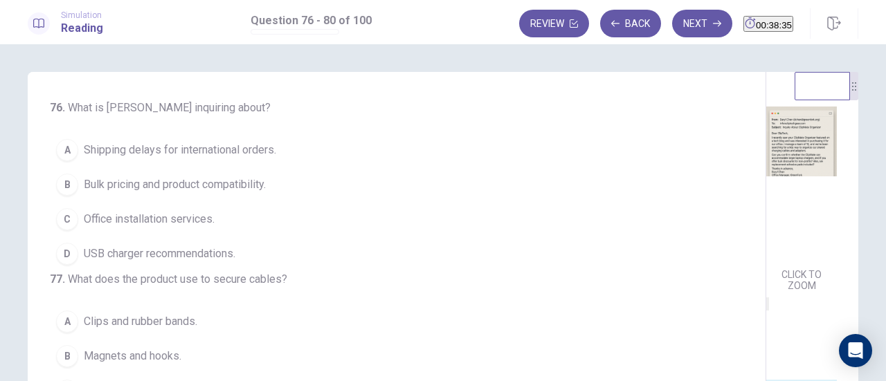
scroll to position [73, 0]
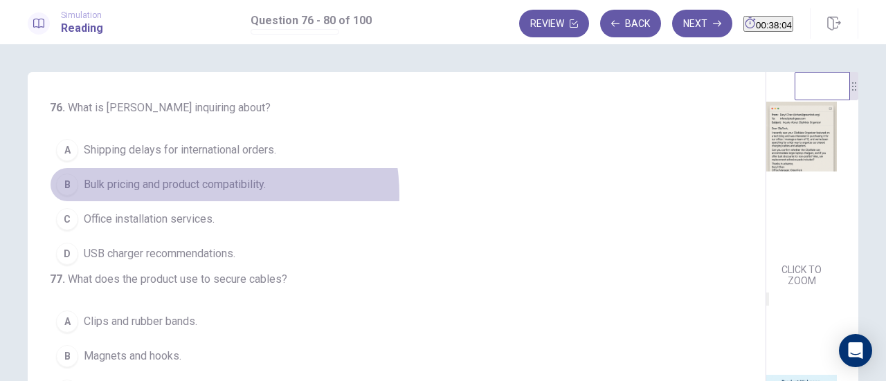
click at [196, 194] on button "B Bulk pricing and product compatibility." at bounding box center [388, 184] width 677 height 35
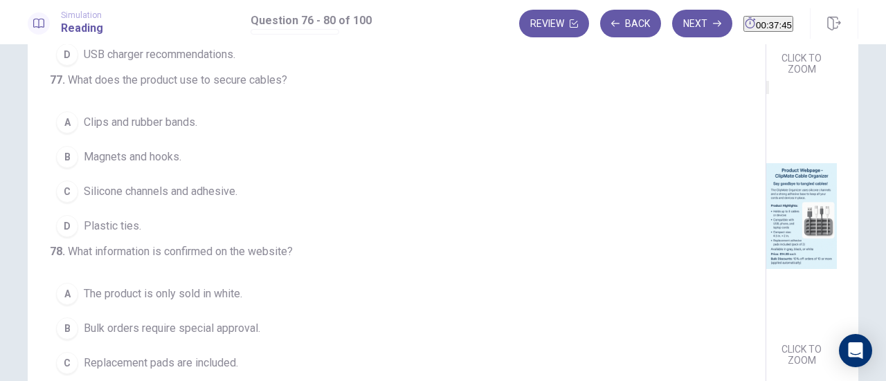
scroll to position [100, 0]
click at [186, 199] on span "Silicone channels and adhesive." at bounding box center [161, 191] width 154 height 17
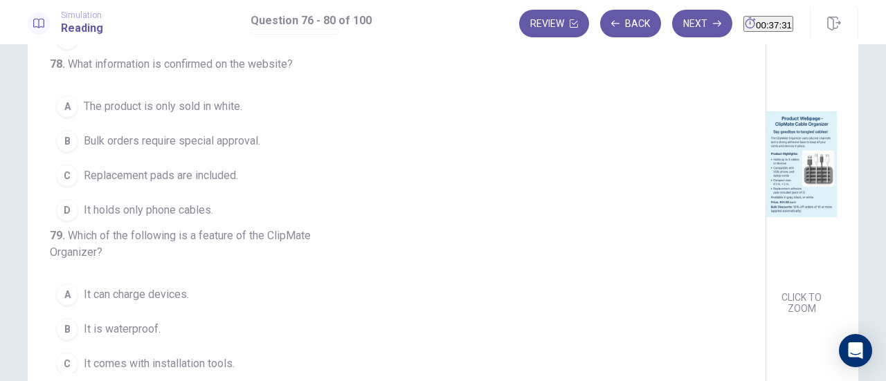
scroll to position [154, 0]
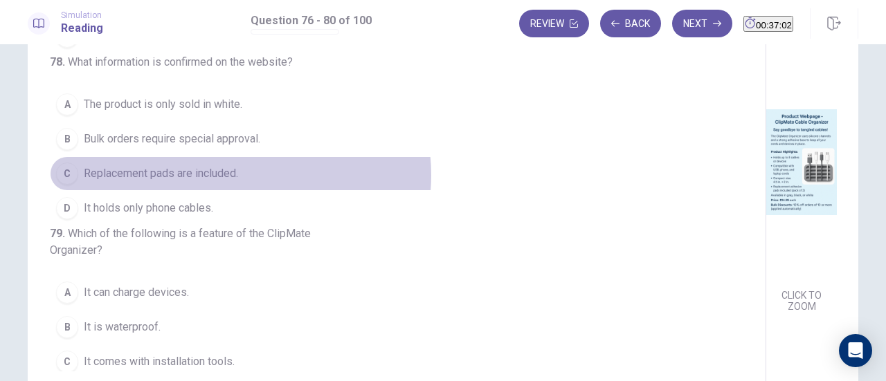
click at [237, 182] on span "Replacement pads are included." at bounding box center [161, 173] width 154 height 17
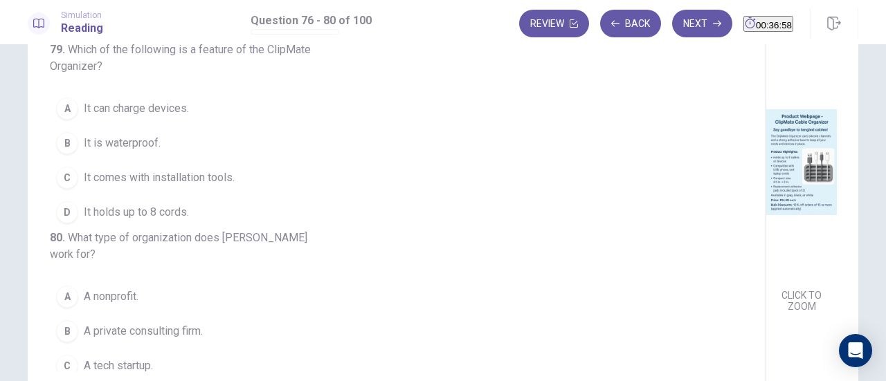
scroll to position [421, 0]
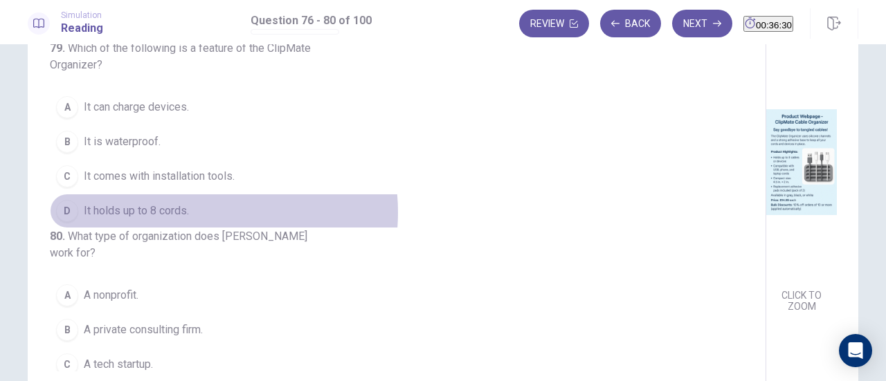
click at [183, 219] on span "It holds up to 8 cords." at bounding box center [136, 211] width 105 height 17
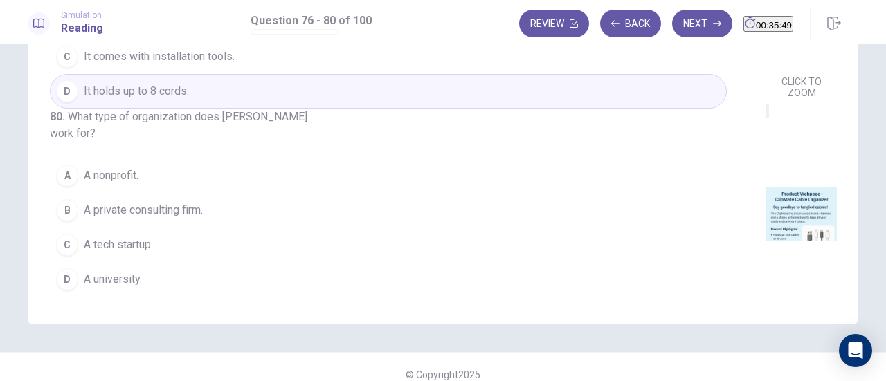
scroll to position [244, 0]
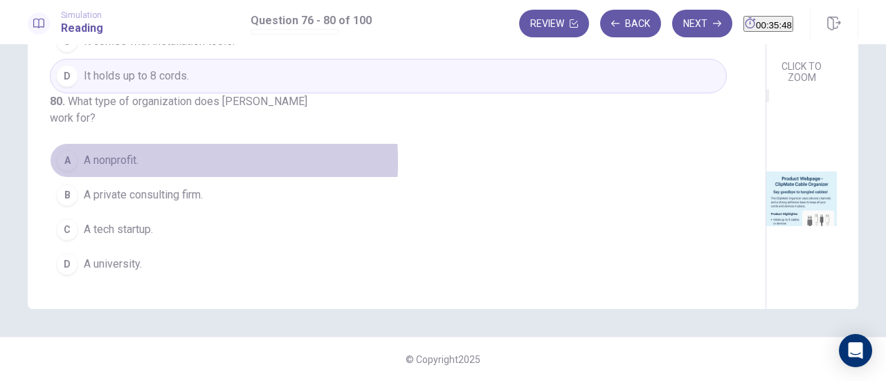
click at [100, 164] on span "A nonprofit." at bounding box center [111, 160] width 55 height 17
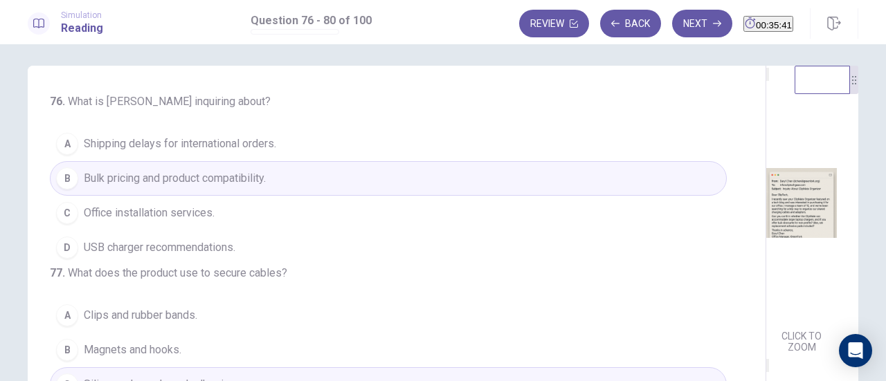
scroll to position [0, 0]
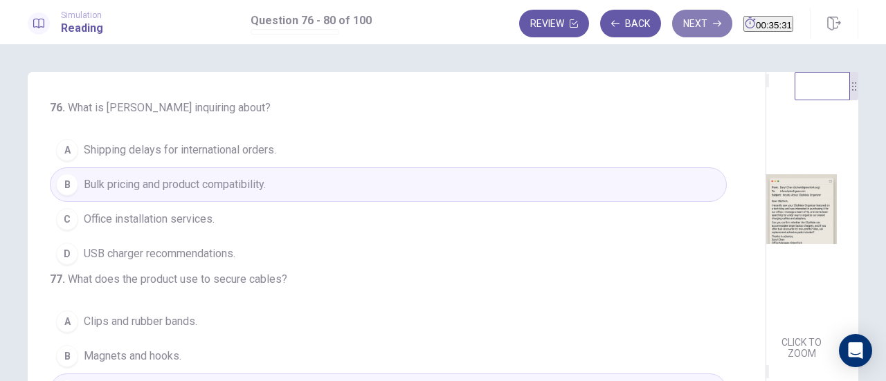
click at [672, 26] on button "Next" at bounding box center [702, 24] width 60 height 28
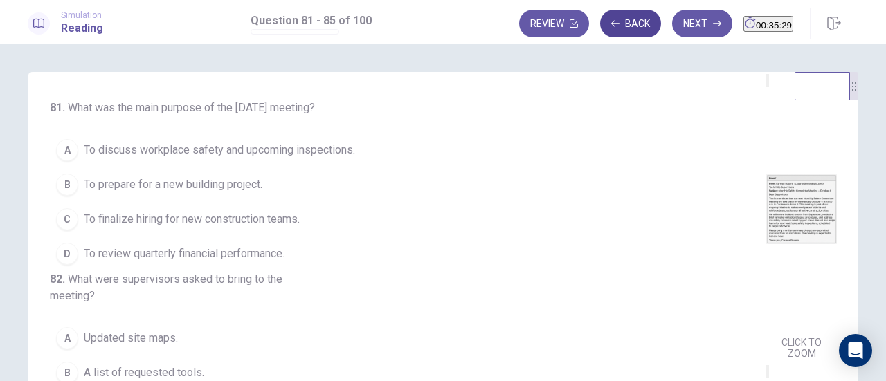
click at [614, 30] on button "Back" at bounding box center [630, 24] width 61 height 28
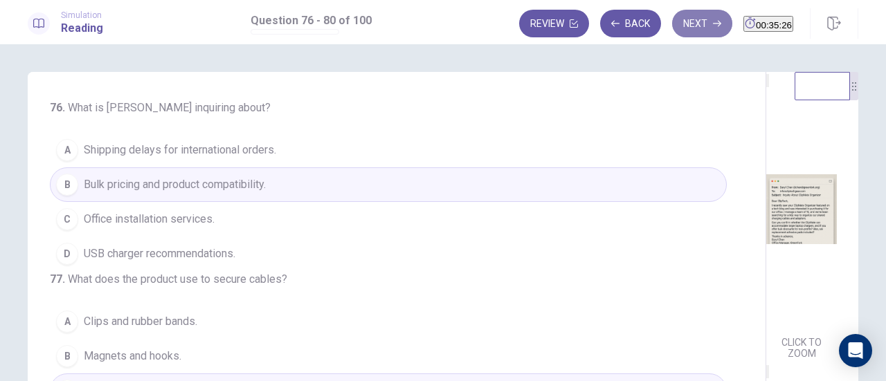
click at [675, 21] on button "Next" at bounding box center [702, 24] width 60 height 28
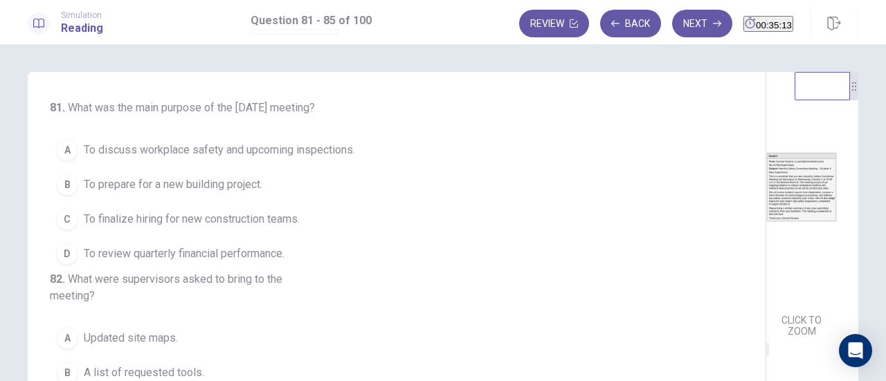
scroll to position [1, 0]
click at [201, 158] on span "To discuss workplace safety and upcoming inspections." at bounding box center [219, 149] width 271 height 17
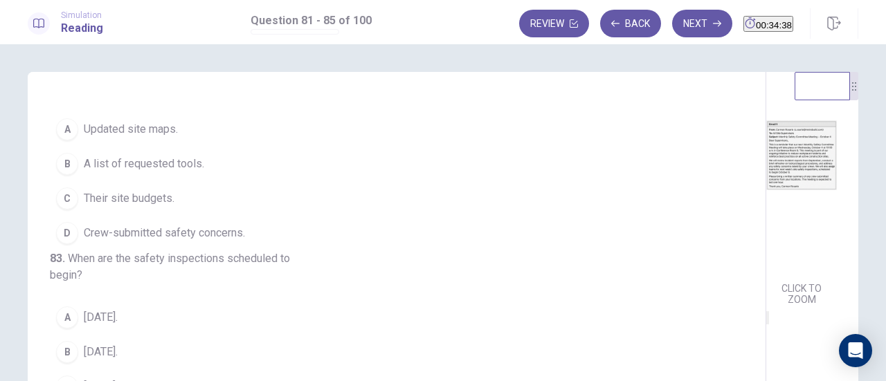
scroll to position [57, 0]
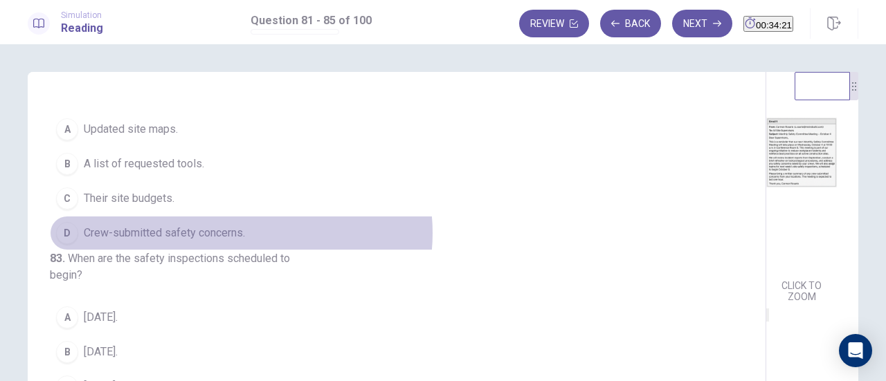
click at [237, 241] on span "Crew-submitted safety concerns." at bounding box center [164, 233] width 161 height 17
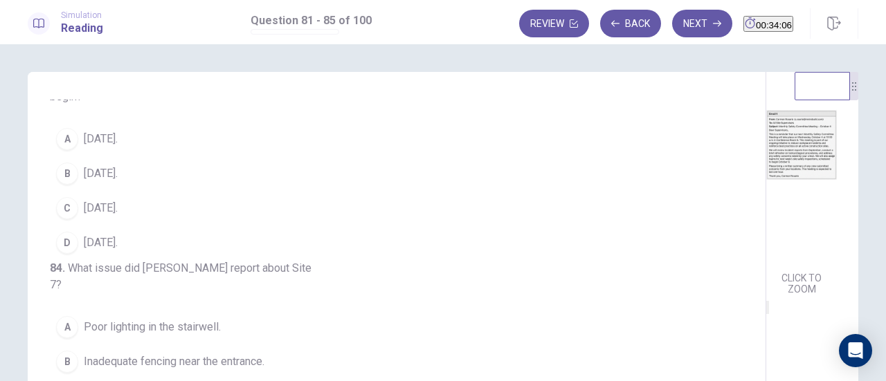
scroll to position [388, 0]
click at [88, 216] on span "[DATE]." at bounding box center [101, 207] width 34 height 17
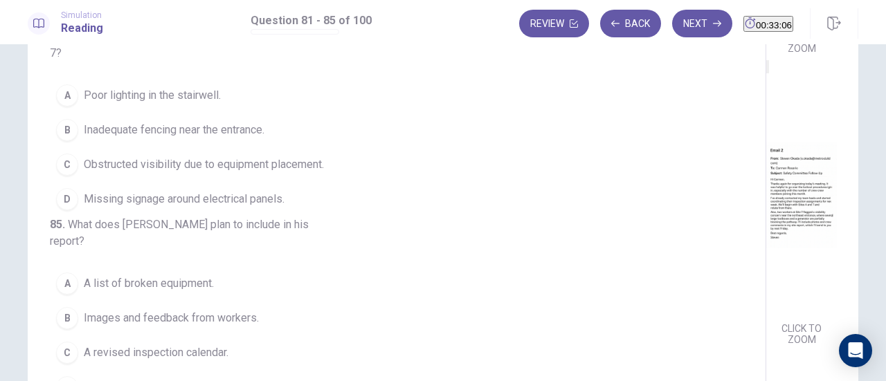
scroll to position [129, 0]
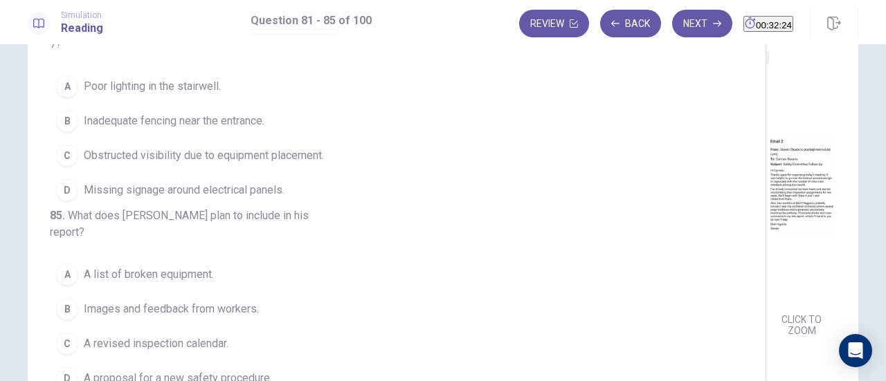
click at [185, 164] on span "Obstructed visibility due to equipment placement." at bounding box center [204, 155] width 240 height 17
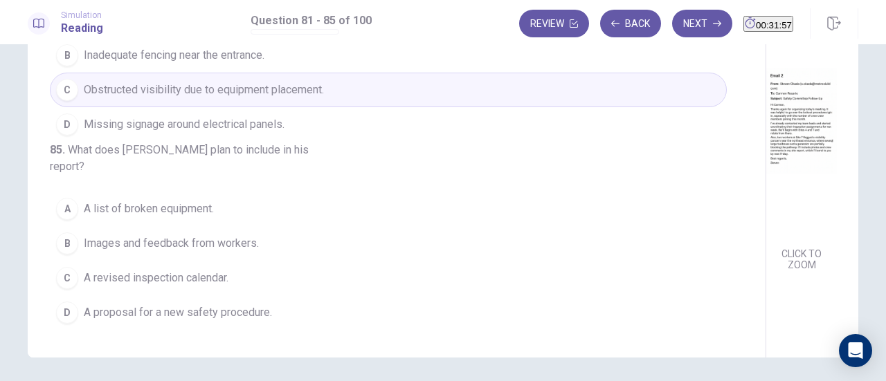
scroll to position [196, 0]
click at [227, 250] on span "Images and feedback from workers." at bounding box center [171, 243] width 175 height 17
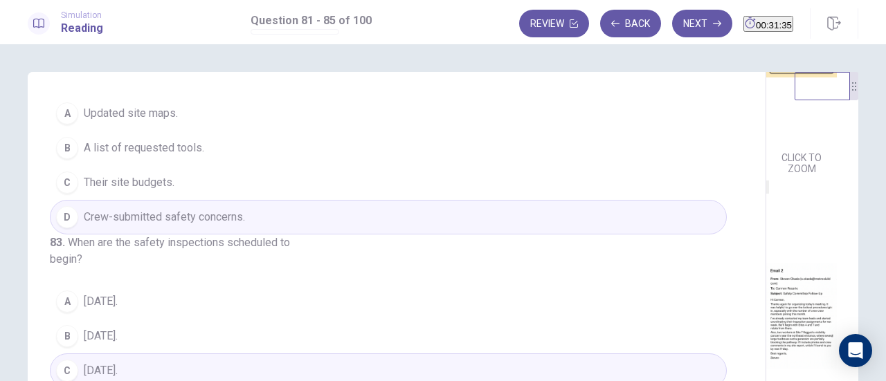
scroll to position [0, 0]
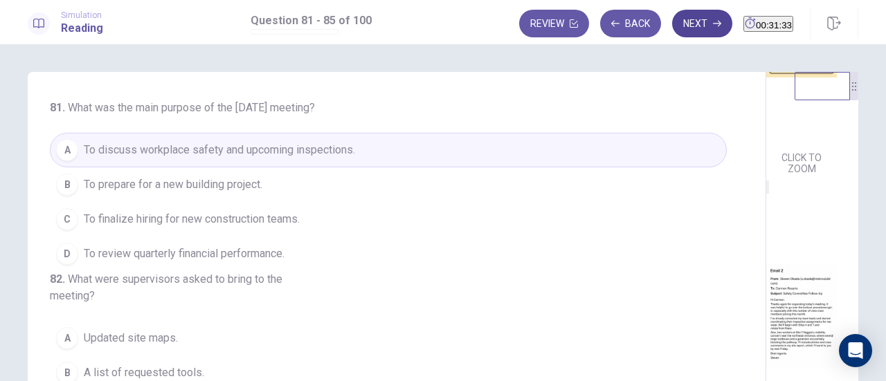
click at [674, 24] on button "Next" at bounding box center [702, 24] width 60 height 28
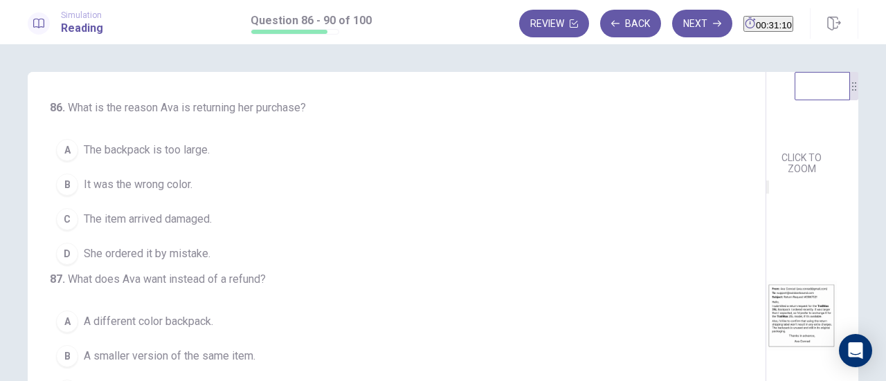
click at [182, 150] on span "The backpack is too large." at bounding box center [147, 150] width 126 height 17
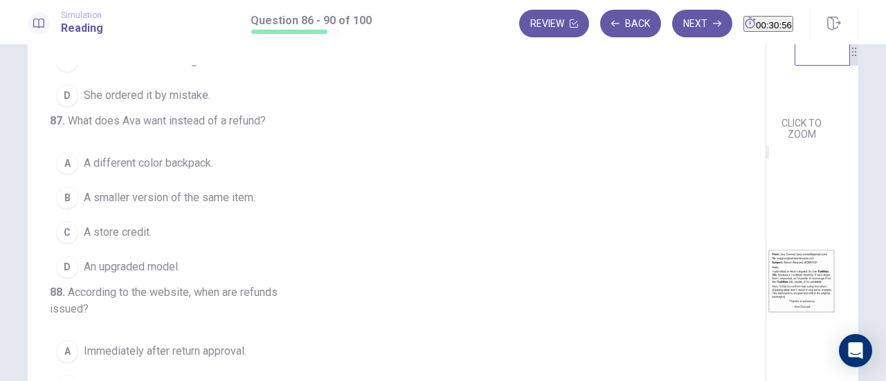
scroll to position [146, 0]
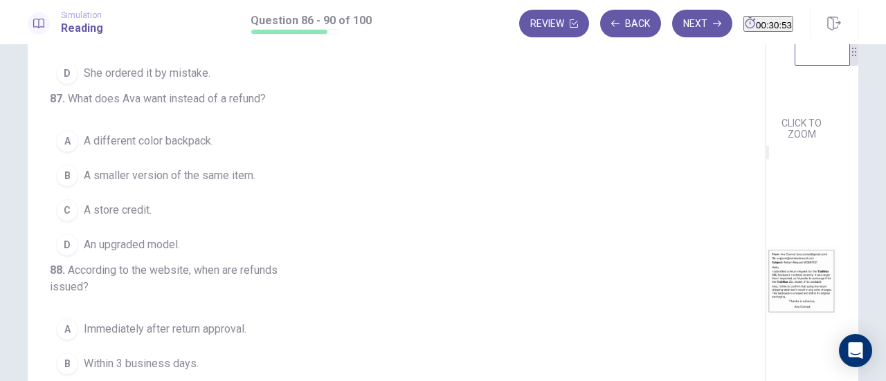
click at [253, 184] on span "A smaller version of the same item." at bounding box center [170, 175] width 172 height 17
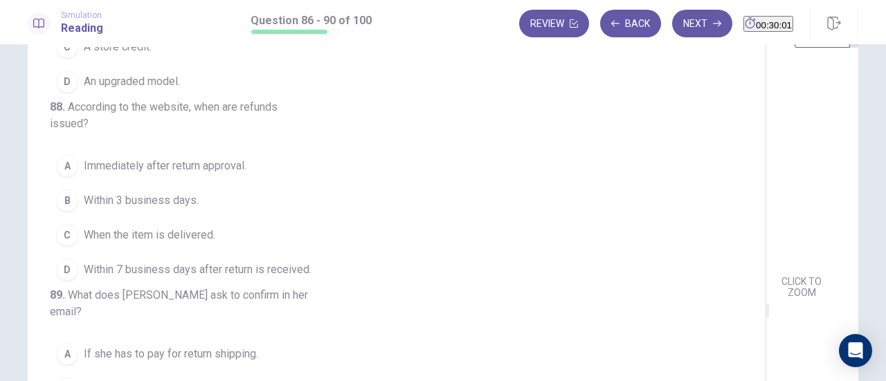
scroll to position [6, 0]
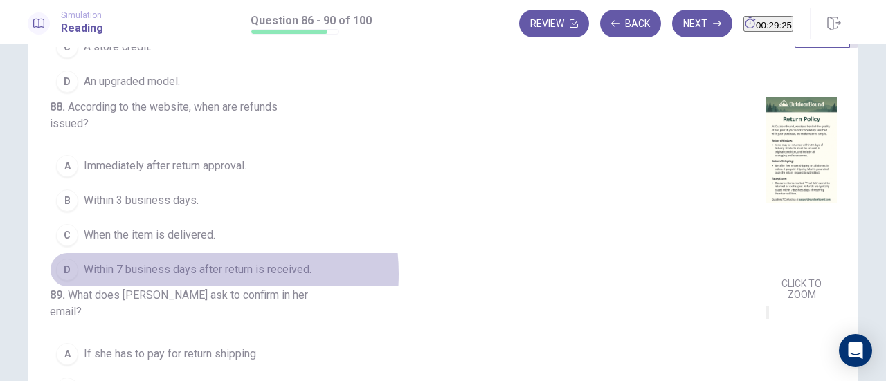
click at [191, 278] on span "Within 7 business days after return is received." at bounding box center [198, 270] width 228 height 17
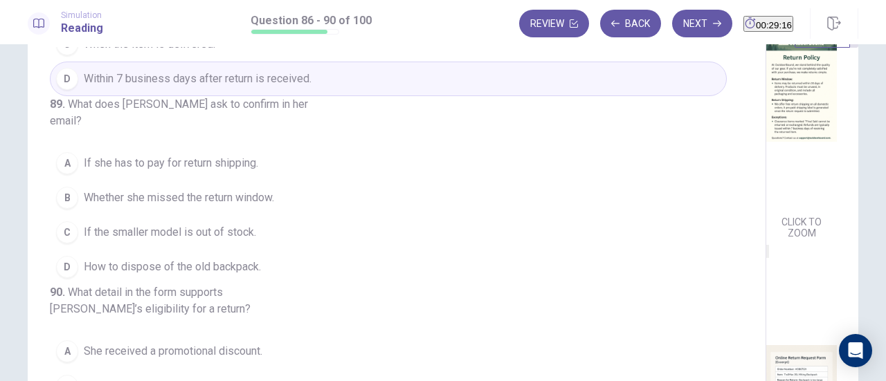
scroll to position [94, 0]
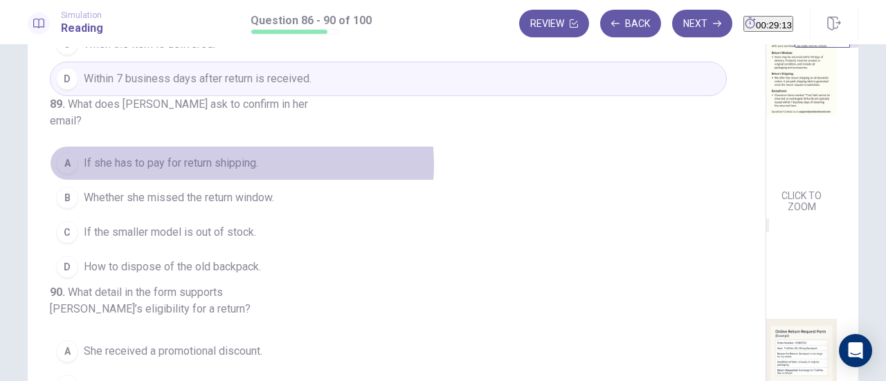
click at [238, 157] on span "If she has to pay for return shipping." at bounding box center [171, 163] width 174 height 17
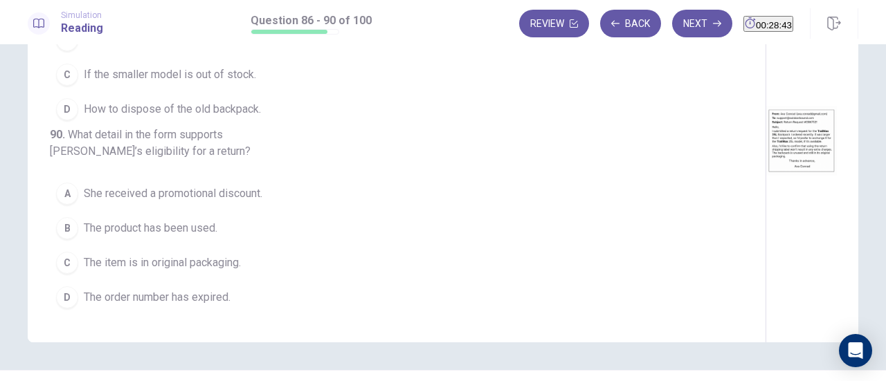
scroll to position [424, 0]
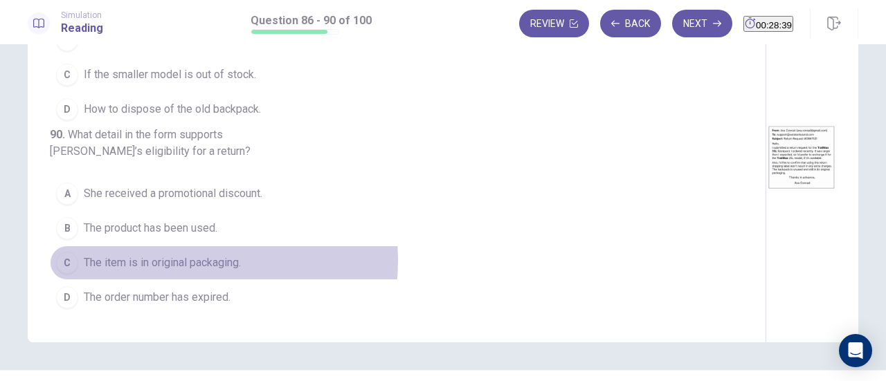
click at [192, 262] on span "The item is in original packaging." at bounding box center [162, 263] width 157 height 17
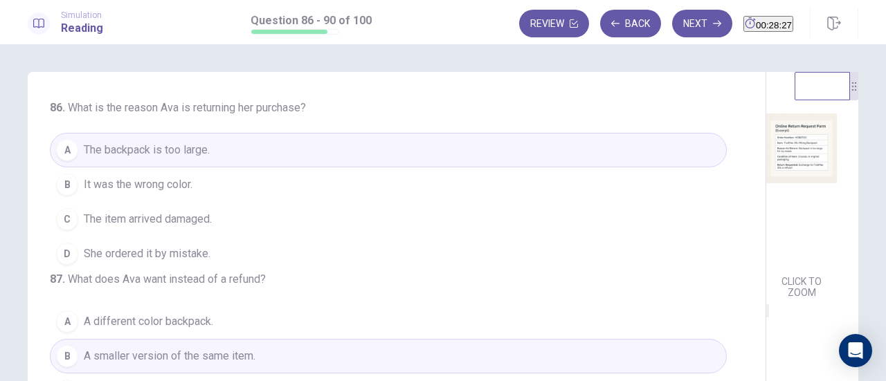
scroll to position [349, 0]
click at [672, 27] on button "Next" at bounding box center [702, 24] width 60 height 28
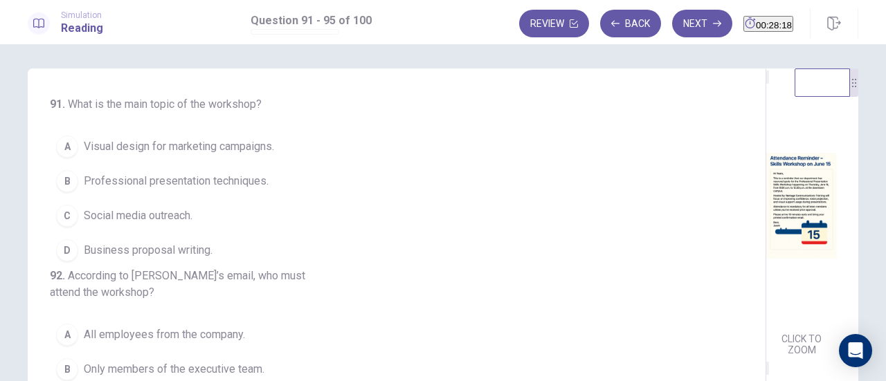
scroll to position [0, 0]
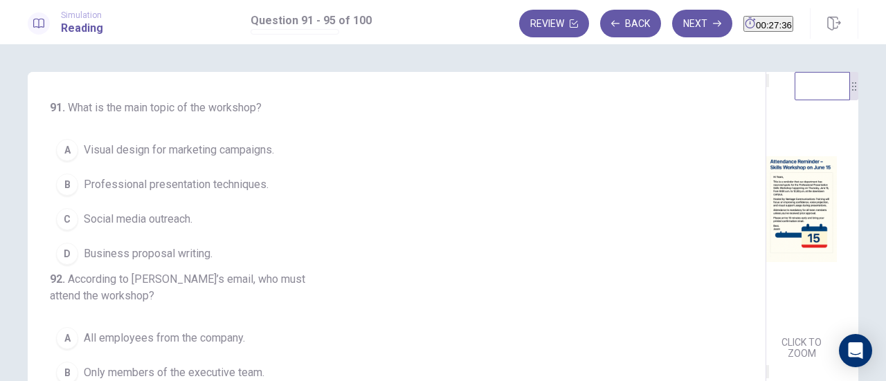
click at [228, 183] on span "Professional presentation techniques." at bounding box center [176, 184] width 185 height 17
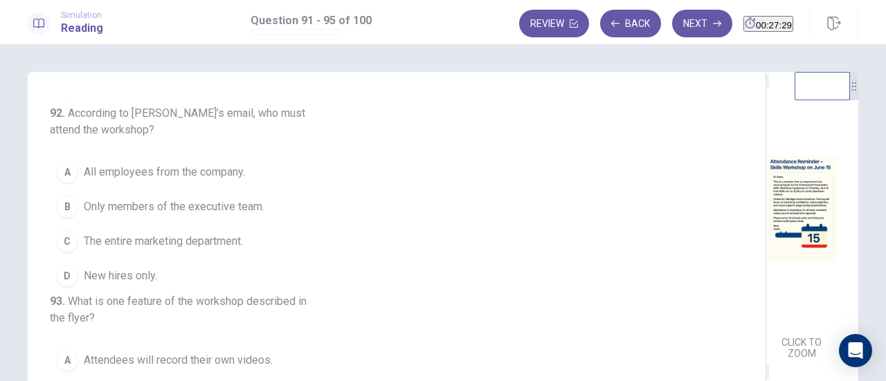
scroll to position [167, 0]
click at [170, 180] on span "All employees from the company." at bounding box center [164, 171] width 161 height 17
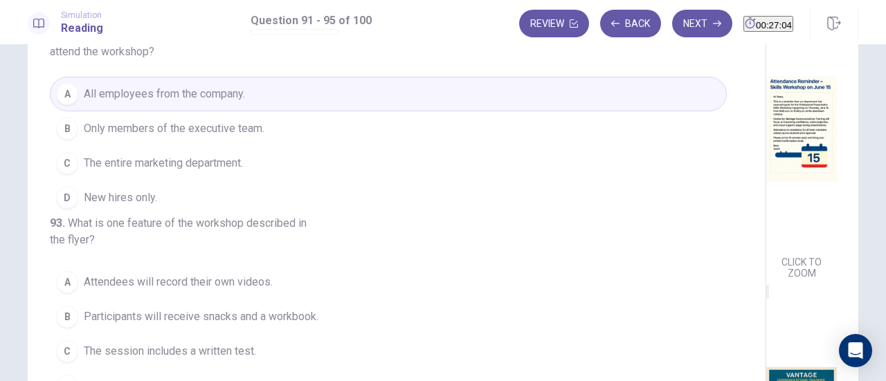
scroll to position [0, 0]
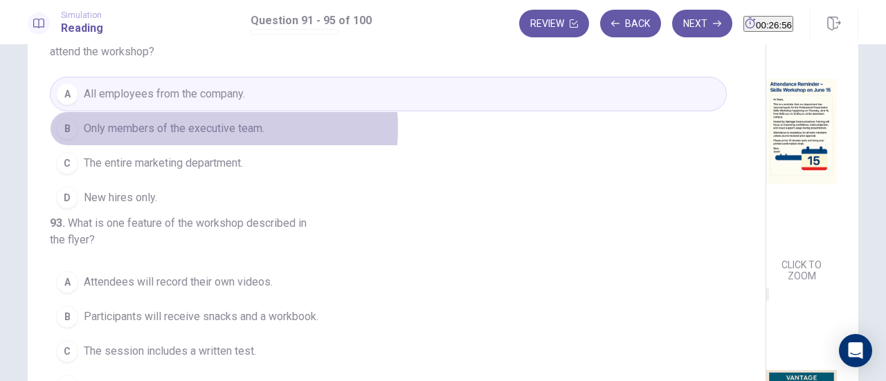
click at [217, 137] on span "Only members of the executive team." at bounding box center [174, 128] width 181 height 17
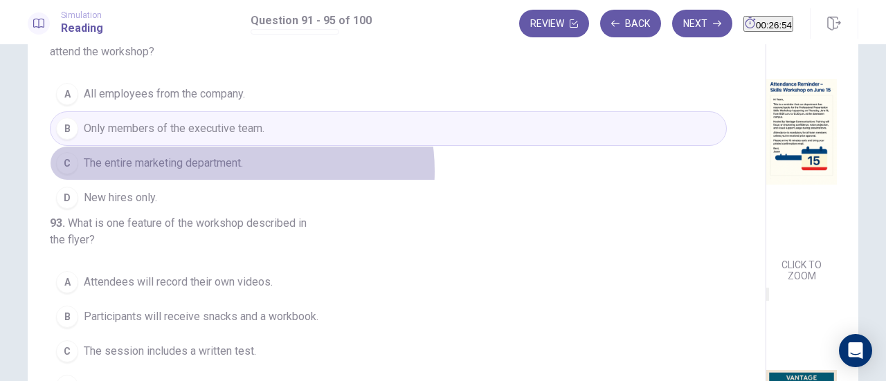
click at [238, 172] on span "The entire marketing department." at bounding box center [163, 163] width 159 height 17
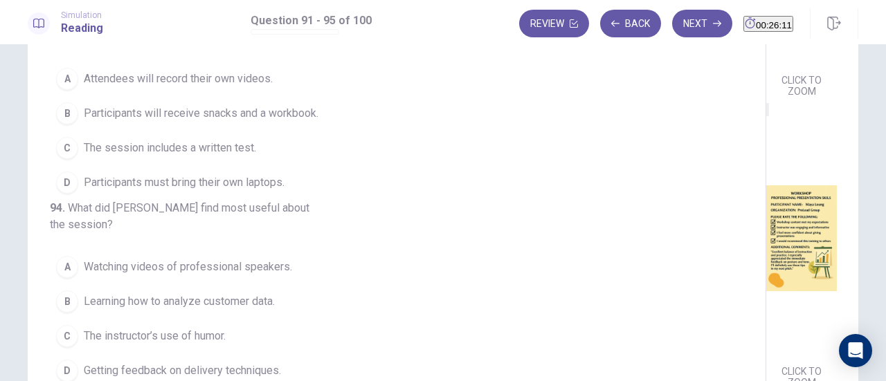
scroll to position [509, 0]
click at [274, 122] on span "Participants will receive snacks and a workbook." at bounding box center [201, 113] width 235 height 17
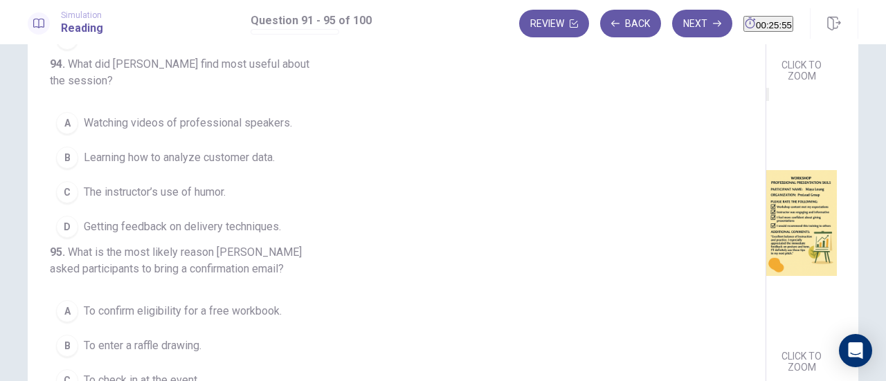
scroll to position [551, 0]
click at [240, 235] on span "Getting feedback on delivery techniques." at bounding box center [182, 227] width 197 height 17
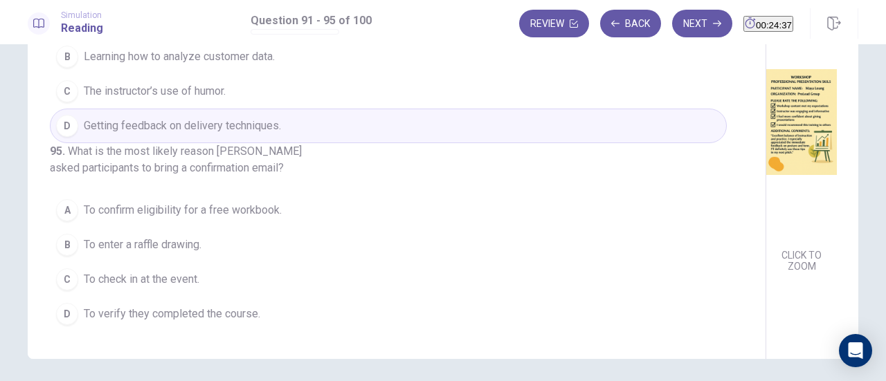
scroll to position [199, 0]
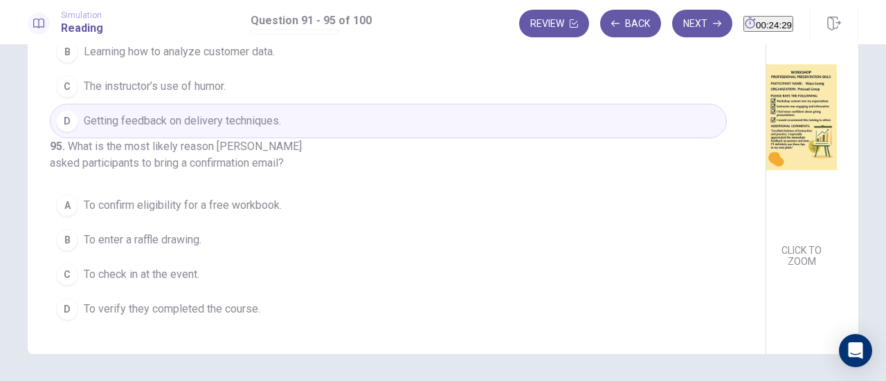
click at [219, 311] on span "To verify they completed the course." at bounding box center [172, 309] width 176 height 17
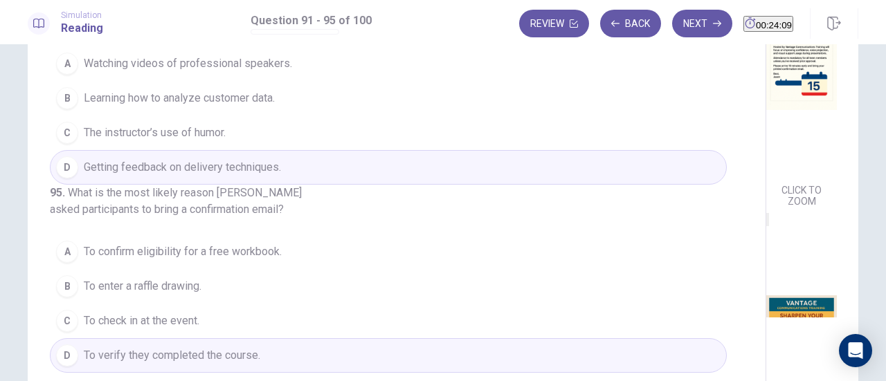
scroll to position [151, 0]
click at [267, 320] on button "C To check in at the event." at bounding box center [388, 322] width 677 height 35
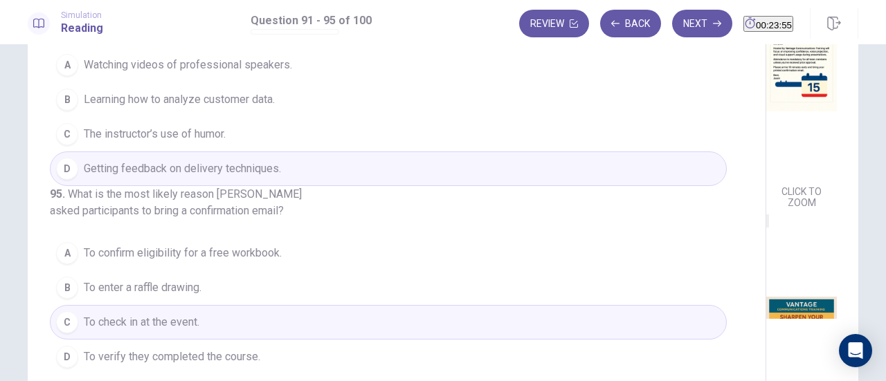
scroll to position [244, 0]
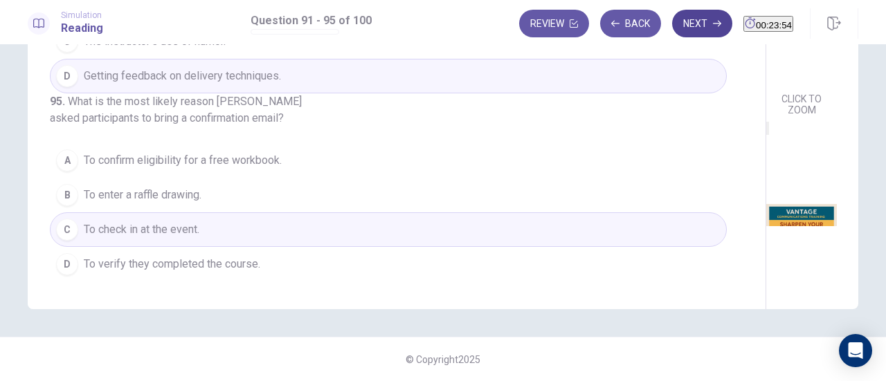
click at [672, 17] on button "Next" at bounding box center [702, 24] width 60 height 28
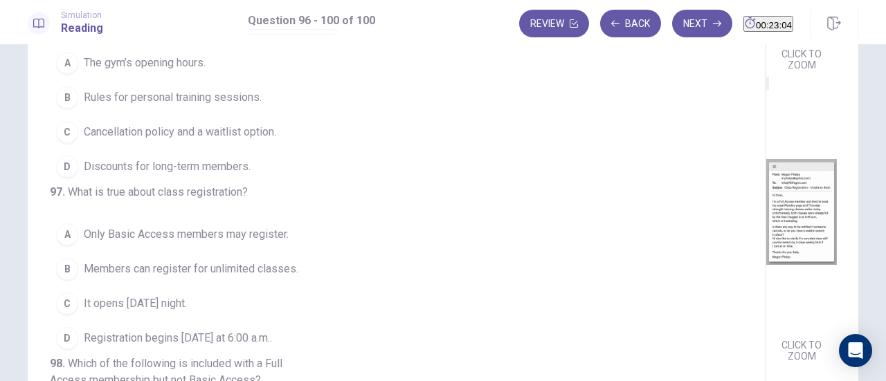
scroll to position [0, 0]
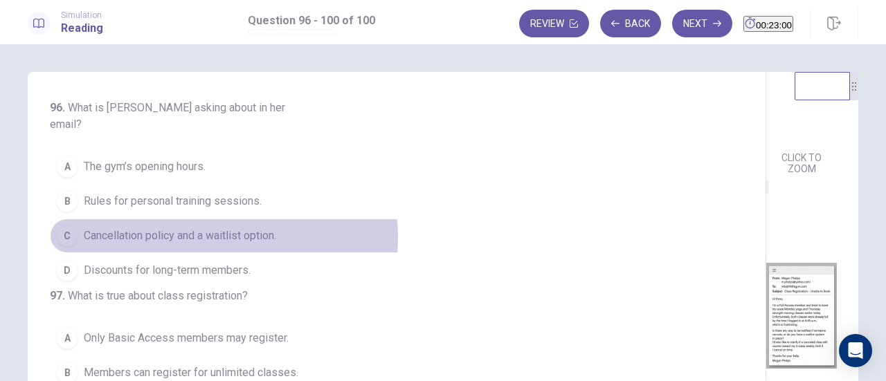
click at [216, 228] on span "Cancellation policy and a waitlist option." at bounding box center [180, 236] width 192 height 17
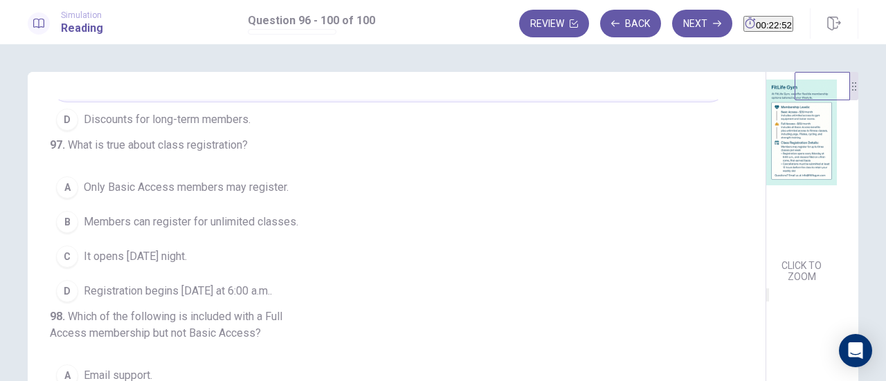
scroll to position [75, 0]
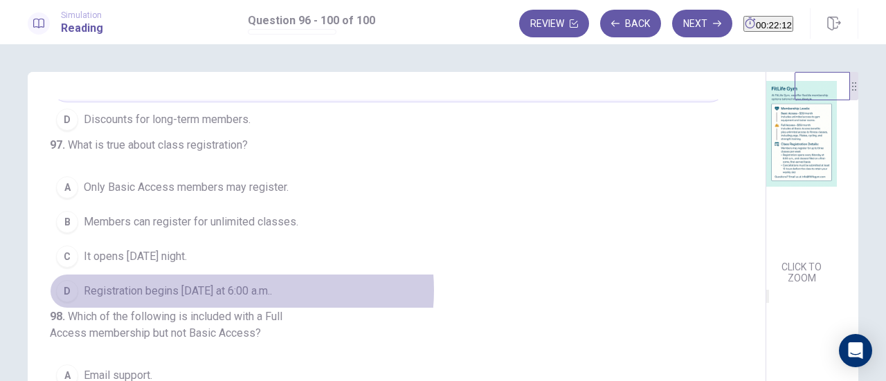
click at [238, 298] on span "Registration begins [DATE] at 6:00 a.m.." at bounding box center [178, 291] width 188 height 17
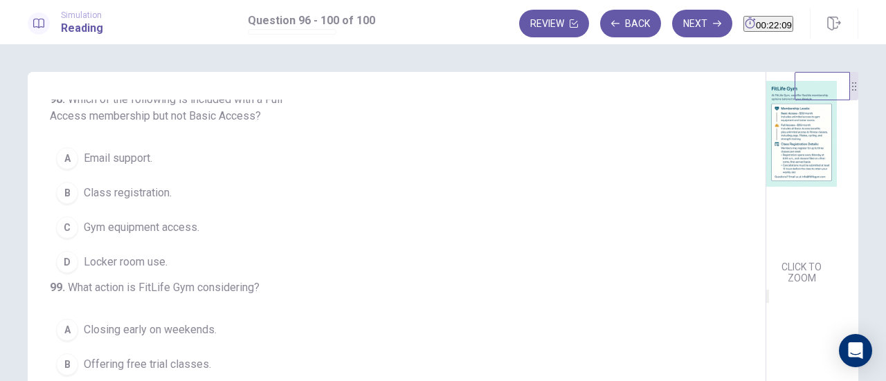
scroll to position [369, 0]
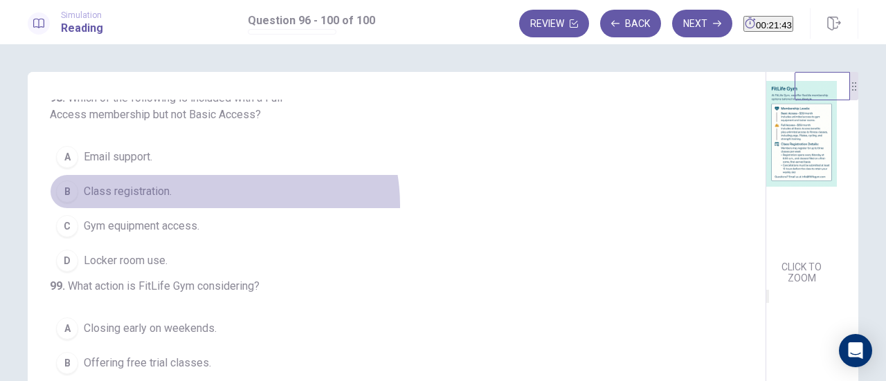
click at [208, 209] on button "B Class registration." at bounding box center [388, 191] width 677 height 35
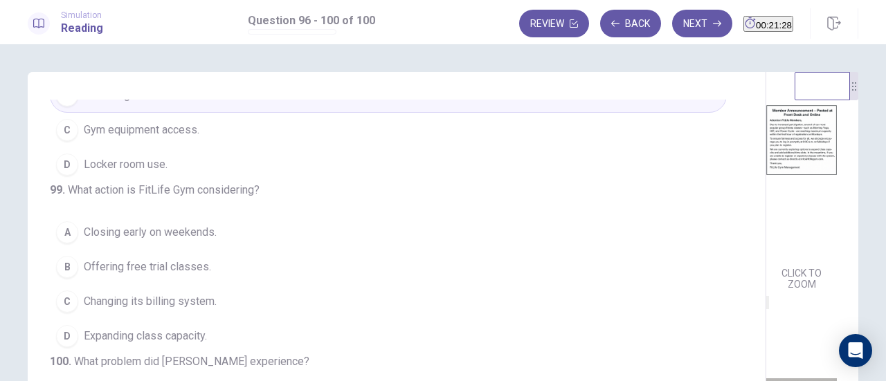
scroll to position [361, 0]
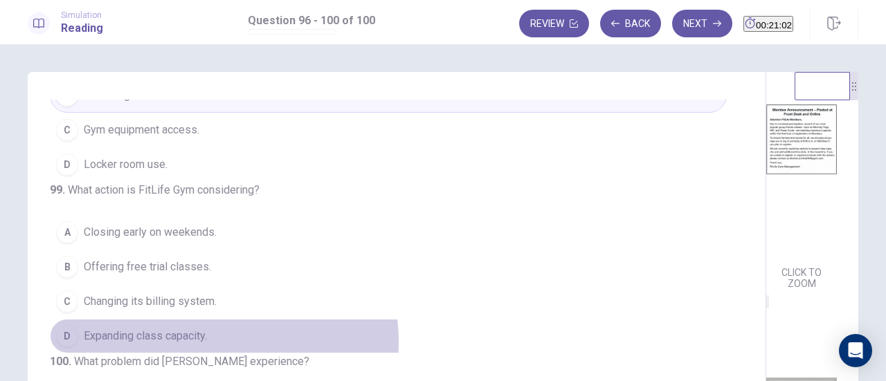
click at [210, 319] on button "D Expanding class capacity." at bounding box center [388, 336] width 677 height 35
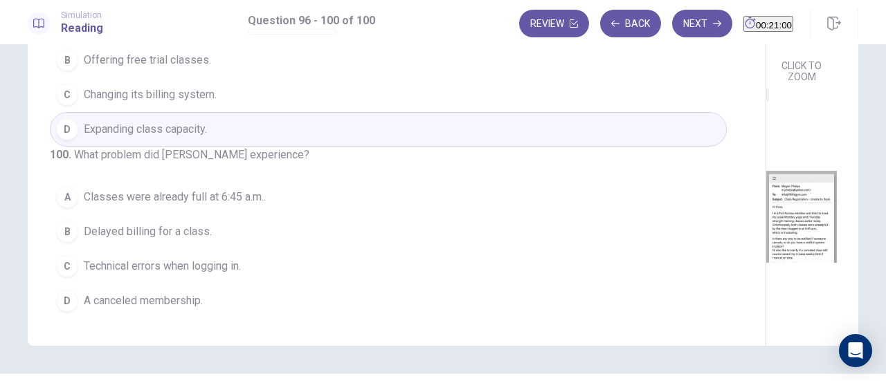
scroll to position [208, 0]
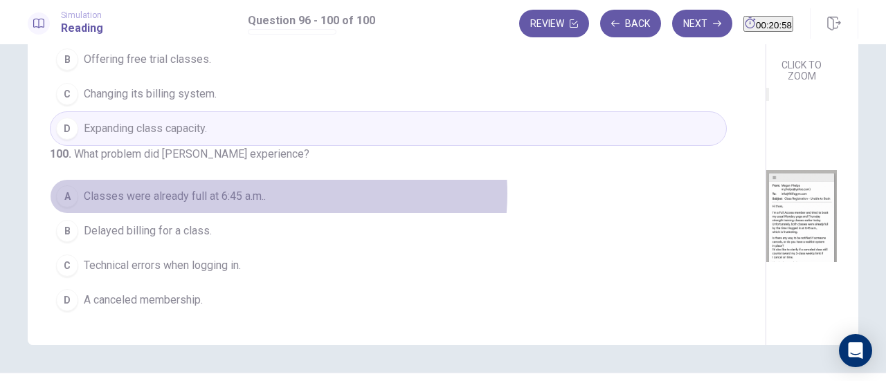
click at [275, 196] on button "A Classes were already full at 6:45 a.m.." at bounding box center [388, 196] width 677 height 35
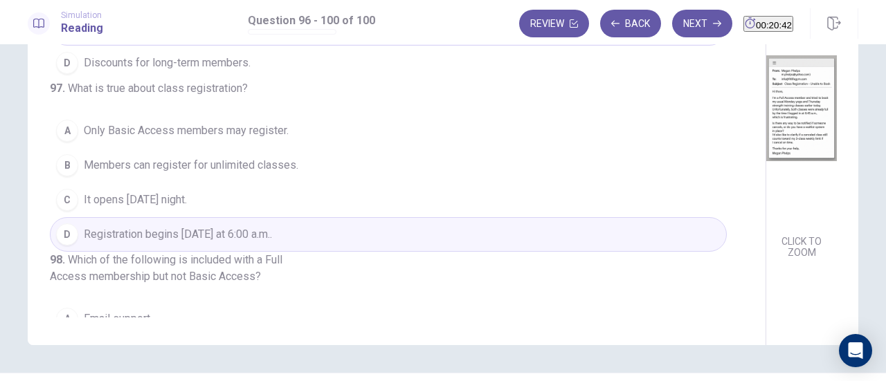
scroll to position [0, 0]
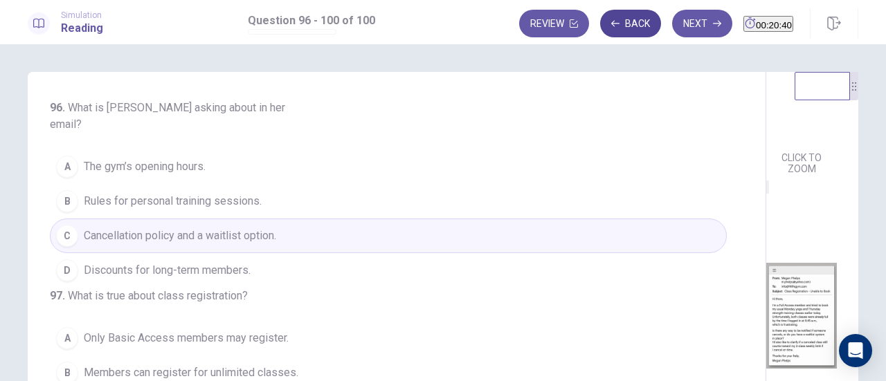
click at [605, 32] on button "Back" at bounding box center [630, 24] width 61 height 28
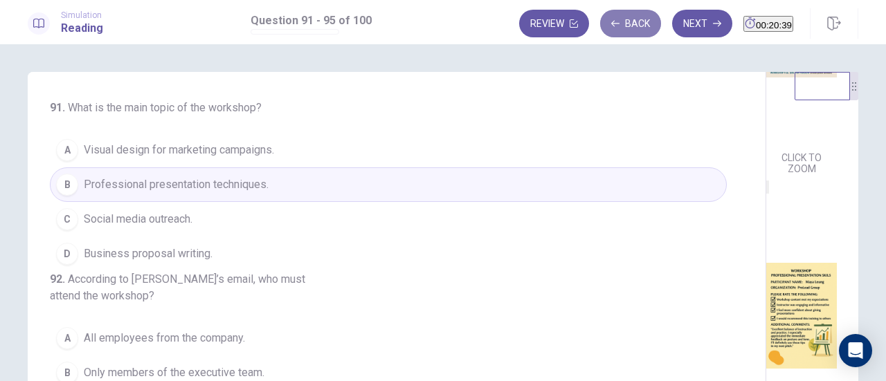
click at [605, 32] on button "Back" at bounding box center [630, 24] width 61 height 28
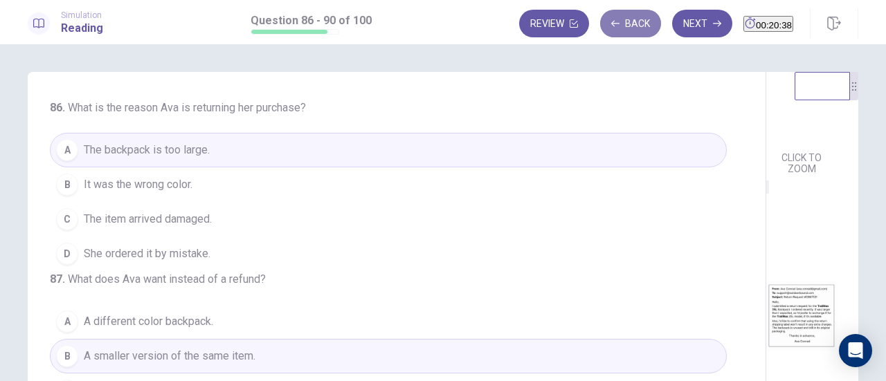
click at [605, 32] on button "Back" at bounding box center [630, 24] width 61 height 28
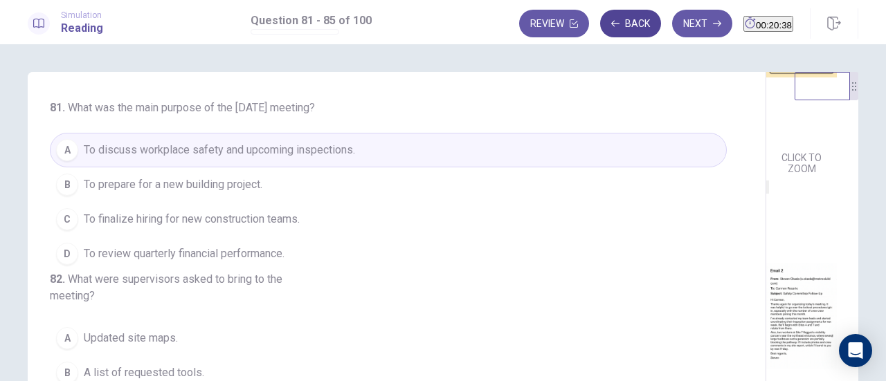
click at [605, 32] on button "Back" at bounding box center [630, 24] width 61 height 28
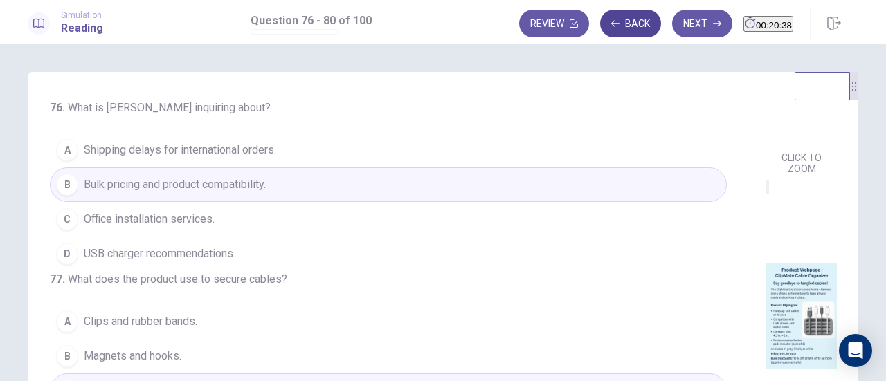
scroll to position [206, 0]
click at [605, 32] on button "Back" at bounding box center [630, 24] width 61 height 28
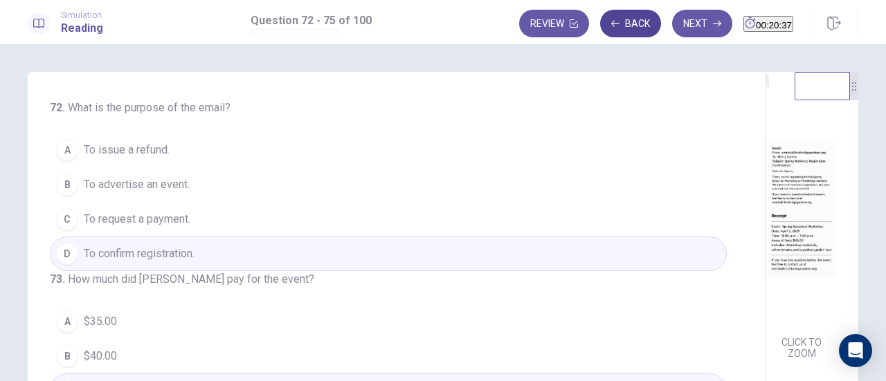
scroll to position [0, 0]
click at [605, 32] on button "Back" at bounding box center [630, 24] width 61 height 28
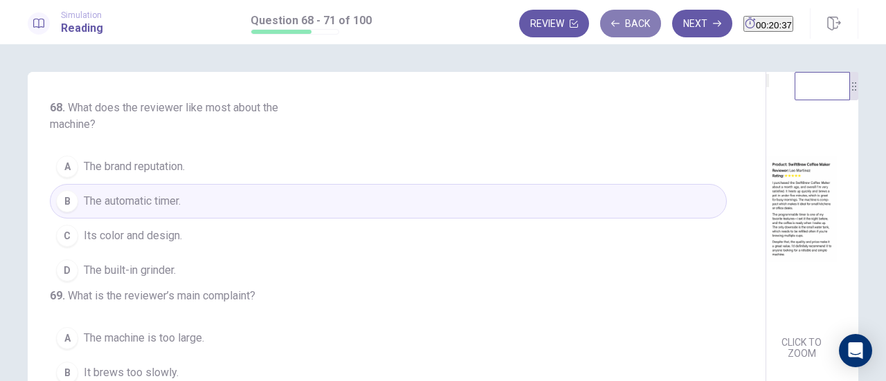
click at [605, 32] on button "Back" at bounding box center [630, 24] width 61 height 28
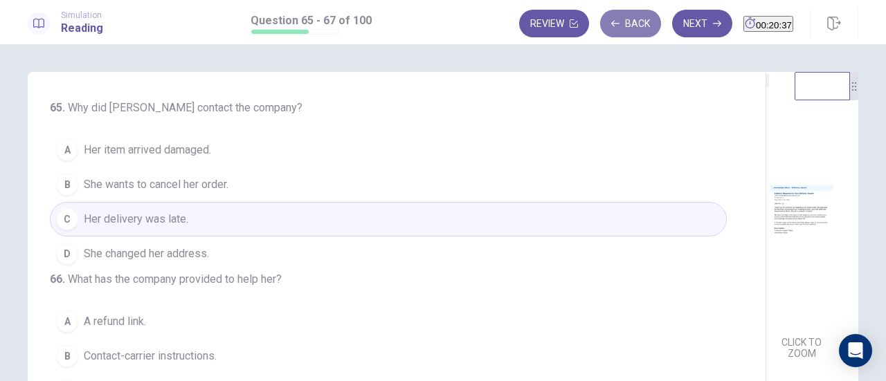
click at [605, 32] on button "Back" at bounding box center [630, 24] width 61 height 28
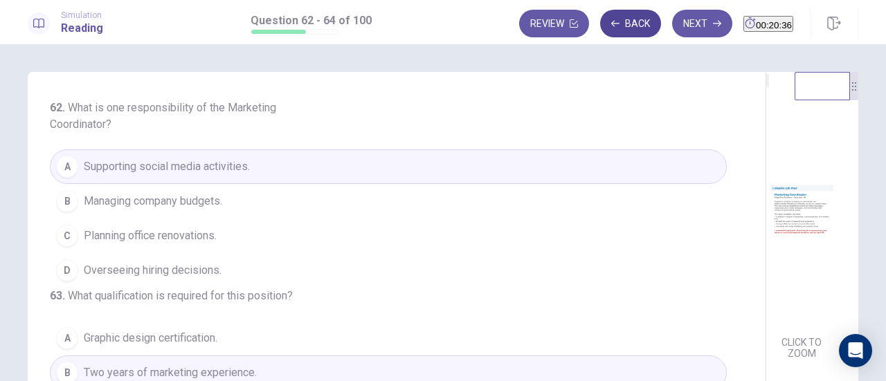
click at [605, 32] on button "Back" at bounding box center [630, 24] width 61 height 28
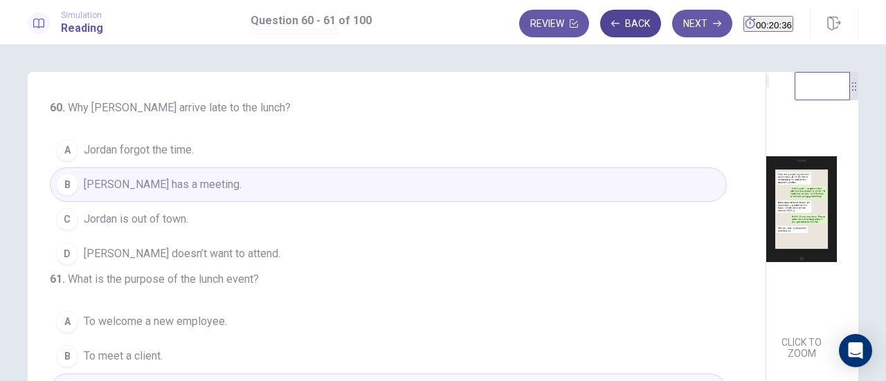
click at [605, 32] on button "Back" at bounding box center [630, 24] width 61 height 28
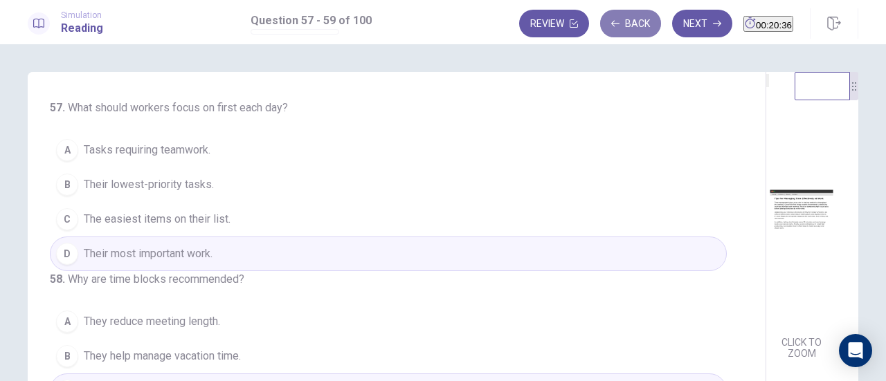
click at [605, 32] on button "Back" at bounding box center [630, 24] width 61 height 28
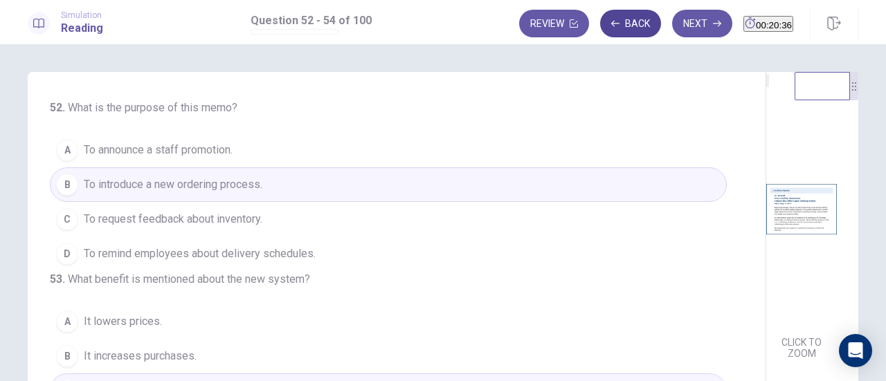
click at [605, 32] on button "Back" at bounding box center [630, 24] width 61 height 28
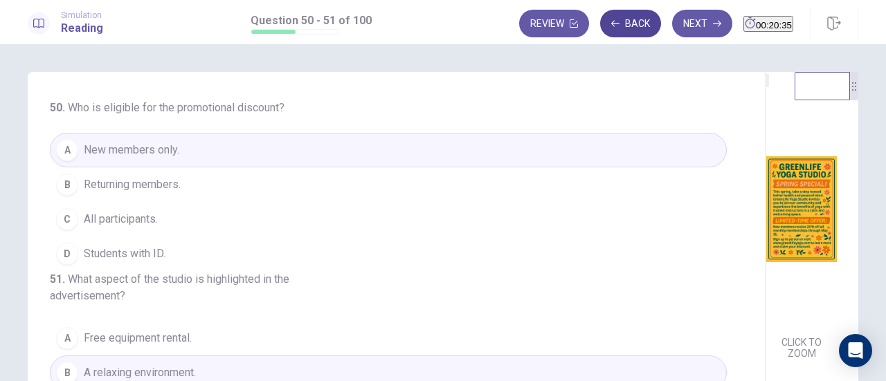
click at [605, 32] on button "Back" at bounding box center [630, 24] width 61 height 28
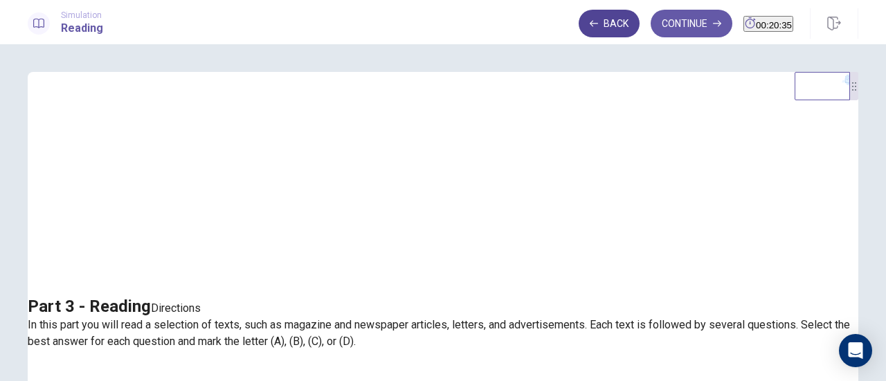
click at [605, 32] on button "Back" at bounding box center [608, 24] width 61 height 28
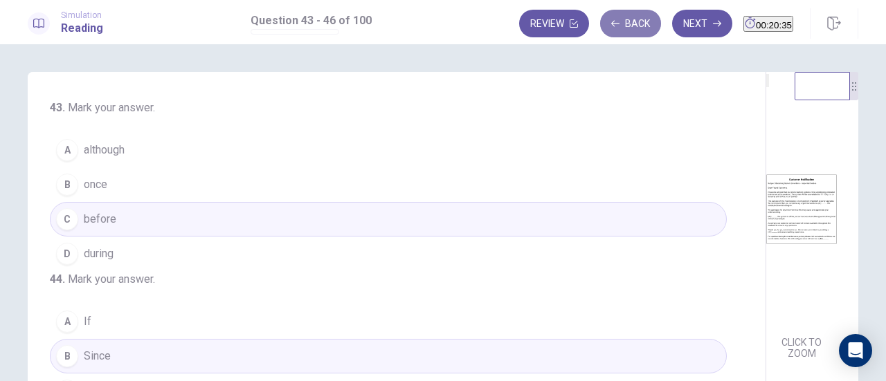
click at [605, 32] on button "Back" at bounding box center [630, 24] width 61 height 28
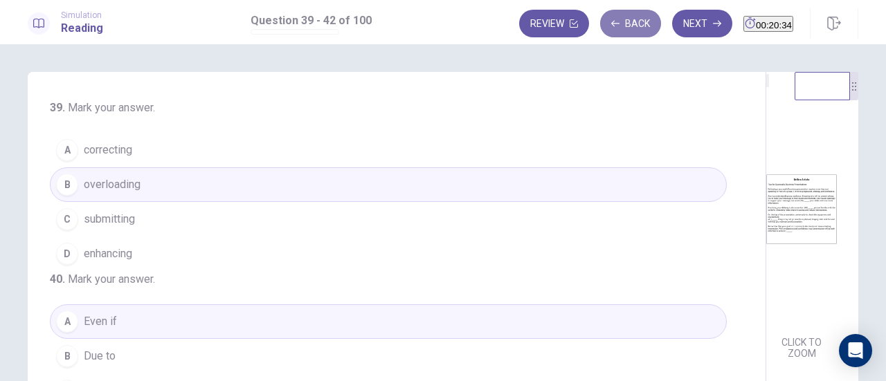
click at [605, 32] on button "Back" at bounding box center [630, 24] width 61 height 28
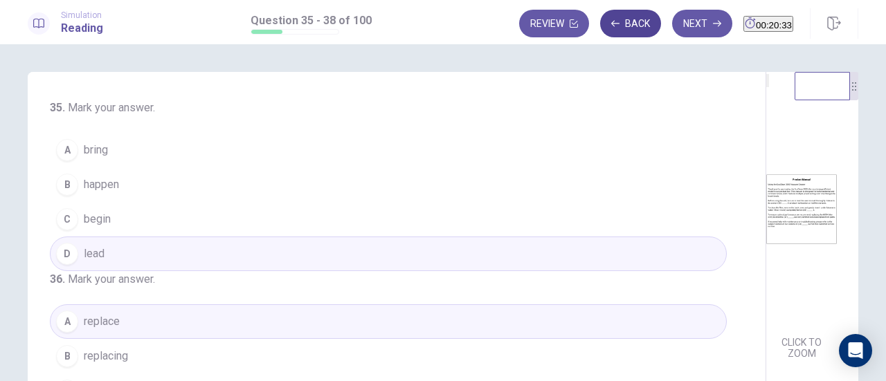
click at [605, 32] on button "Back" at bounding box center [630, 24] width 61 height 28
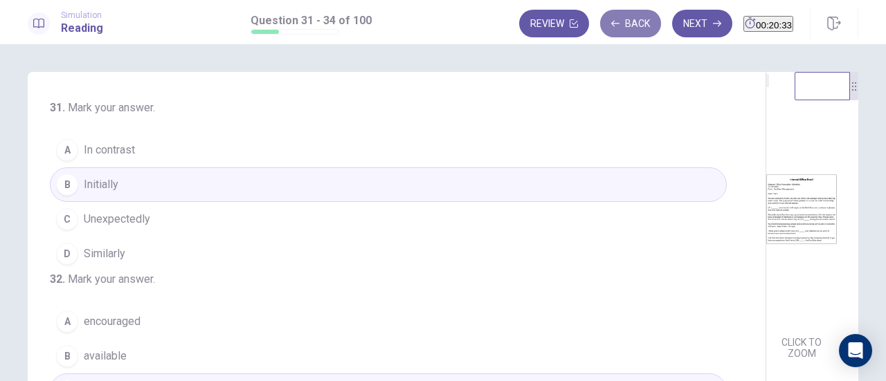
click at [605, 32] on button "Back" at bounding box center [630, 24] width 61 height 28
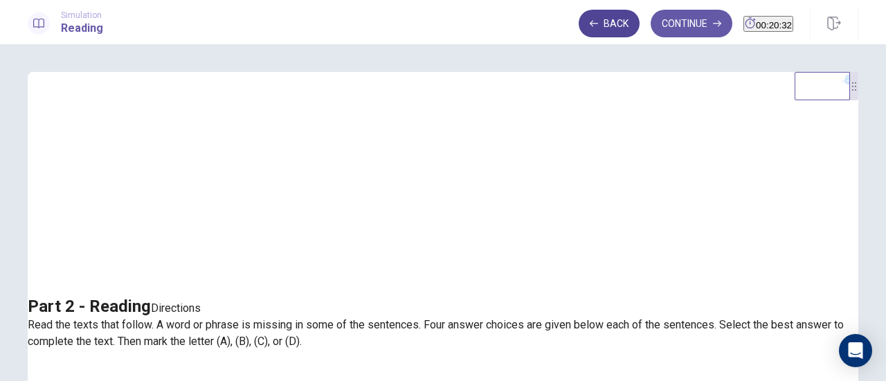
click at [605, 32] on button "Back" at bounding box center [608, 24] width 61 height 28
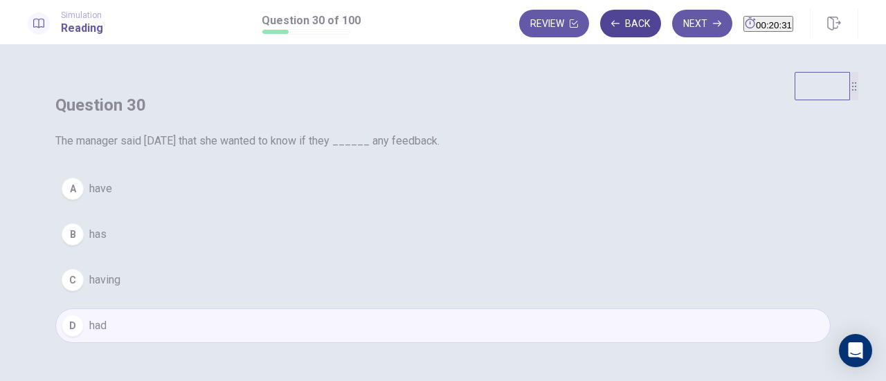
click at [605, 32] on button "Back" at bounding box center [630, 24] width 61 height 28
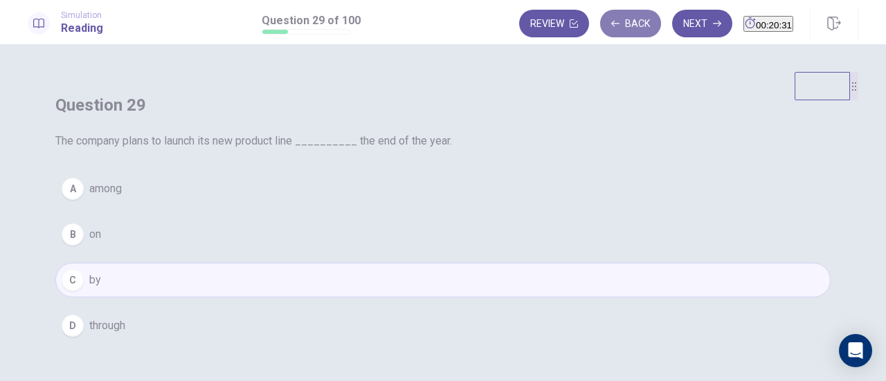
click at [605, 32] on button "Back" at bounding box center [630, 24] width 61 height 28
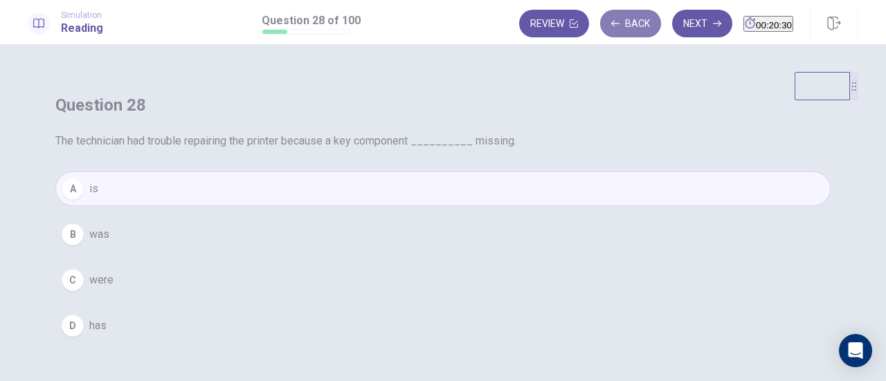
click at [605, 32] on button "Back" at bounding box center [630, 24] width 61 height 28
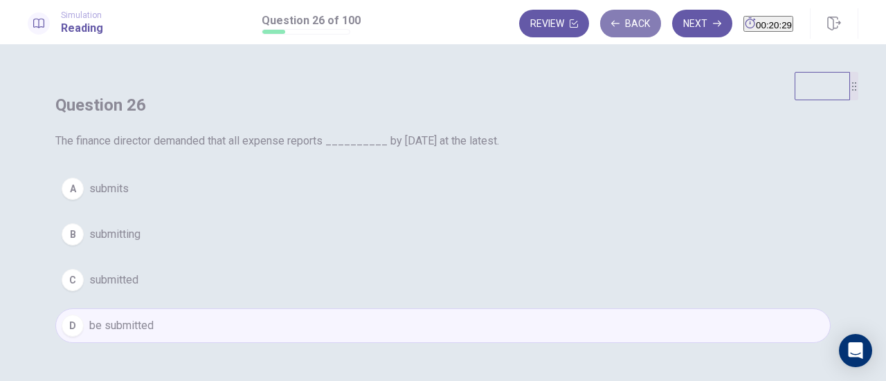
click at [605, 32] on button "Back" at bounding box center [630, 24] width 61 height 28
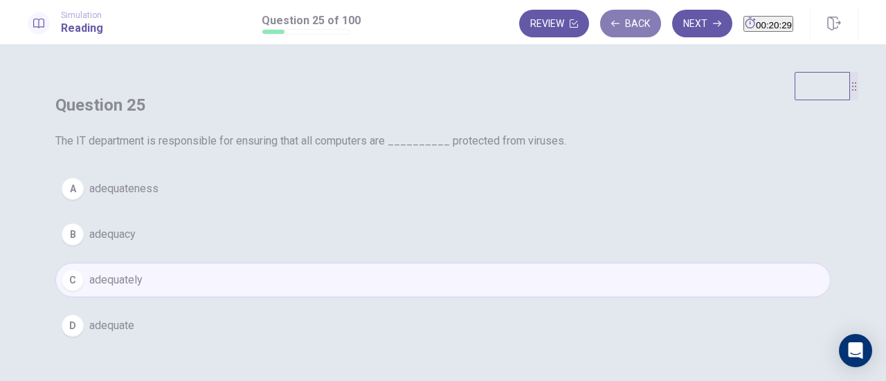
click at [605, 32] on button "Back" at bounding box center [630, 24] width 61 height 28
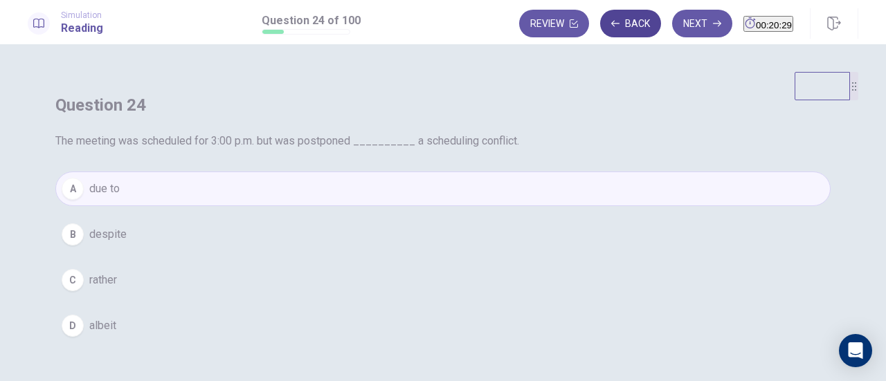
click at [605, 32] on button "Back" at bounding box center [630, 24] width 61 height 28
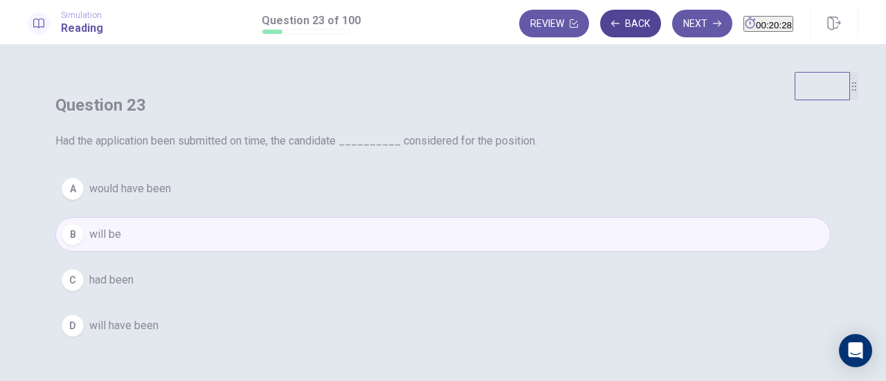
click at [605, 32] on button "Back" at bounding box center [630, 24] width 61 height 28
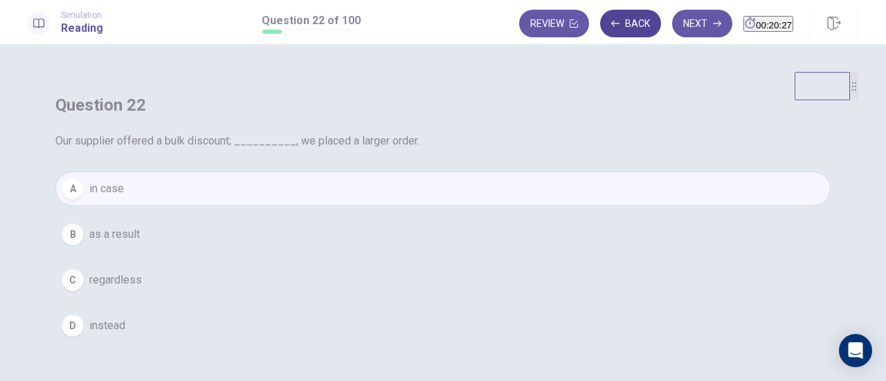
click at [605, 32] on button "Back" at bounding box center [630, 24] width 61 height 28
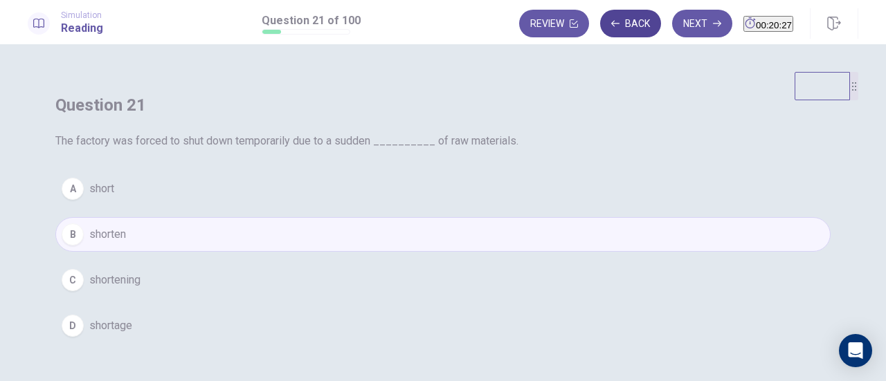
click at [605, 32] on button "Back" at bounding box center [630, 24] width 61 height 28
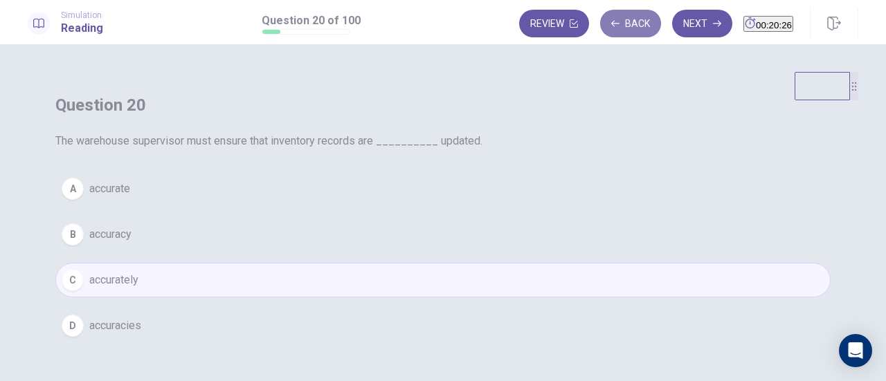
click at [605, 32] on button "Back" at bounding box center [630, 24] width 61 height 28
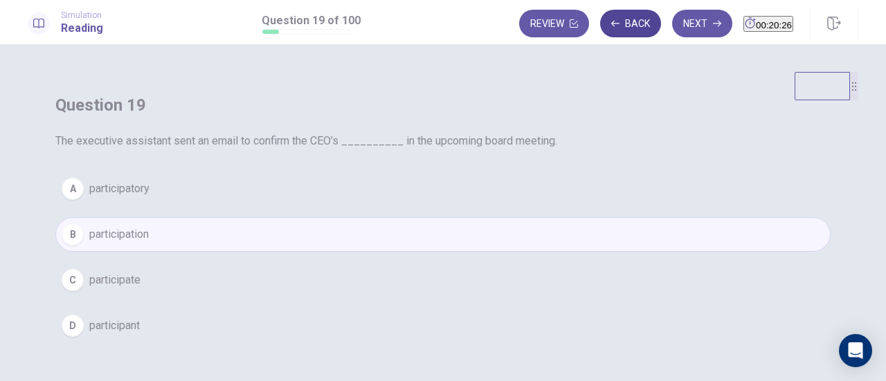
click at [605, 32] on button "Back" at bounding box center [630, 24] width 61 height 28
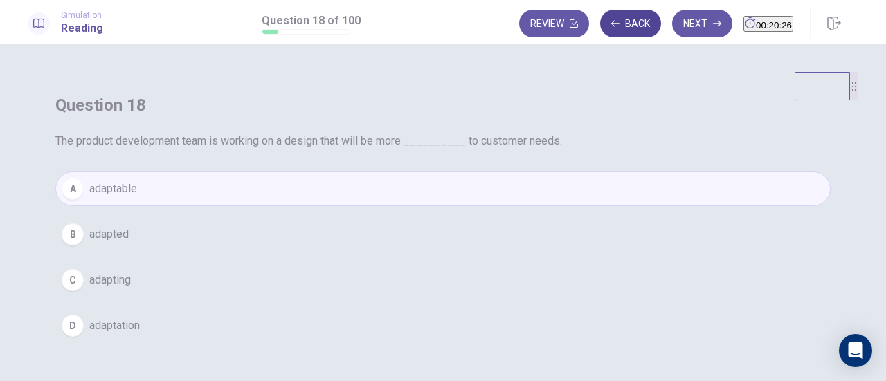
click at [605, 32] on button "Back" at bounding box center [630, 24] width 61 height 28
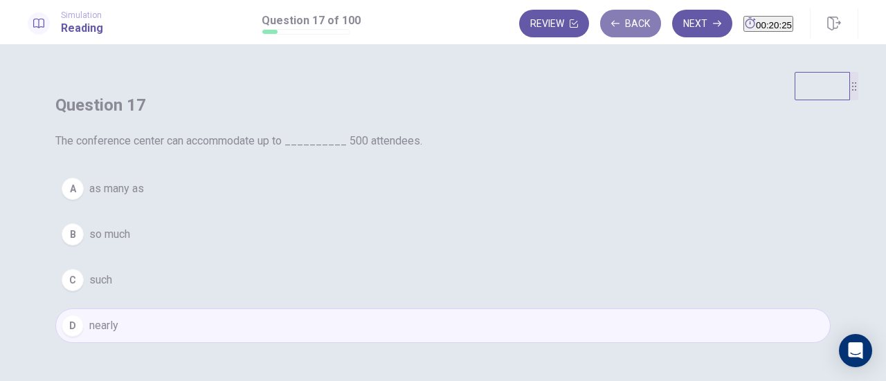
click at [605, 32] on button "Back" at bounding box center [630, 24] width 61 height 28
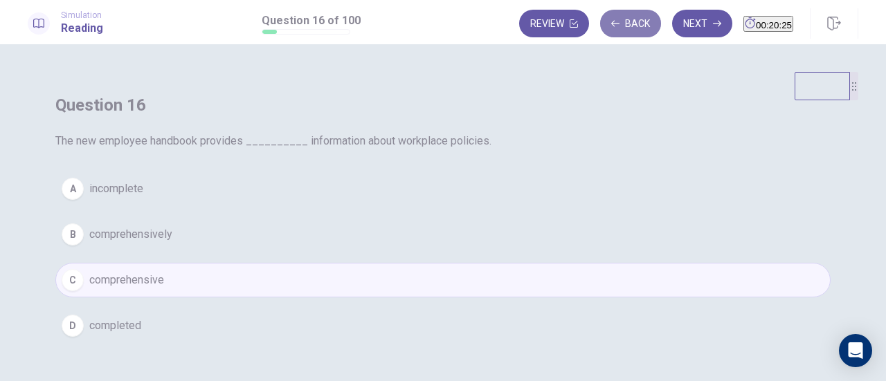
click at [605, 32] on button "Back" at bounding box center [630, 24] width 61 height 28
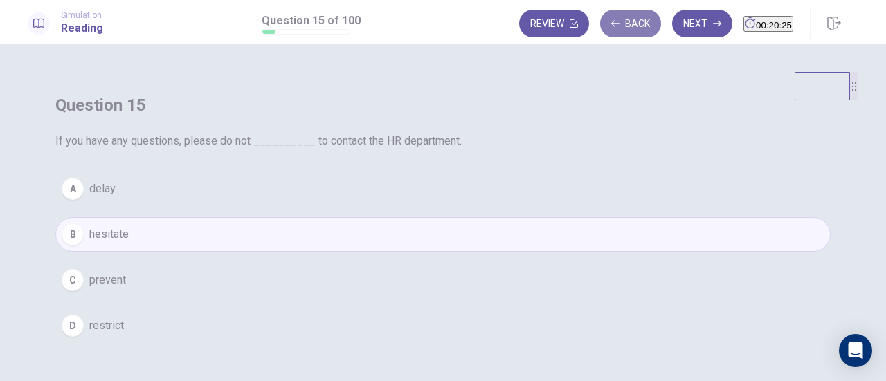
click at [605, 32] on button "Back" at bounding box center [630, 24] width 61 height 28
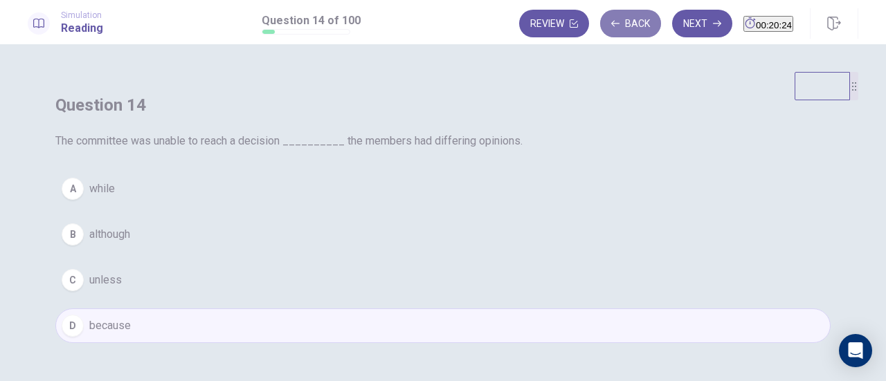
click at [605, 32] on button "Back" at bounding box center [630, 24] width 61 height 28
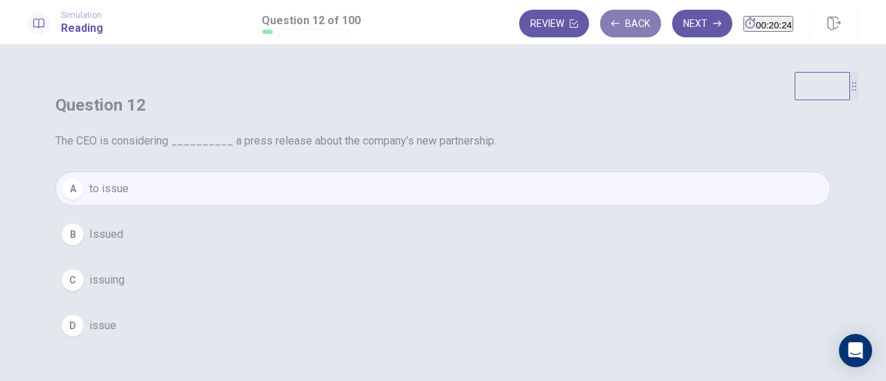
click at [605, 32] on button "Back" at bounding box center [630, 24] width 61 height 28
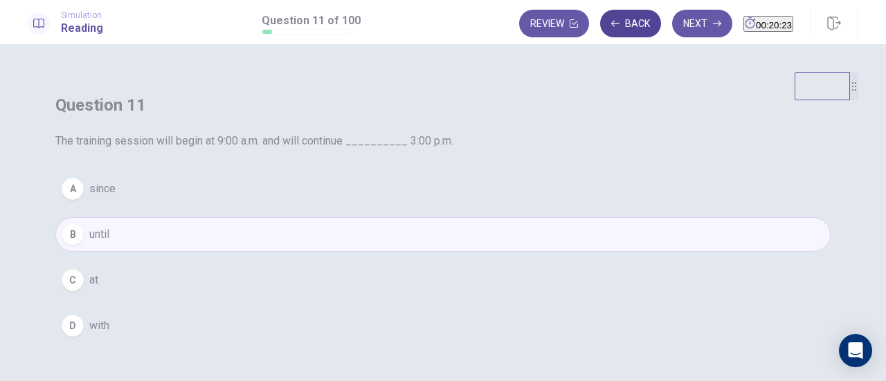
click at [605, 32] on button "Back" at bounding box center [630, 24] width 61 height 28
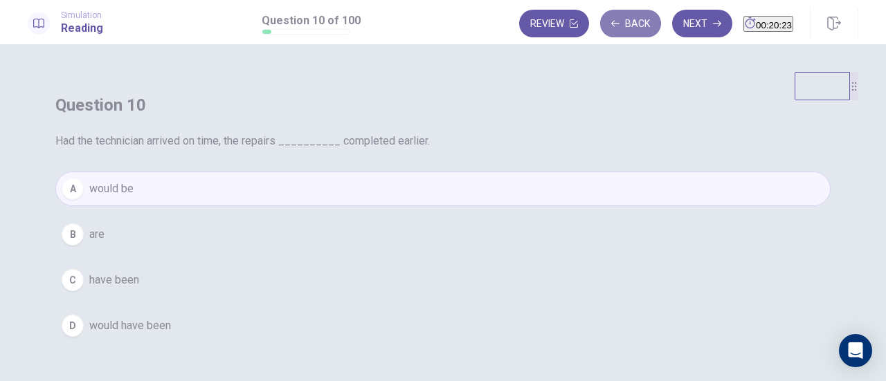
click at [605, 32] on button "Back" at bounding box center [630, 24] width 61 height 28
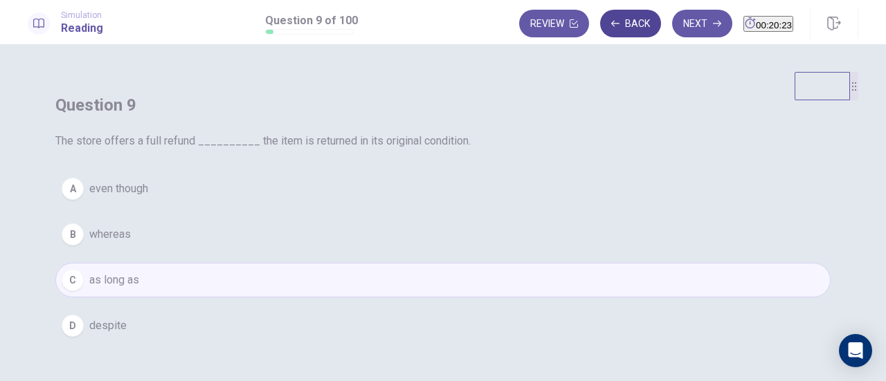
click at [605, 32] on button "Back" at bounding box center [630, 24] width 61 height 28
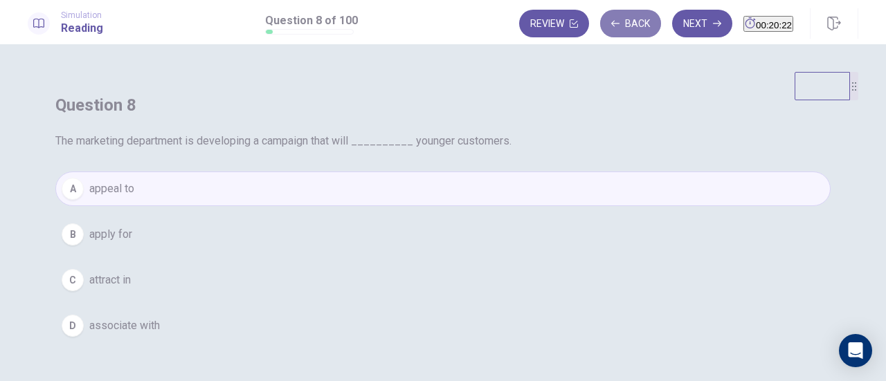
click at [605, 32] on button "Back" at bounding box center [630, 24] width 61 height 28
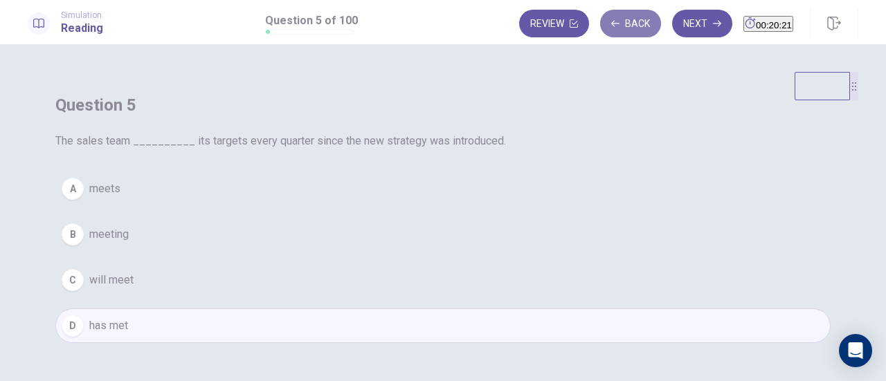
click at [605, 32] on button "Back" at bounding box center [630, 24] width 61 height 28
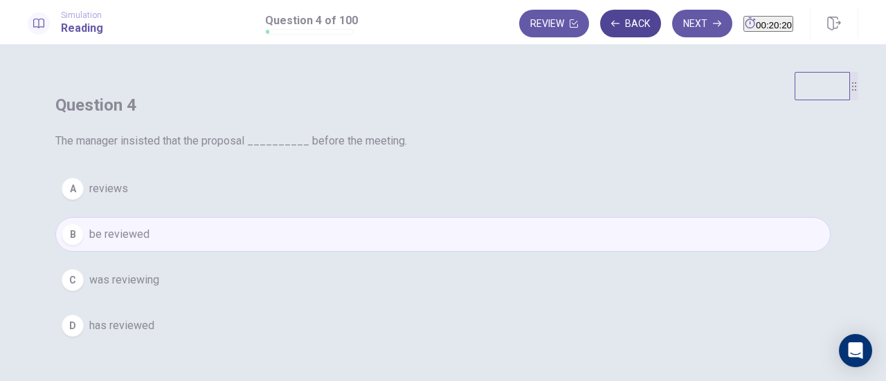
click at [605, 32] on button "Back" at bounding box center [630, 24] width 61 height 28
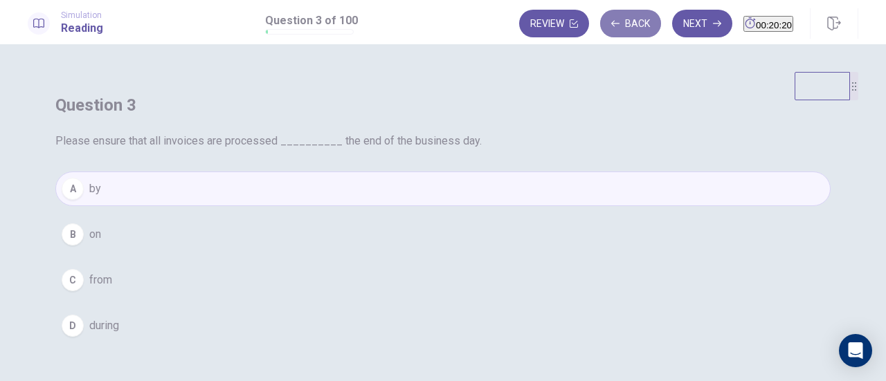
click at [605, 32] on button "Back" at bounding box center [630, 24] width 61 height 28
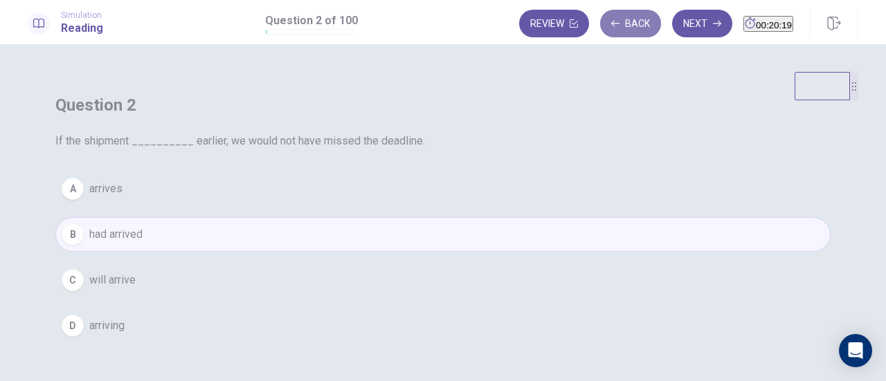
click at [605, 32] on button "Back" at bounding box center [630, 24] width 61 height 28
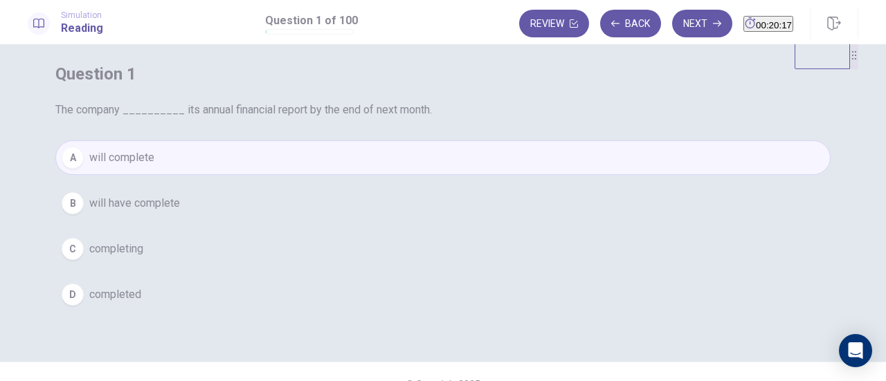
scroll to position [58, 0]
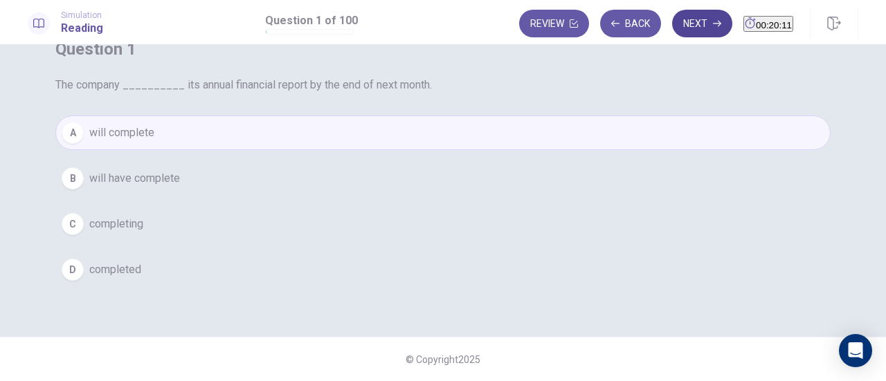
click at [672, 17] on button "Next" at bounding box center [702, 24] width 60 height 28
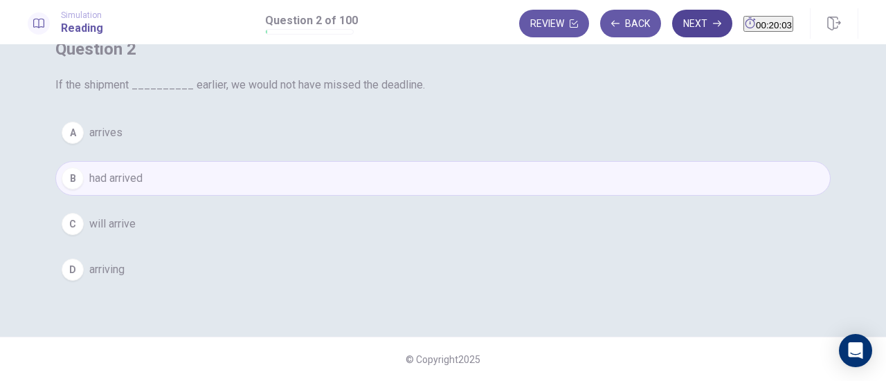
click at [672, 27] on button "Next" at bounding box center [702, 24] width 60 height 28
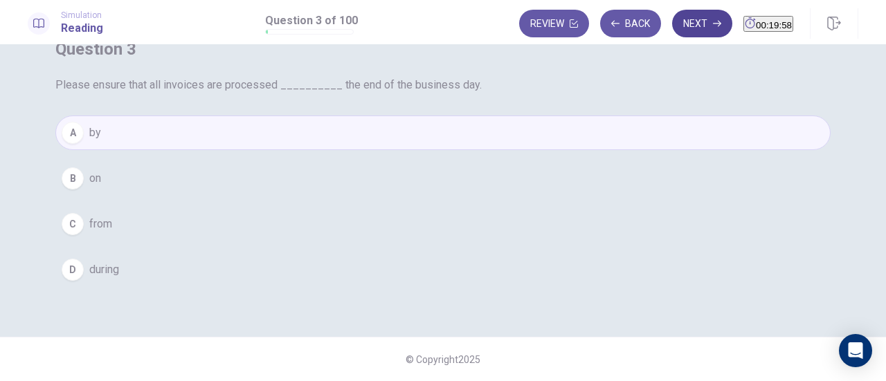
click at [672, 33] on button "Next" at bounding box center [702, 24] width 60 height 28
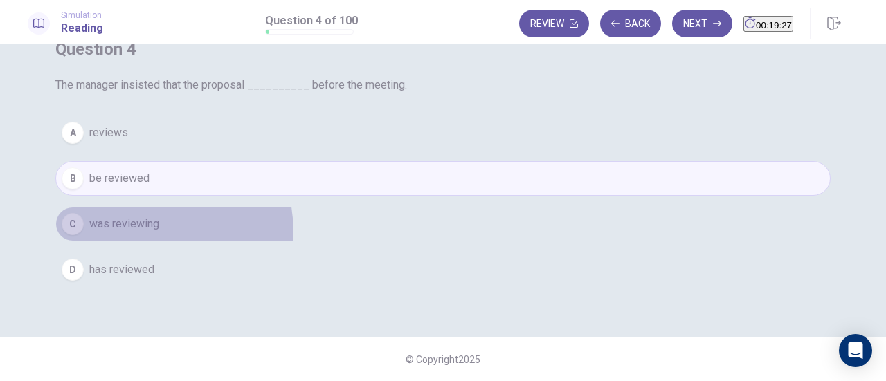
click at [159, 232] on span "was reviewing" at bounding box center [124, 224] width 70 height 17
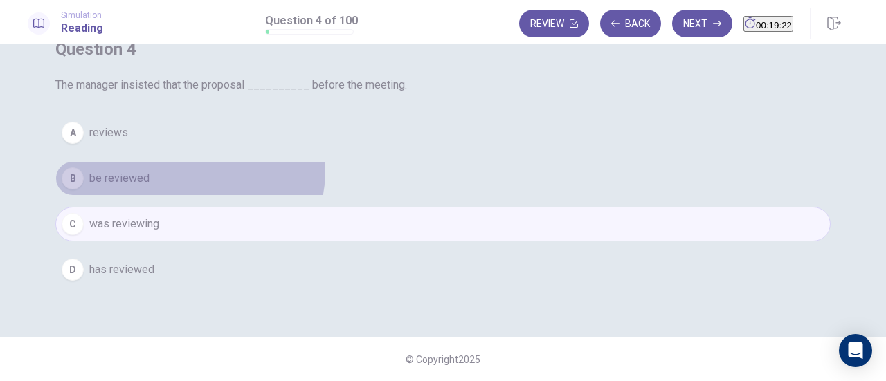
click at [455, 196] on button "B be reviewed" at bounding box center [442, 178] width 775 height 35
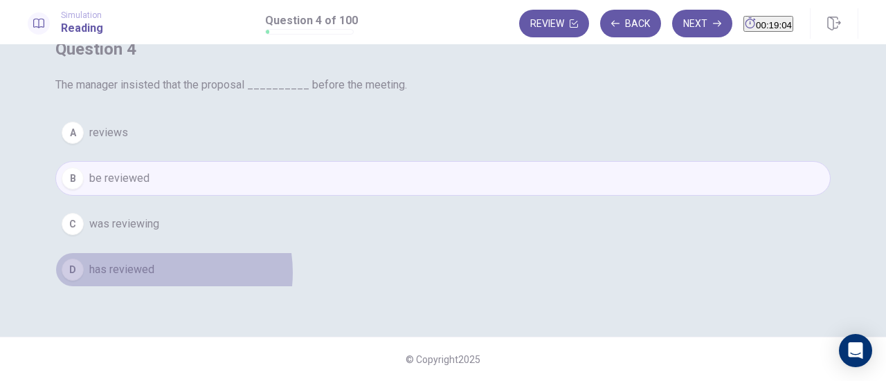
click at [421, 287] on button "D has reviewed" at bounding box center [442, 270] width 775 height 35
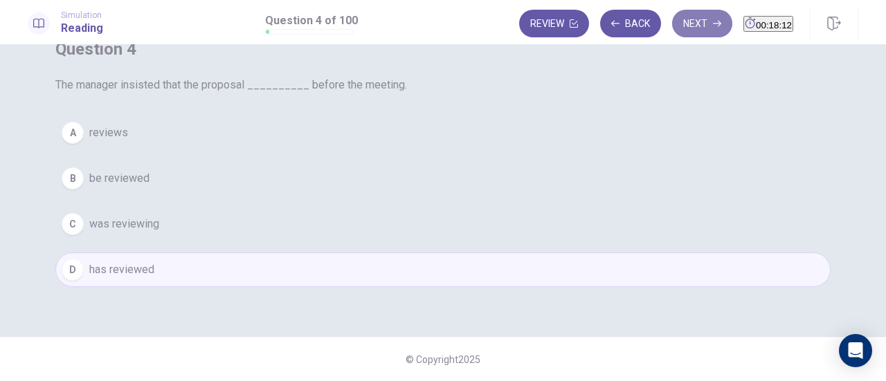
click at [672, 30] on button "Next" at bounding box center [702, 24] width 60 height 28
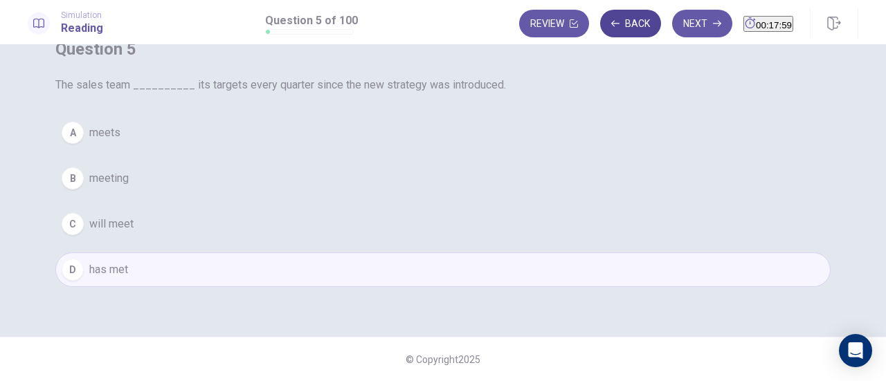
click at [605, 35] on button "Back" at bounding box center [630, 24] width 61 height 28
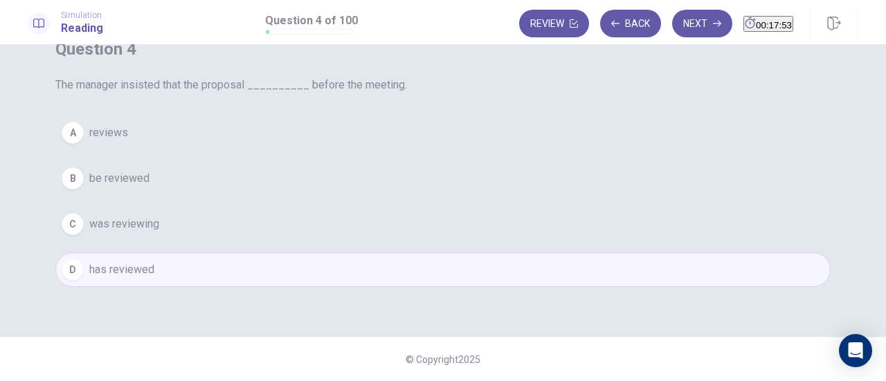
click at [149, 187] on span "be reviewed" at bounding box center [119, 178] width 60 height 17
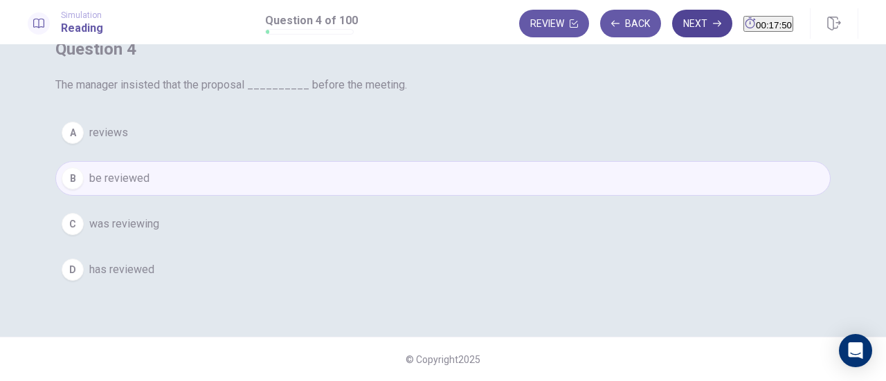
click at [675, 21] on button "Next" at bounding box center [702, 24] width 60 height 28
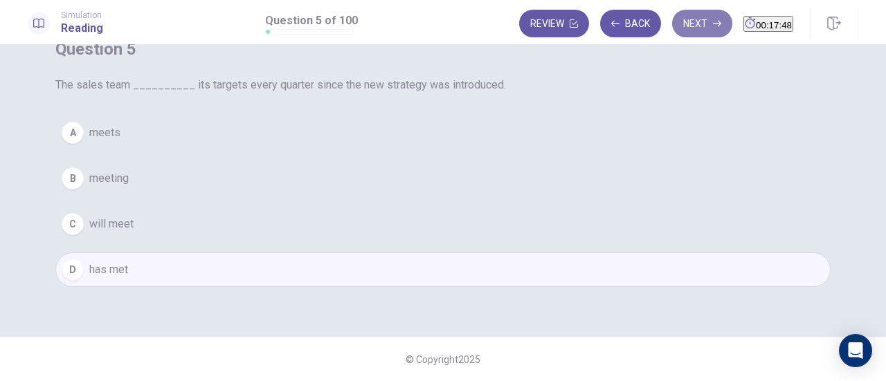
click at [680, 29] on button "Next" at bounding box center [702, 24] width 60 height 28
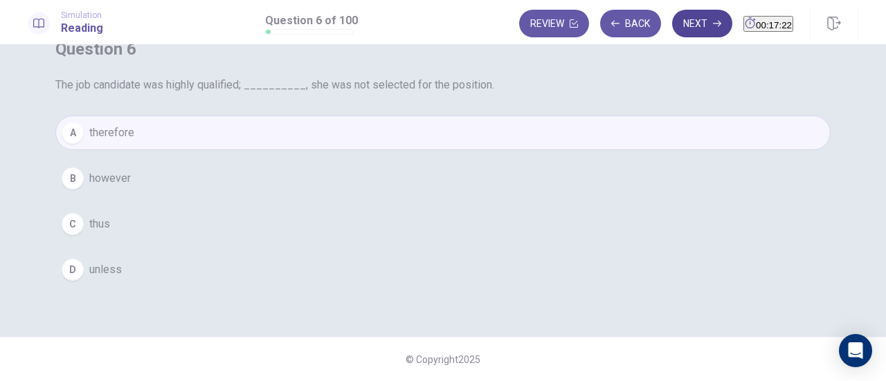
click at [672, 24] on button "Next" at bounding box center [702, 24] width 60 height 28
click at [672, 19] on button "Next" at bounding box center [702, 24] width 60 height 28
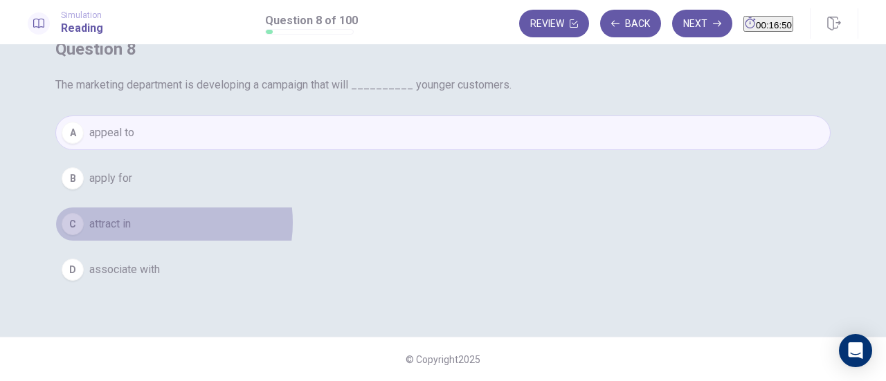
click at [425, 241] on button "C attract in" at bounding box center [442, 224] width 775 height 35
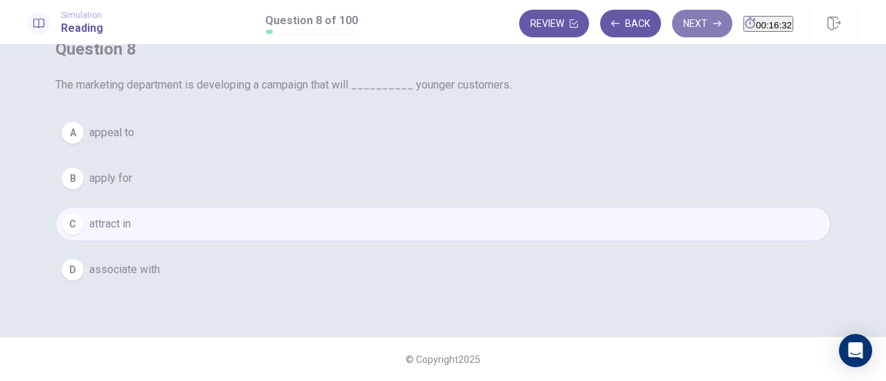
click at [672, 12] on button "Next" at bounding box center [702, 24] width 60 height 28
click at [672, 24] on button "Next" at bounding box center [702, 24] width 60 height 28
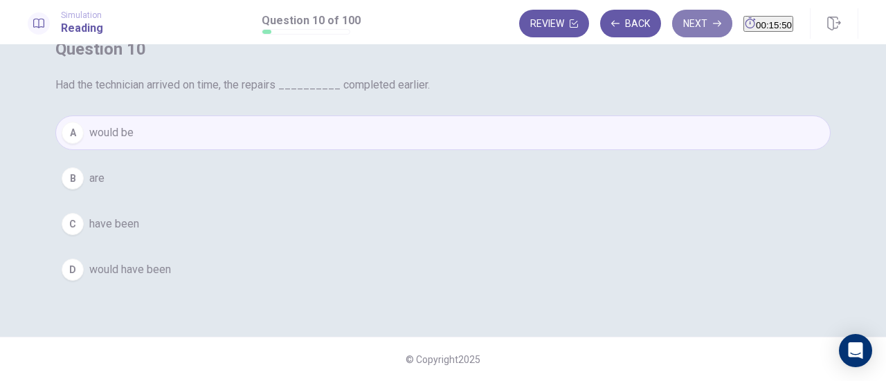
click at [694, 21] on button "Next" at bounding box center [702, 24] width 60 height 28
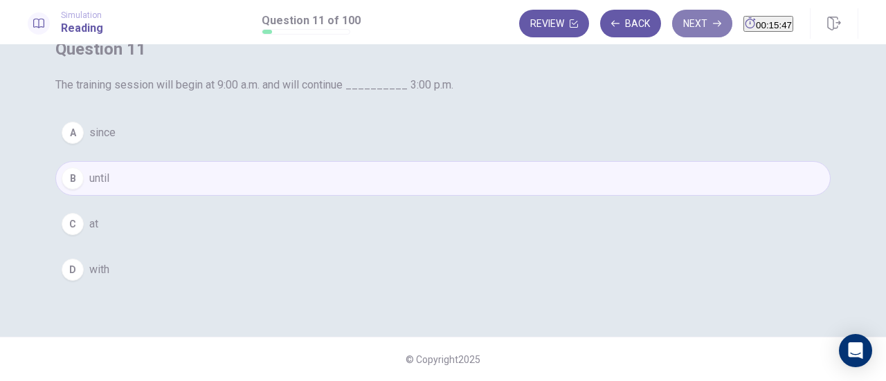
click at [694, 21] on button "Next" at bounding box center [702, 24] width 60 height 28
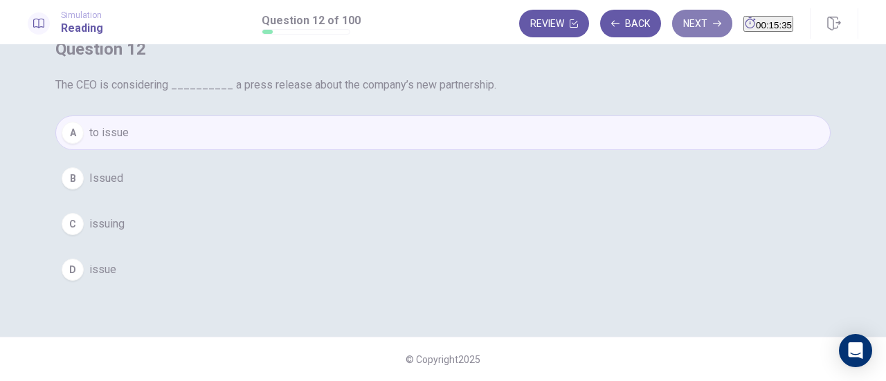
click at [673, 28] on button "Next" at bounding box center [702, 24] width 60 height 28
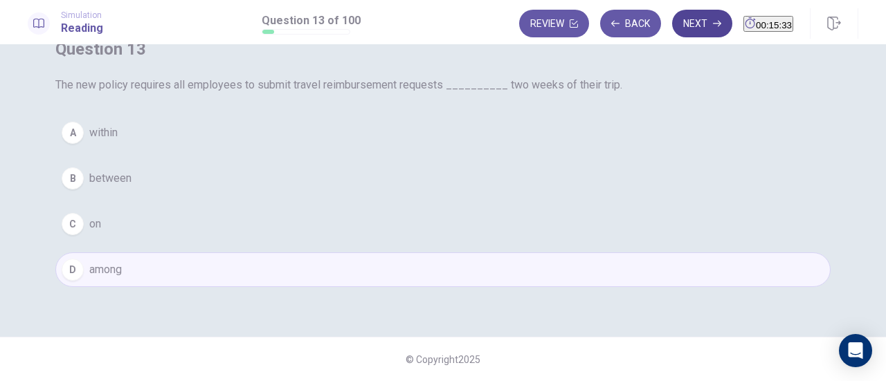
click at [674, 30] on button "Next" at bounding box center [702, 24] width 60 height 28
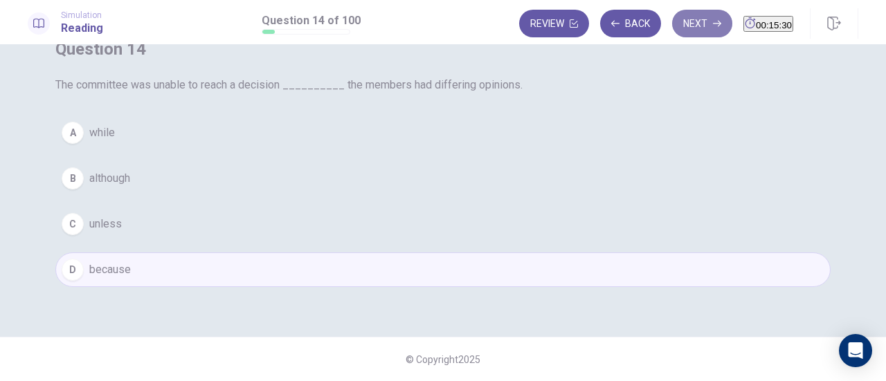
click at [675, 33] on button "Next" at bounding box center [702, 24] width 60 height 28
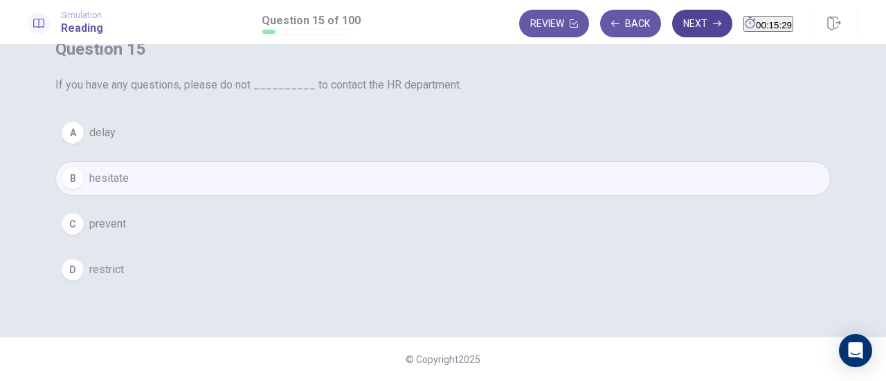
click at [675, 33] on button "Next" at bounding box center [702, 24] width 60 height 28
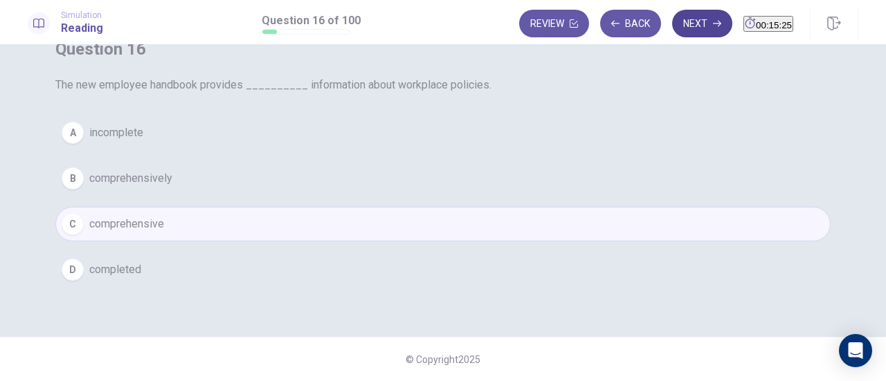
click at [677, 33] on button "Next" at bounding box center [702, 24] width 60 height 28
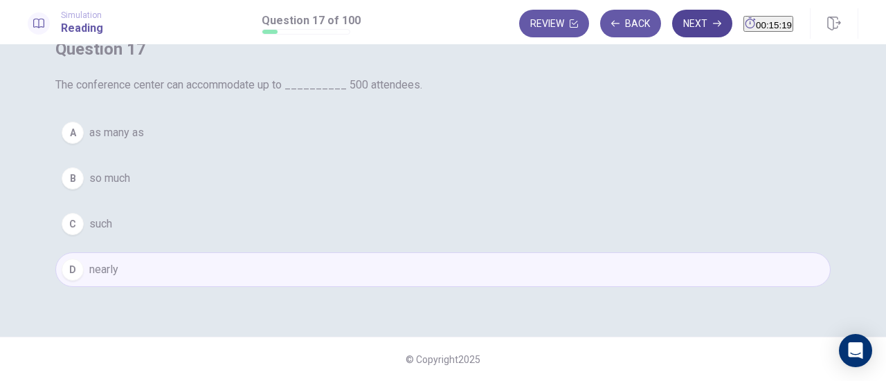
click at [677, 33] on button "Next" at bounding box center [702, 24] width 60 height 28
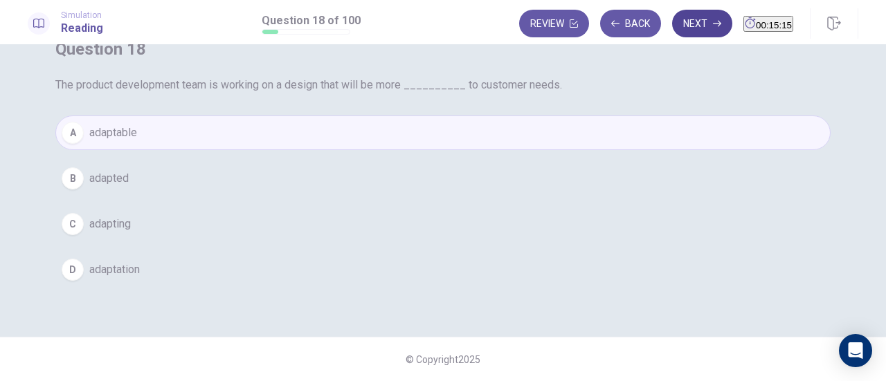
click at [676, 30] on button "Next" at bounding box center [702, 24] width 60 height 28
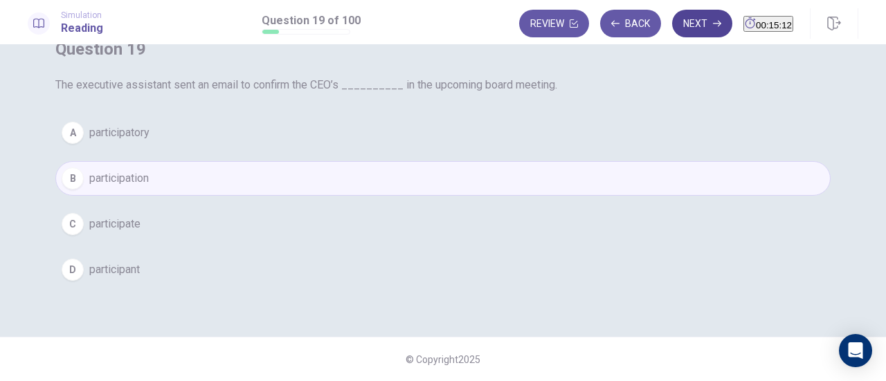
click at [675, 28] on button "Next" at bounding box center [702, 24] width 60 height 28
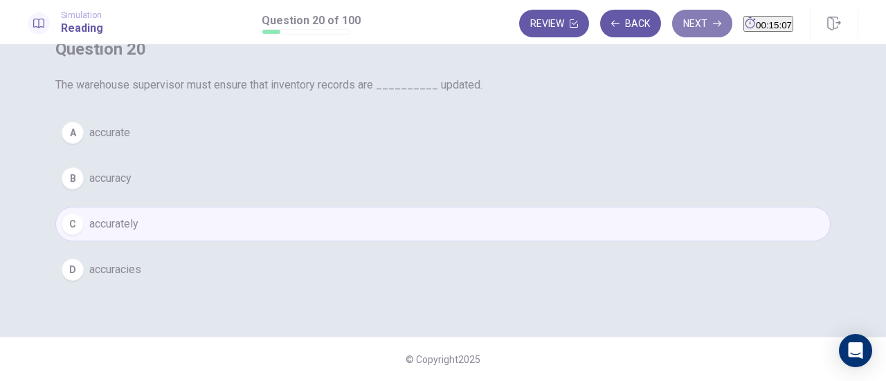
click at [675, 30] on button "Next" at bounding box center [702, 24] width 60 height 28
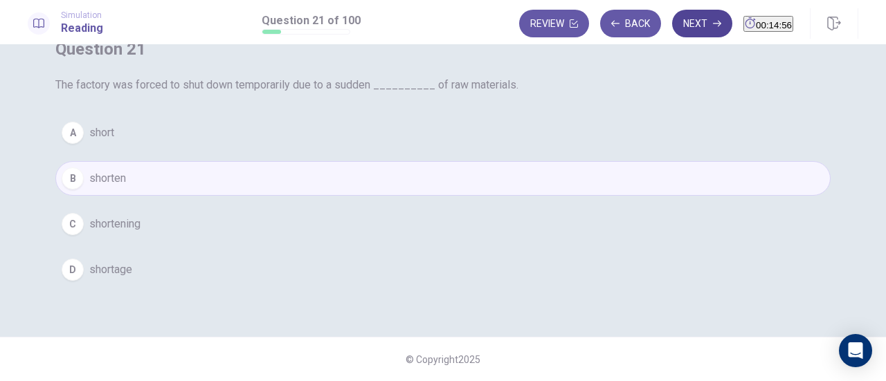
click at [675, 32] on button "Next" at bounding box center [702, 24] width 60 height 28
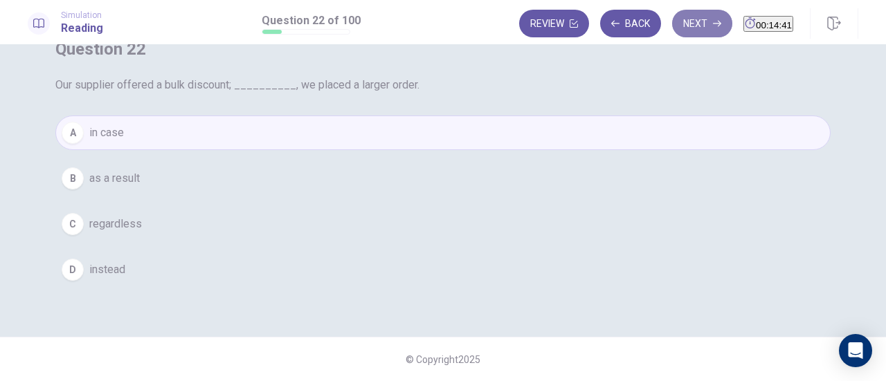
click at [675, 31] on button "Next" at bounding box center [702, 24] width 60 height 28
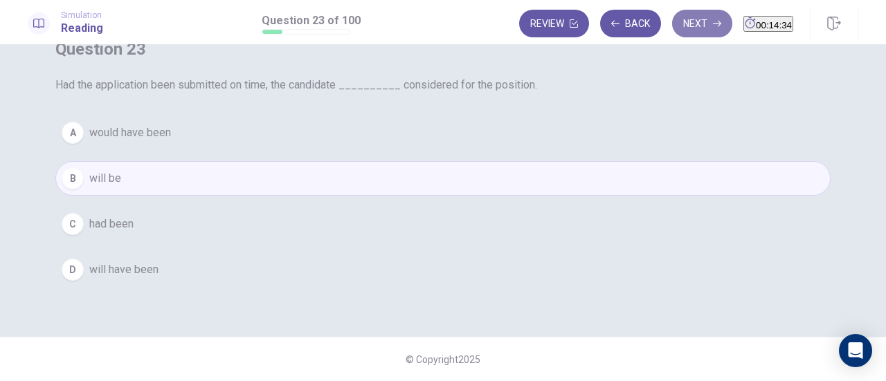
click at [675, 31] on button "Next" at bounding box center [702, 24] width 60 height 28
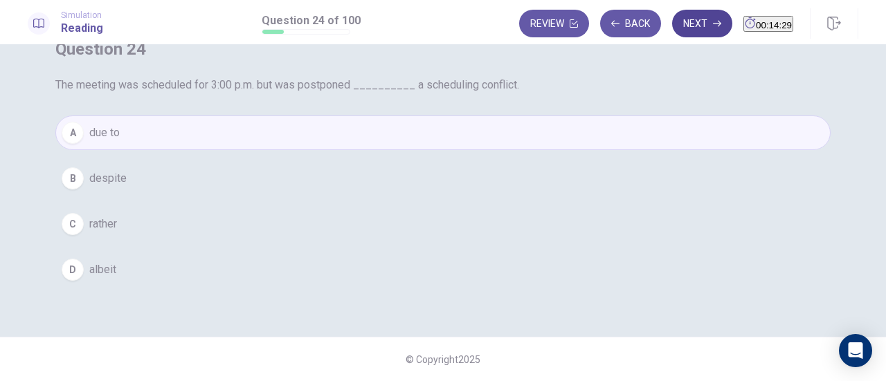
click at [677, 32] on button "Next" at bounding box center [702, 24] width 60 height 28
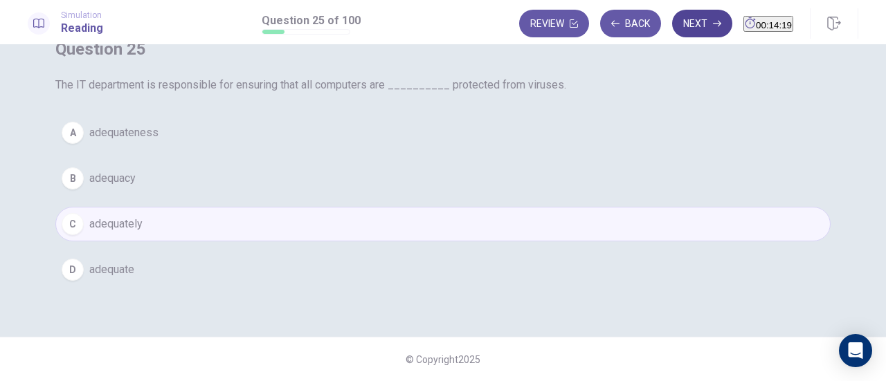
click at [677, 32] on button "Next" at bounding box center [702, 24] width 60 height 28
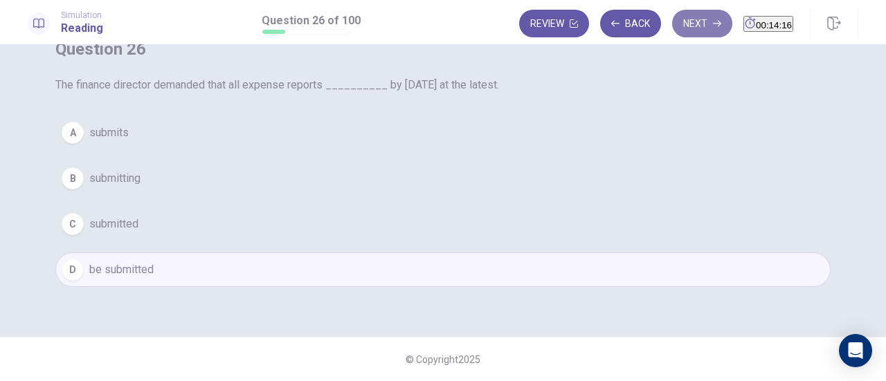
click at [677, 32] on button "Next" at bounding box center [702, 24] width 60 height 28
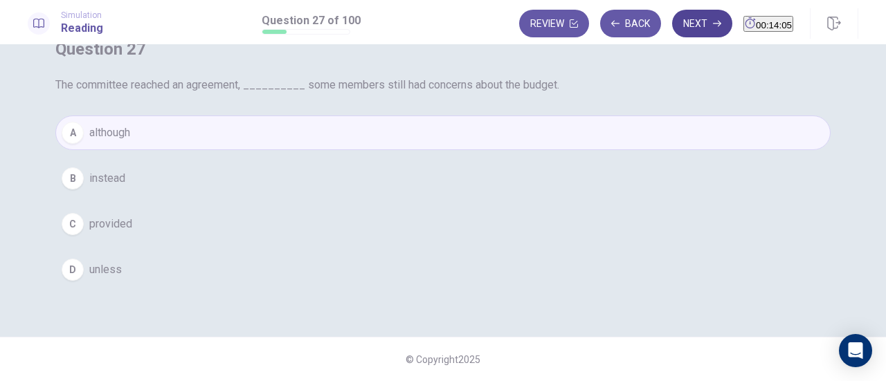
click at [677, 32] on button "Next" at bounding box center [702, 24] width 60 height 28
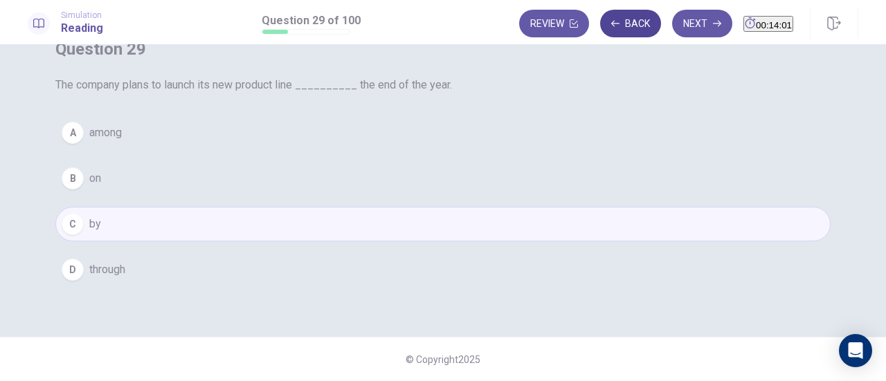
click at [614, 24] on button "Back" at bounding box center [630, 24] width 61 height 28
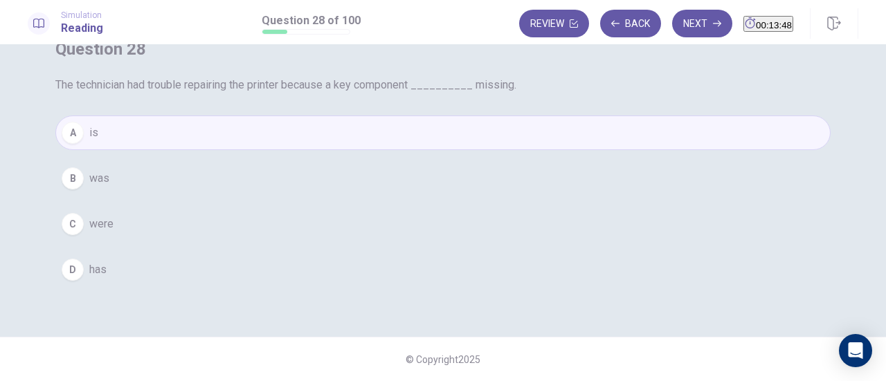
click at [396, 196] on button "B was" at bounding box center [442, 178] width 775 height 35
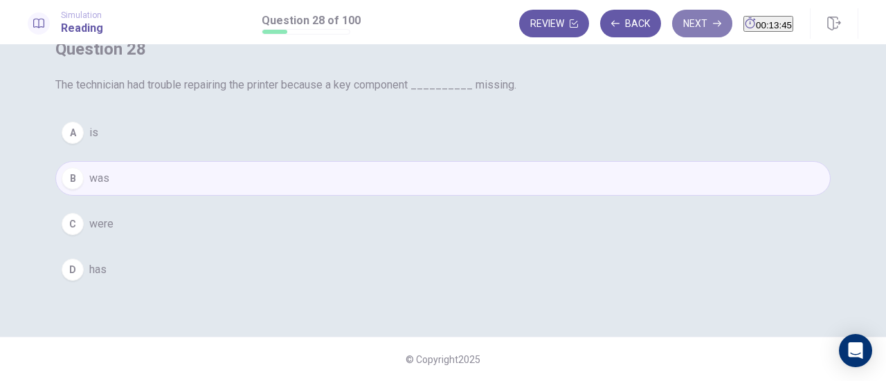
click at [672, 25] on button "Next" at bounding box center [702, 24] width 60 height 28
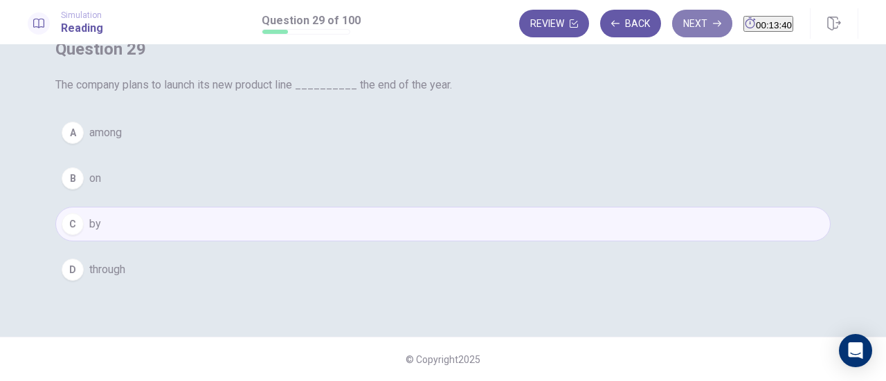
click at [672, 23] on button "Next" at bounding box center [702, 24] width 60 height 28
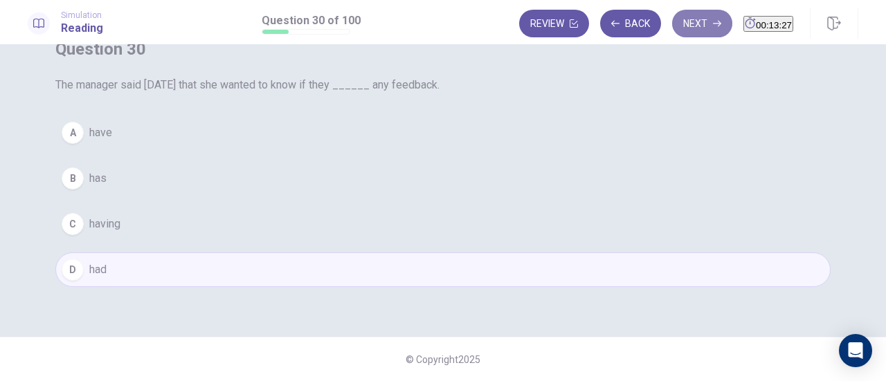
click at [672, 19] on button "Next" at bounding box center [702, 24] width 60 height 28
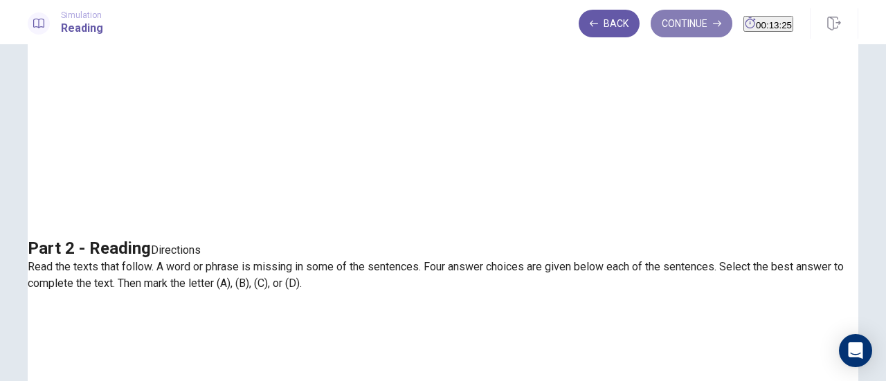
click at [675, 28] on button "Continue" at bounding box center [691, 24] width 82 height 28
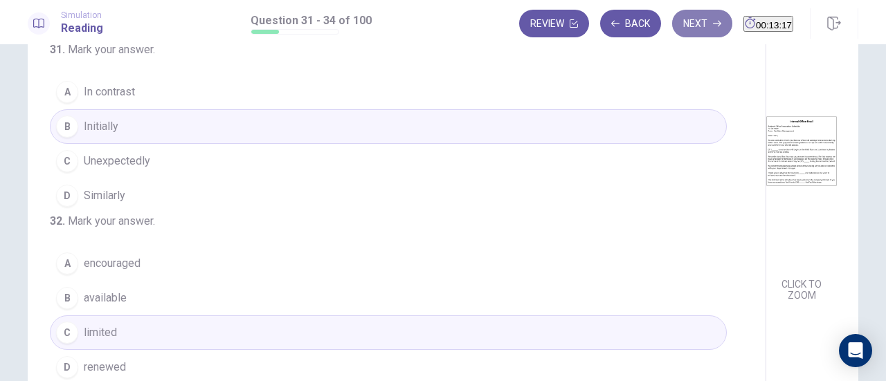
click at [672, 23] on button "Next" at bounding box center [702, 24] width 60 height 28
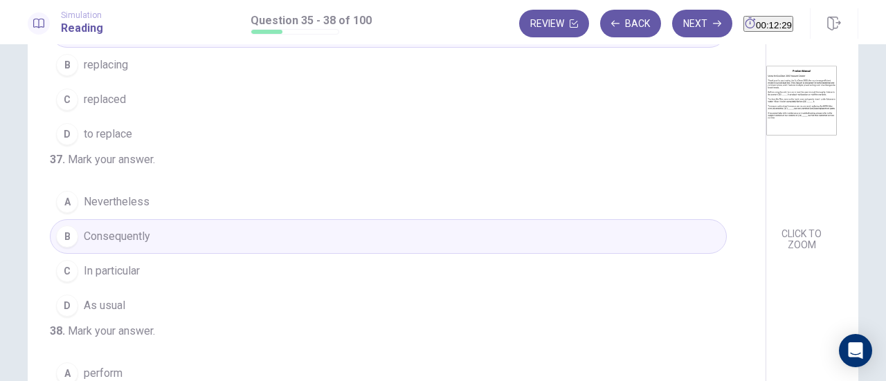
scroll to position [215, 0]
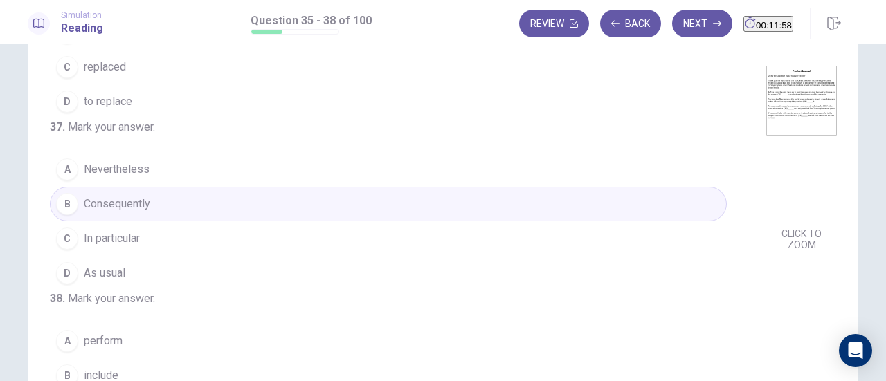
click at [172, 291] on button "D As usual" at bounding box center [388, 273] width 677 height 35
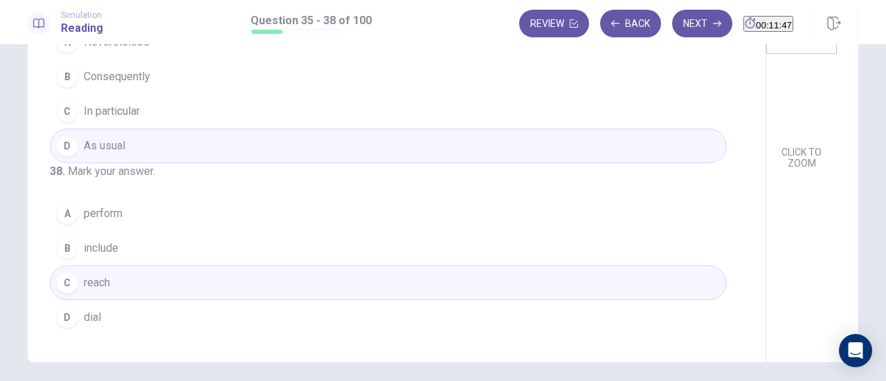
scroll to position [0, 0]
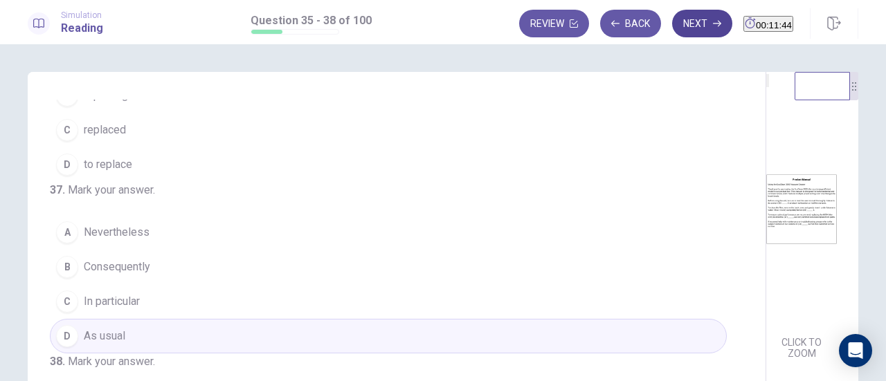
click at [672, 30] on button "Next" at bounding box center [702, 24] width 60 height 28
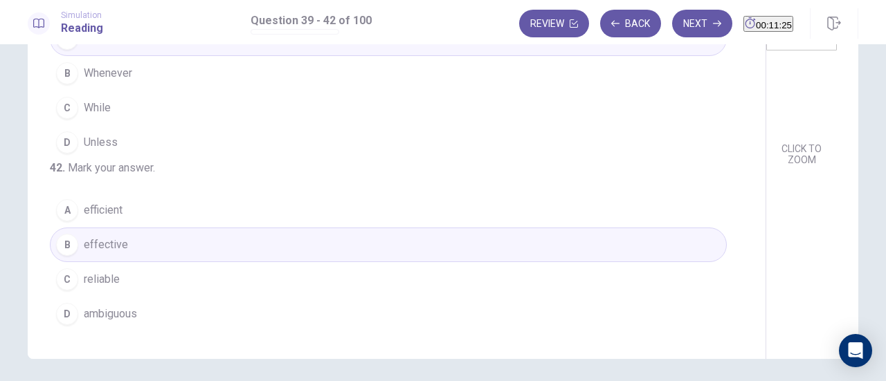
scroll to position [336, 0]
click at [676, 15] on button "Next" at bounding box center [702, 24] width 60 height 28
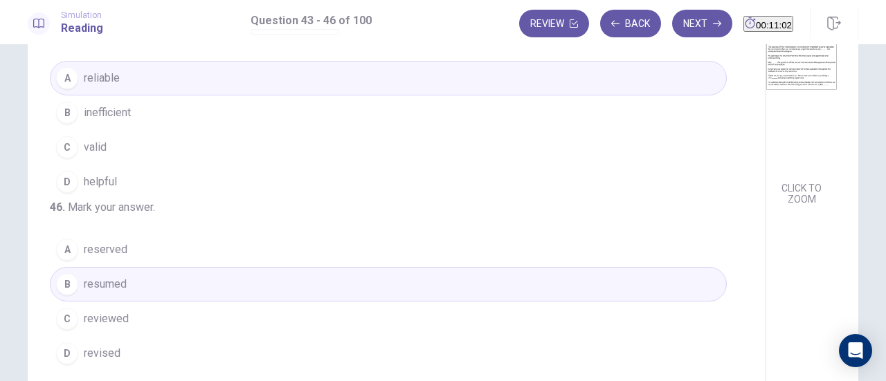
scroll to position [155, 0]
click at [672, 13] on button "Next" at bounding box center [702, 24] width 60 height 28
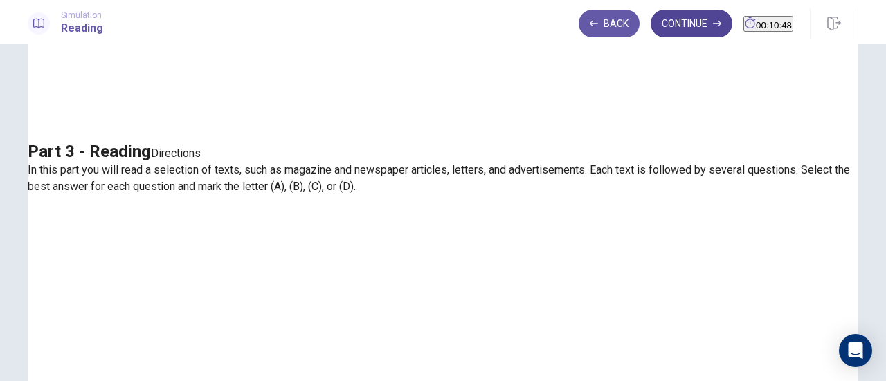
click at [669, 23] on button "Continue" at bounding box center [691, 24] width 82 height 28
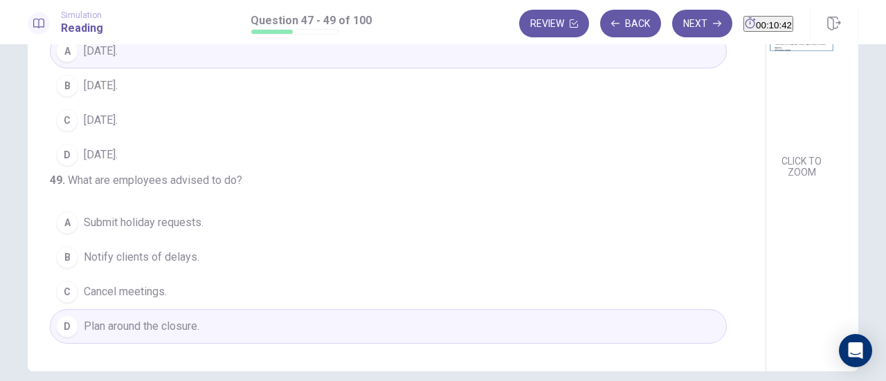
scroll to position [182, 0]
click at [686, 16] on button "Next" at bounding box center [702, 24] width 60 height 28
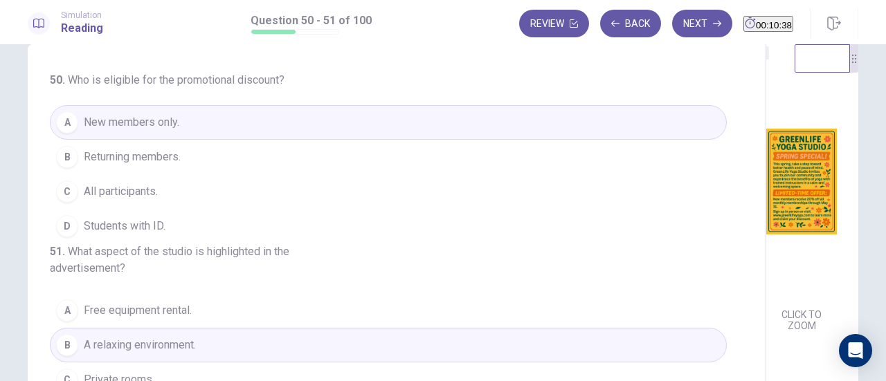
scroll to position [29, 0]
click at [672, 28] on button "Next" at bounding box center [702, 24] width 60 height 28
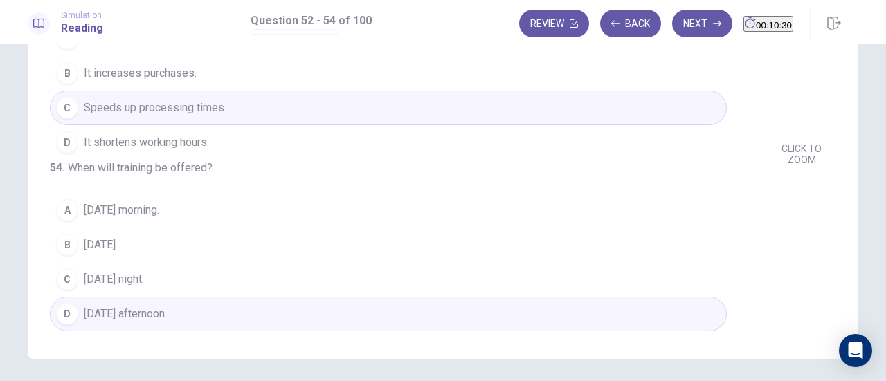
scroll to position [195, 0]
click at [672, 28] on button "Next" at bounding box center [702, 24] width 60 height 28
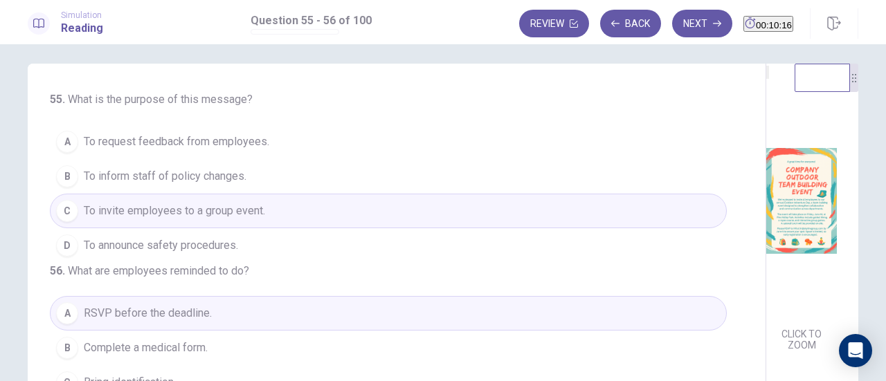
scroll to position [0, 0]
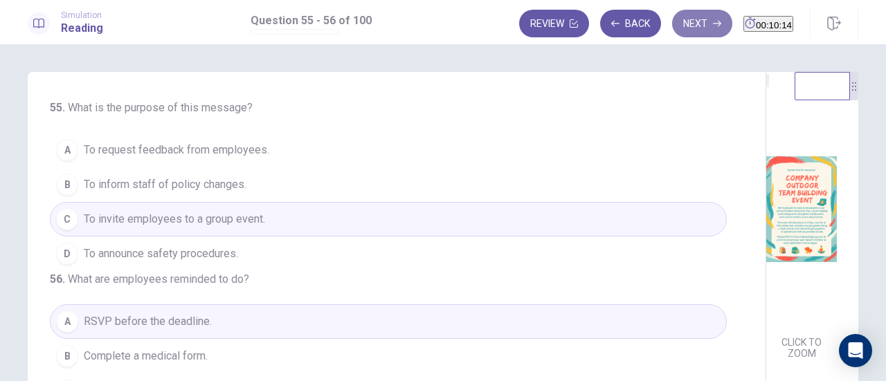
click at [674, 21] on button "Next" at bounding box center [702, 24] width 60 height 28
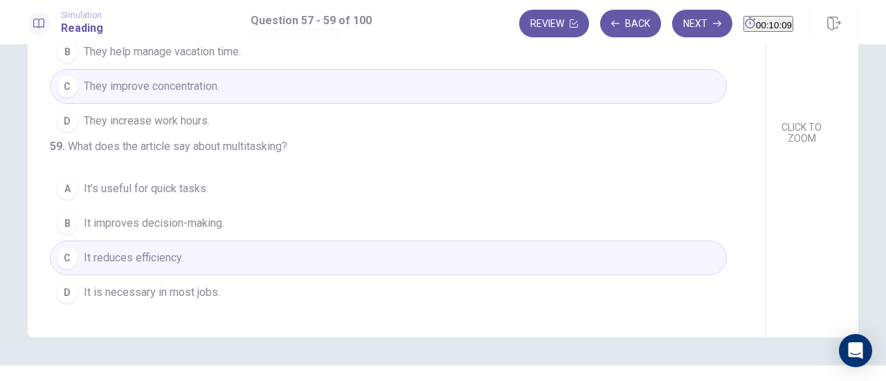
scroll to position [222, 0]
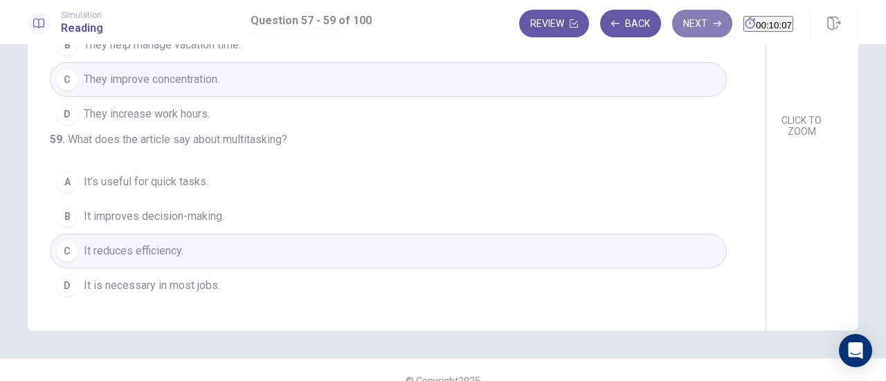
click at [672, 26] on button "Next" at bounding box center [702, 24] width 60 height 28
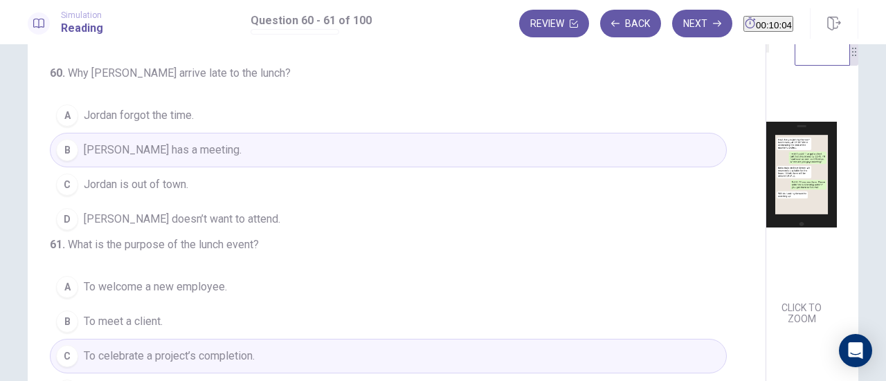
scroll to position [0, 0]
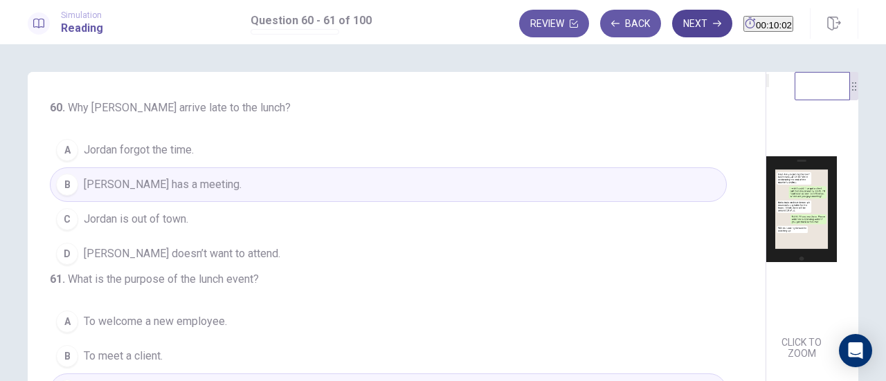
click at [672, 33] on button "Next" at bounding box center [702, 24] width 60 height 28
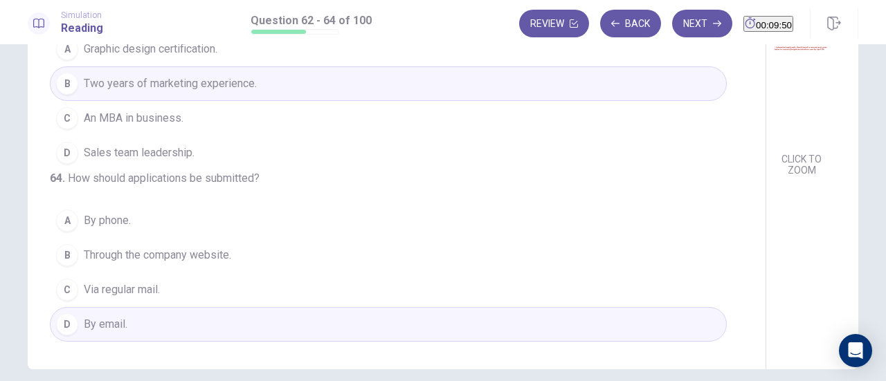
scroll to position [185, 0]
click at [672, 25] on button "Next" at bounding box center [702, 24] width 60 height 28
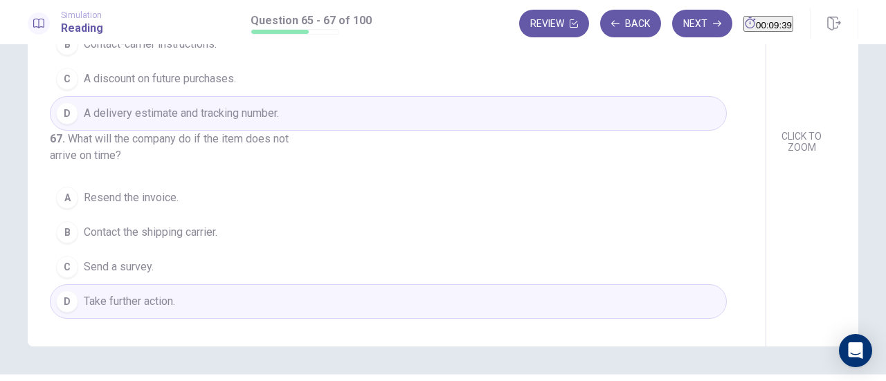
scroll to position [207, 0]
click at [672, 30] on button "Next" at bounding box center [702, 24] width 60 height 28
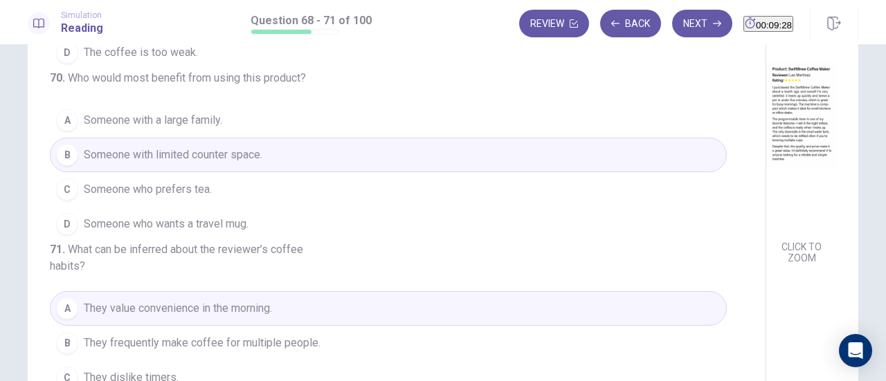
scroll to position [96, 0]
click at [675, 17] on button "Next" at bounding box center [702, 24] width 60 height 28
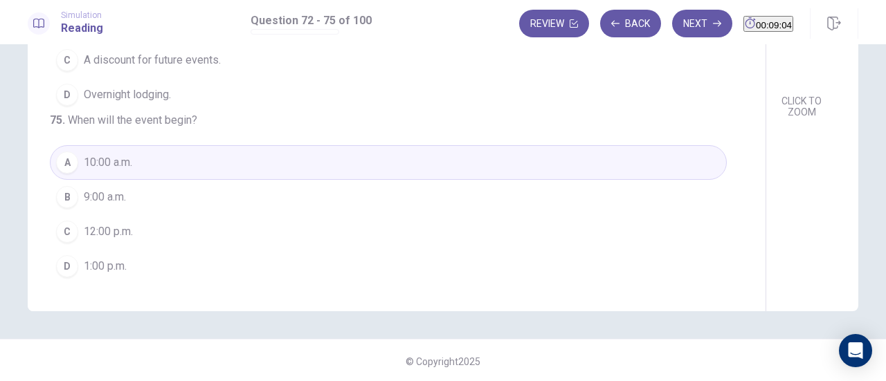
scroll to position [242, 0]
click at [672, 32] on button "Next" at bounding box center [702, 24] width 60 height 28
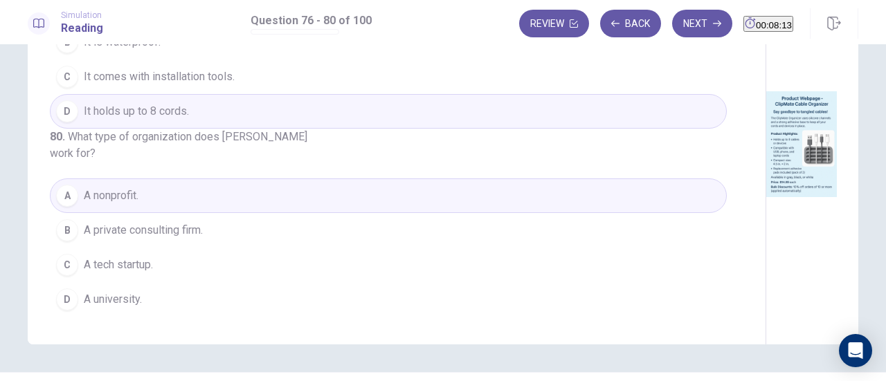
scroll to position [244, 0]
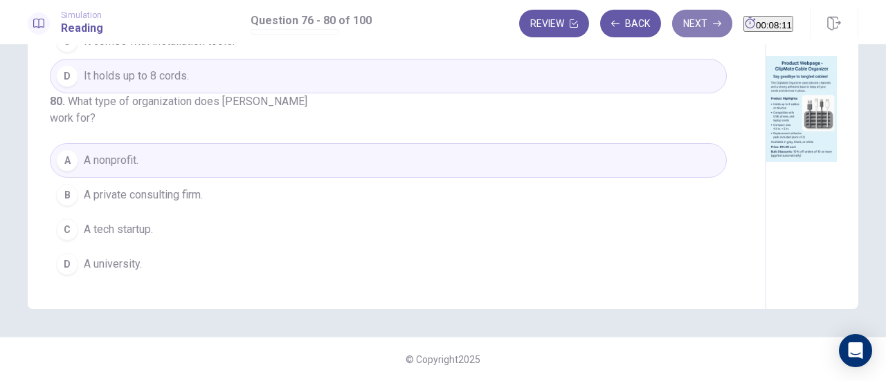
click at [672, 14] on button "Next" at bounding box center [702, 24] width 60 height 28
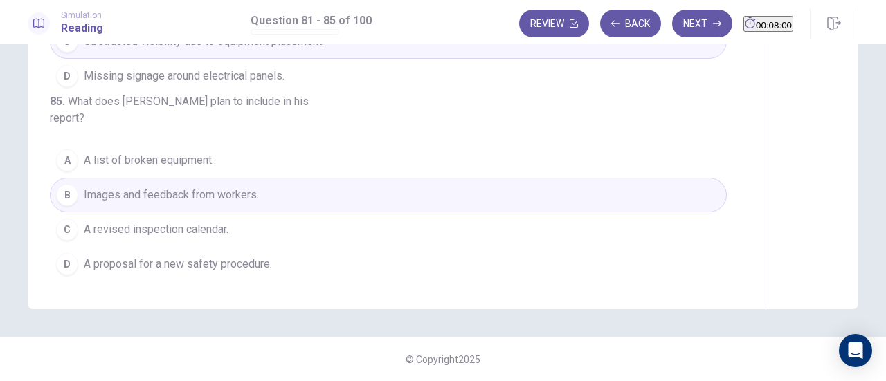
scroll to position [583, 0]
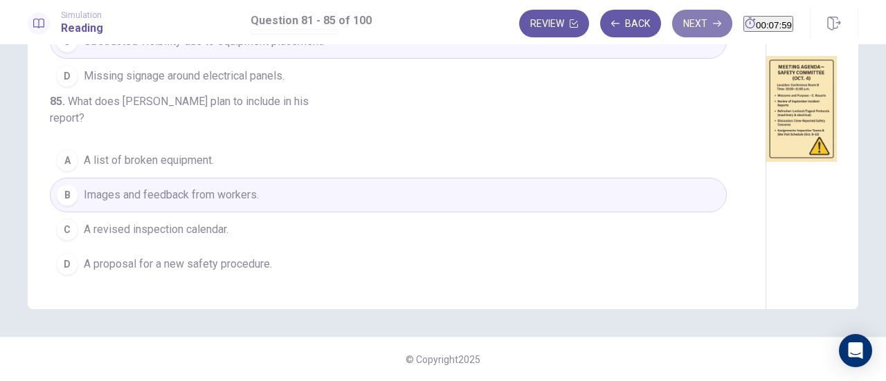
click at [679, 17] on button "Next" at bounding box center [702, 24] width 60 height 28
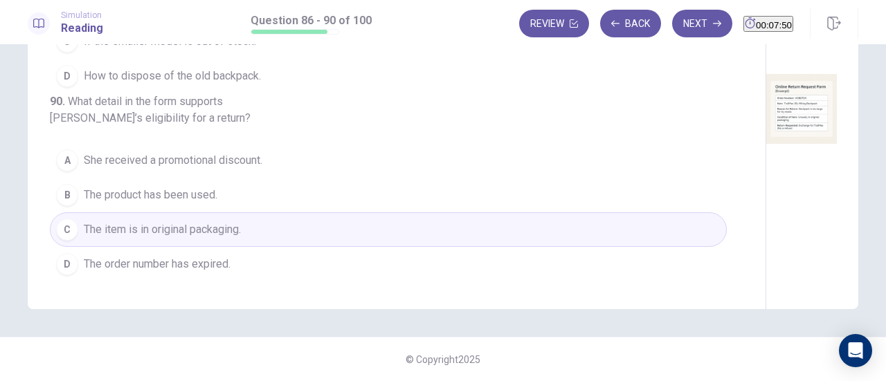
scroll to position [567, 0]
click at [672, 26] on button "Next" at bounding box center [702, 24] width 60 height 28
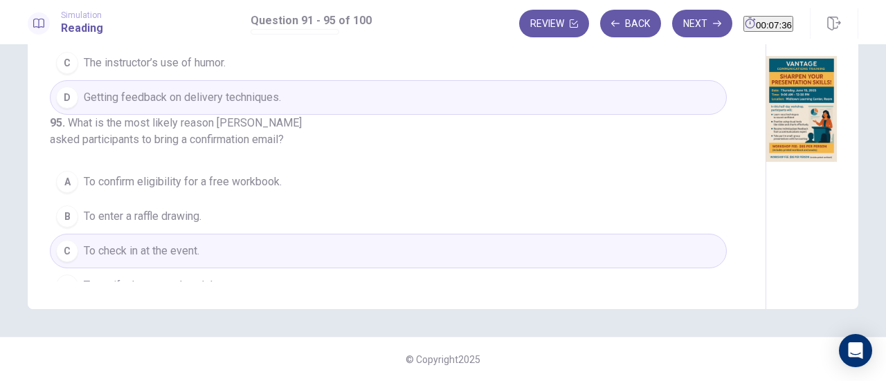
scroll to position [600, 0]
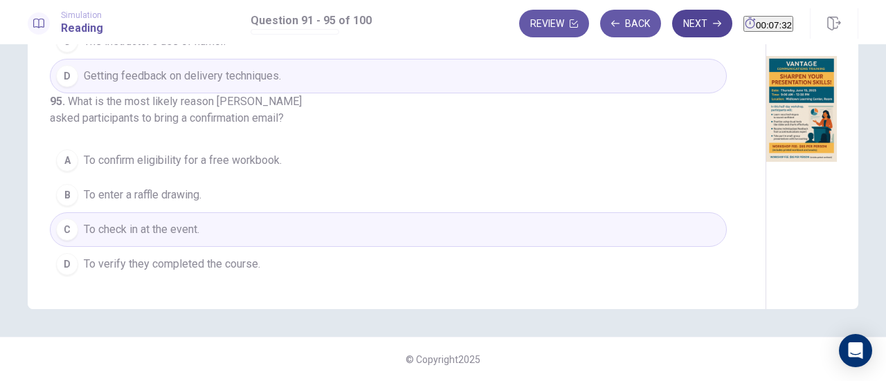
click at [683, 15] on button "Next" at bounding box center [702, 24] width 60 height 28
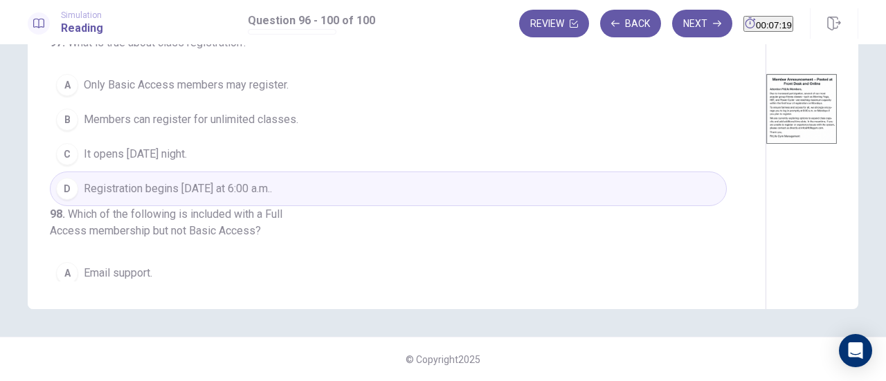
scroll to position [0, 0]
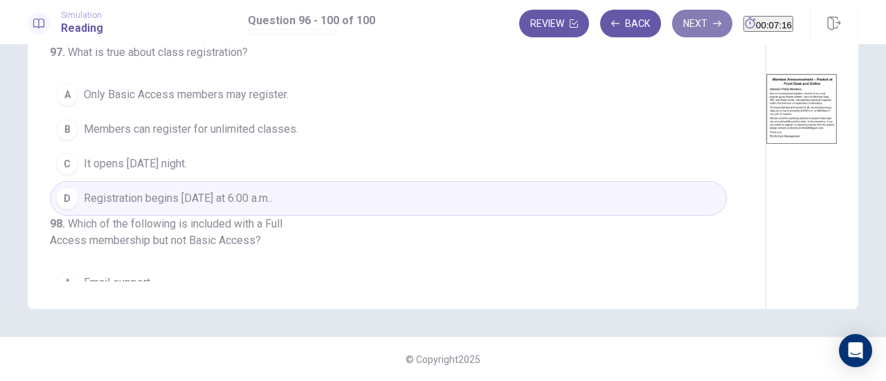
click at [672, 21] on button "Next" at bounding box center [702, 24] width 60 height 28
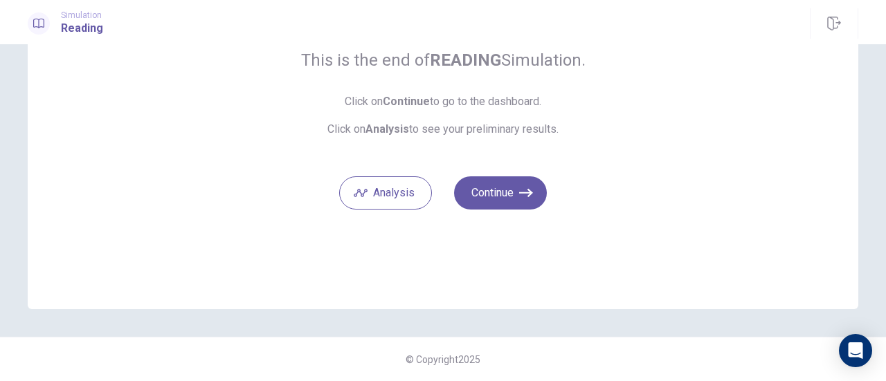
scroll to position [122, 0]
click at [482, 202] on button "Continue" at bounding box center [500, 193] width 93 height 33
